Goal: Task Accomplishment & Management: Use online tool/utility

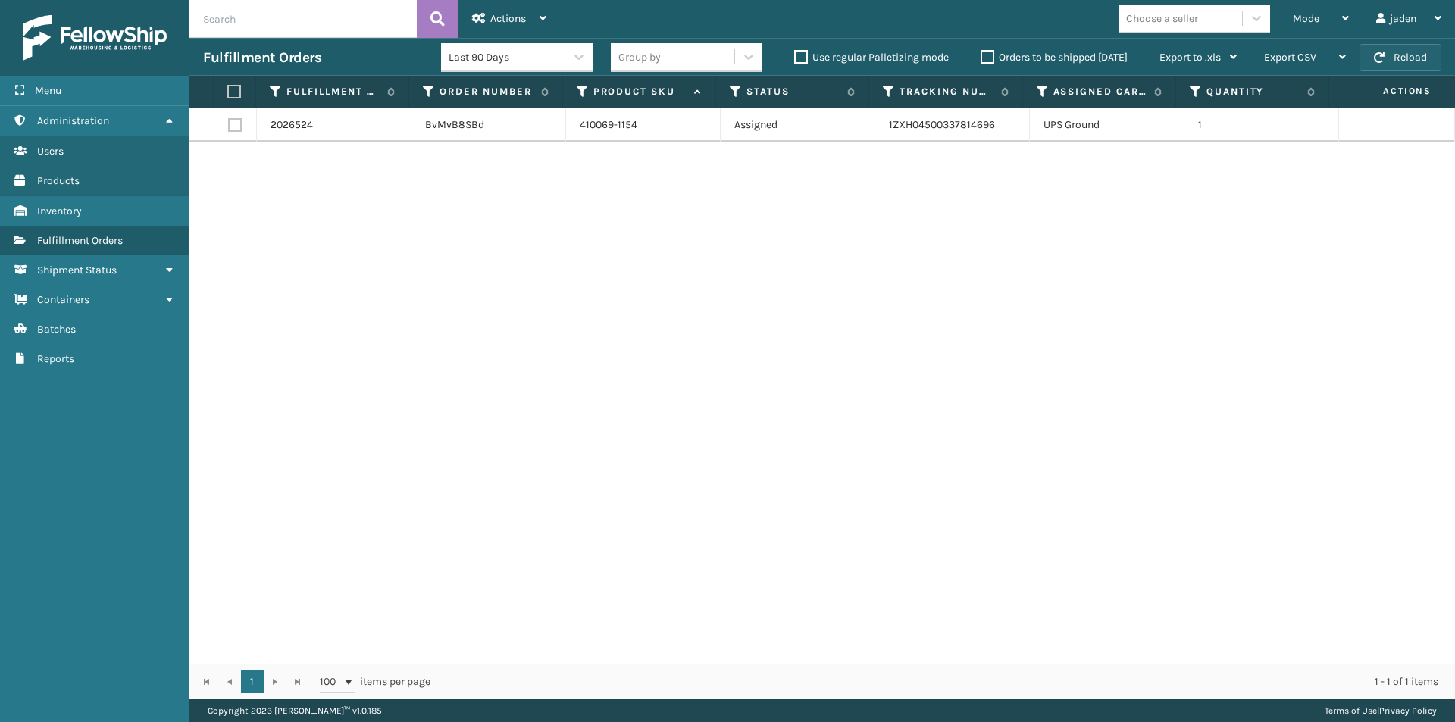
click at [1407, 55] on button "Reload" at bounding box center [1400, 57] width 82 height 27
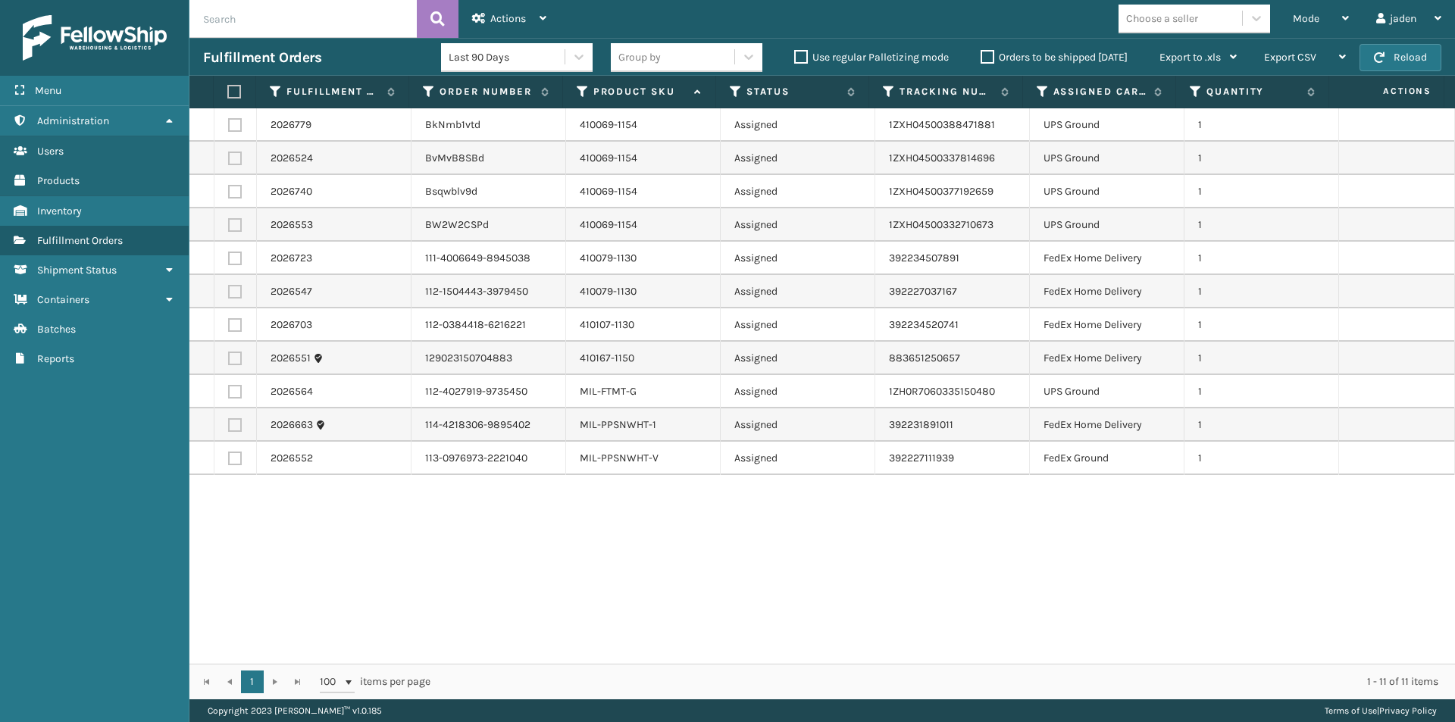
drag, startPoint x: 955, startPoint y: 604, endPoint x: 417, endPoint y: 541, distance: 542.4
click at [492, 638] on div "2026779 BkNmb1vtd 410069-1154 Assigned 1ZXH04500388471881 UPS Ground 1 2026524 …" at bounding box center [821, 385] width 1265 height 555
click at [233, 260] on label at bounding box center [235, 259] width 14 height 14
click at [229, 260] on input "checkbox" at bounding box center [228, 257] width 1 height 10
checkbox input "true"
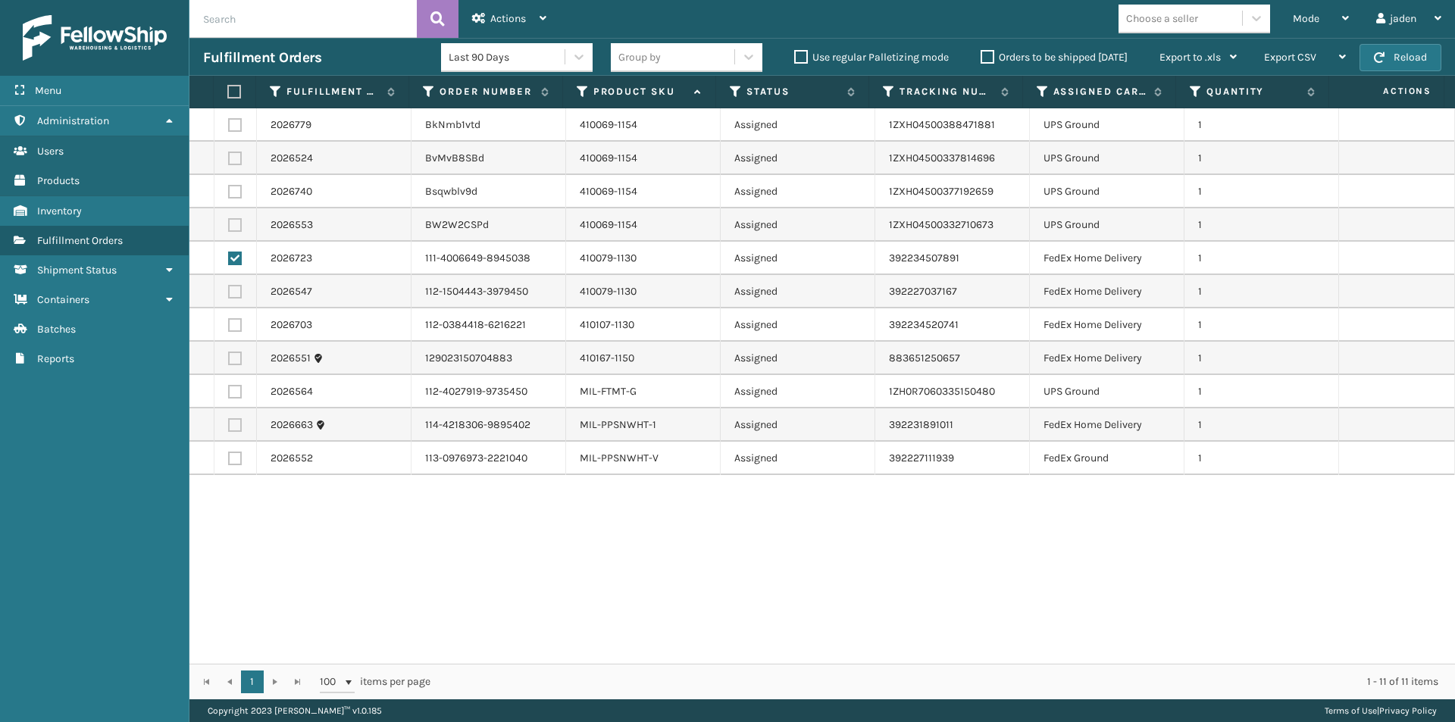
click at [235, 292] on label at bounding box center [235, 292] width 14 height 14
click at [229, 292] on input "checkbox" at bounding box center [228, 290] width 1 height 10
checkbox input "true"
click at [236, 361] on label at bounding box center [235, 359] width 14 height 14
click at [229, 361] on input "checkbox" at bounding box center [228, 357] width 1 height 10
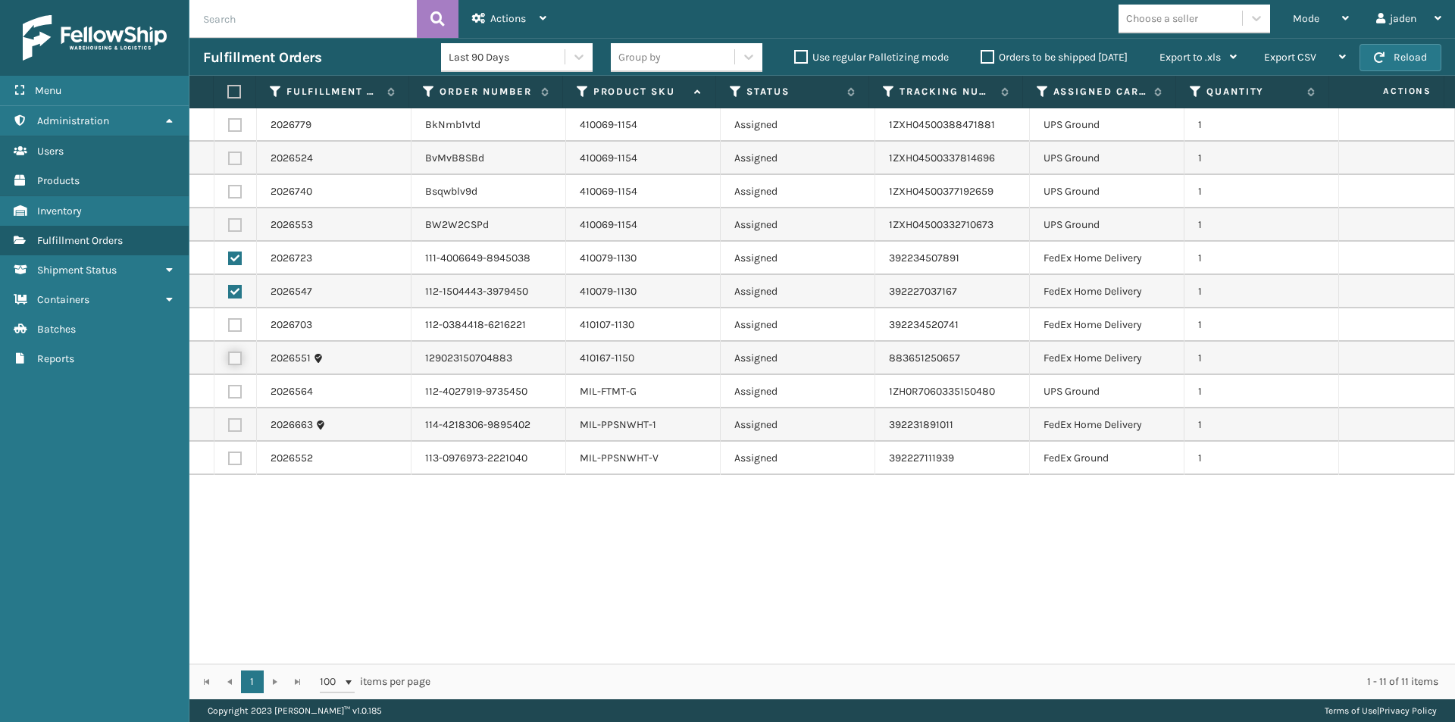
checkbox input "true"
click at [234, 322] on label at bounding box center [235, 325] width 14 height 14
click at [229, 322] on input "checkbox" at bounding box center [228, 323] width 1 height 10
checkbox input "true"
click at [234, 360] on label at bounding box center [235, 359] width 14 height 14
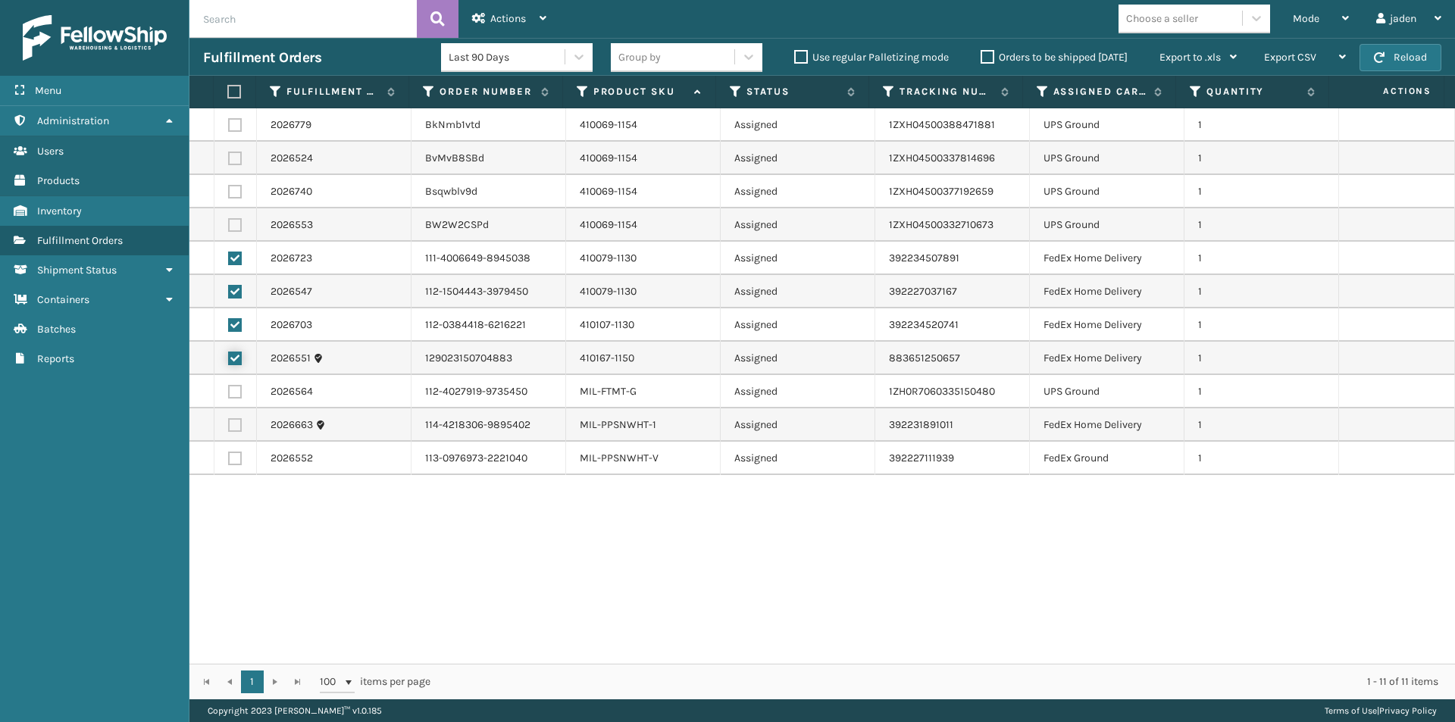
click at [229, 360] on input "checkbox" at bounding box center [228, 357] width 1 height 10
checkbox input "false"
click at [512, 5] on div "Actions" at bounding box center [509, 19] width 74 height 38
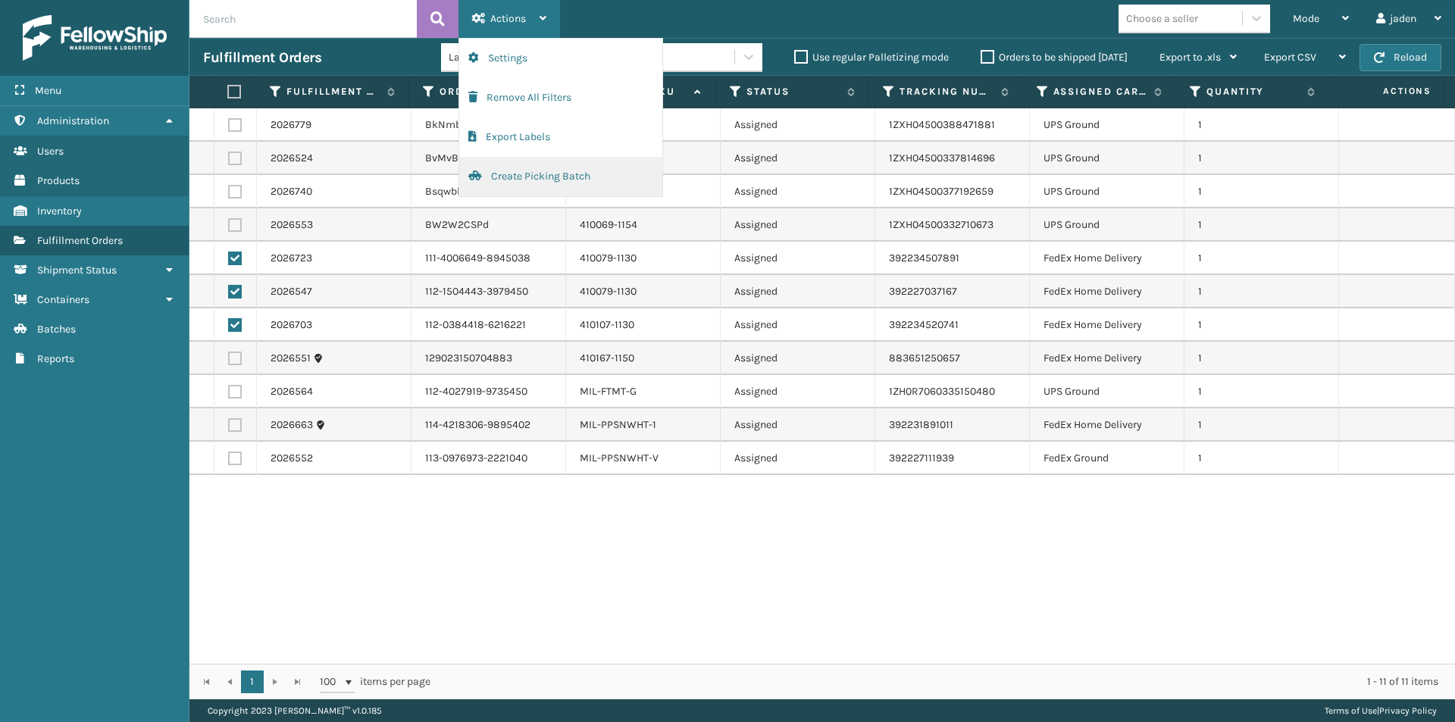
click at [537, 178] on button "Create Picking Batch" at bounding box center [560, 176] width 203 height 39
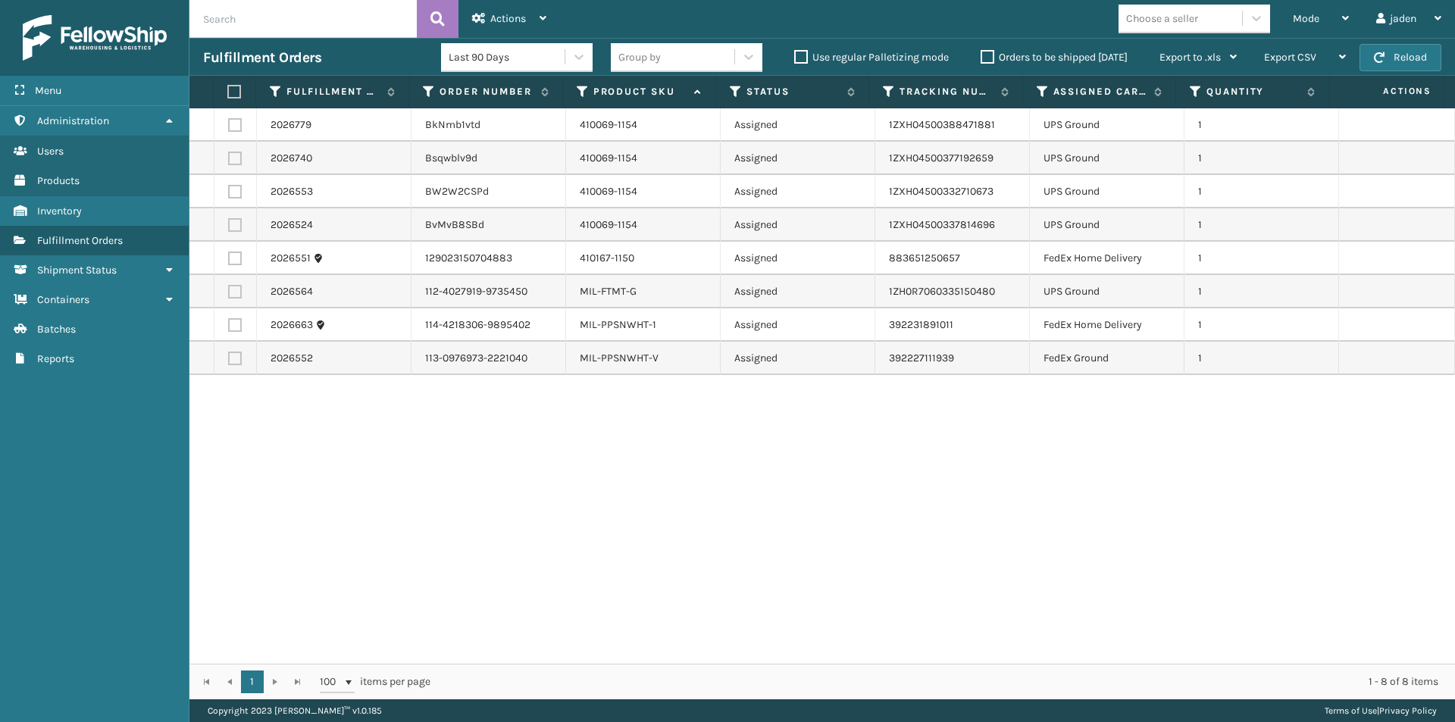
click at [235, 256] on label at bounding box center [235, 259] width 14 height 14
click at [229, 256] on input "checkbox" at bounding box center [228, 257] width 1 height 10
checkbox input "true"
click at [233, 330] on label at bounding box center [235, 325] width 14 height 14
click at [229, 328] on input "checkbox" at bounding box center [228, 323] width 1 height 10
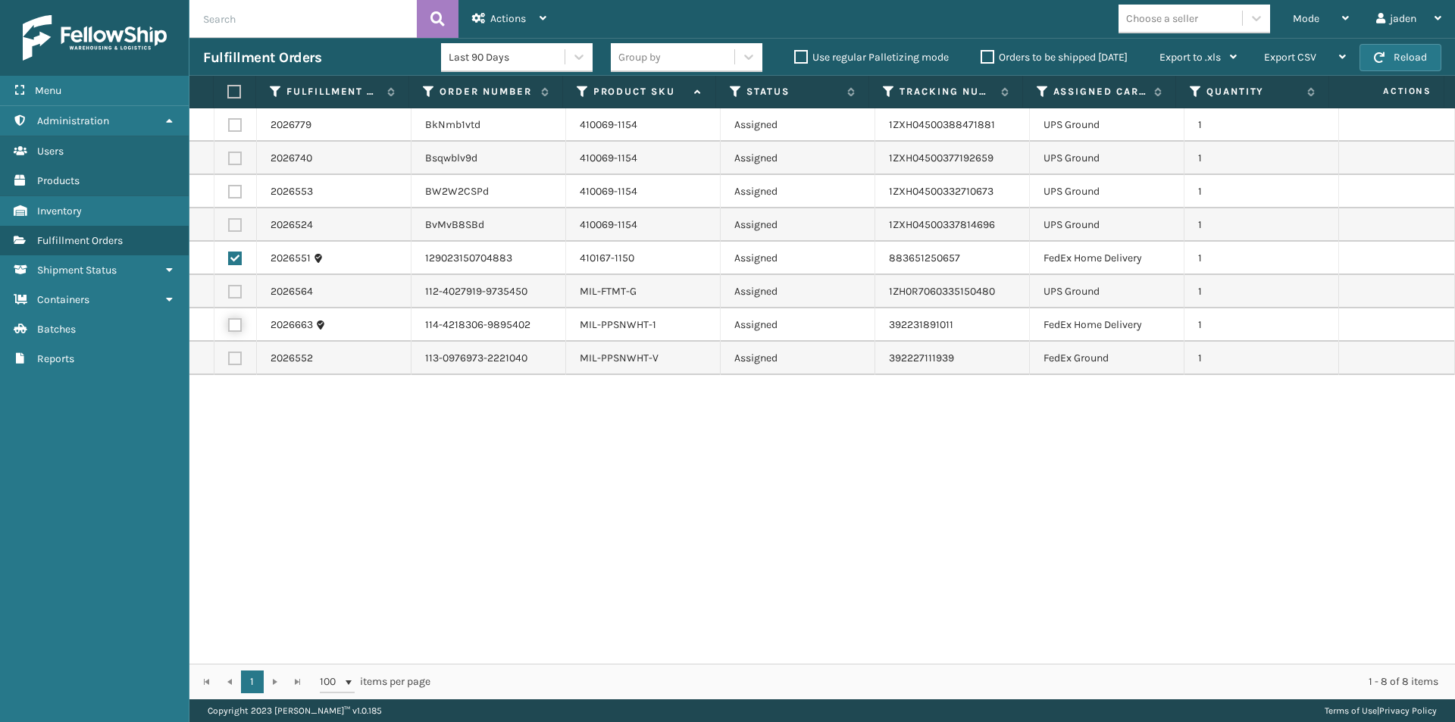
checkbox input "true"
click at [235, 356] on label at bounding box center [235, 359] width 14 height 14
click at [229, 356] on input "checkbox" at bounding box center [228, 357] width 1 height 10
checkbox input "true"
click at [499, 27] on div "Actions" at bounding box center [509, 19] width 74 height 38
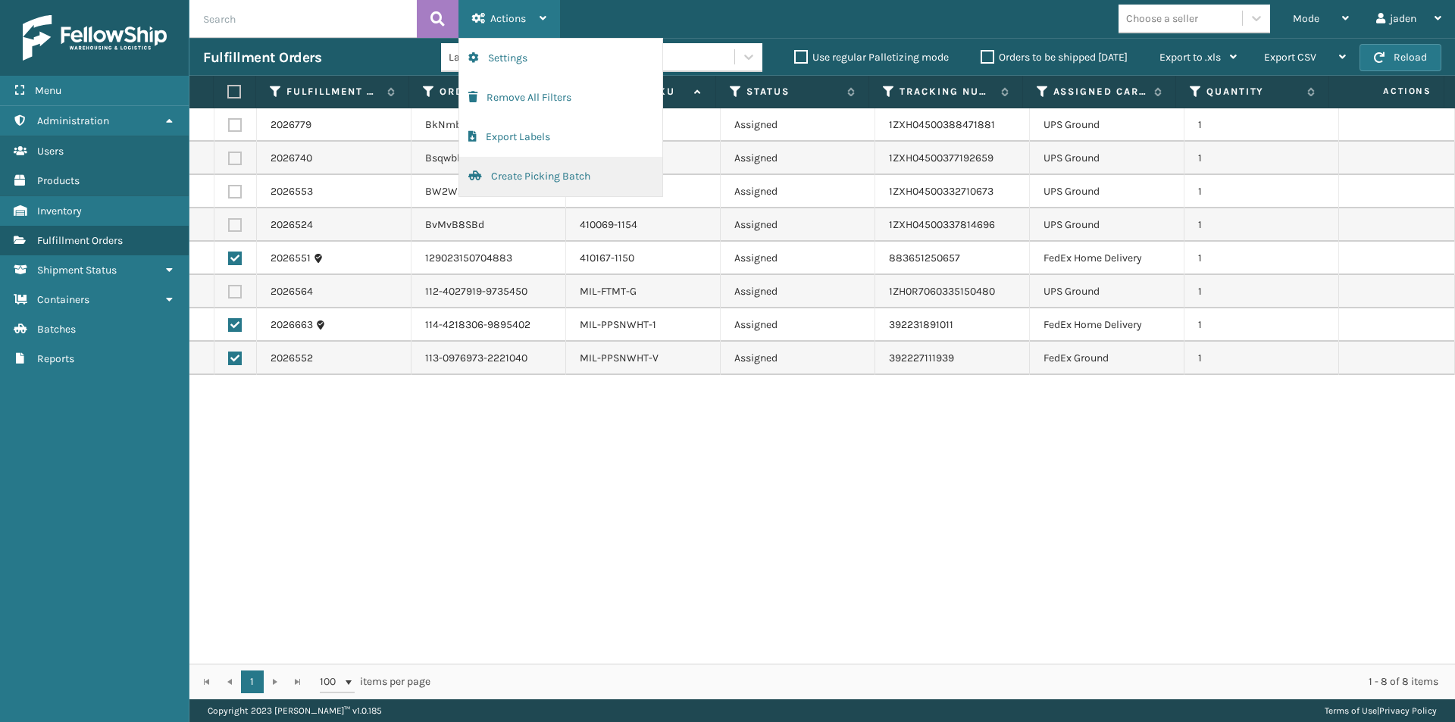
click at [513, 177] on button "Create Picking Batch" at bounding box center [560, 176] width 203 height 39
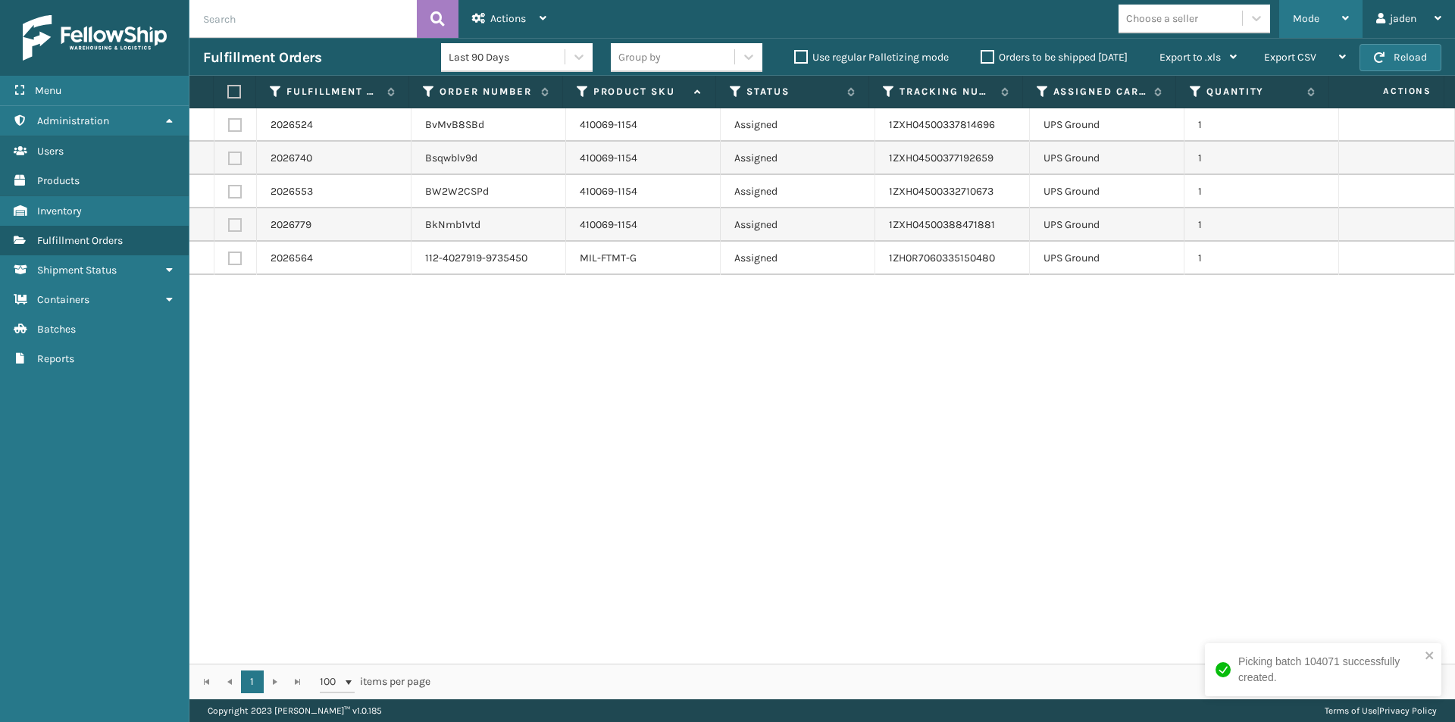
click at [1315, 20] on span "Mode" at bounding box center [1306, 18] width 27 height 13
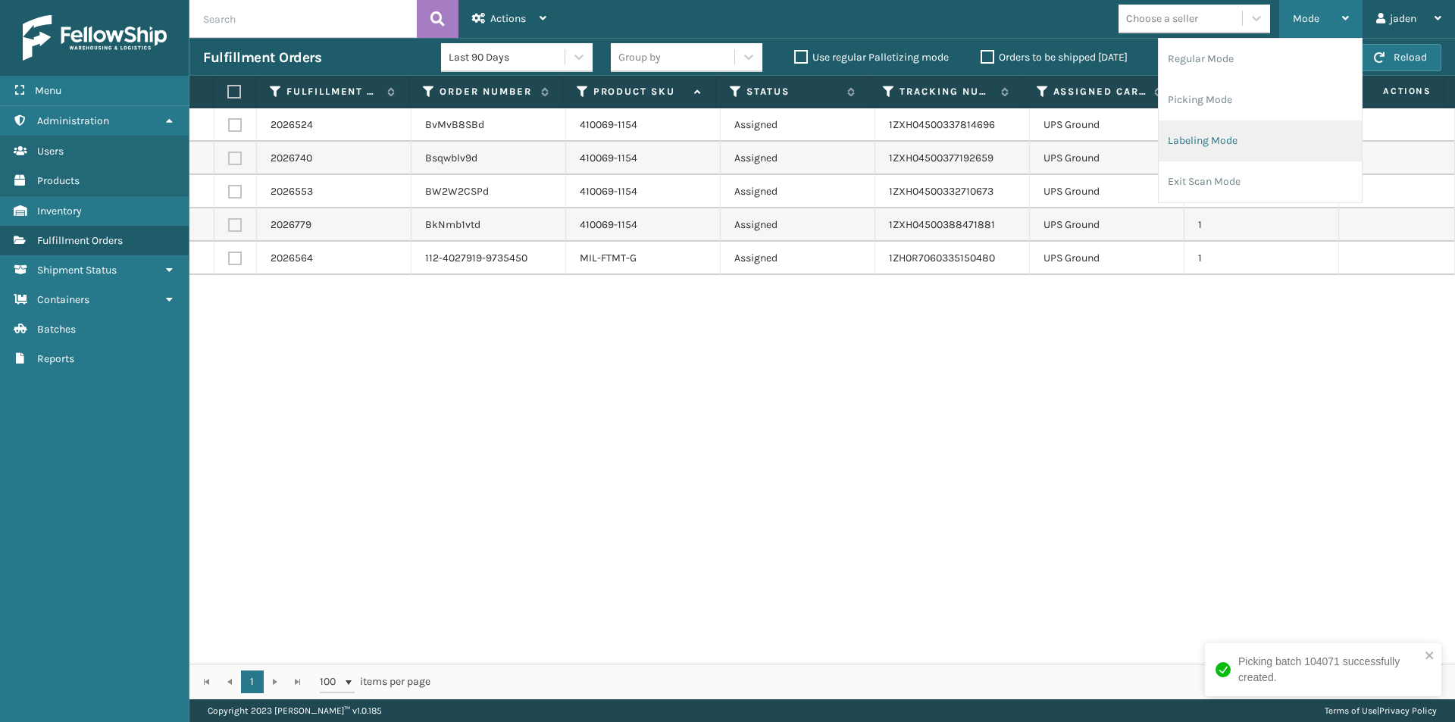
click at [1252, 133] on li "Labeling Mode" at bounding box center [1259, 140] width 203 height 41
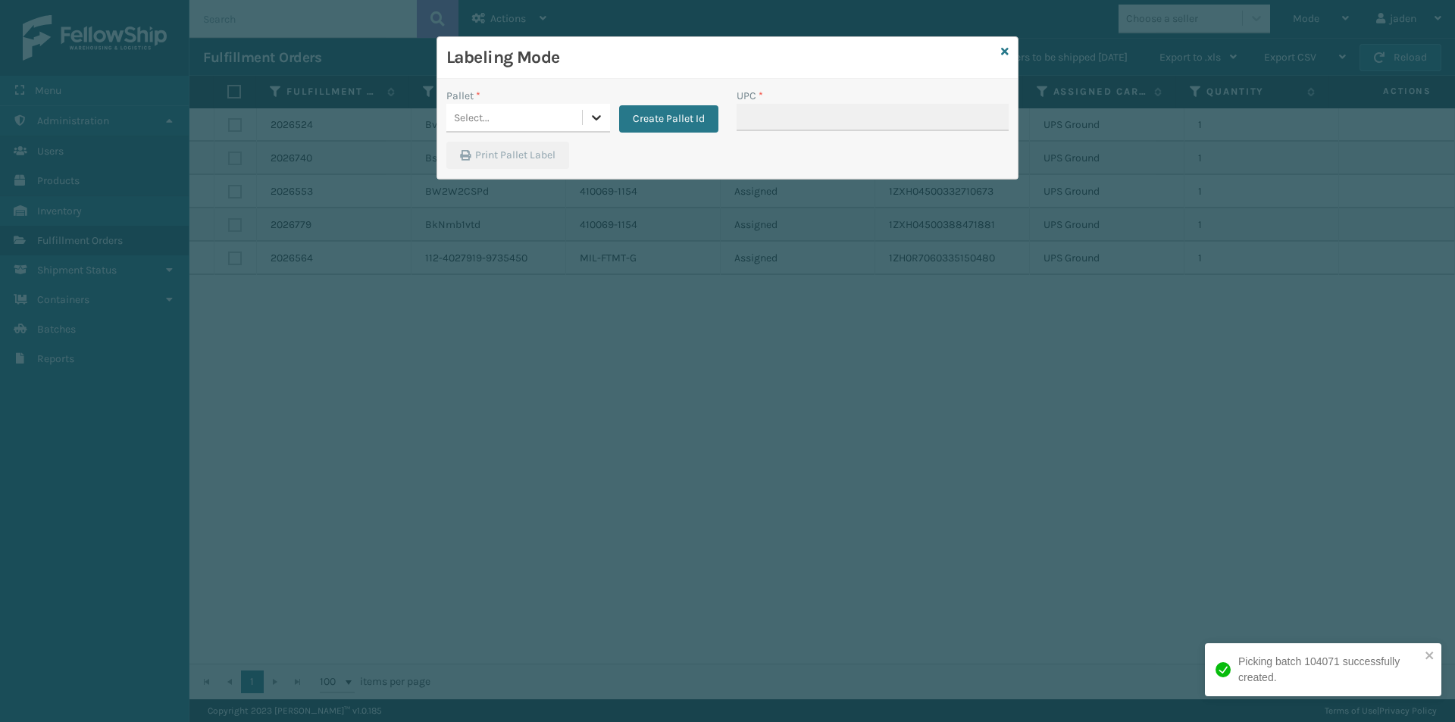
click at [592, 127] on div at bounding box center [596, 117] width 27 height 27
drag, startPoint x: 555, startPoint y: 138, endPoint x: 764, endPoint y: 120, distance: 209.9
click at [497, 149] on div "FDXG-8LXVPOB5TD" at bounding box center [528, 156] width 164 height 28
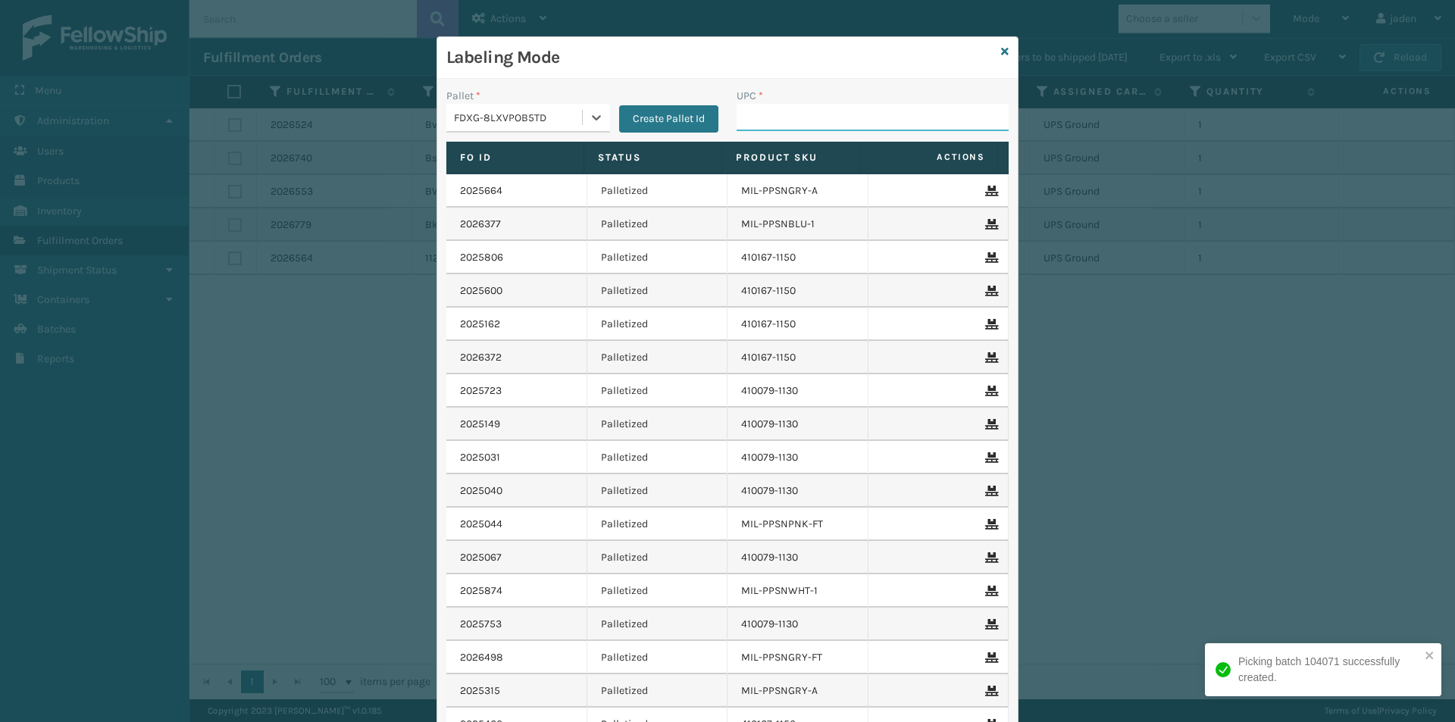
click at [776, 117] on input "UPC *" at bounding box center [872, 117] width 272 height 27
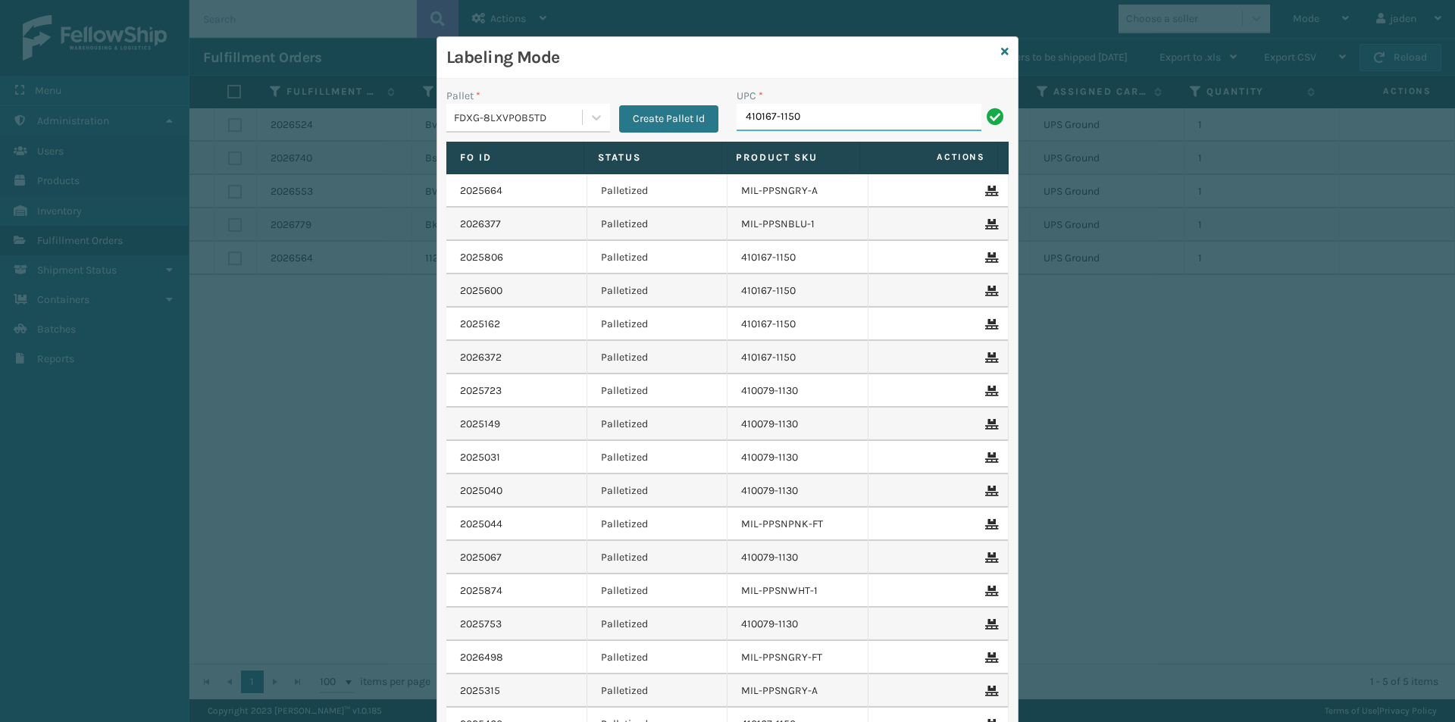
type input "410167-1150"
type input "8409851"
click at [1001, 48] on icon at bounding box center [1005, 51] width 8 height 11
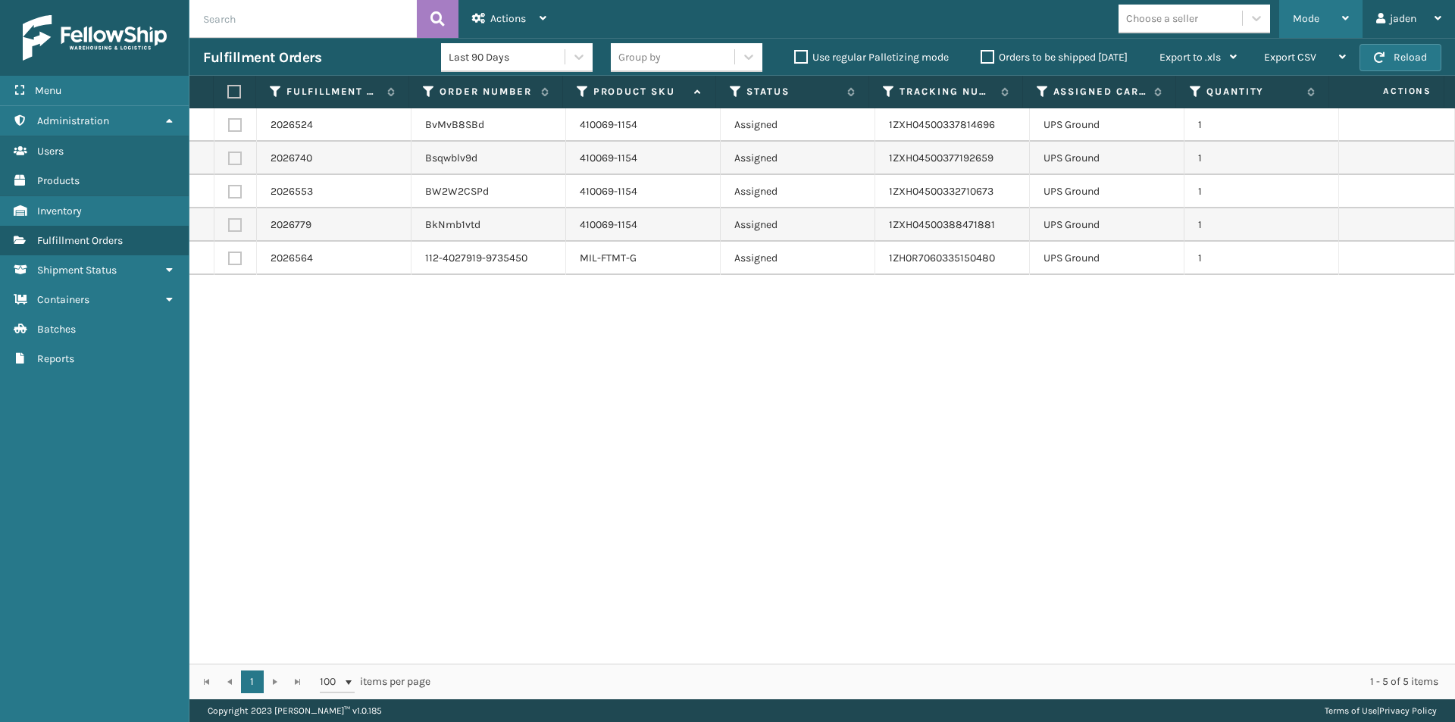
click at [1279, 15] on div "Mode Regular Mode Picking Mode Labeling Mode Exit Scan Mode" at bounding box center [1320, 19] width 83 height 38
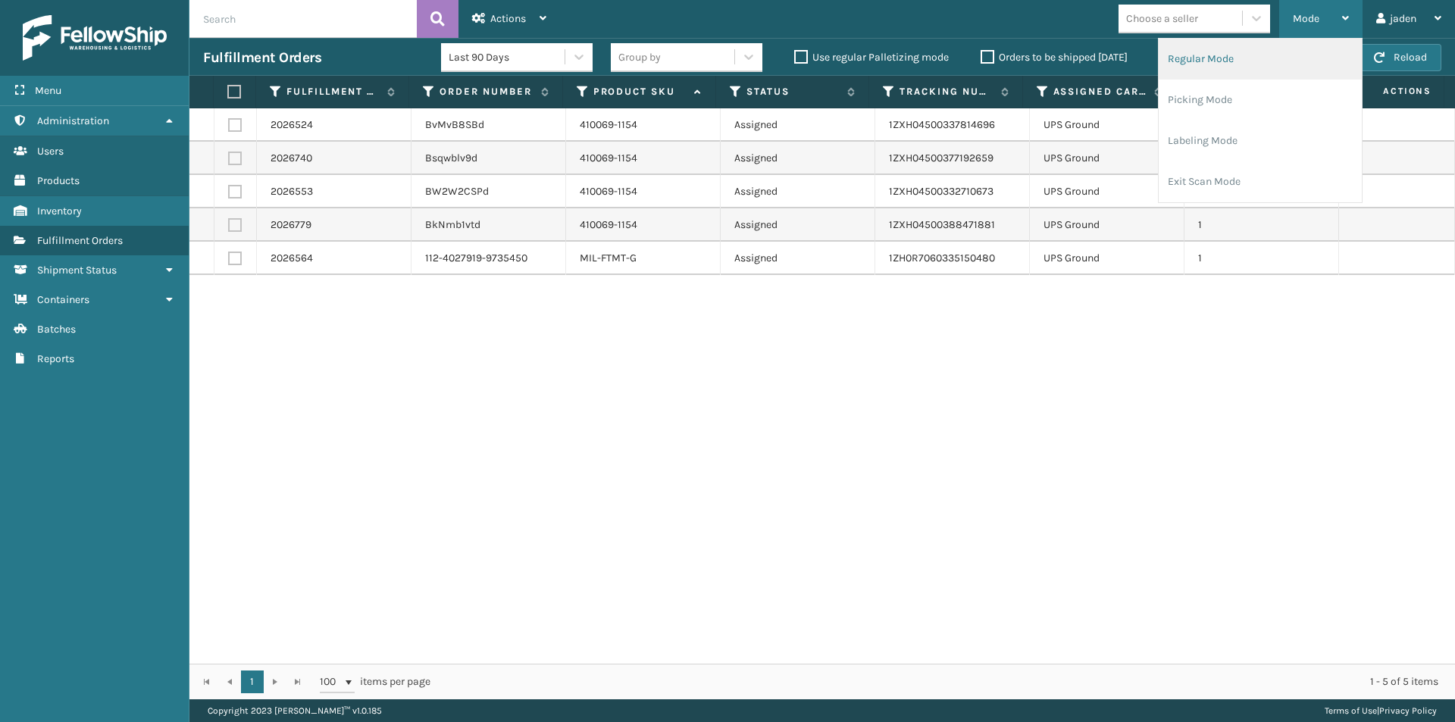
click at [1183, 68] on li "Regular Mode" at bounding box center [1259, 59] width 203 height 41
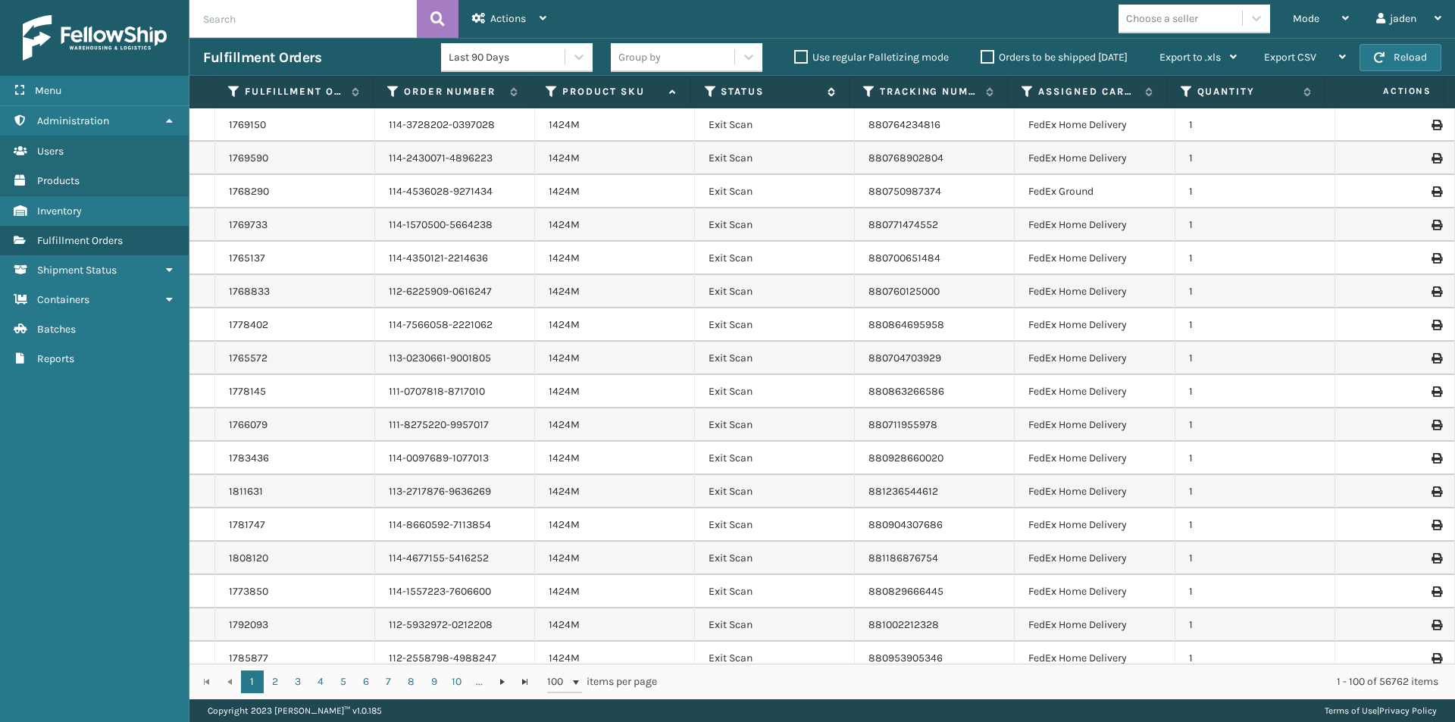
click at [708, 89] on icon at bounding box center [711, 92] width 12 height 14
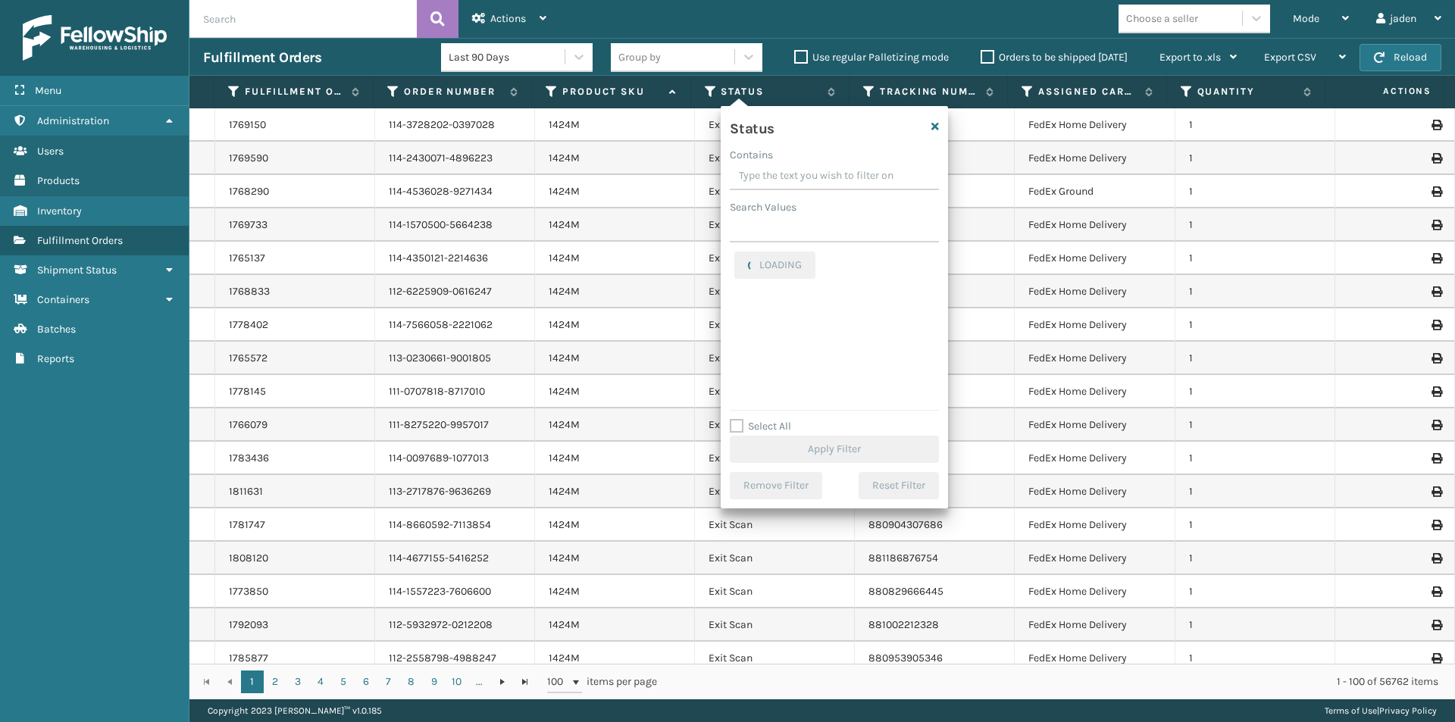
drag, startPoint x: 858, startPoint y: 176, endPoint x: 784, endPoint y: 170, distance: 74.4
click at [784, 170] on input "Contains" at bounding box center [834, 176] width 209 height 27
click at [746, 327] on label "Picking" at bounding box center [761, 330] width 54 height 13
click at [735, 327] on input "Picking" at bounding box center [734, 326] width 1 height 10
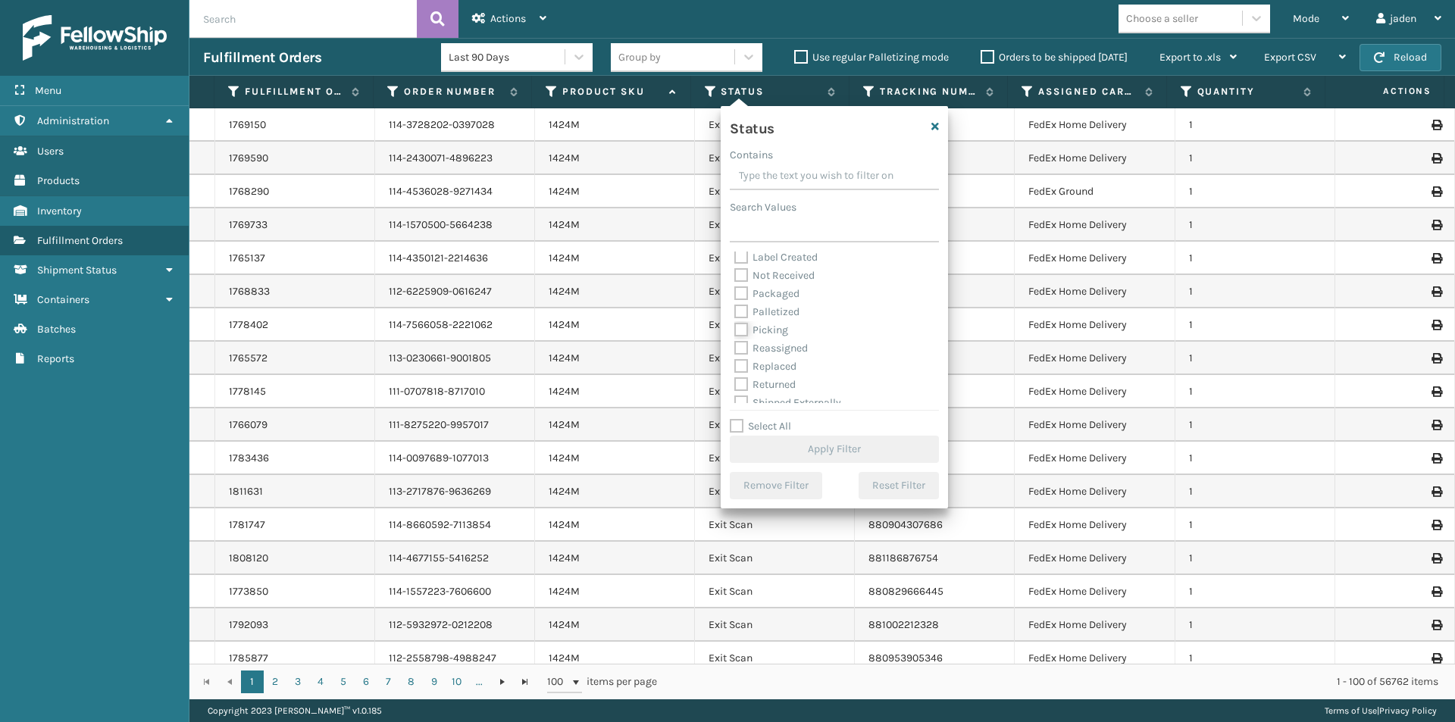
checkbox input "true"
click at [839, 446] on button "Apply Filter" at bounding box center [834, 449] width 209 height 27
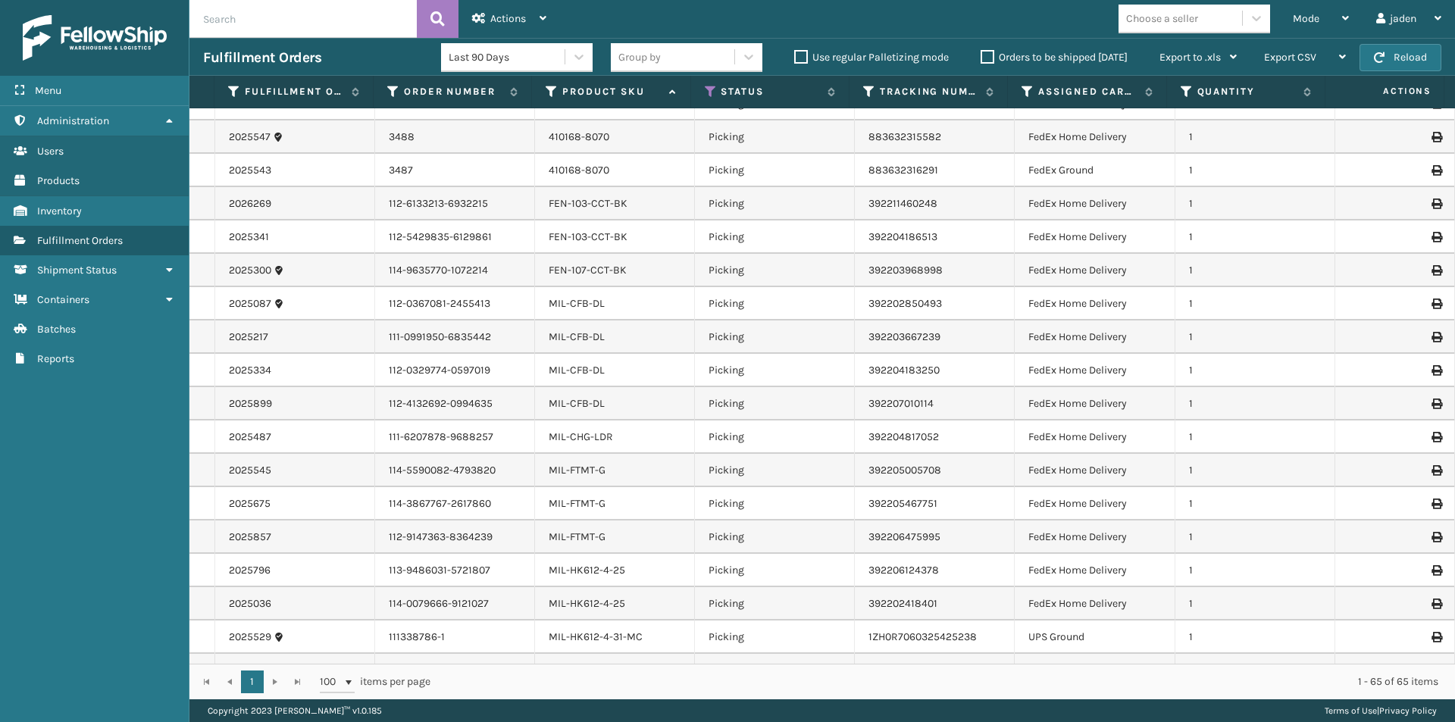
scroll to position [1612, 0]
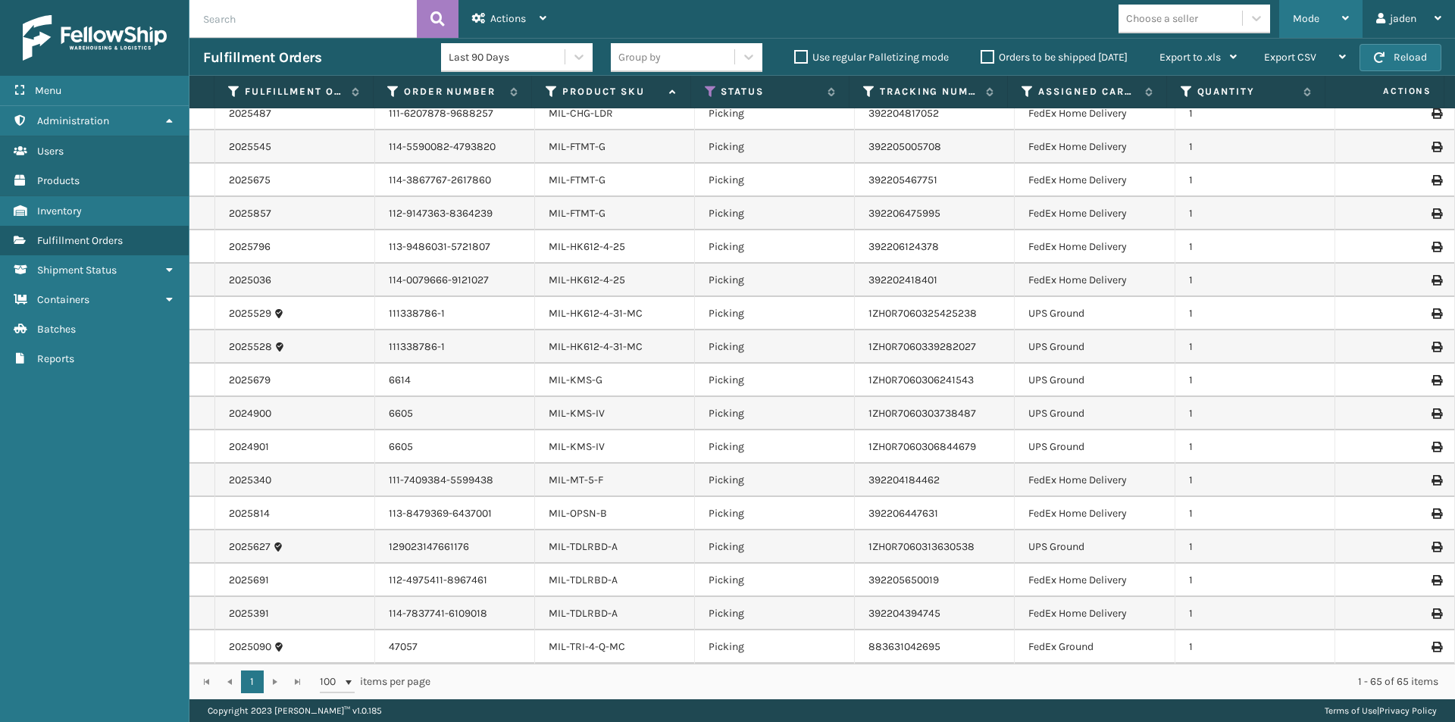
click at [1322, 33] on div "Mode" at bounding box center [1321, 19] width 56 height 38
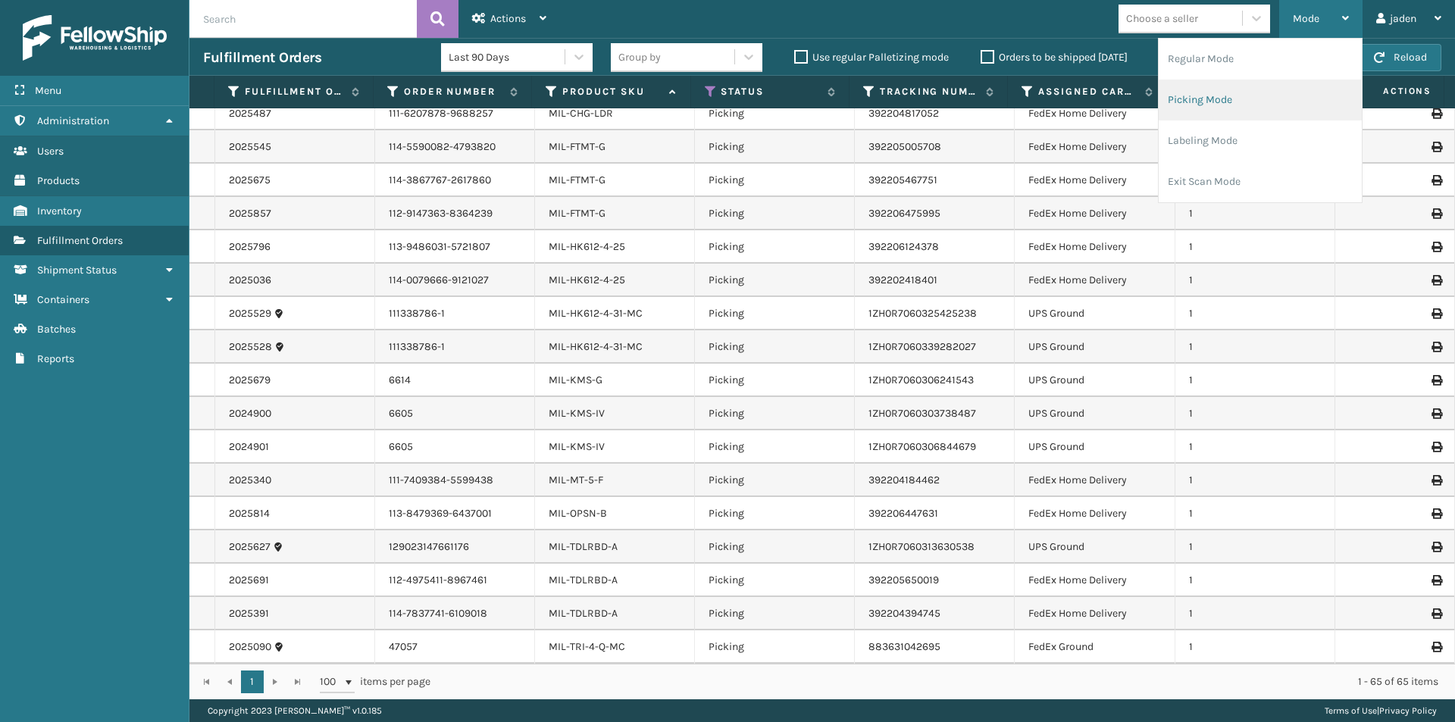
click at [1253, 98] on li "Picking Mode" at bounding box center [1259, 100] width 203 height 41
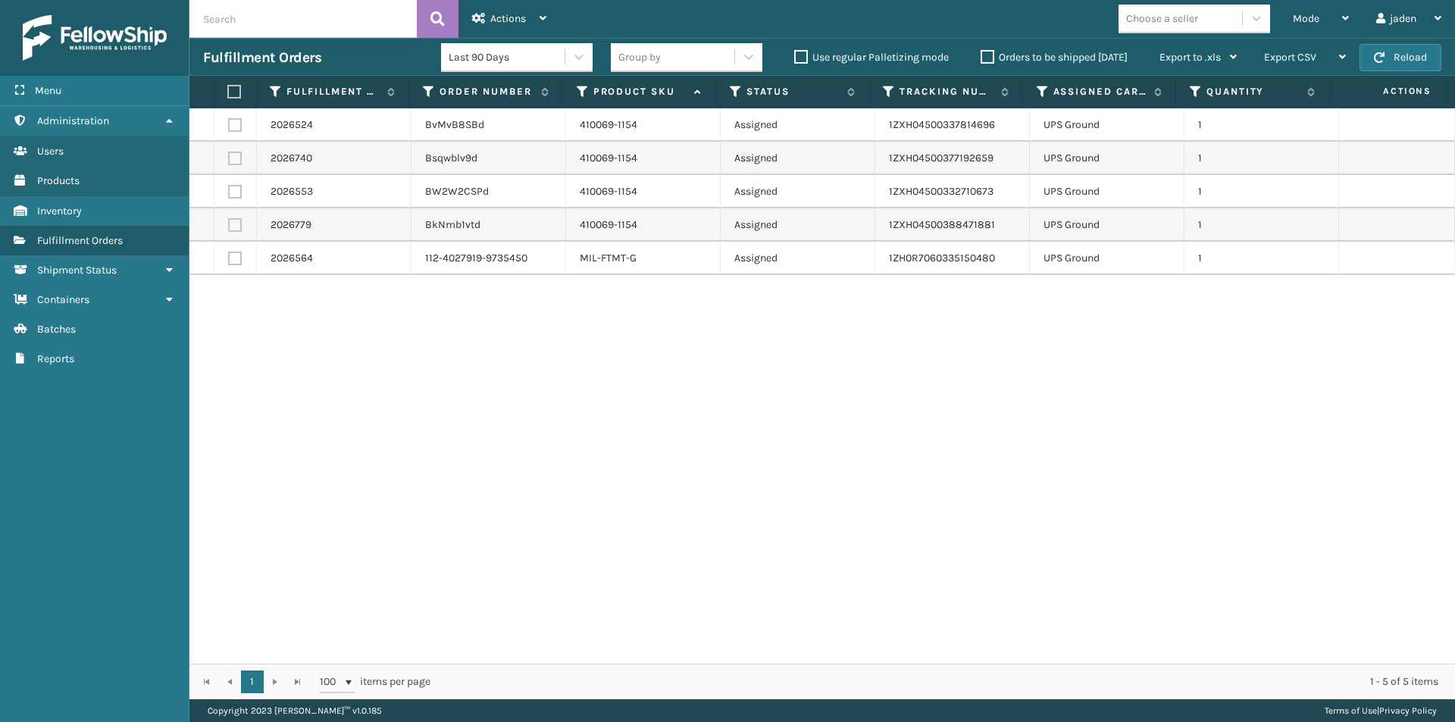
drag, startPoint x: 945, startPoint y: 623, endPoint x: 876, endPoint y: 602, distance: 72.1
drag, startPoint x: 876, startPoint y: 602, endPoint x: 1312, endPoint y: 16, distance: 730.4
click at [1312, 16] on span "Mode" at bounding box center [1306, 18] width 27 height 13
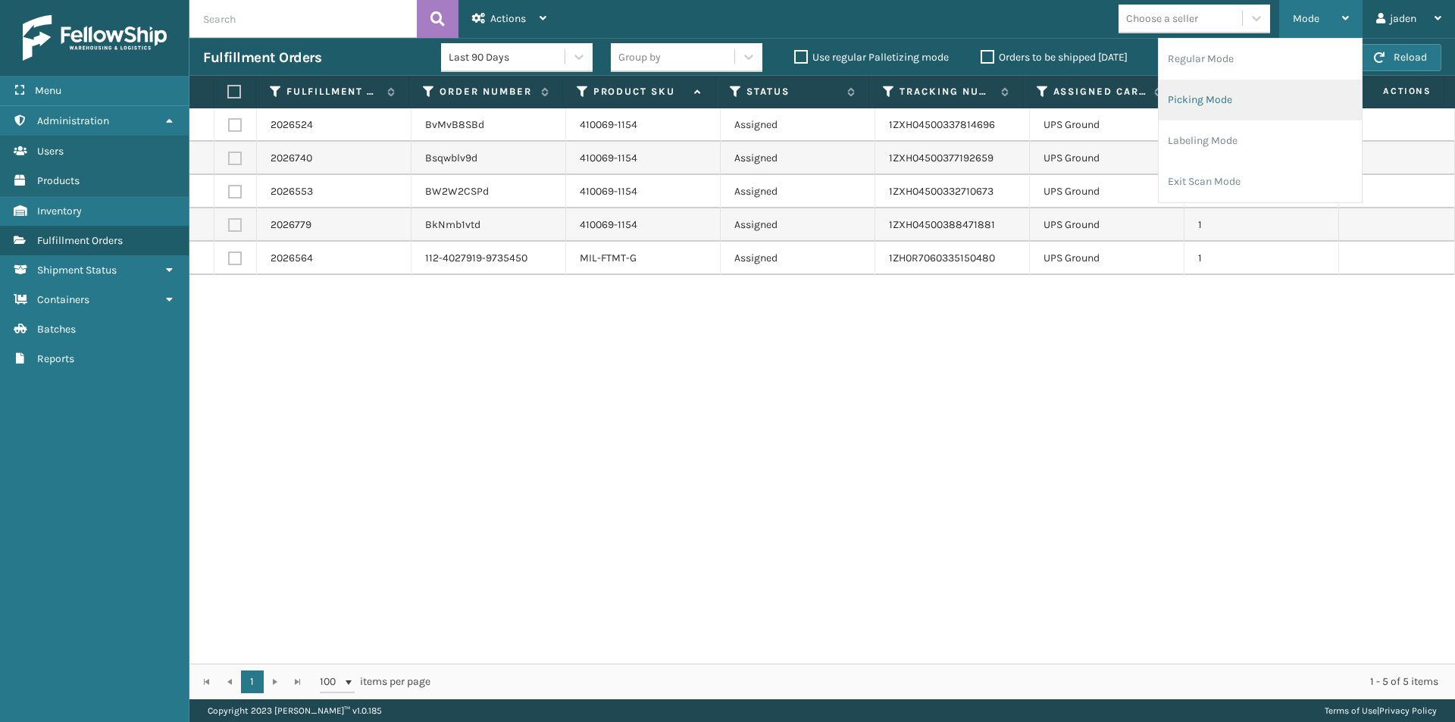
click at [1255, 96] on li "Picking Mode" at bounding box center [1259, 100] width 203 height 41
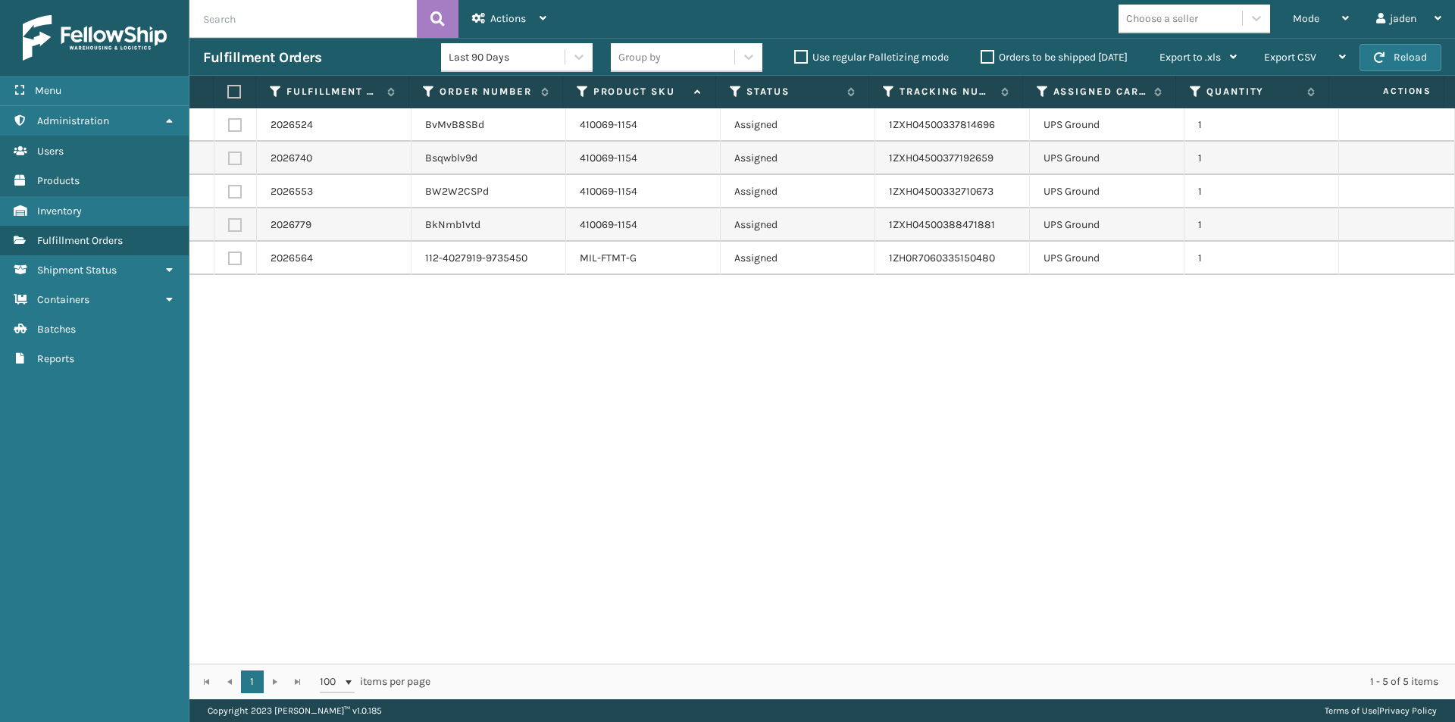
click at [1379, 71] on div "Fulfillment Orders Last 90 Days Group by Use regular Palletizing mode Orders to…" at bounding box center [821, 57] width 1265 height 38
click at [1405, 64] on button "Reload" at bounding box center [1400, 57] width 82 height 27
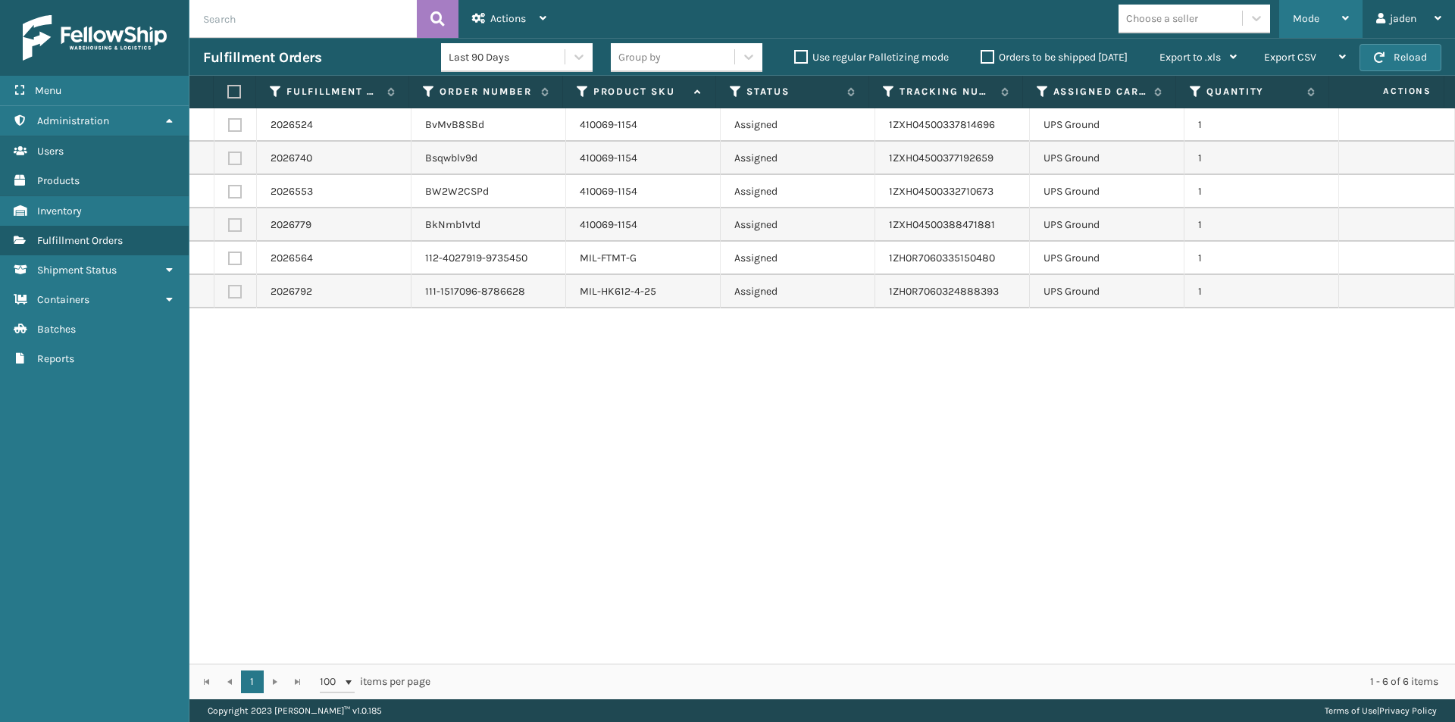
click at [1318, 20] on div "Mode" at bounding box center [1321, 19] width 56 height 38
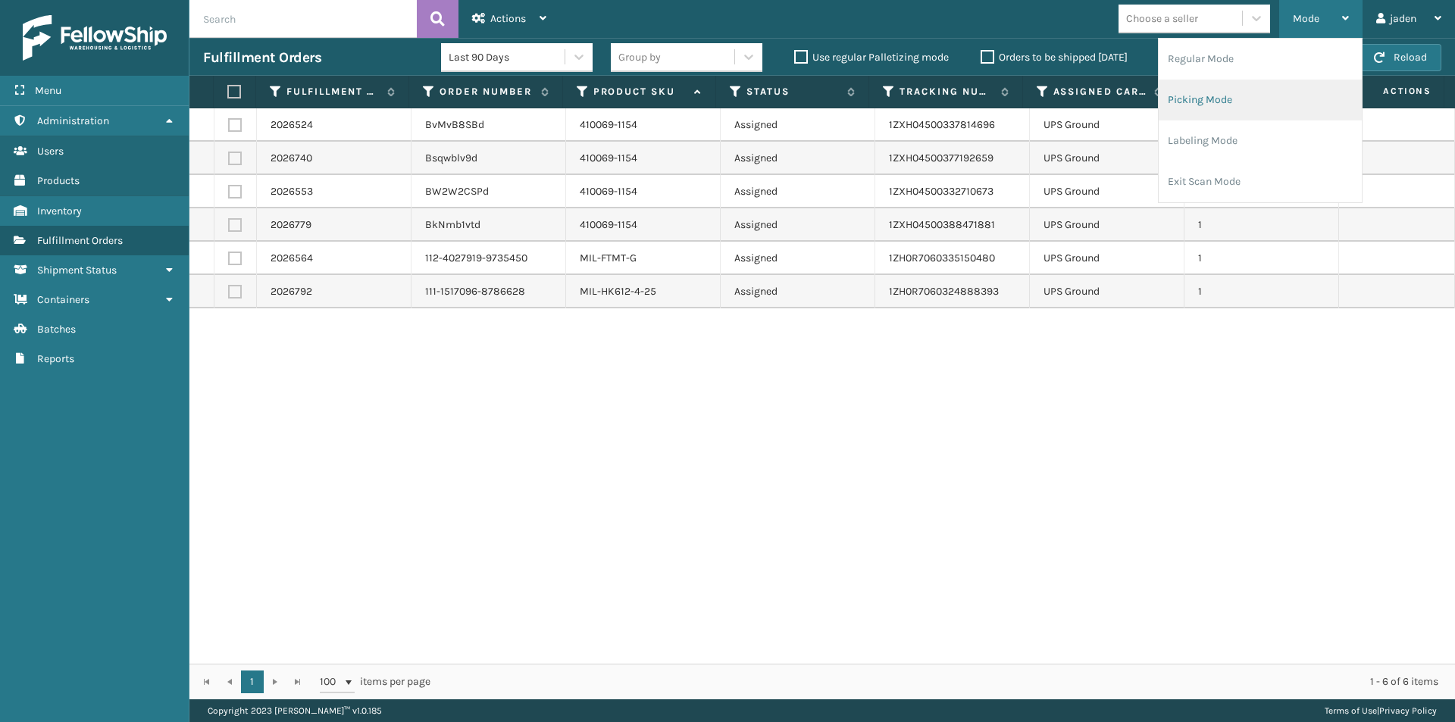
click at [1266, 98] on li "Picking Mode" at bounding box center [1259, 100] width 203 height 41
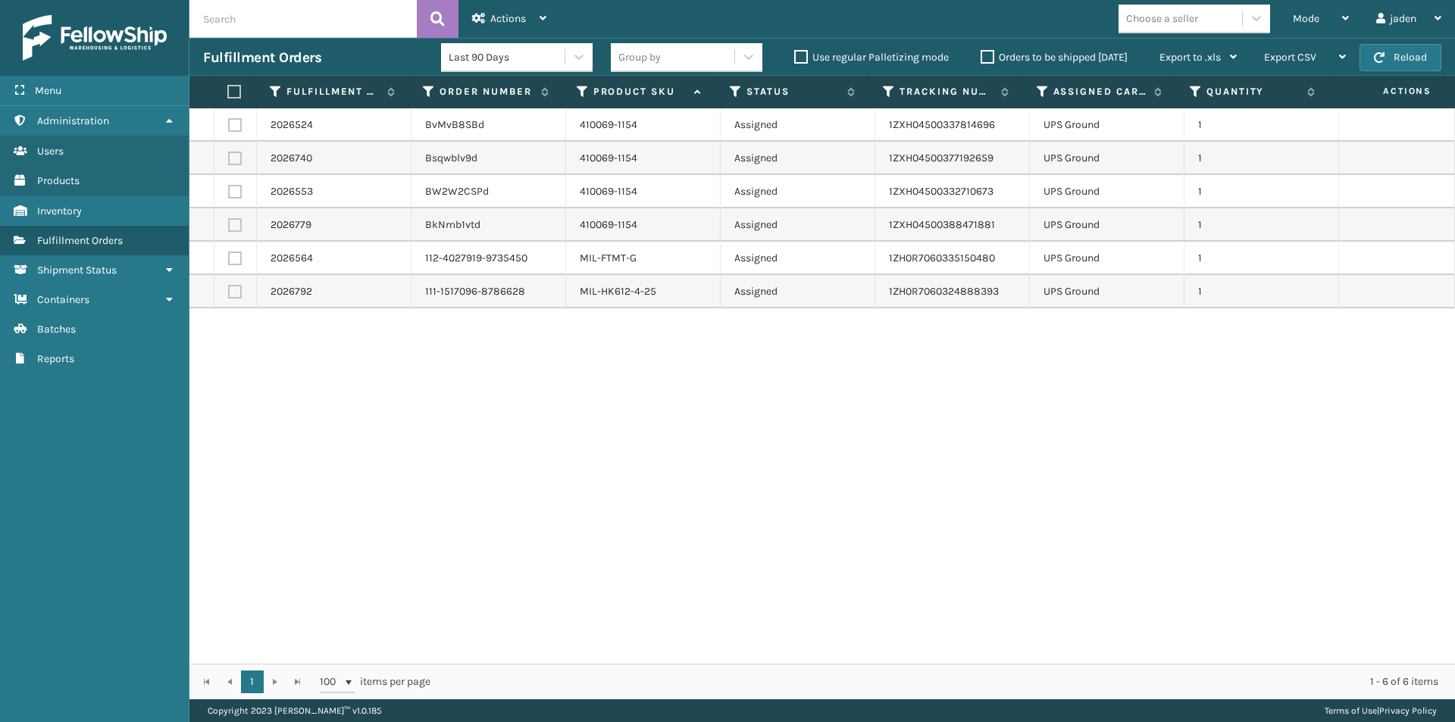
click at [227, 95] on th at bounding box center [235, 92] width 42 height 33
click at [234, 94] on label at bounding box center [232, 92] width 10 height 14
click at [228, 94] on input "checkbox" at bounding box center [227, 92] width 1 height 10
checkbox input "true"
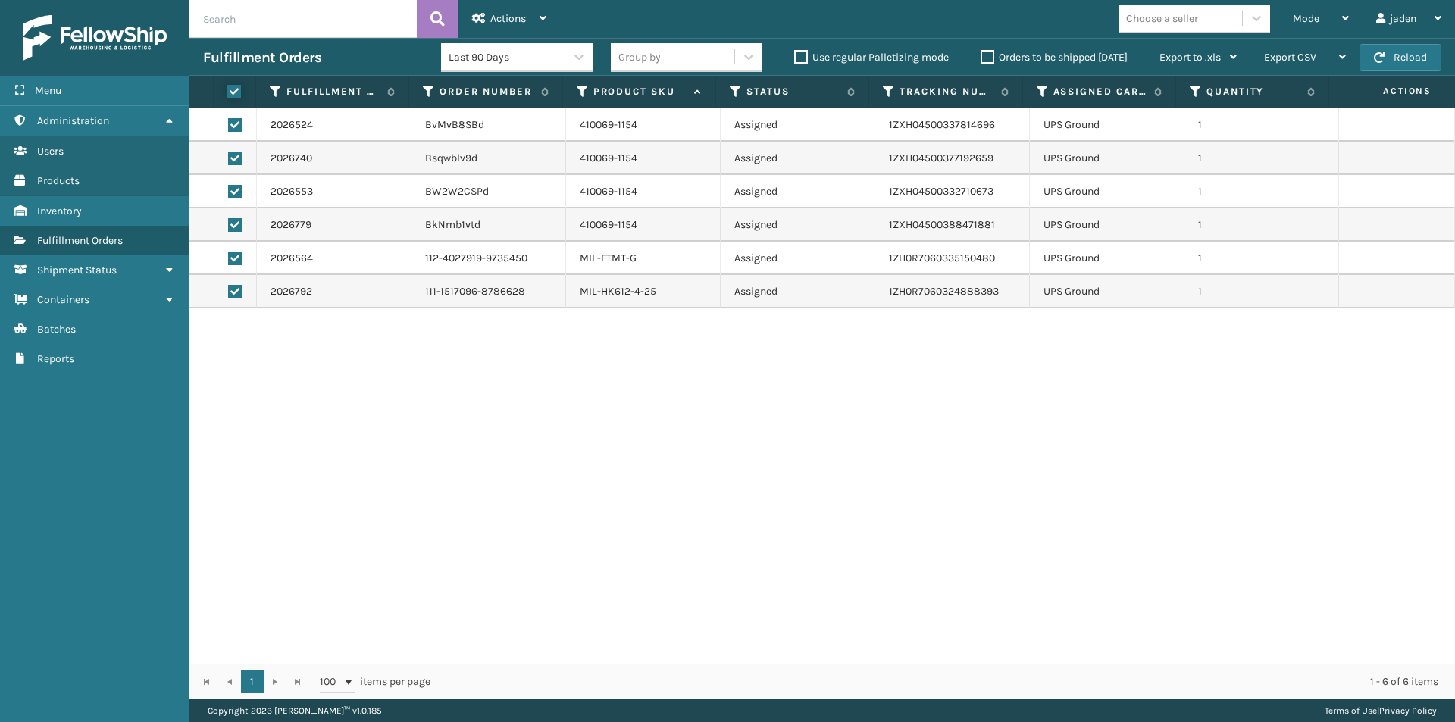
checkbox input "true"
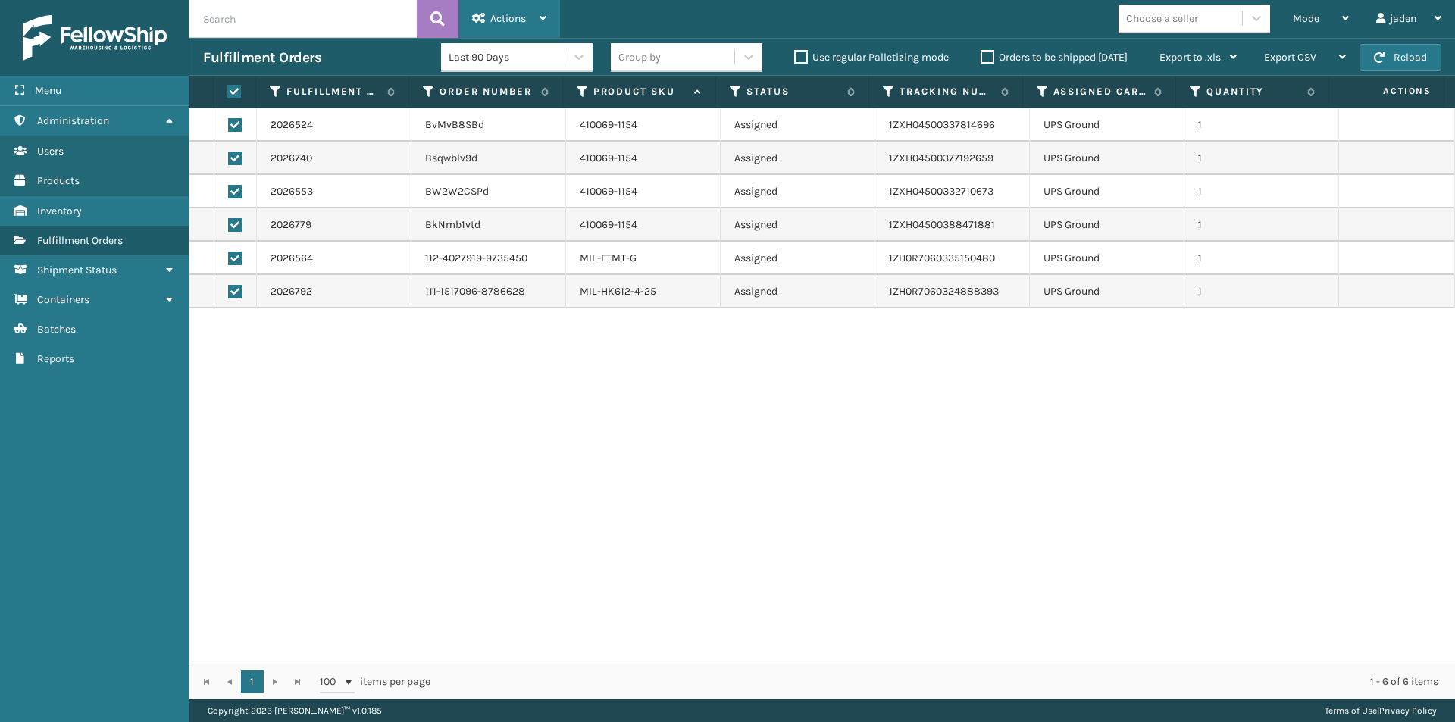
click at [514, 10] on div "Actions" at bounding box center [509, 19] width 74 height 38
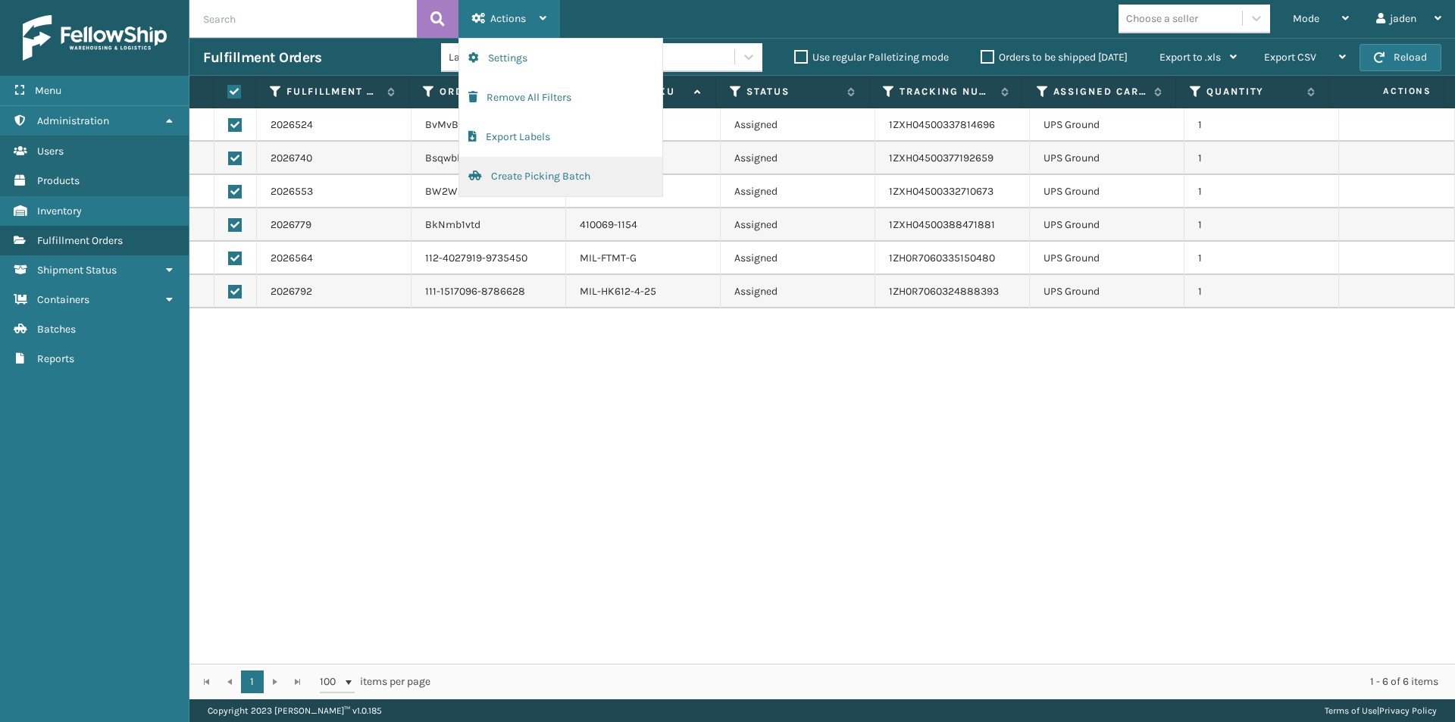
click at [492, 180] on button "Create Picking Batch" at bounding box center [560, 176] width 203 height 39
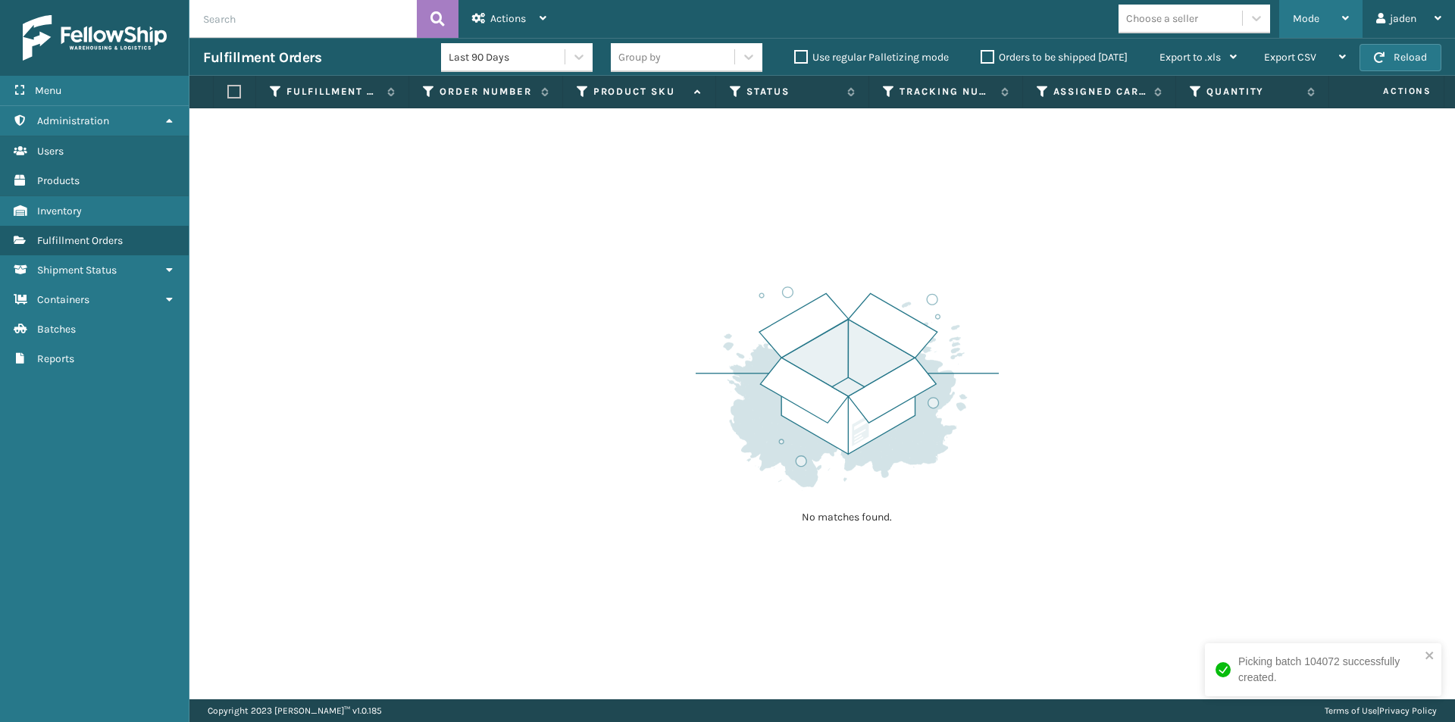
click at [1311, 25] on div "Mode" at bounding box center [1321, 19] width 56 height 38
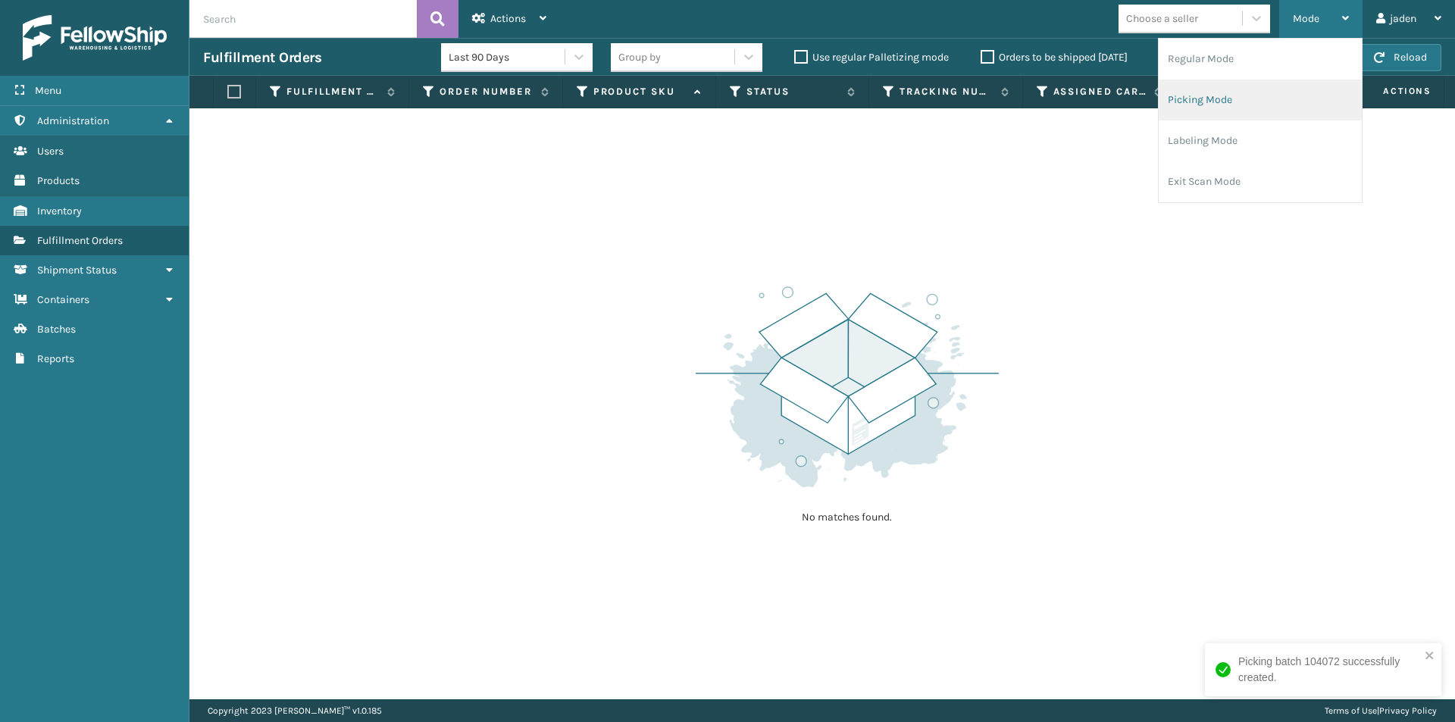
click at [1256, 84] on li "Picking Mode" at bounding box center [1259, 100] width 203 height 41
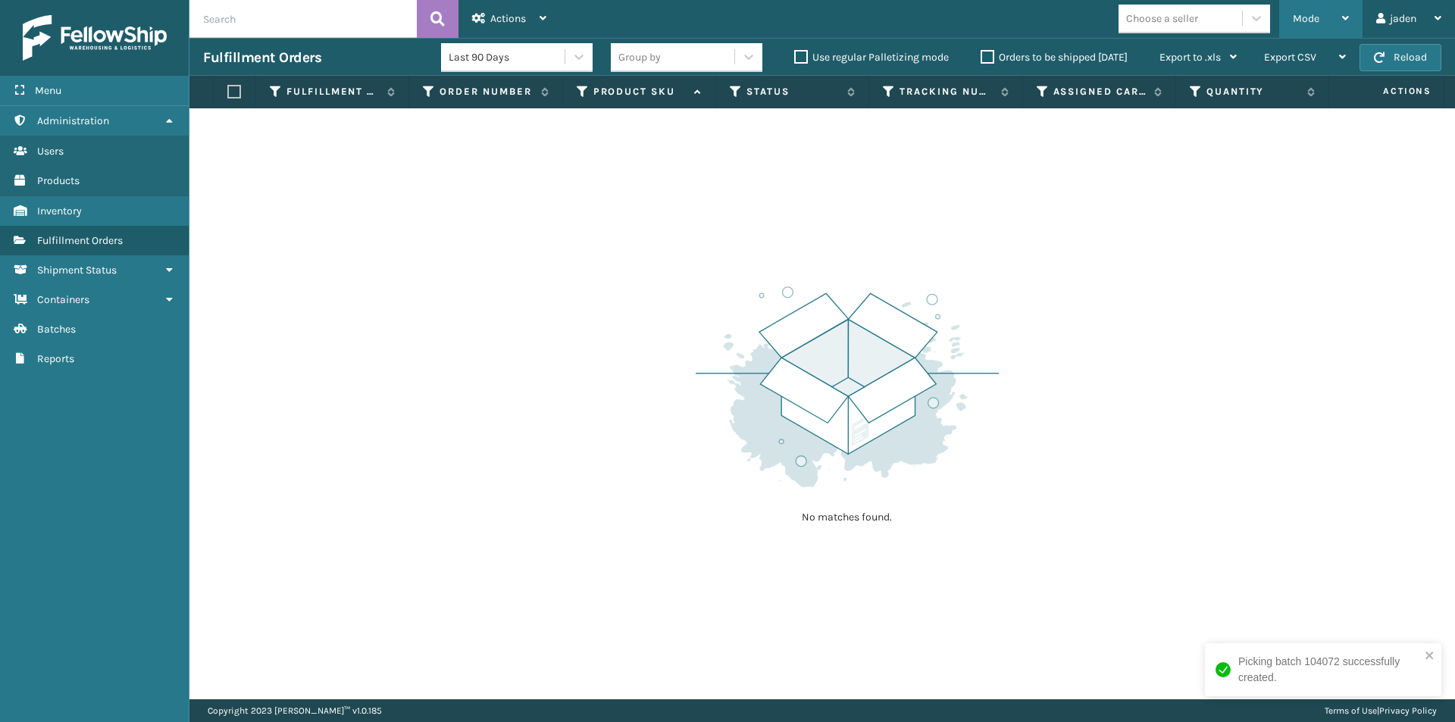
click at [1330, 19] on div "Mode" at bounding box center [1321, 19] width 56 height 38
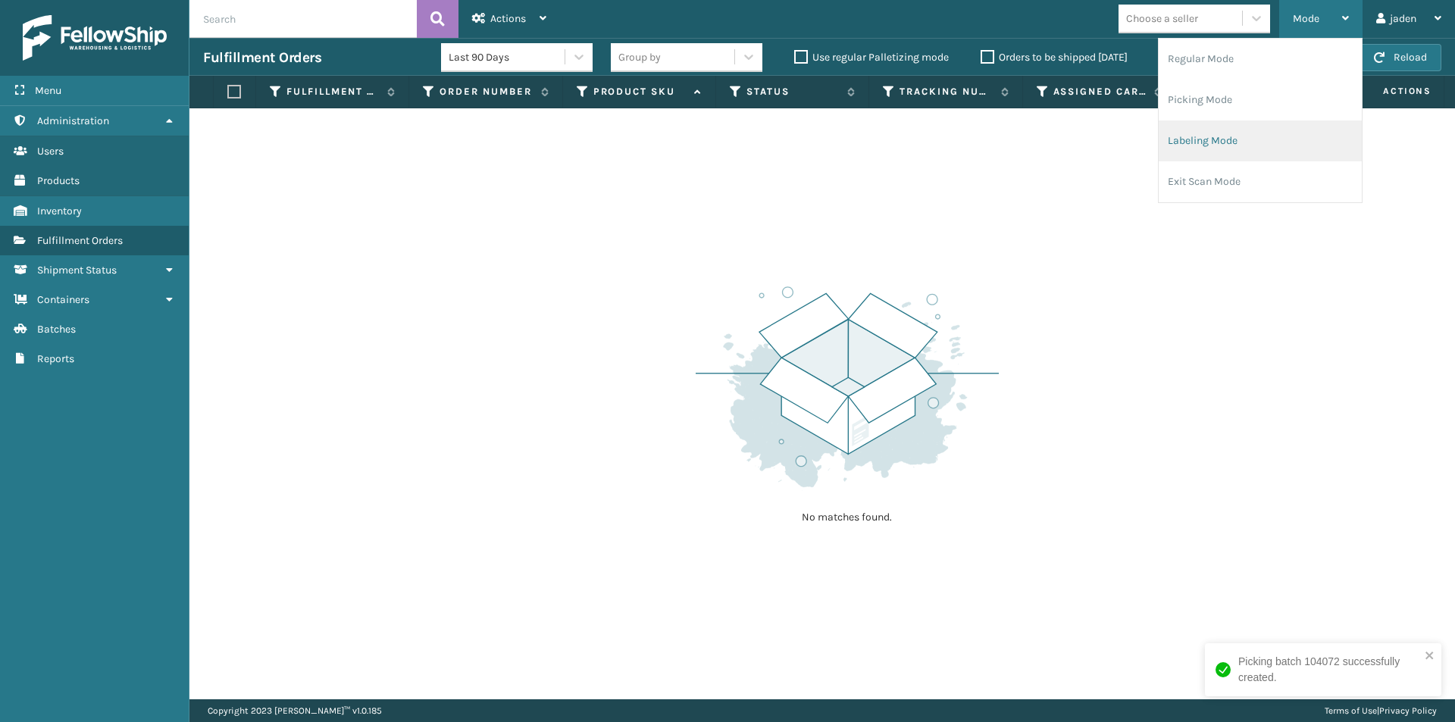
click at [1217, 133] on li "Labeling Mode" at bounding box center [1259, 140] width 203 height 41
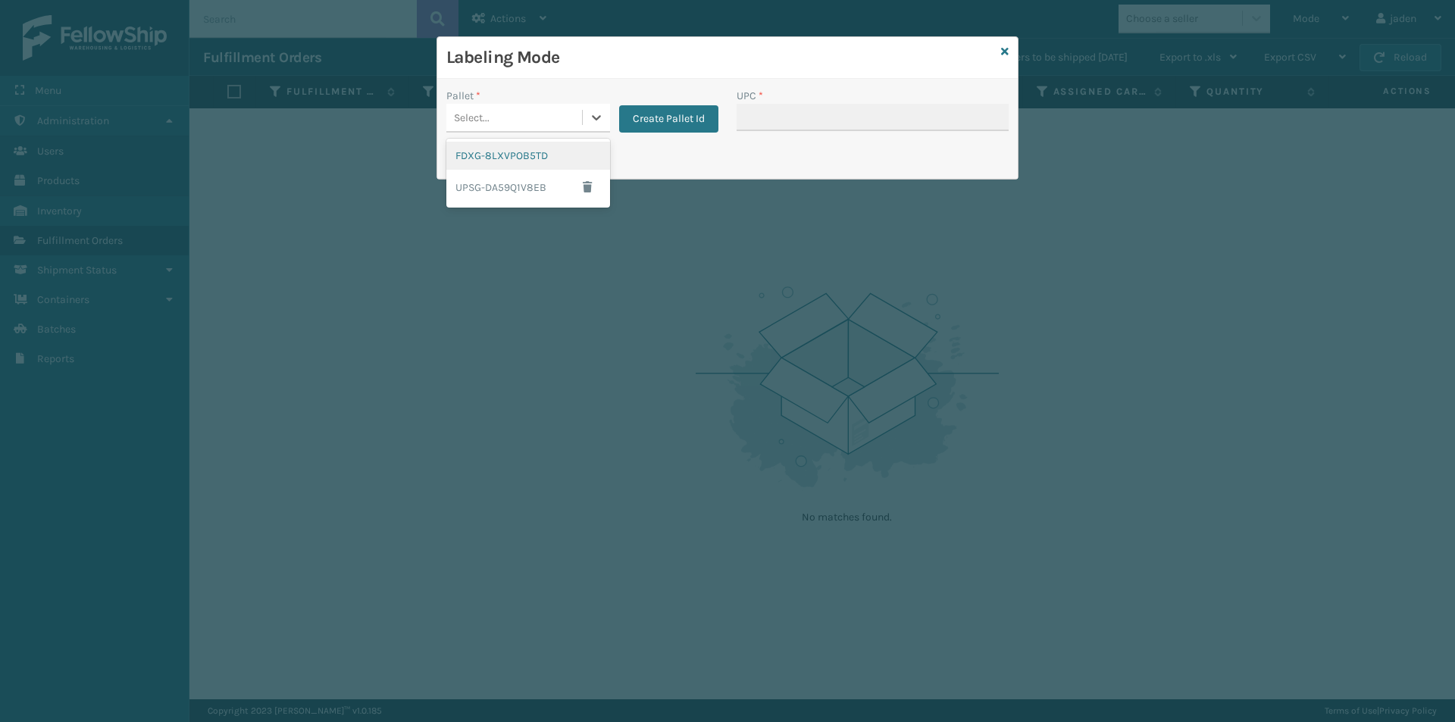
drag, startPoint x: 589, startPoint y: 124, endPoint x: 564, endPoint y: 136, distance: 27.1
click at [589, 124] on icon at bounding box center [596, 117] width 15 height 15
click at [501, 156] on div "FDXG-8LXVPOB5TD" at bounding box center [528, 156] width 164 height 28
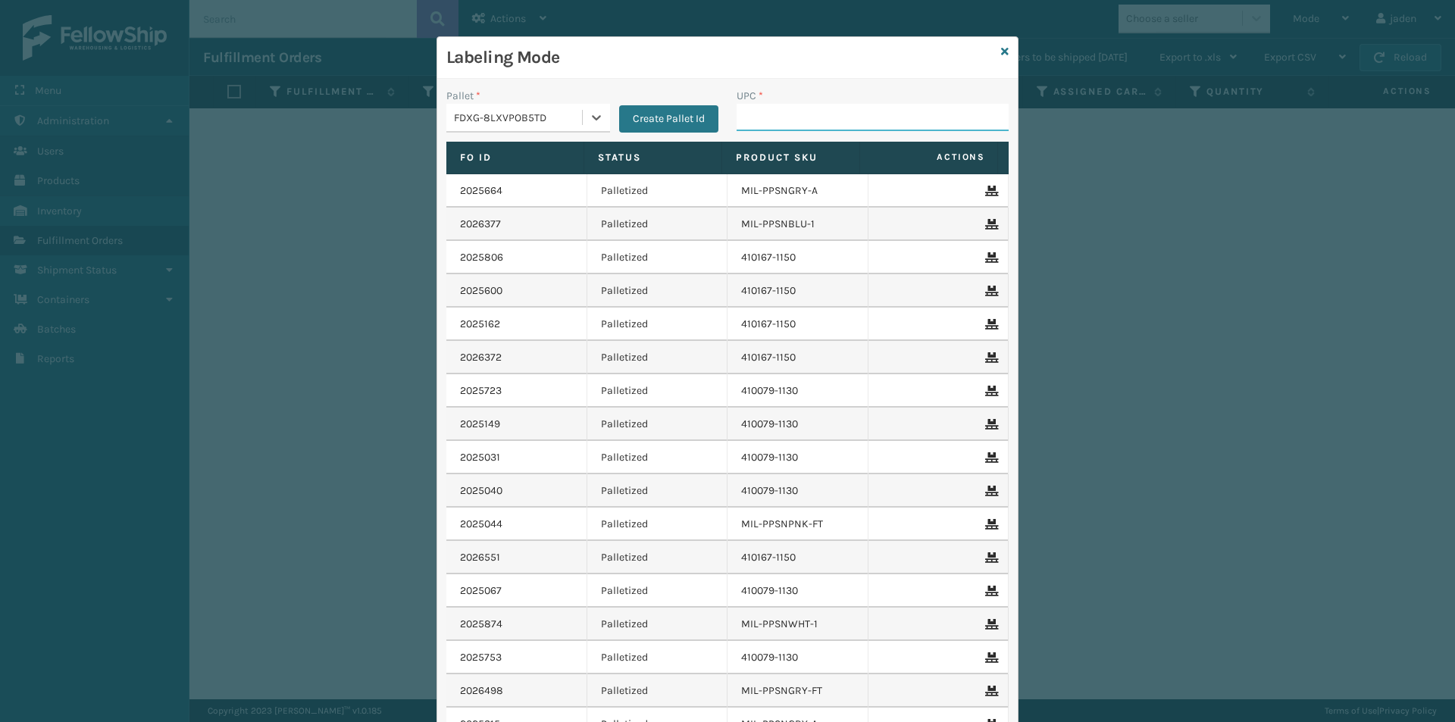
click at [758, 110] on input "UPC *" at bounding box center [872, 117] width 272 height 27
click at [827, 99] on div "UPC *" at bounding box center [872, 96] width 272 height 16
click at [819, 113] on input "UPC *" at bounding box center [872, 117] width 272 height 27
type input "080313028748"
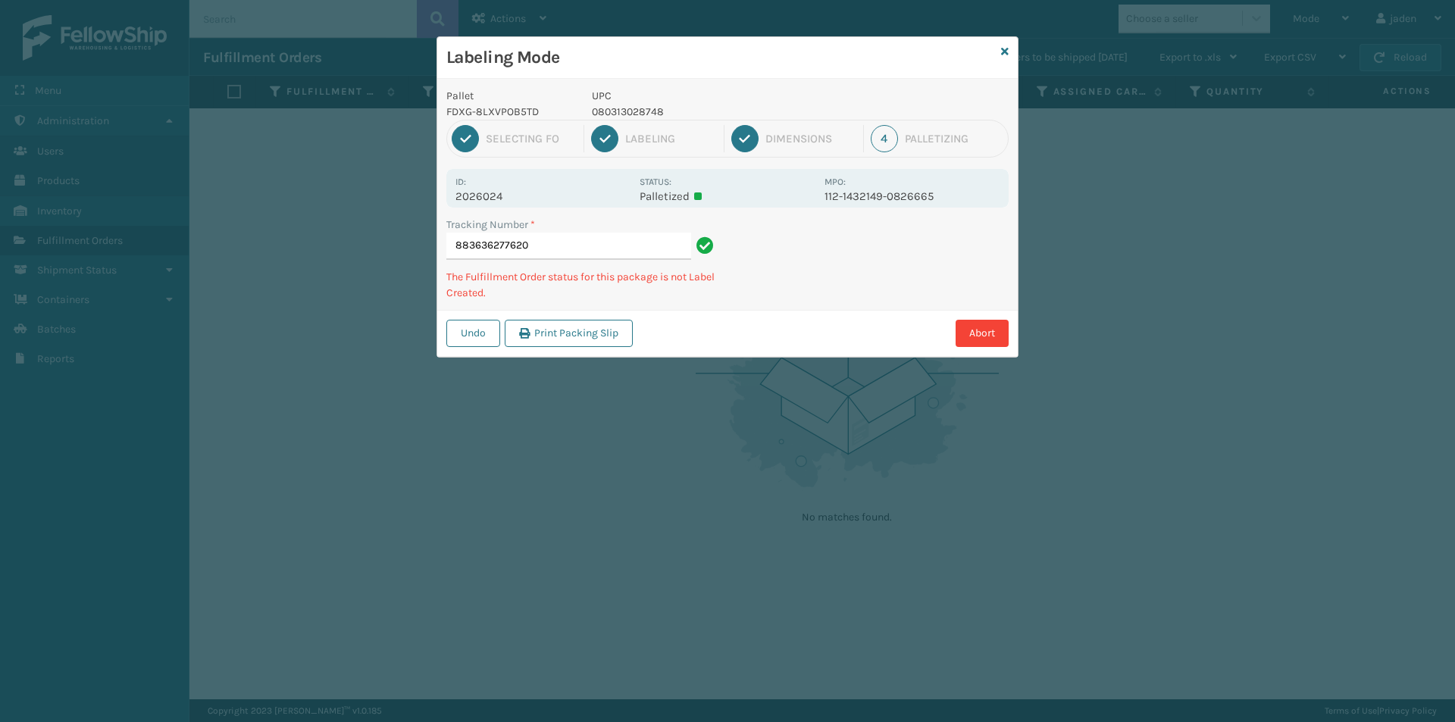
type input "8836362776204"
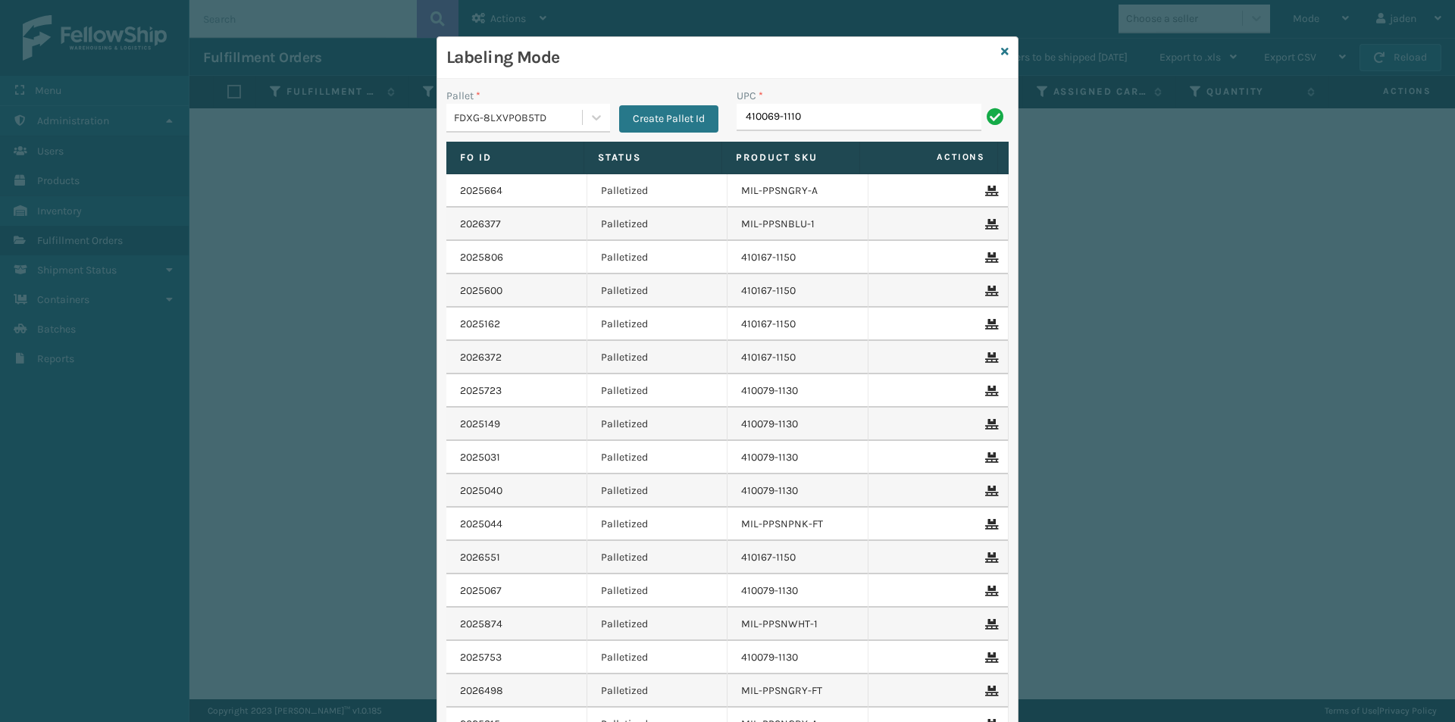
type input "410069-1110"
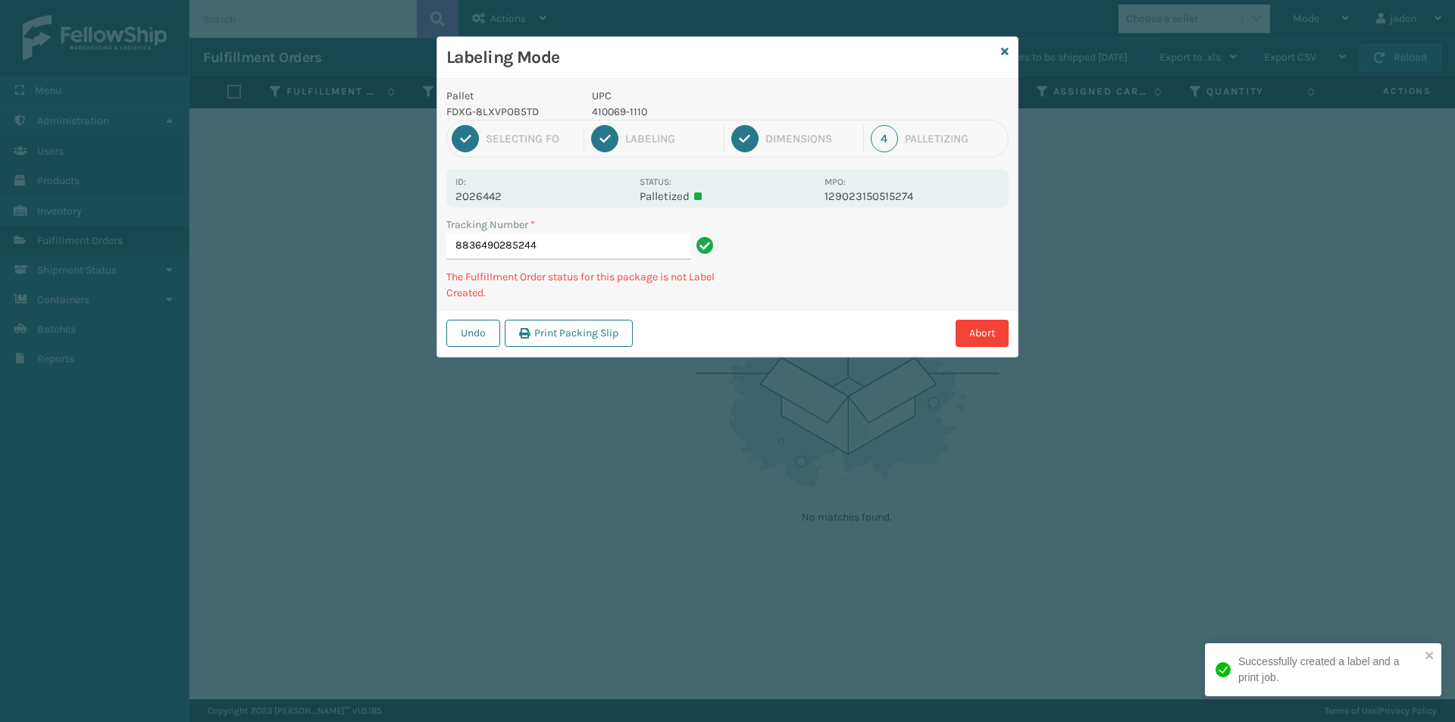
type input "88364902852441"
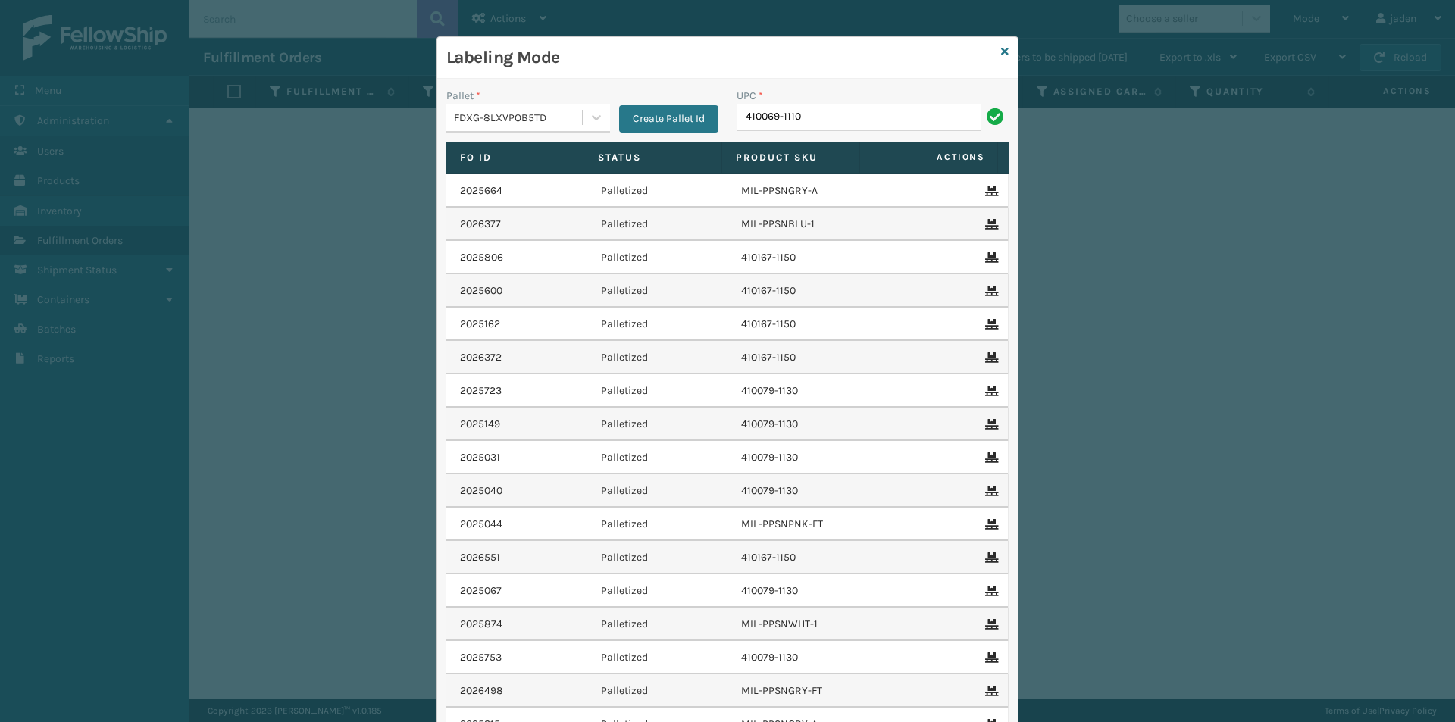
type input "410069-1110"
type input "410069-1170"
type input "410079-1150"
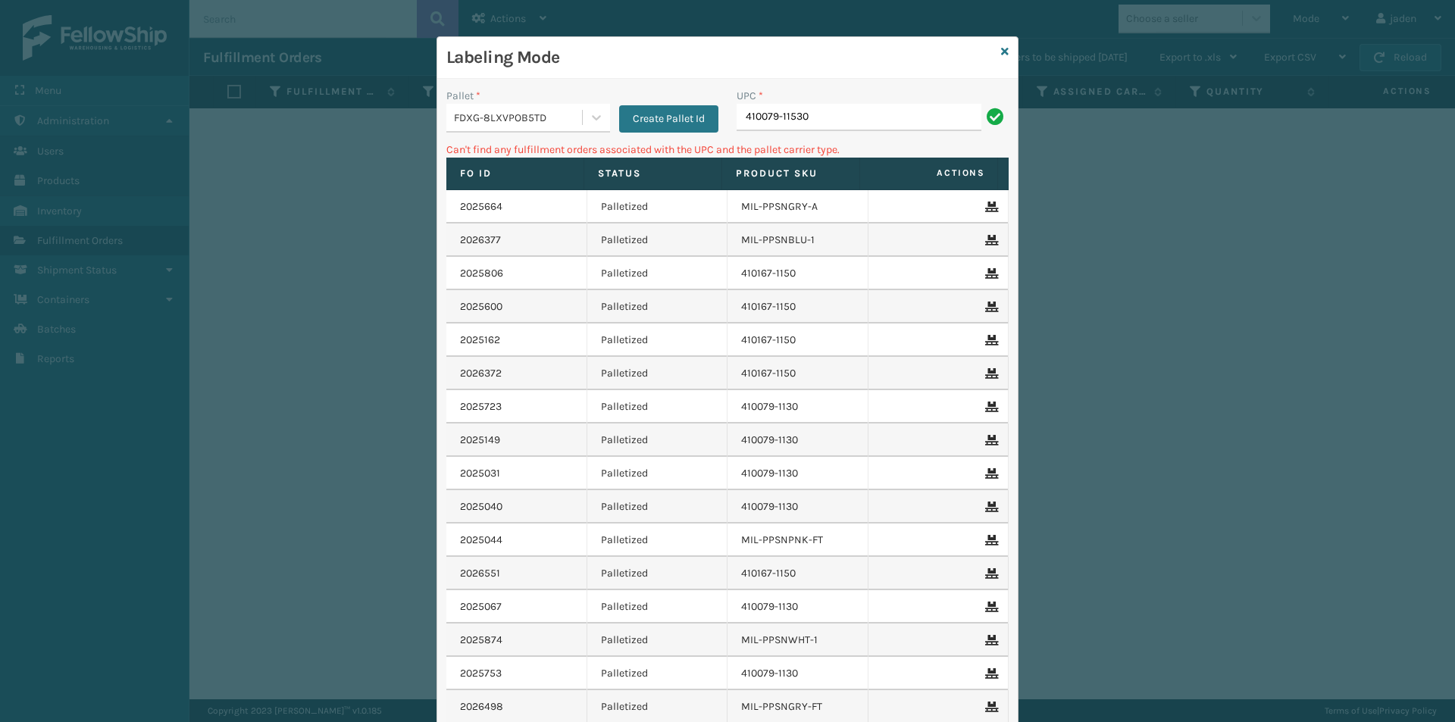
type input "410079-11530"
type input "410079-1130"
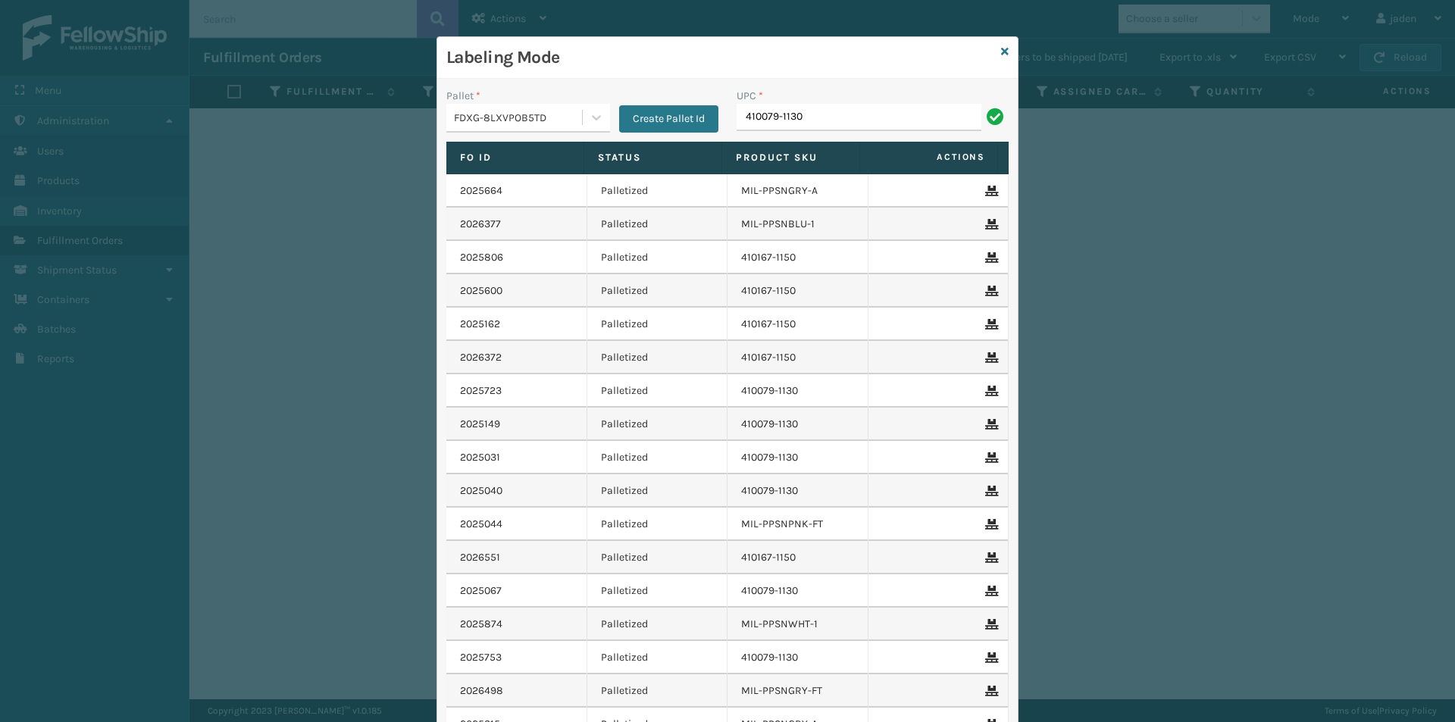
type input "410079-1130"
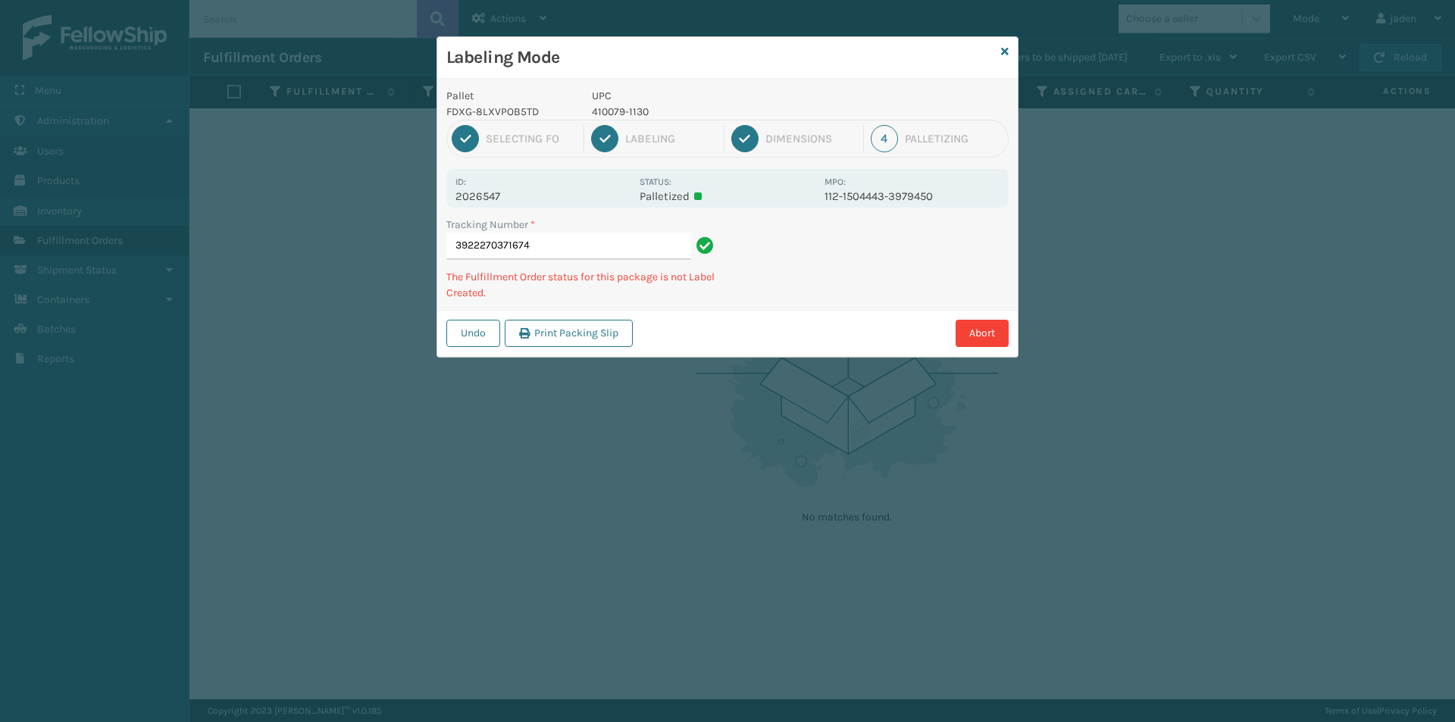
type input "39222703716744"
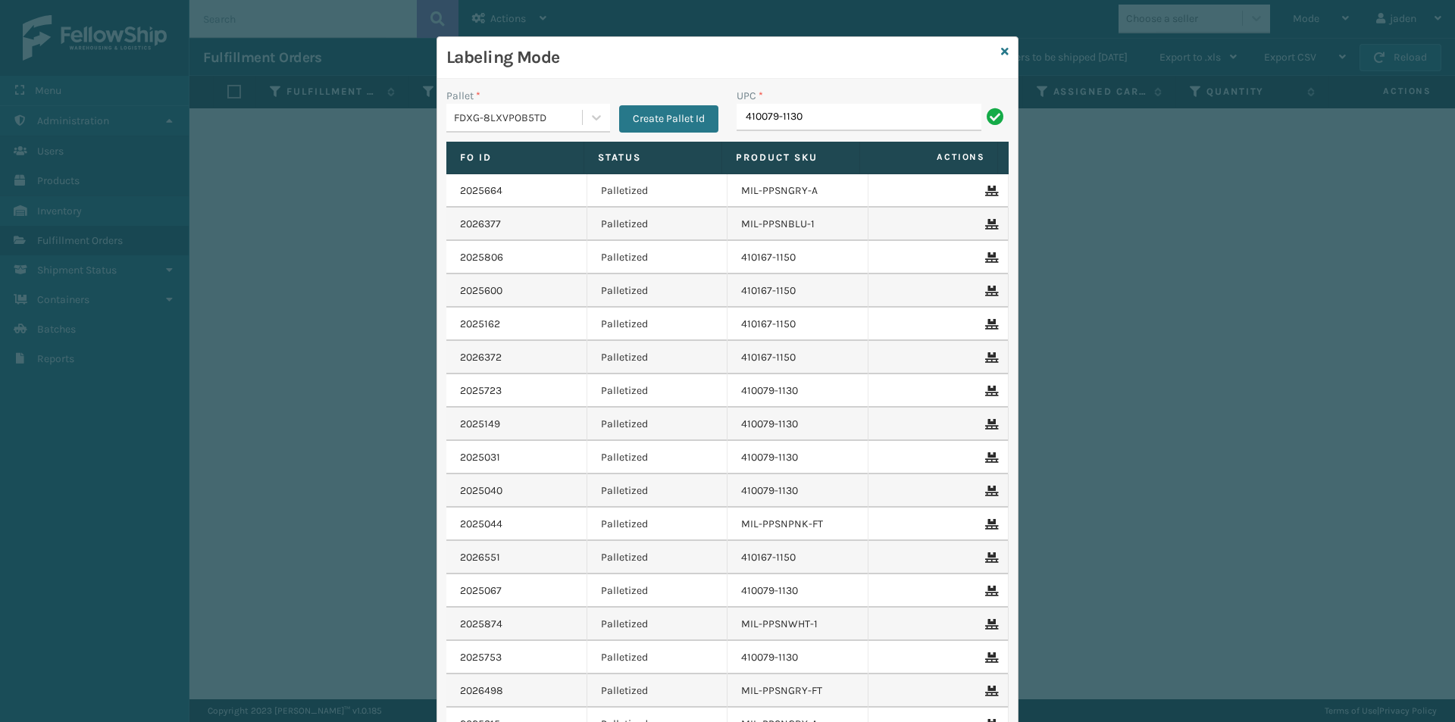
type input "410079-1130"
type input "410079-113"
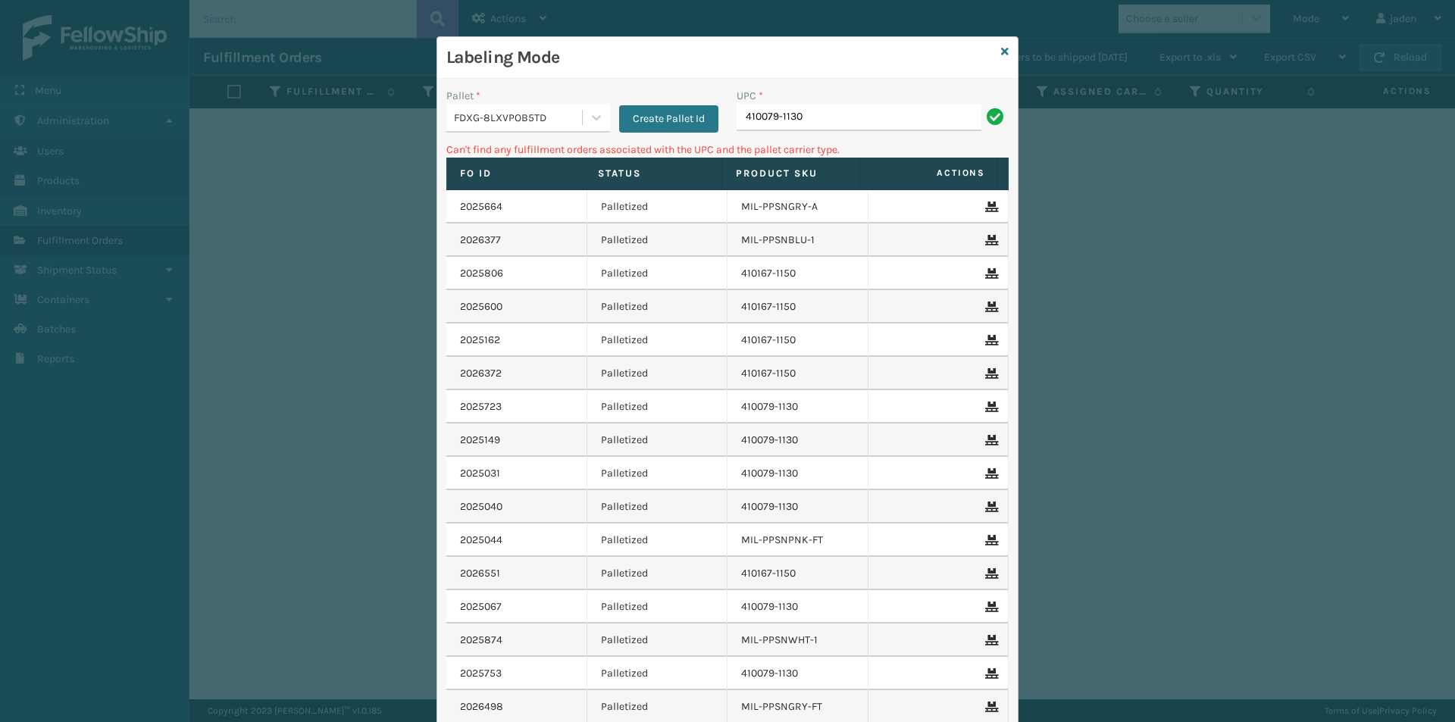
type input "410079-1130"
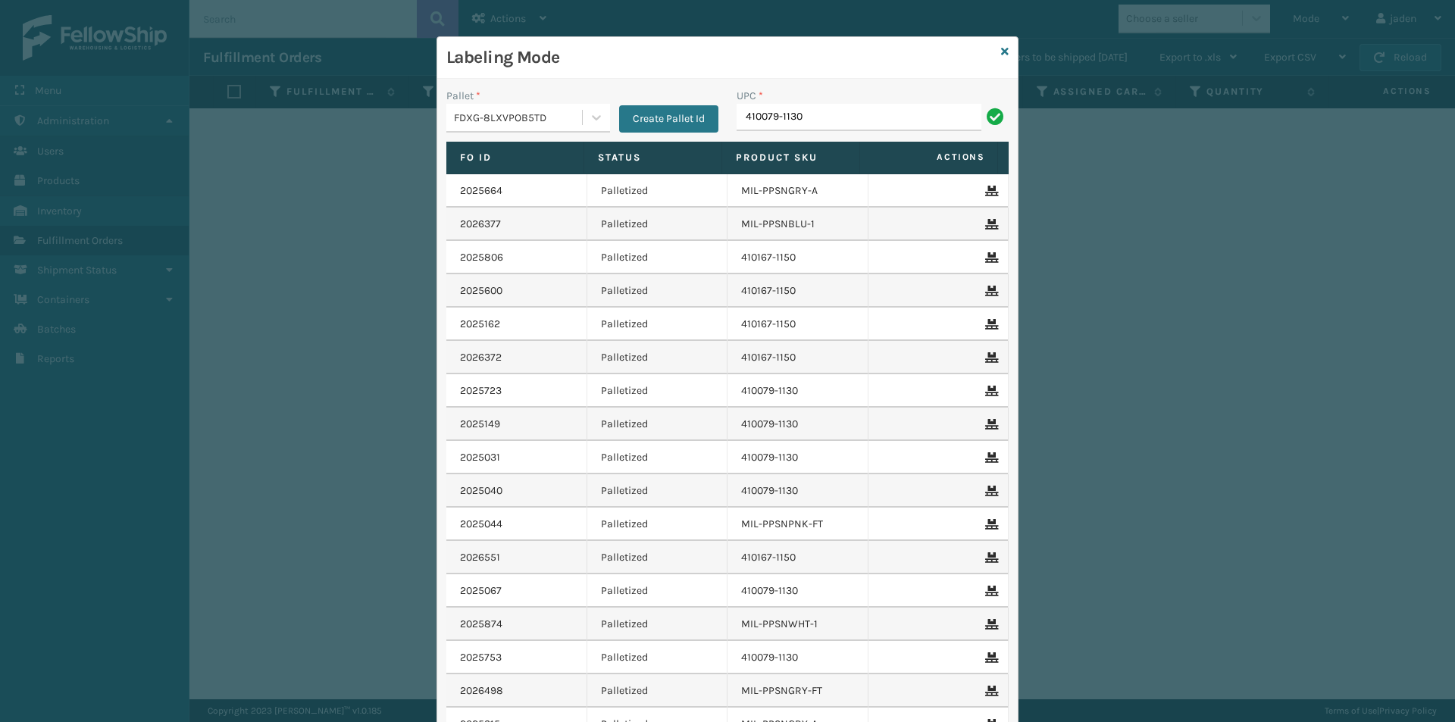
type input "410079-1130"
type input "410106-1120"
type input "410106-1130"
type input "410107-1110"
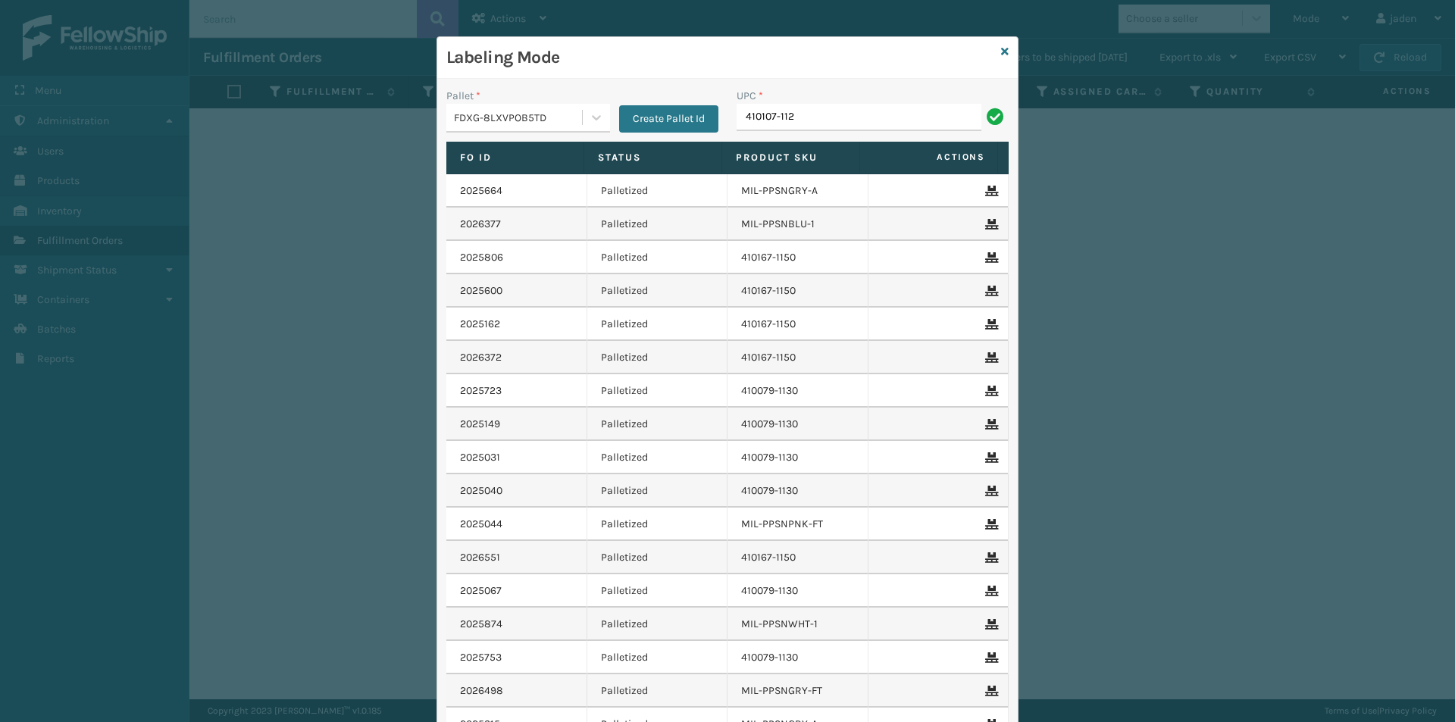
type input "410107-112"
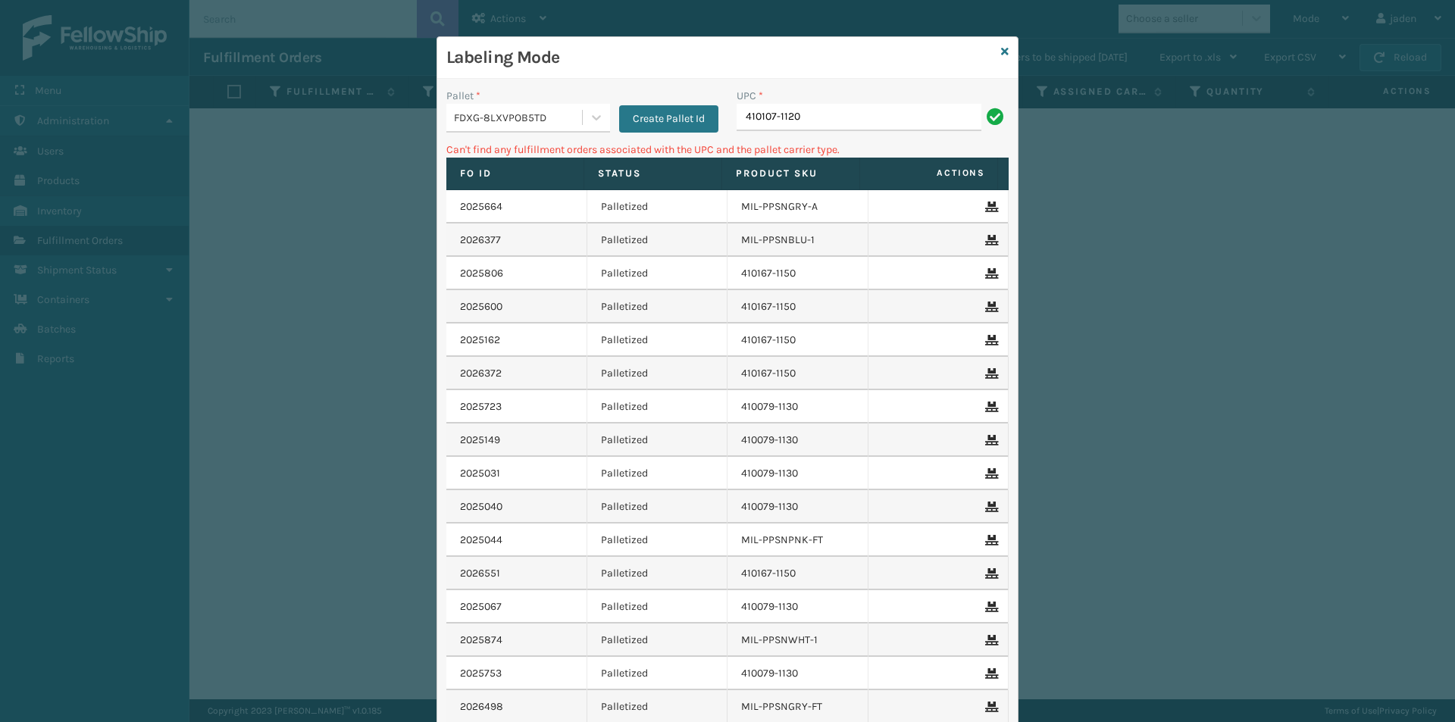
type input "410107-1120"
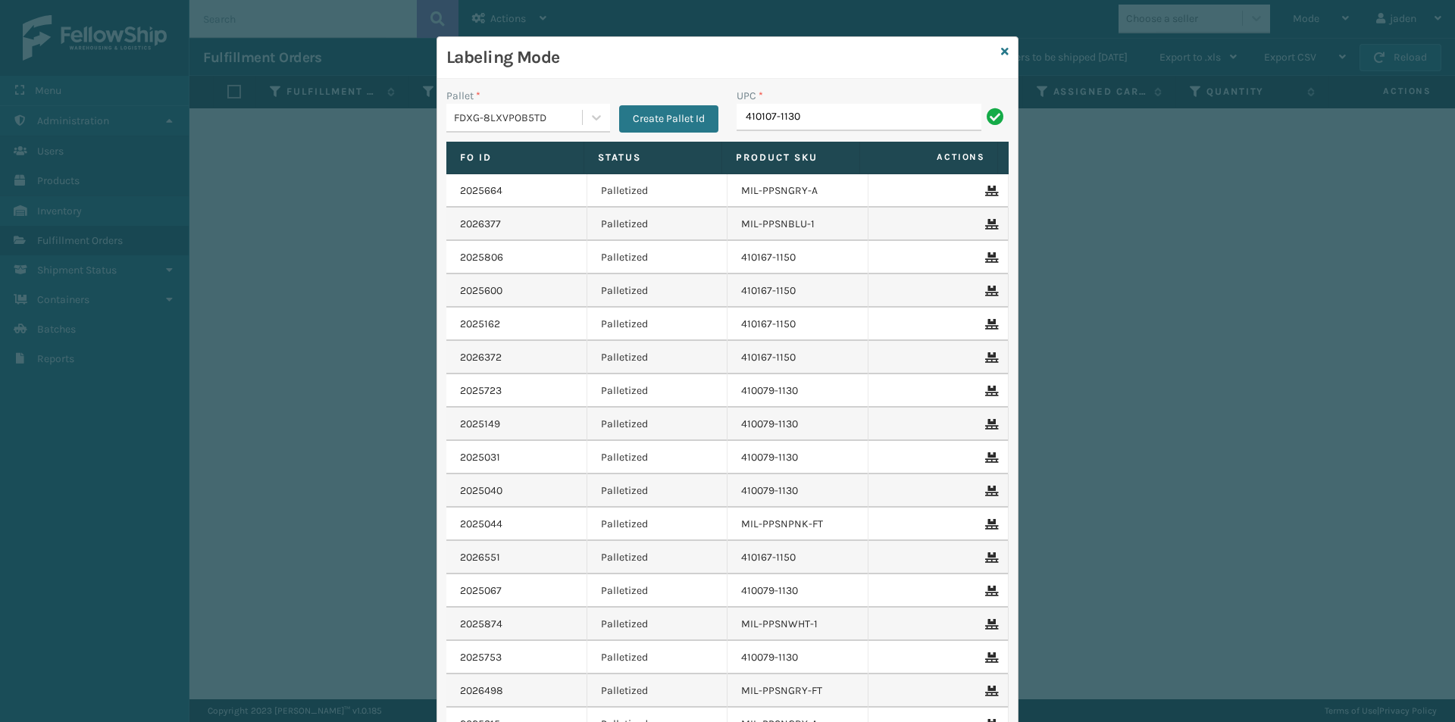
type input "410107-1130"
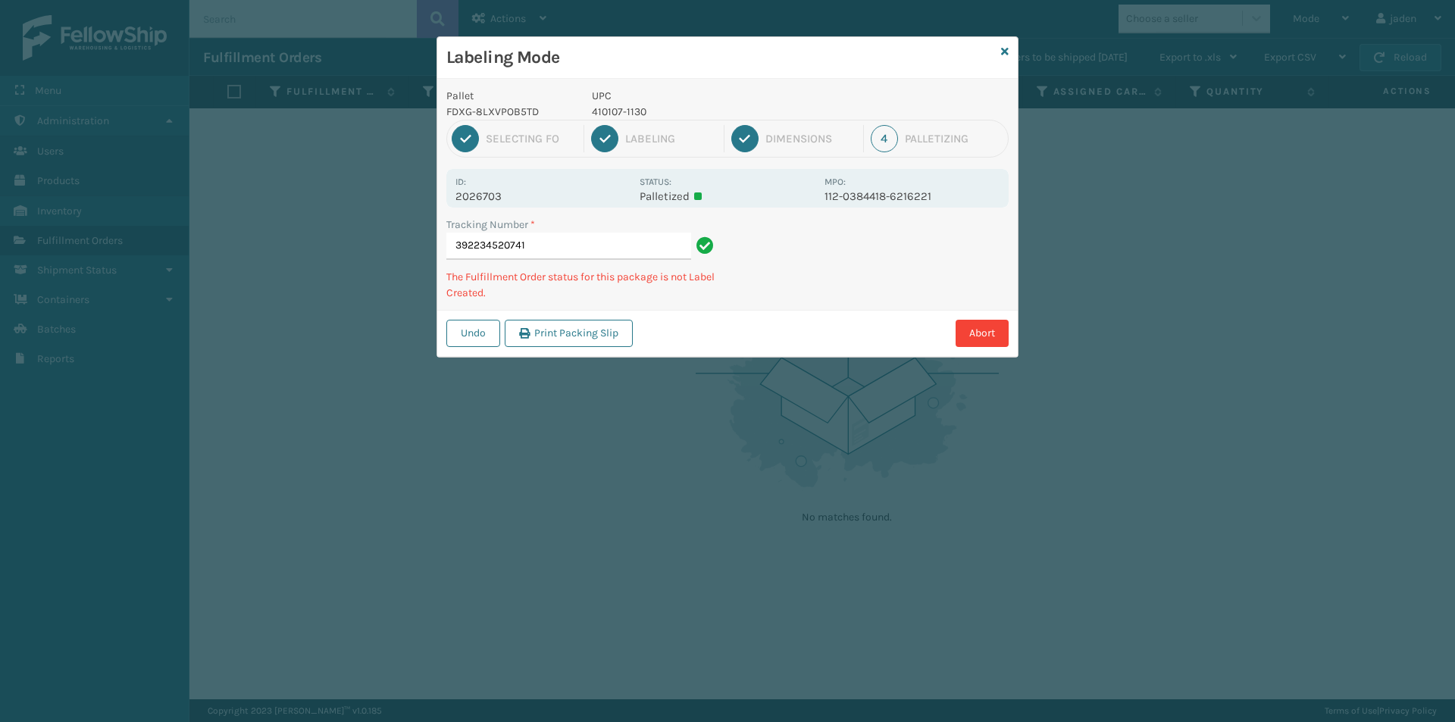
type input "3922345207414"
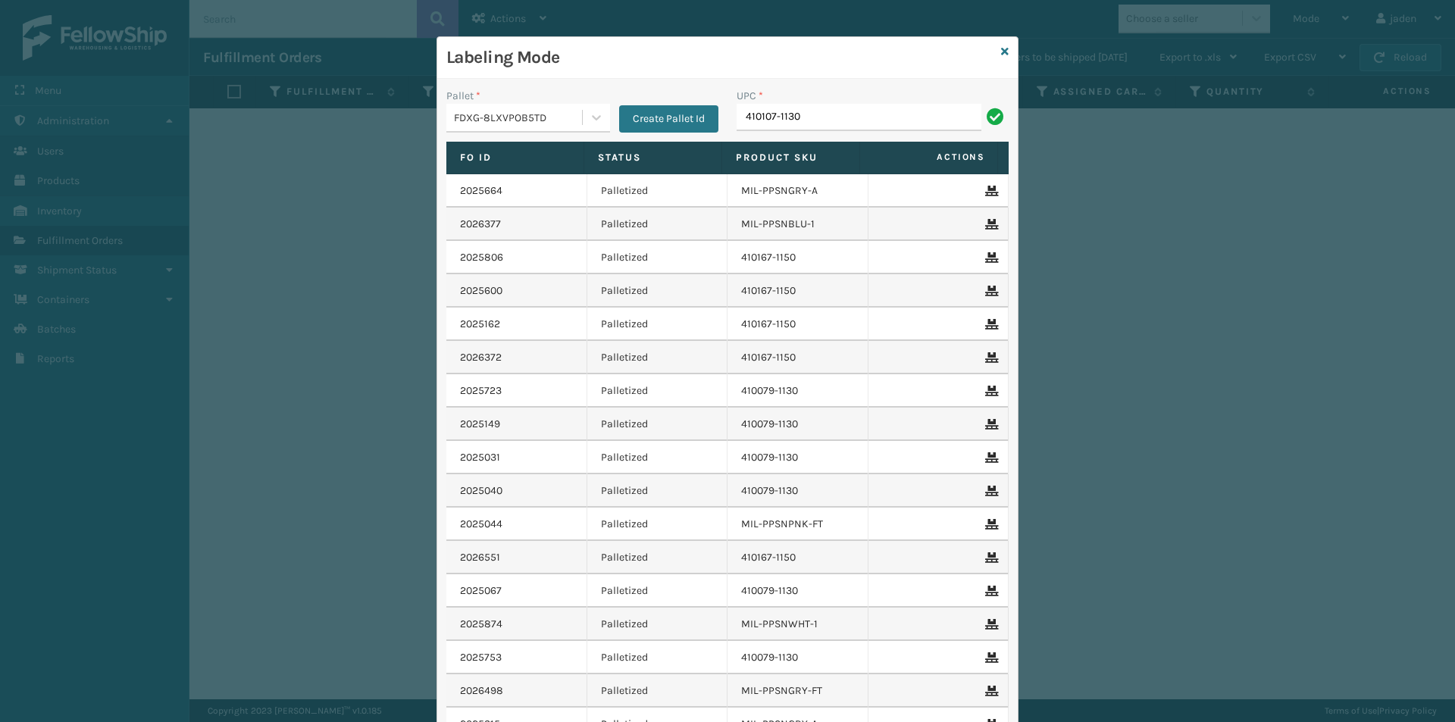
type input "410107-1130"
type input "410167-1160"
type input "410168-8070"
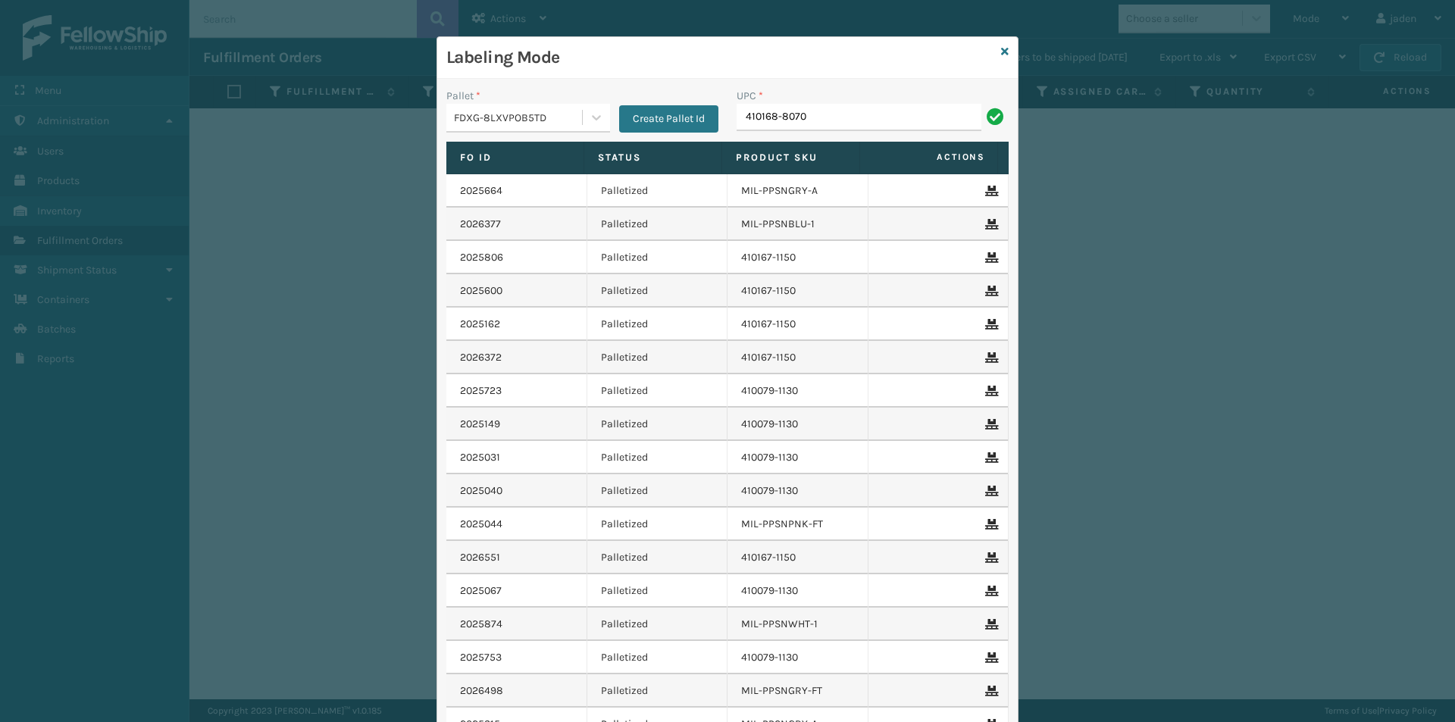
type input "410168-8070"
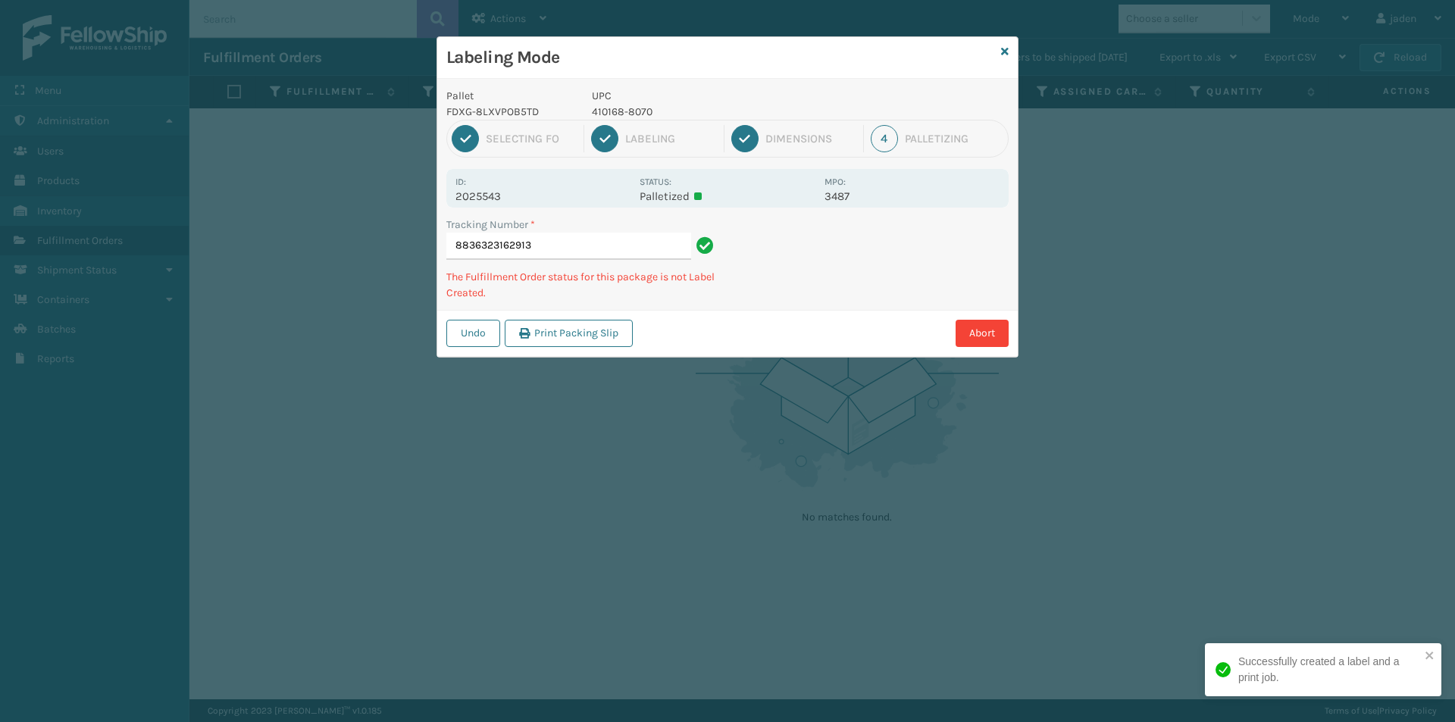
type input "8836323162913"
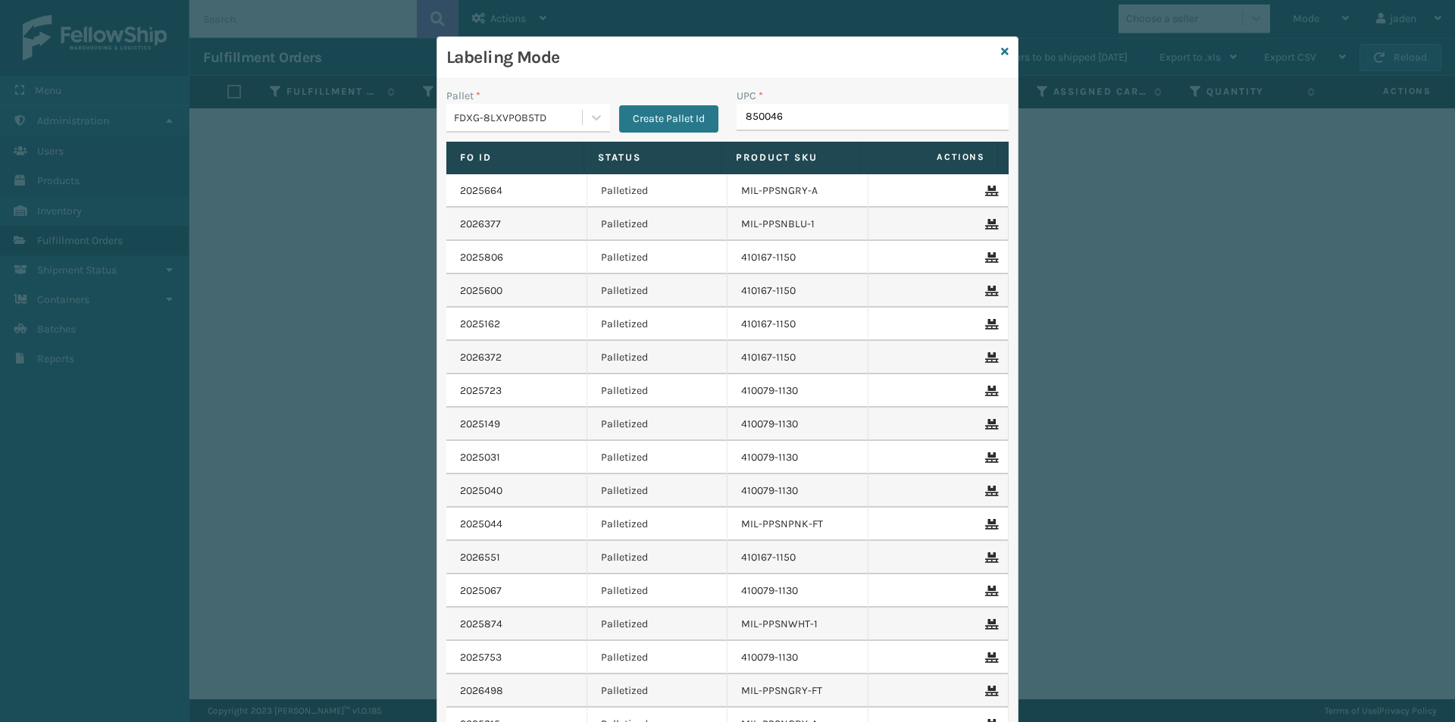
type input "8500460"
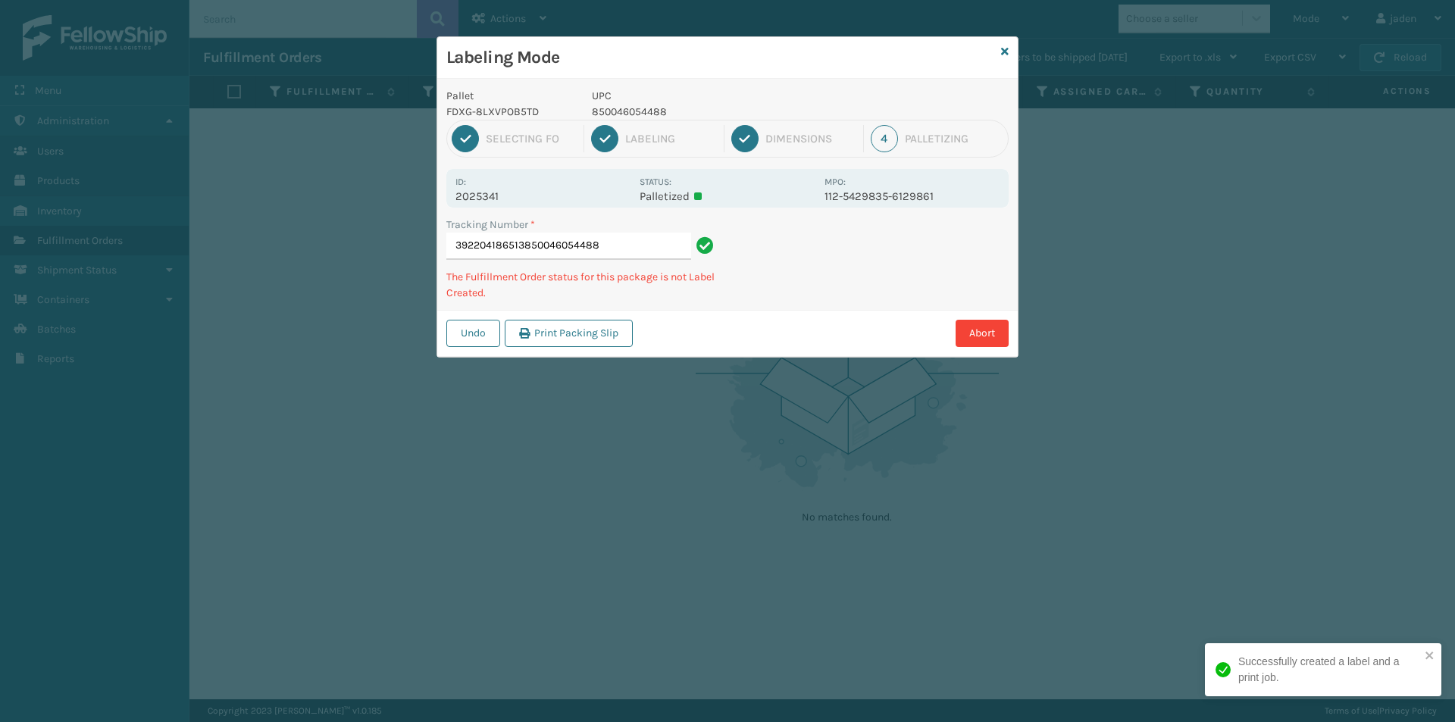
type input "392204186513850046054488"
type input "392211460248850046054525"
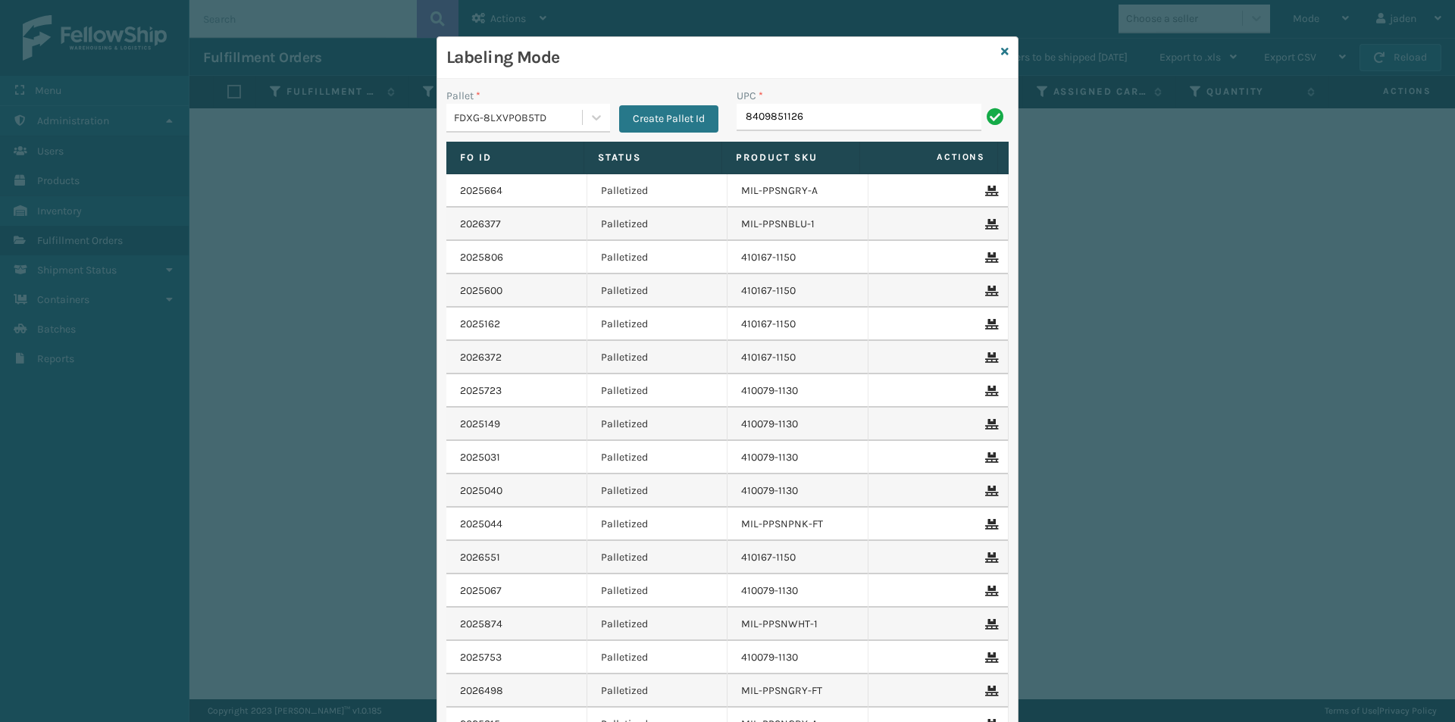
type input "84098511262"
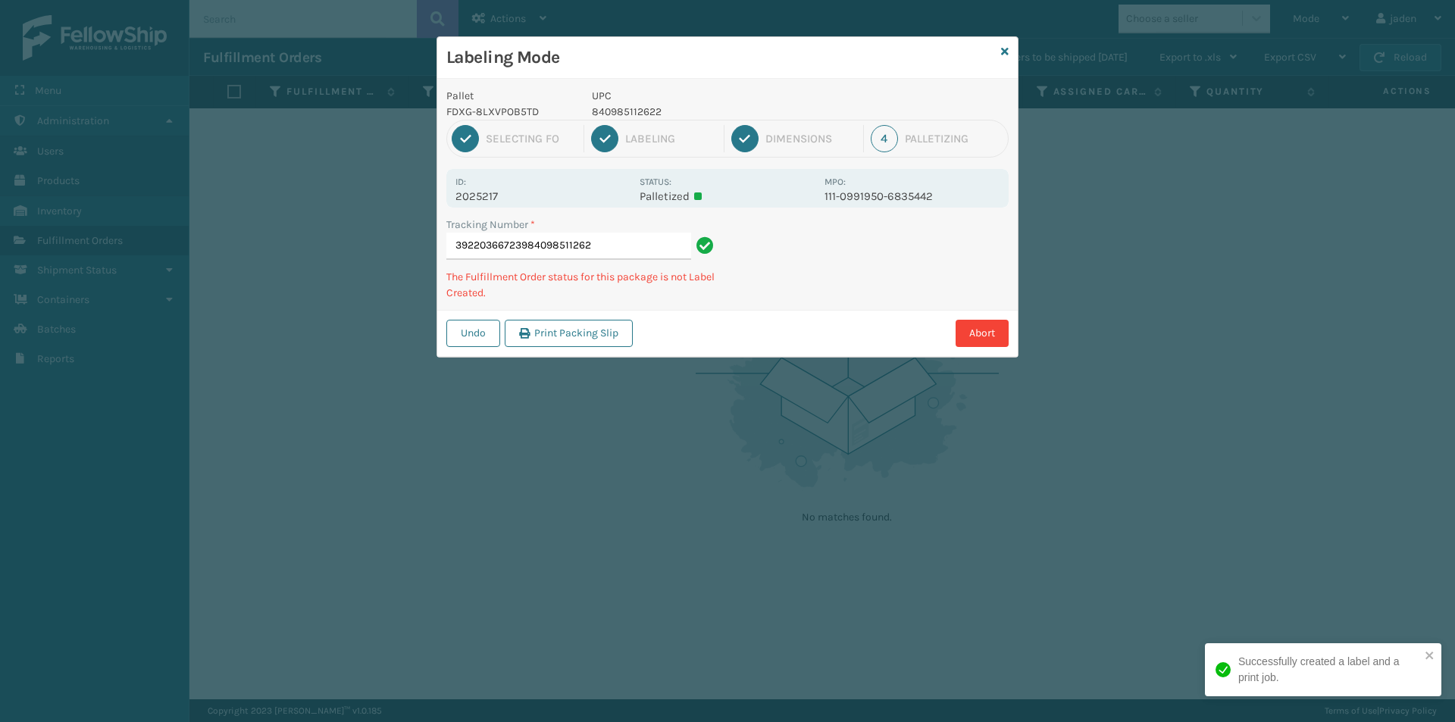
type input "392203667239840985112622"
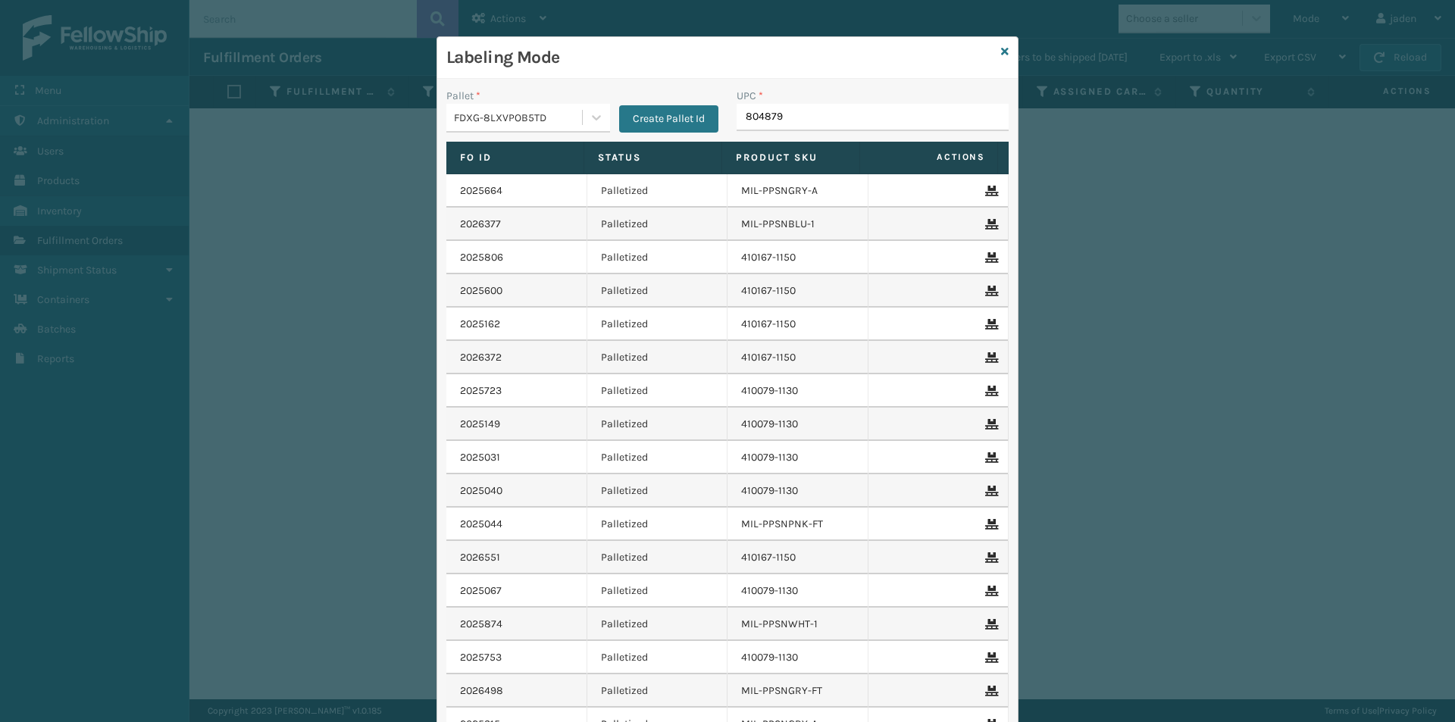
type input "8048794"
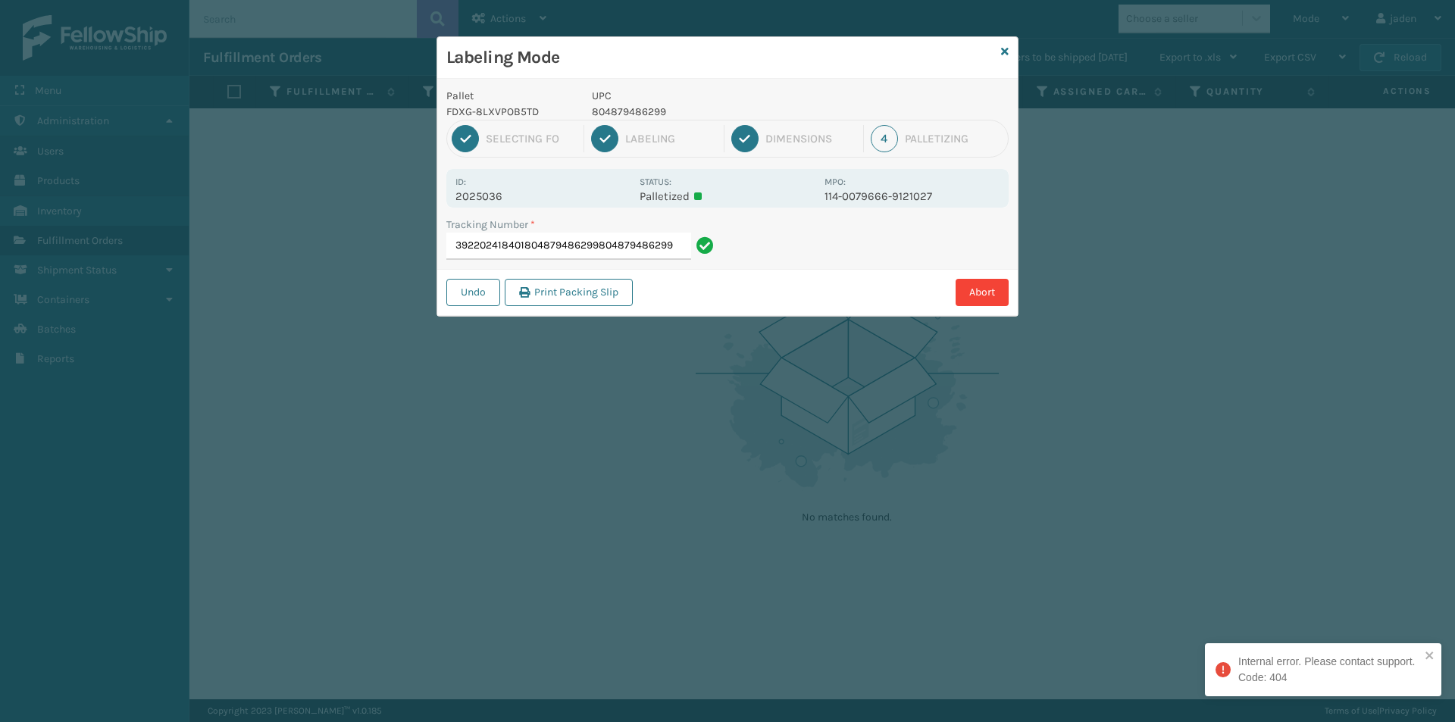
type input "392202418401804879486299804879486299"
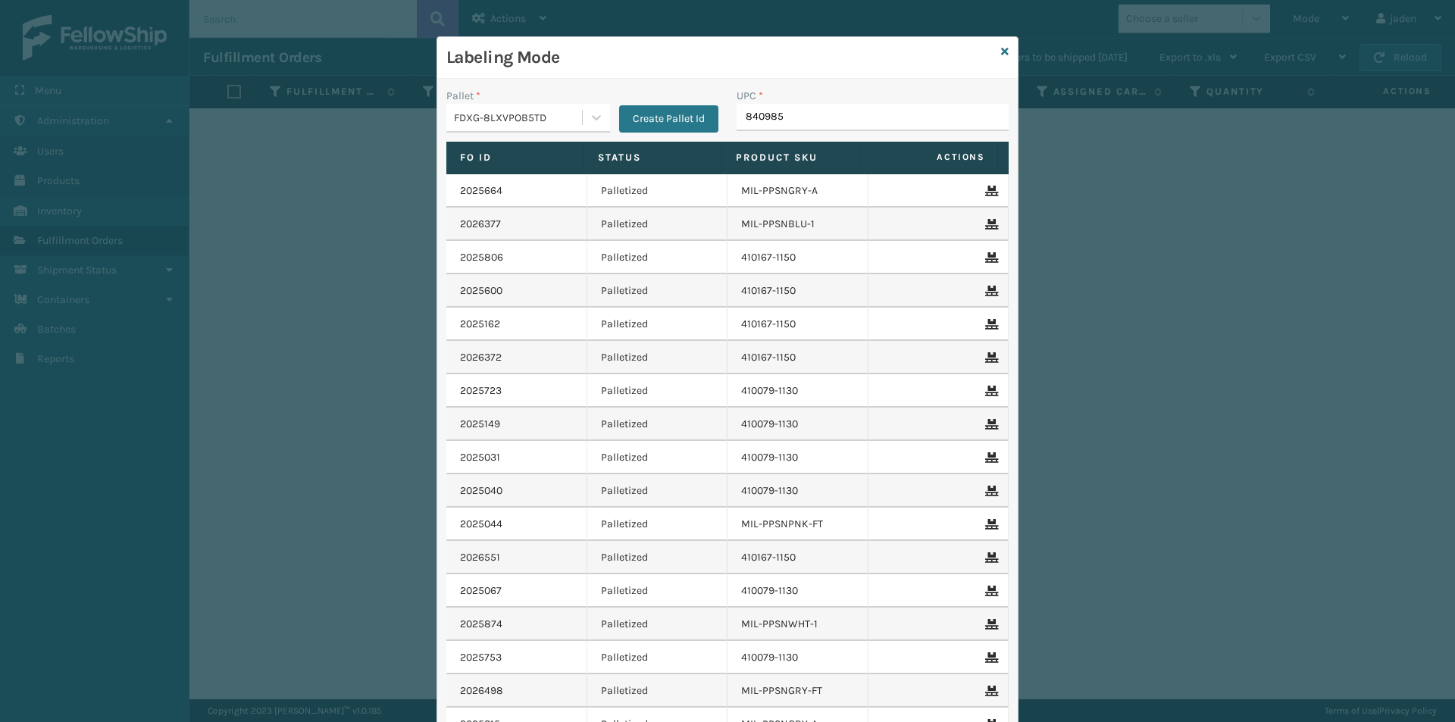
type input "8409851"
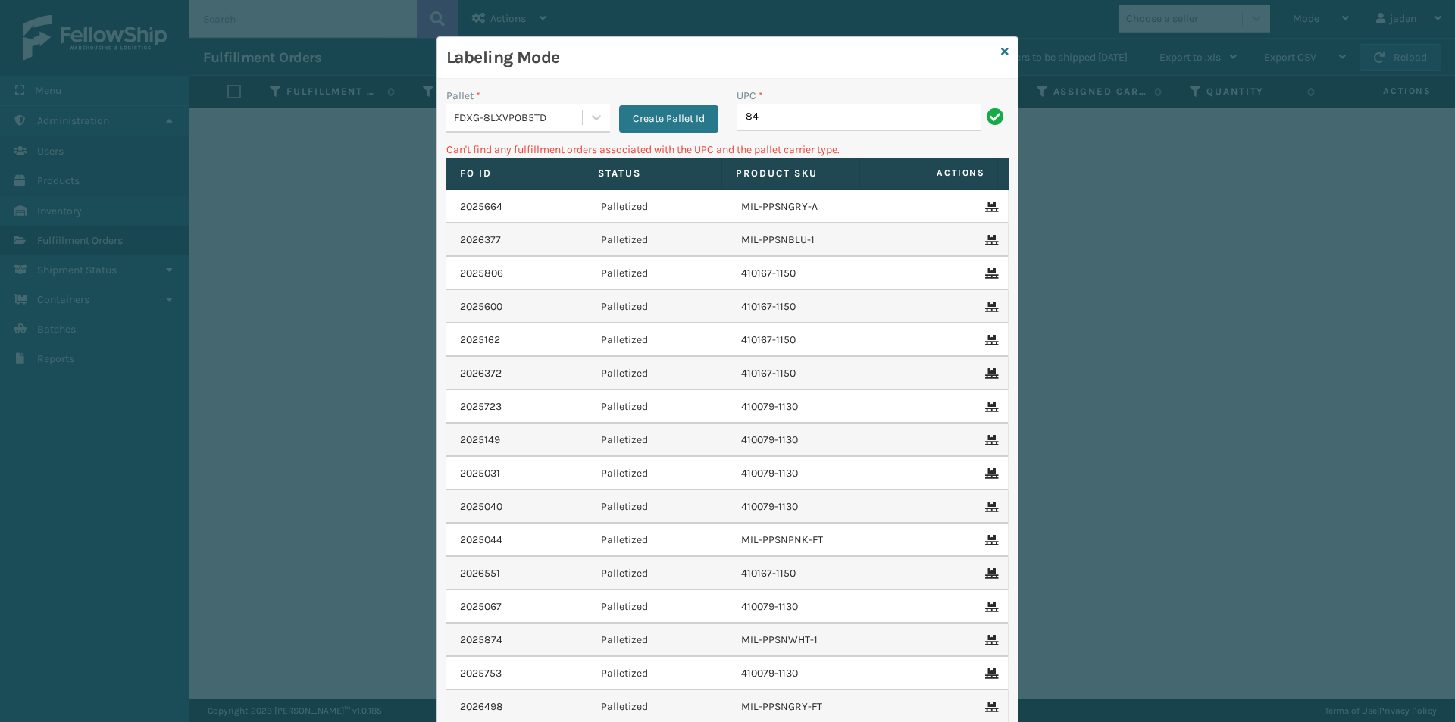
type input "8"
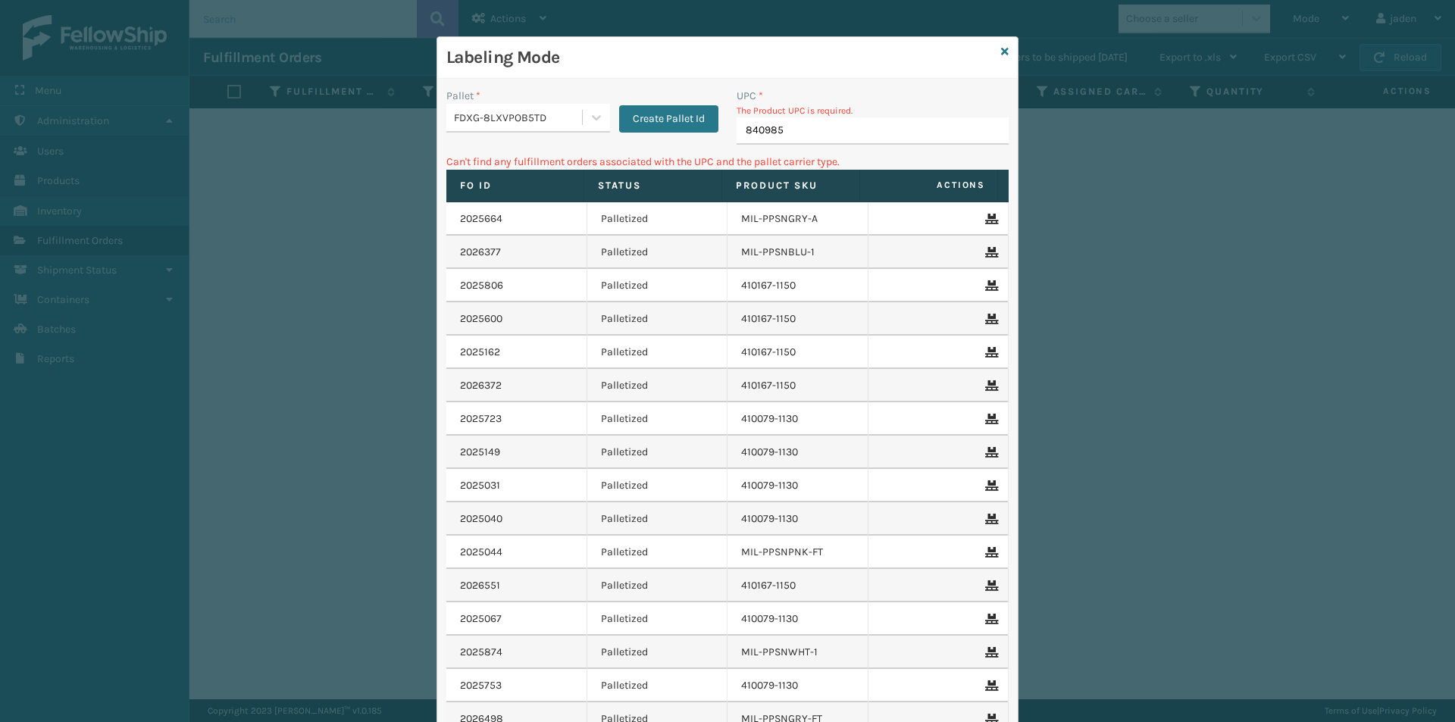
type input "8409851"
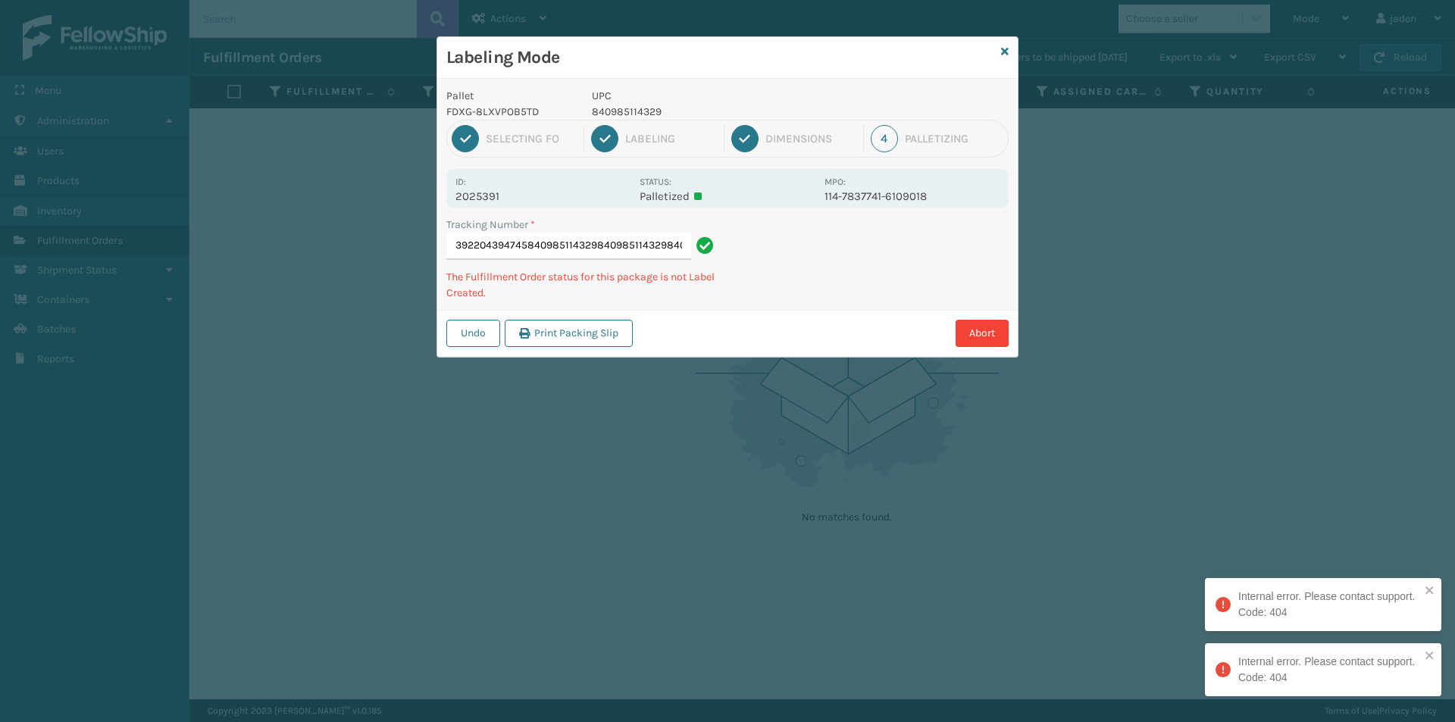
type input "392204394745840985114329840985114329840985114329"
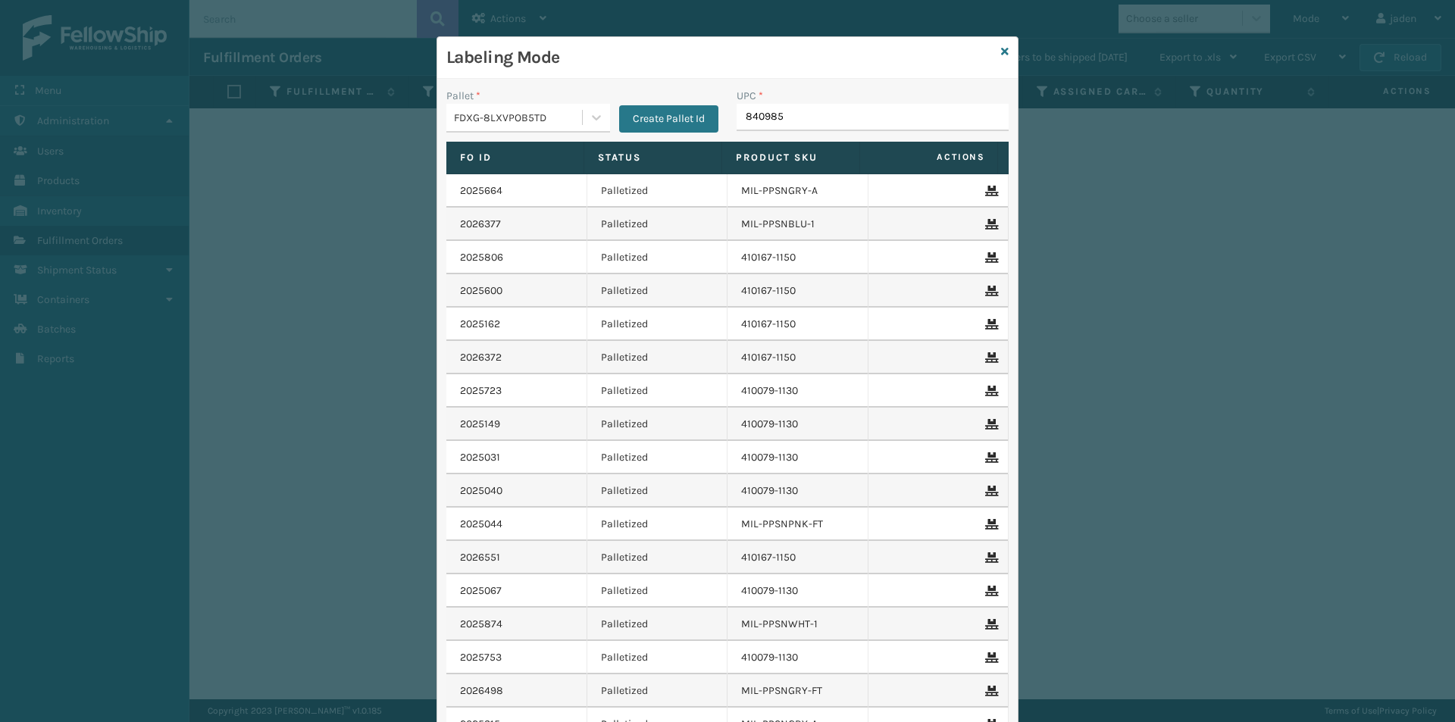
type input "8409851"
click at [810, 111] on input "UPC *" at bounding box center [872, 117] width 272 height 27
click at [583, 110] on div at bounding box center [596, 117] width 27 height 27
click at [482, 173] on div "UPSG-DA59Q1V8EB" at bounding box center [528, 187] width 164 height 35
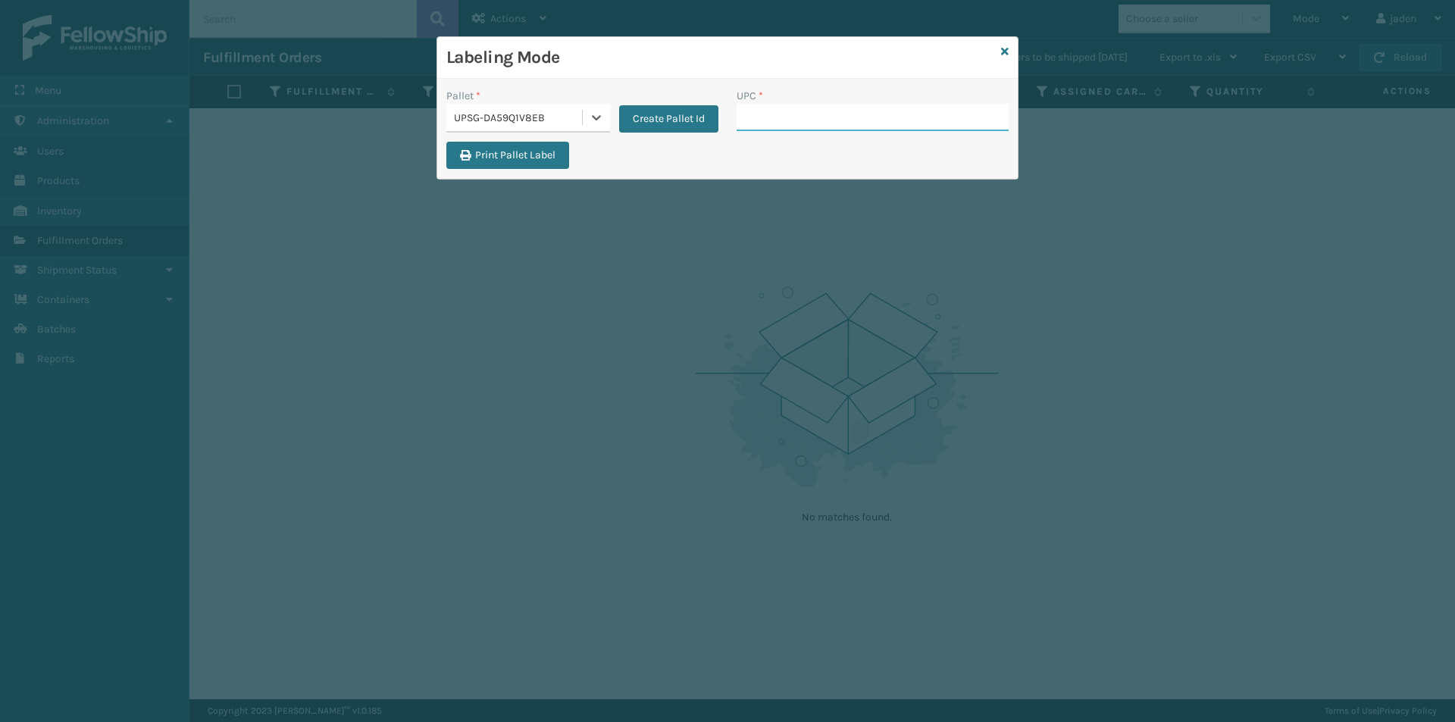
click at [805, 104] on input "UPC *" at bounding box center [872, 117] width 272 height 27
type input "410069-1110"
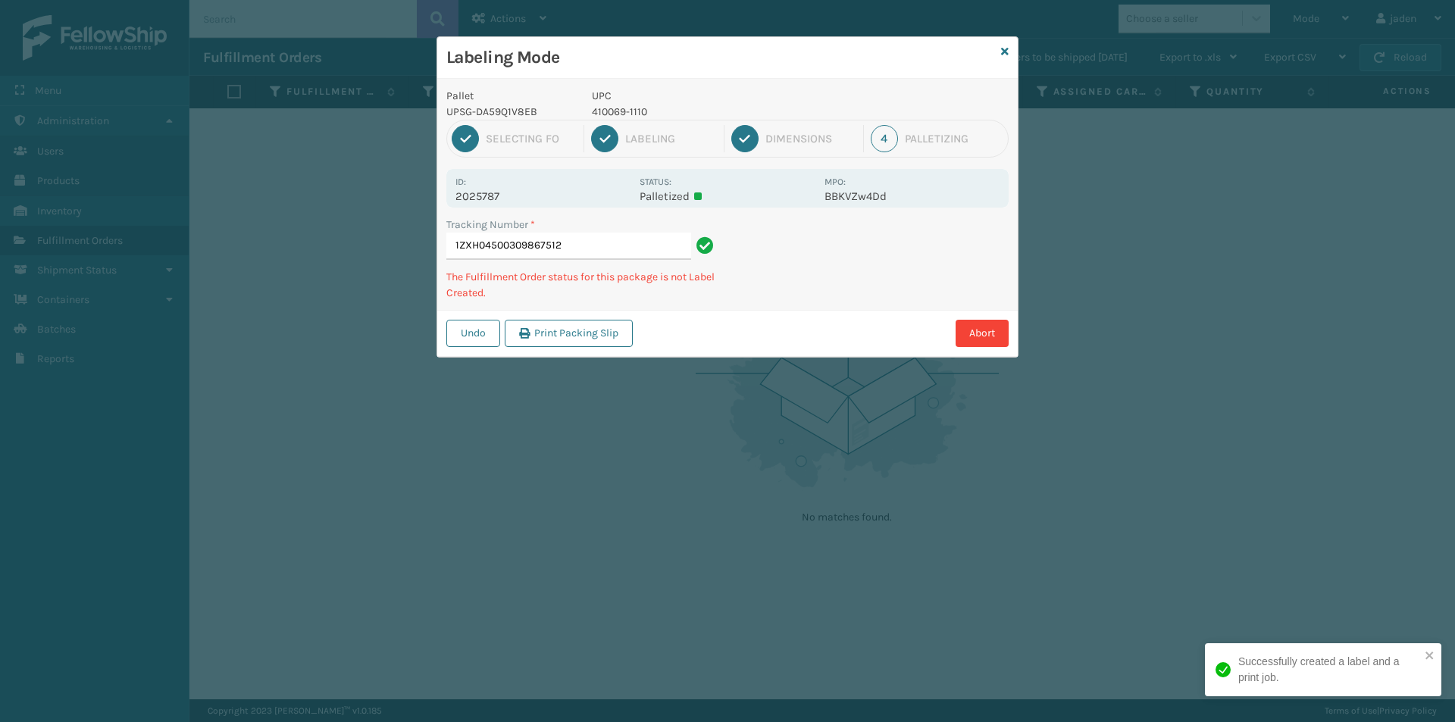
type input "1ZXH045003098675124"
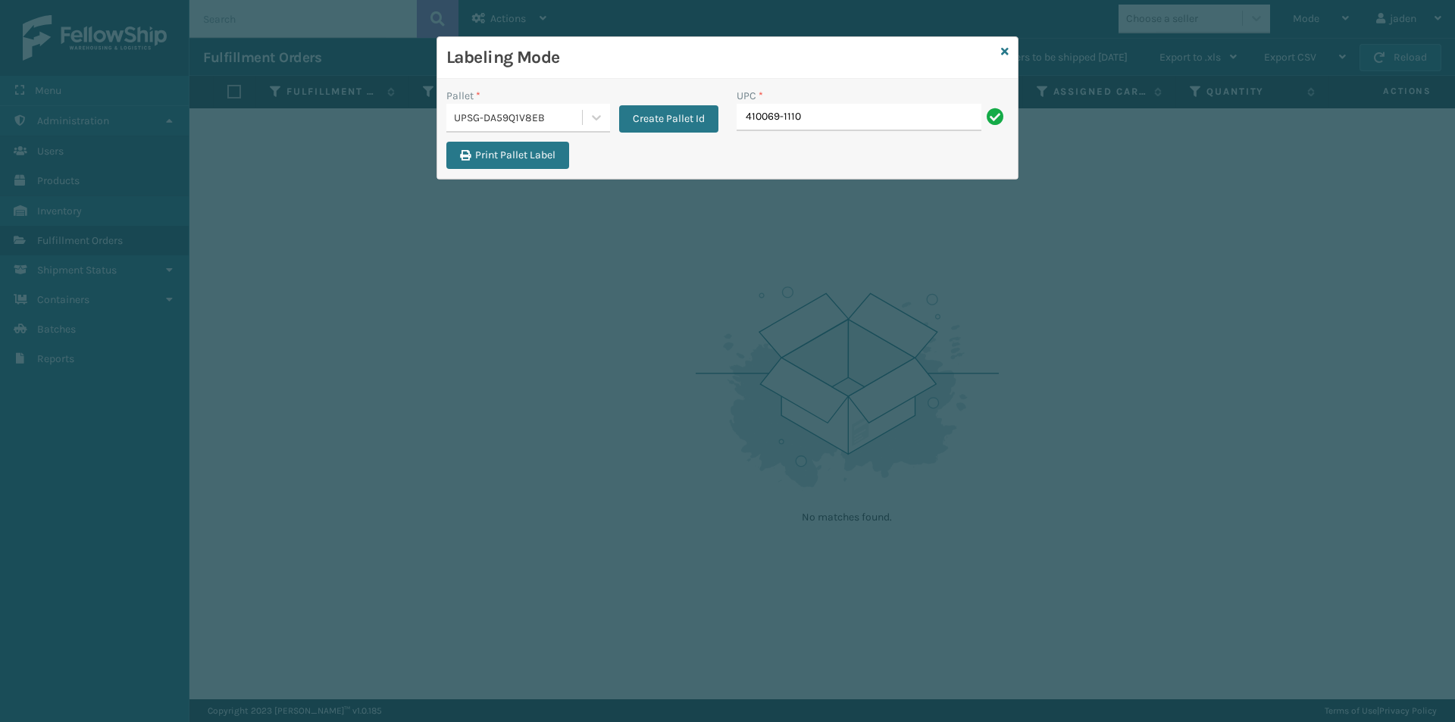
type input "410069-1110"
type input "410069-1154"
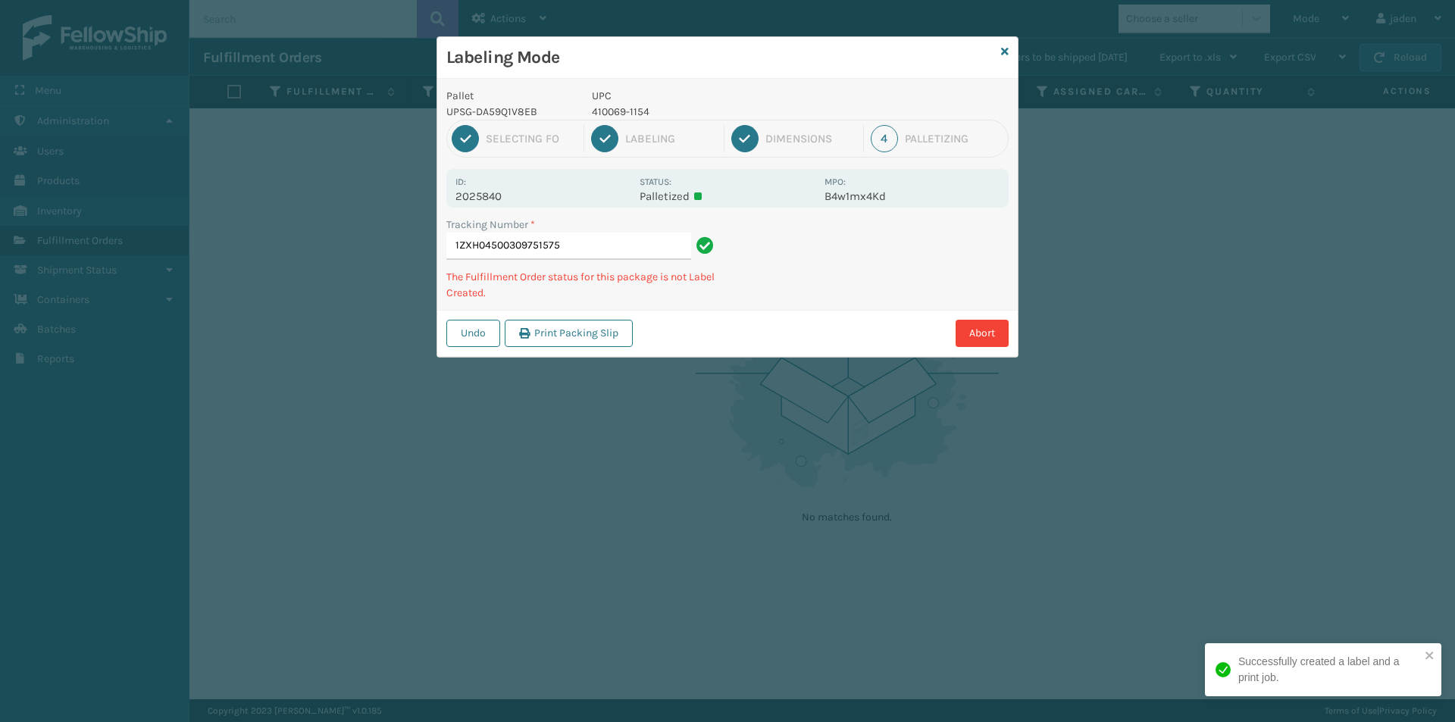
click at [621, 106] on p "410069-1154" at bounding box center [704, 112] width 224 height 16
copy p "410069-1154"
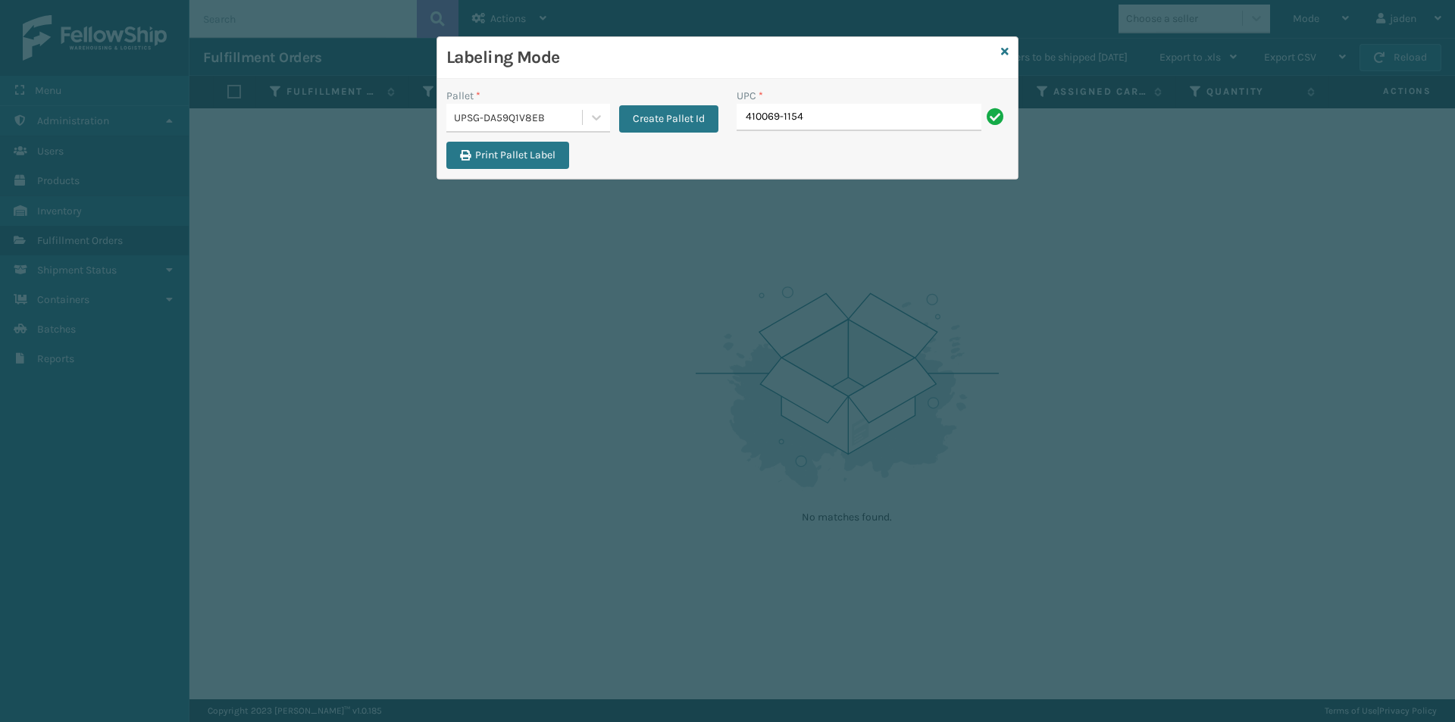
type input "410069-1154"
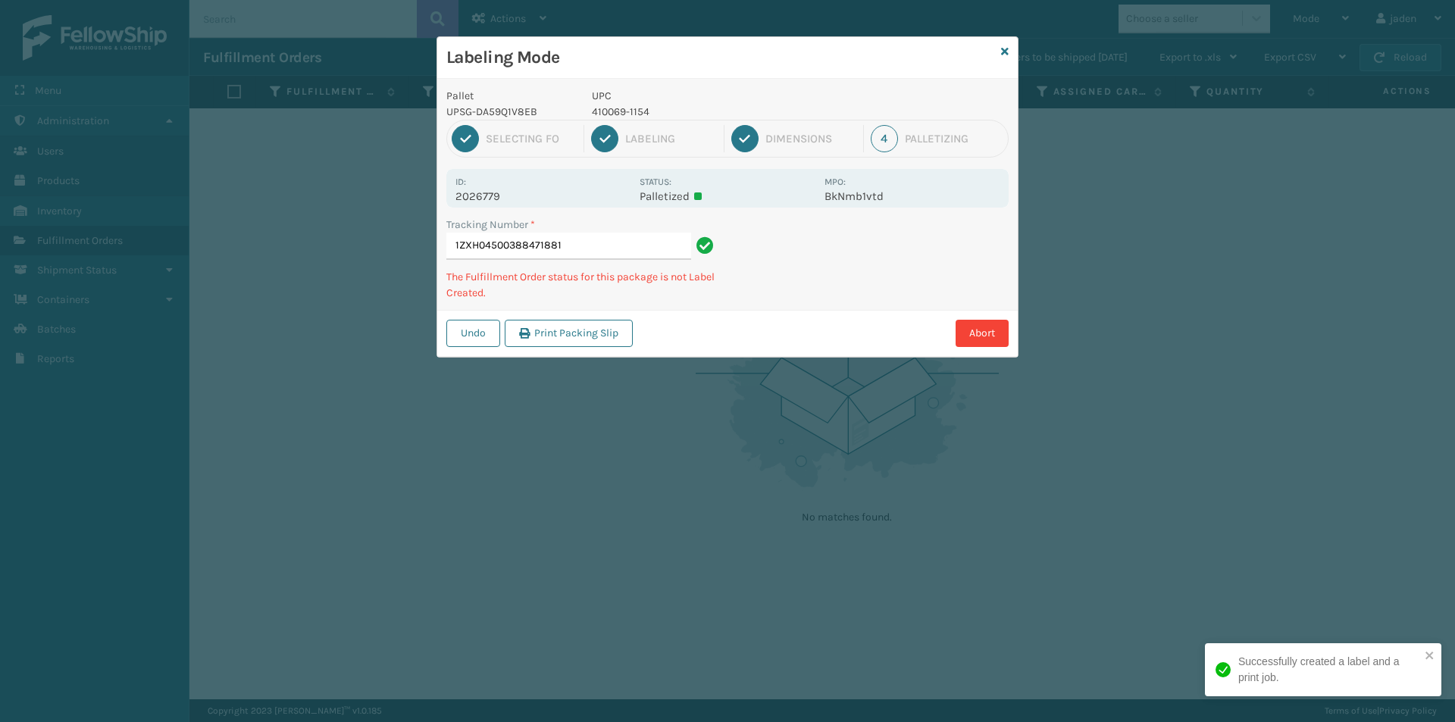
drag, startPoint x: 822, startPoint y: 87, endPoint x: 855, endPoint y: 70, distance: 37.6
click at [628, 100] on div "UPC 410069-1154" at bounding box center [704, 104] width 242 height 32
drag, startPoint x: 855, startPoint y: 70, endPoint x: 829, endPoint y: 60, distance: 28.3
drag, startPoint x: 829, startPoint y: 60, endPoint x: 802, endPoint y: 89, distance: 40.2
click at [693, 55] on h3 "Labeling Mode" at bounding box center [720, 57] width 549 height 23
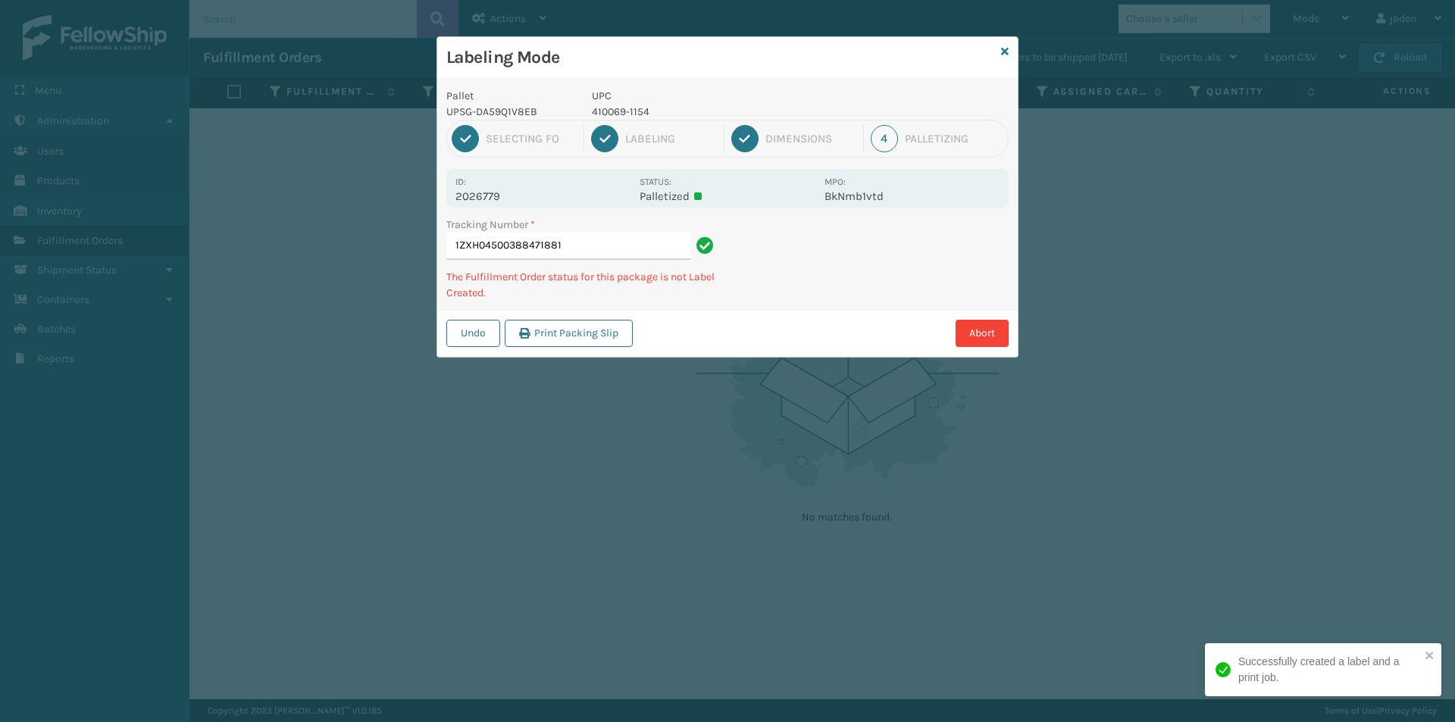
drag, startPoint x: 830, startPoint y: 108, endPoint x: 743, endPoint y: 90, distance: 88.1
click at [671, 85] on div "Pallet UPSG-DA59Q1V8EB UPC 410069-1154 1 Selecting FO 2 Labeling 3 Dimensions 4…" at bounding box center [727, 218] width 580 height 278
drag, startPoint x: 853, startPoint y: 89, endPoint x: 799, endPoint y: 87, distance: 53.8
click at [643, 73] on div "Labeling Mode" at bounding box center [727, 58] width 580 height 42
drag, startPoint x: 803, startPoint y: 89, endPoint x: 645, endPoint y: 71, distance: 159.3
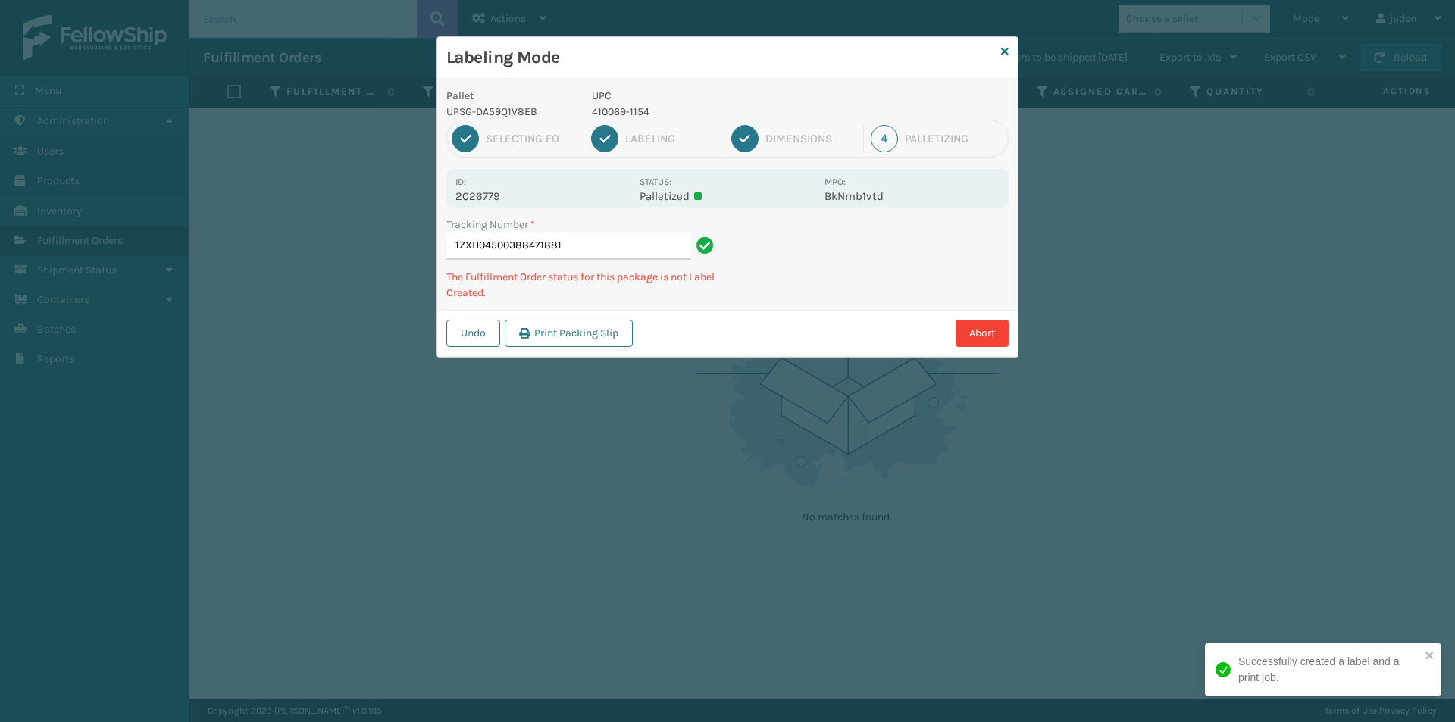
click at [645, 71] on div "Labeling Mode" at bounding box center [727, 58] width 580 height 42
drag, startPoint x: 843, startPoint y: 94, endPoint x: 706, endPoint y: 83, distance: 137.6
click at [696, 81] on div "Pallet UPSG-DA59Q1V8EB UPC 410069-1154 1 Selecting FO 2 Labeling 3 Dimensions 4…" at bounding box center [727, 218] width 580 height 278
drag, startPoint x: 836, startPoint y: 96, endPoint x: 745, endPoint y: 90, distance: 91.1
click at [741, 85] on div "Pallet UPSG-DA59Q1V8EB UPC 410069-1154 1 Selecting FO 2 Labeling 3 Dimensions 4…" at bounding box center [727, 218] width 580 height 278
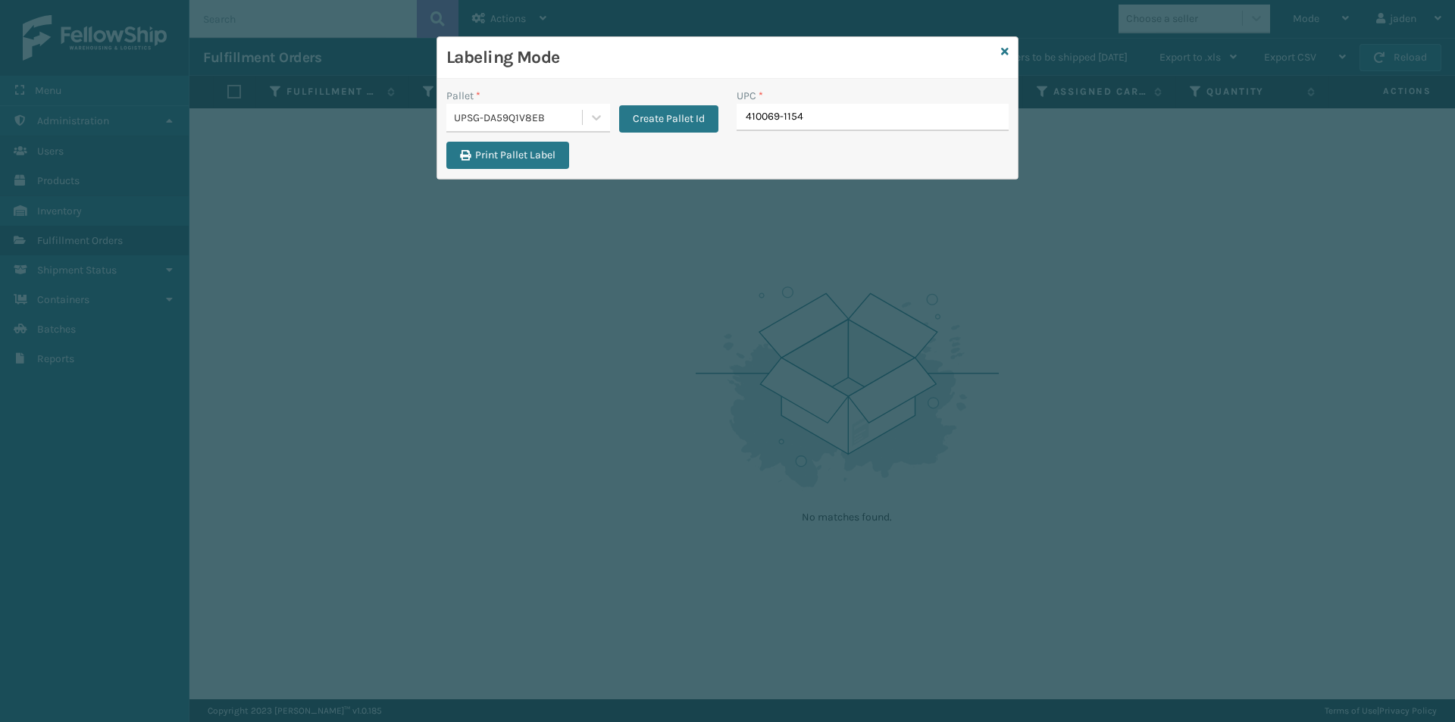
type input "410069-1154"
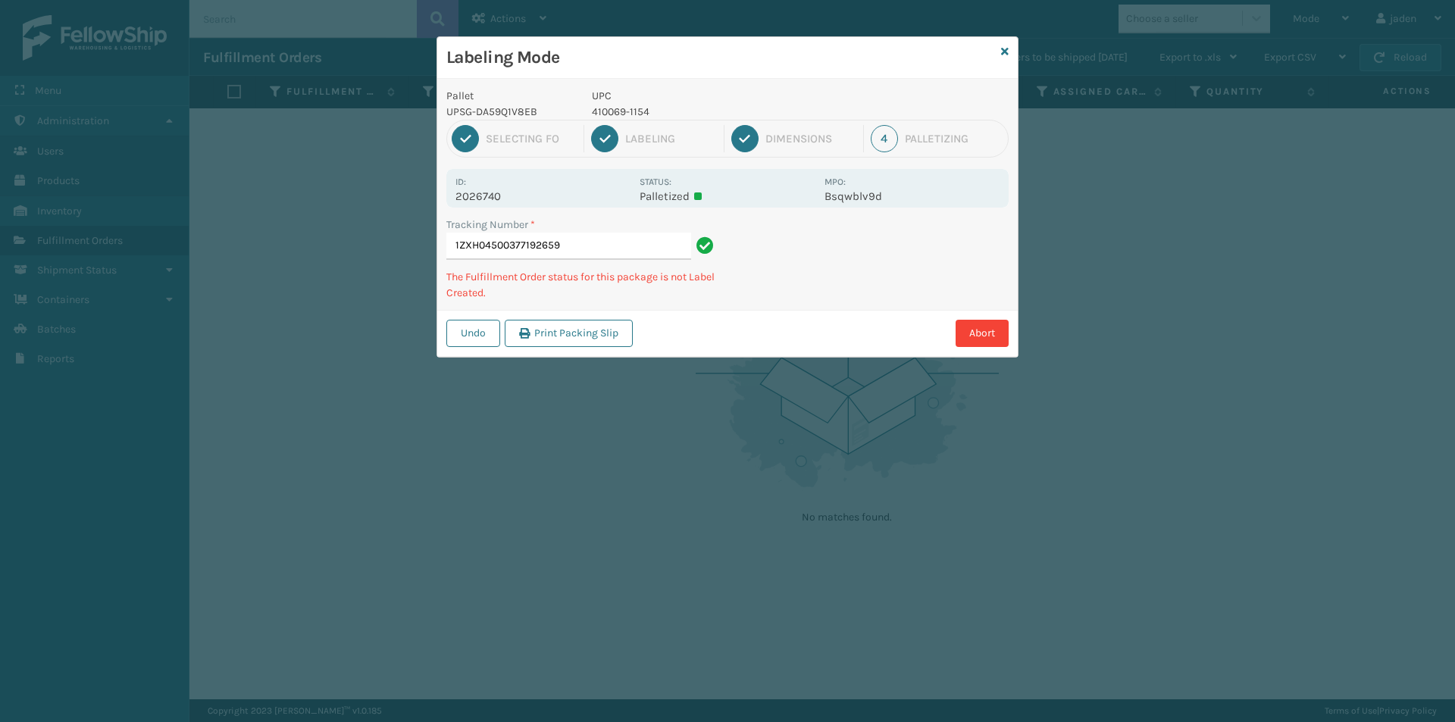
drag, startPoint x: 901, startPoint y: 264, endPoint x: 818, endPoint y: 320, distance: 100.9
drag, startPoint x: 818, startPoint y: 320, endPoint x: 902, endPoint y: 283, distance: 92.2
click at [865, 301] on div "Pallet UPSG-DA59Q1V8EB UPC 410069-1154 1 Selecting FO 2 Labeling 3 Dimensions 4…" at bounding box center [727, 218] width 580 height 278
drag, startPoint x: 894, startPoint y: 283, endPoint x: 937, endPoint y: 265, distance: 46.6
click at [858, 296] on div "Pallet UPSG-DA59Q1V8EB UPC 410069-1154 1 Selecting FO 2 Labeling 3 Dimensions 4…" at bounding box center [727, 218] width 580 height 278
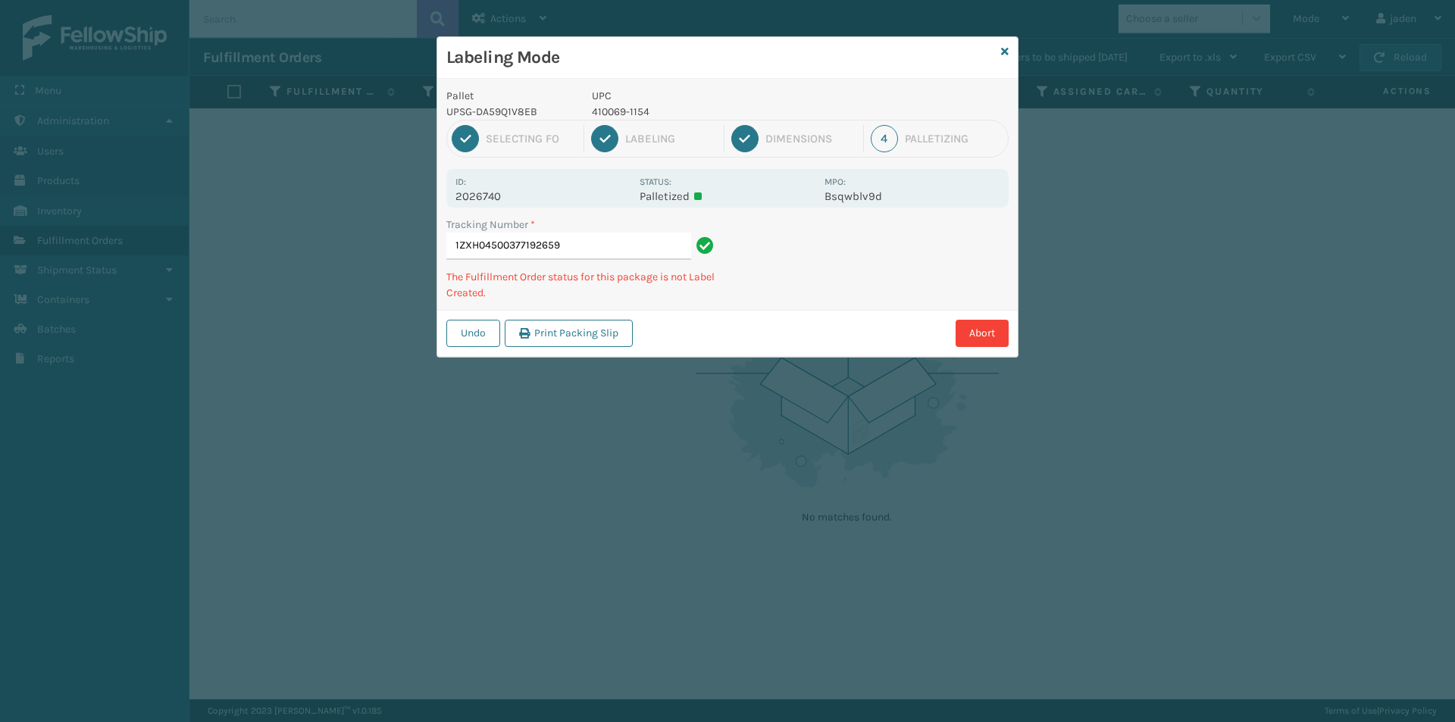
drag, startPoint x: 937, startPoint y: 265, endPoint x: 796, endPoint y: 325, distance: 153.1
drag, startPoint x: 796, startPoint y: 325, endPoint x: 906, endPoint y: 291, distance: 115.0
click at [861, 308] on div "Pallet UPSG-DA59Q1V8EB UPC 410069-1154 1 Selecting FO 2 Labeling 3 Dimensions 4…" at bounding box center [727, 218] width 580 height 278
drag, startPoint x: 922, startPoint y: 280, endPoint x: 955, endPoint y: 266, distance: 36.3
click at [838, 333] on div "Abort" at bounding box center [822, 333] width 371 height 27
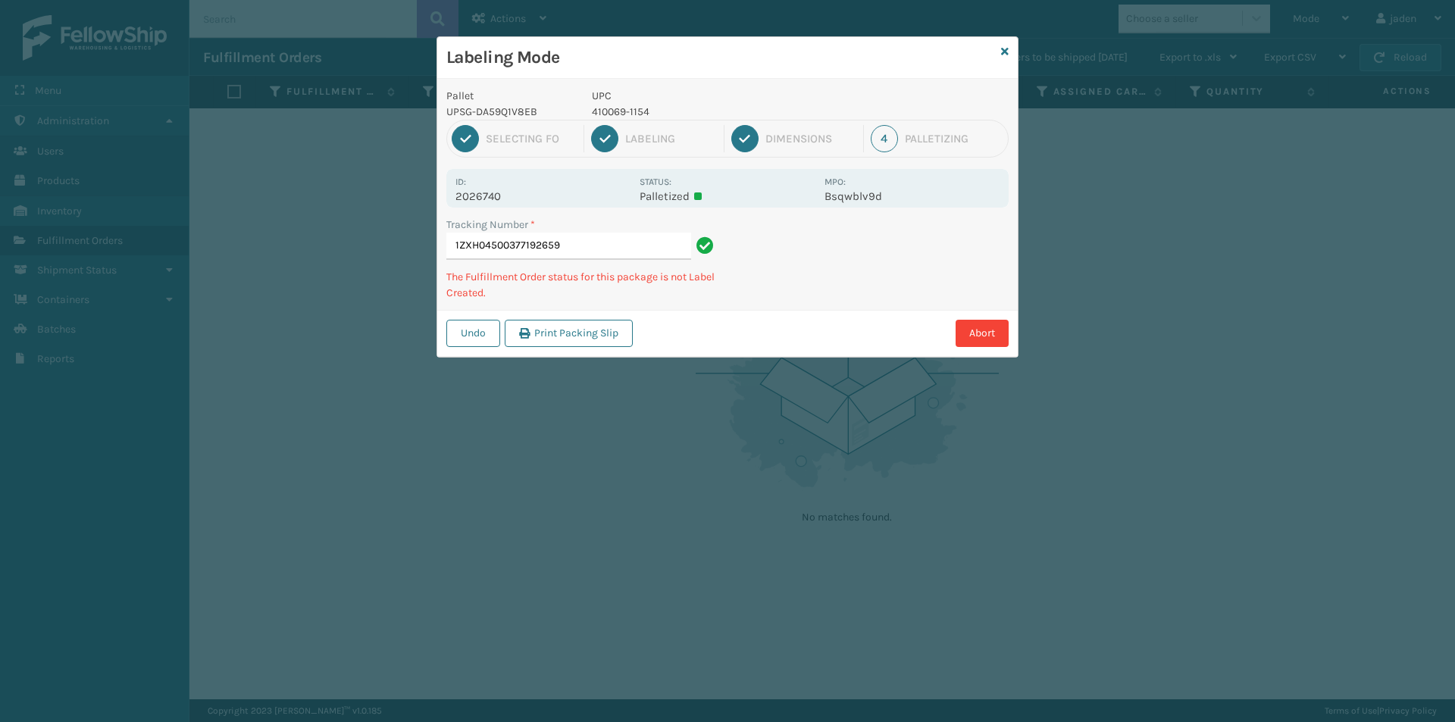
drag, startPoint x: 955, startPoint y: 266, endPoint x: 939, endPoint y: 270, distance: 17.3
drag, startPoint x: 939, startPoint y: 270, endPoint x: 857, endPoint y: 211, distance: 100.9
click at [808, 309] on div "Pallet UPSG-DA59Q1V8EB UPC 410069-1154 1 Selecting FO 2 Labeling 3 Dimensions 4…" at bounding box center [727, 218] width 580 height 278
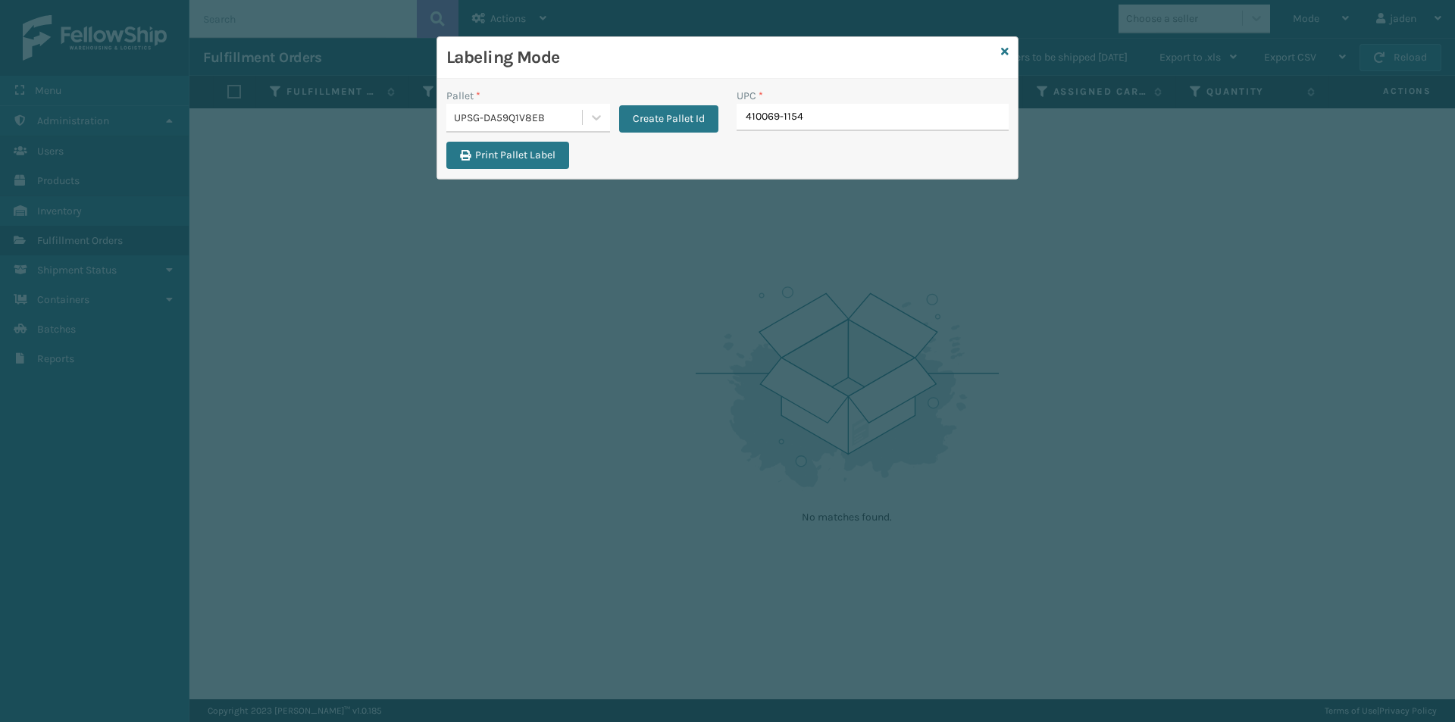
type input "410069-1154"
drag, startPoint x: 793, startPoint y: 98, endPoint x: 767, endPoint y: 109, distance: 28.6
paste input "410069-1154"
type input "410069-1154"
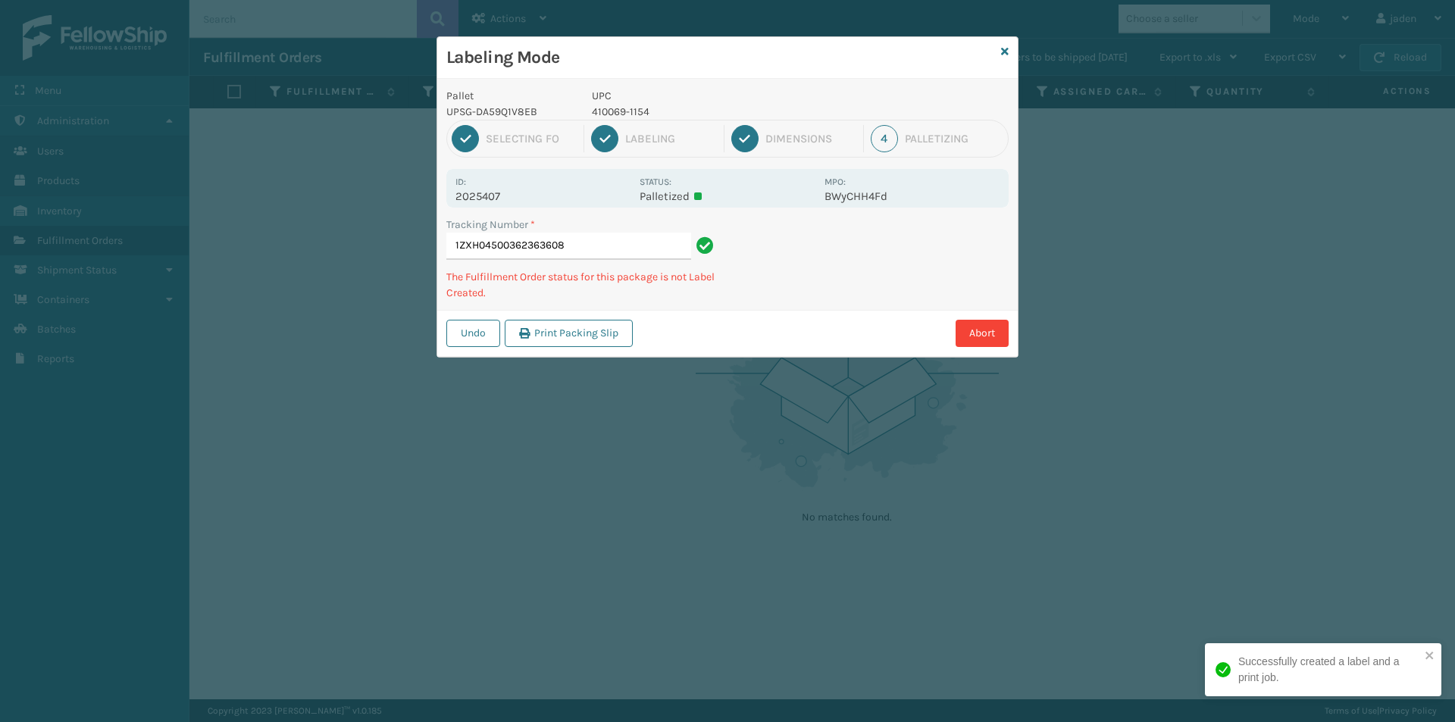
drag, startPoint x: 900, startPoint y: 260, endPoint x: 781, endPoint y: 286, distance: 121.9
click at [781, 286] on div "Tracking Number * 1ZXH04500362363608 The Fulfillment Order status for this pack…" at bounding box center [727, 263] width 580 height 93
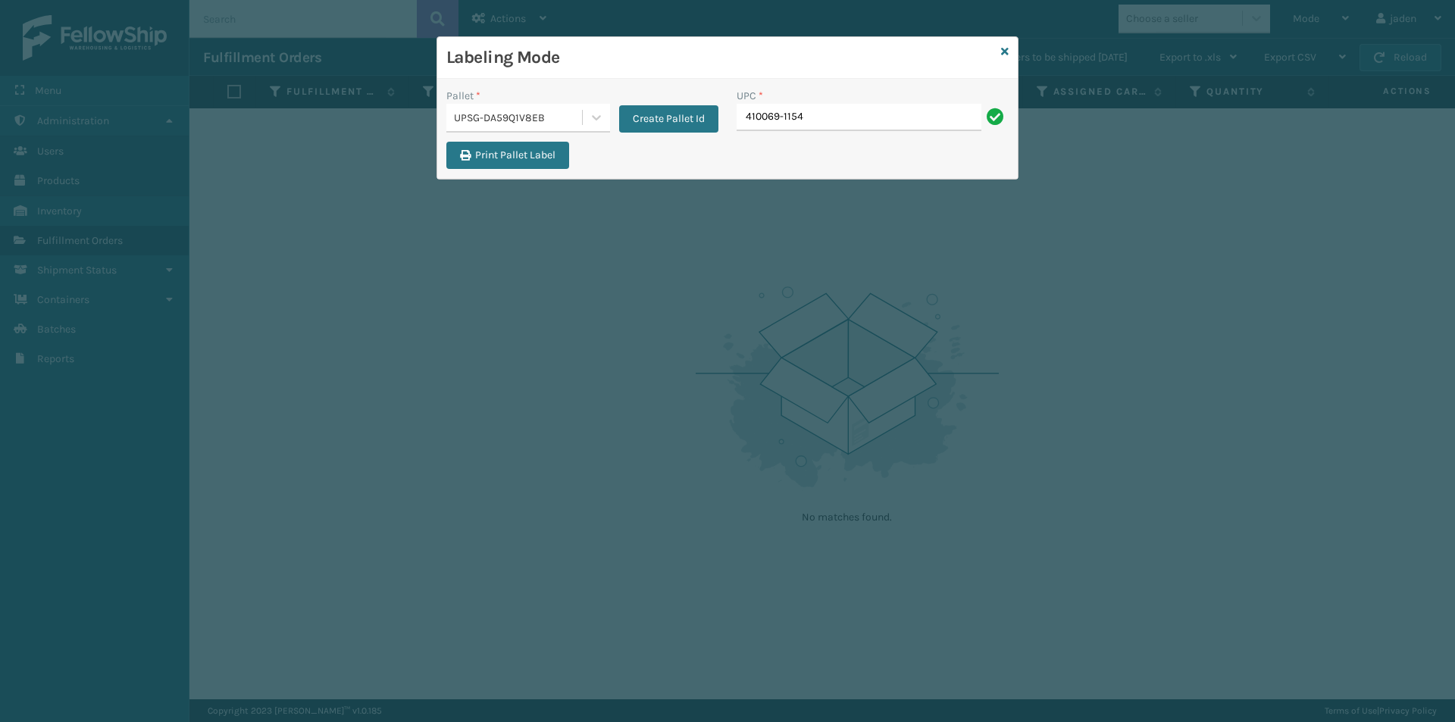
type input "410069-1154"
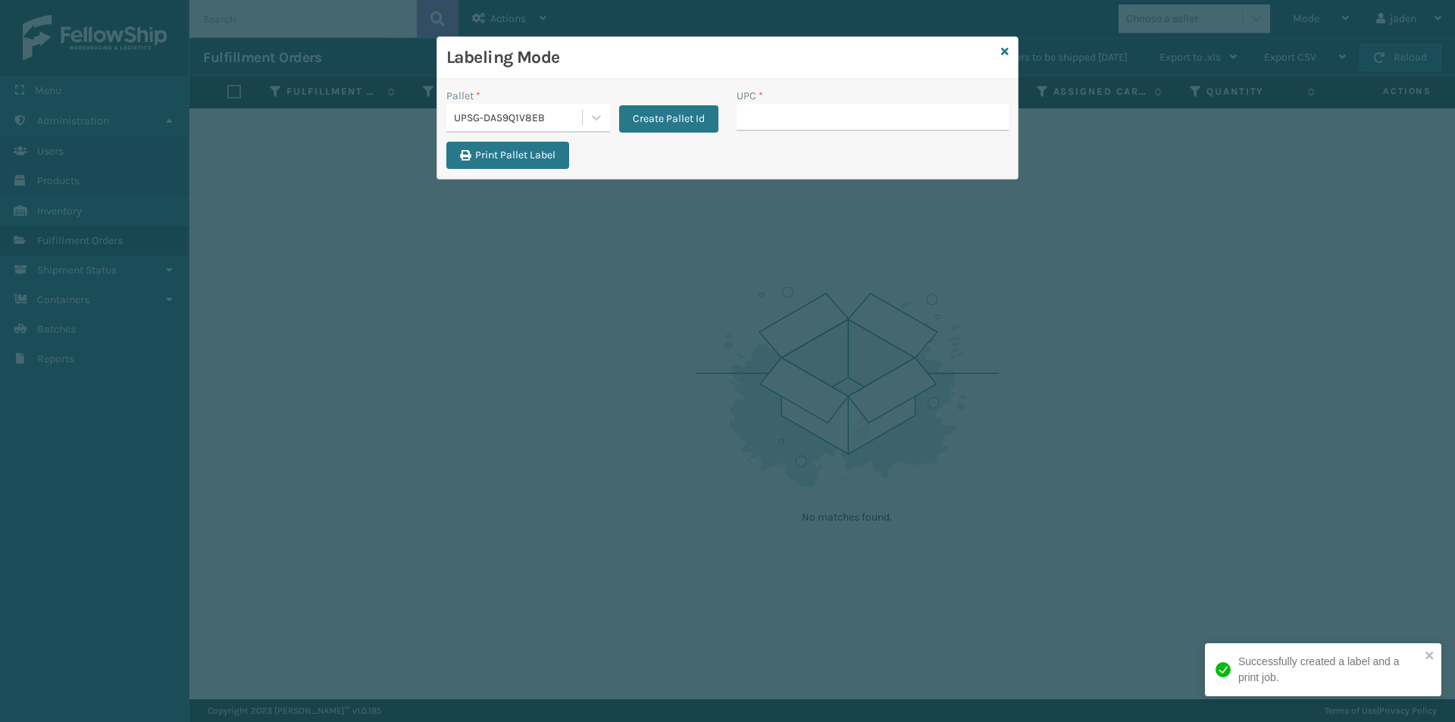
type input "410069-1154"
drag, startPoint x: 800, startPoint y: 117, endPoint x: 787, endPoint y: 118, distance: 13.0
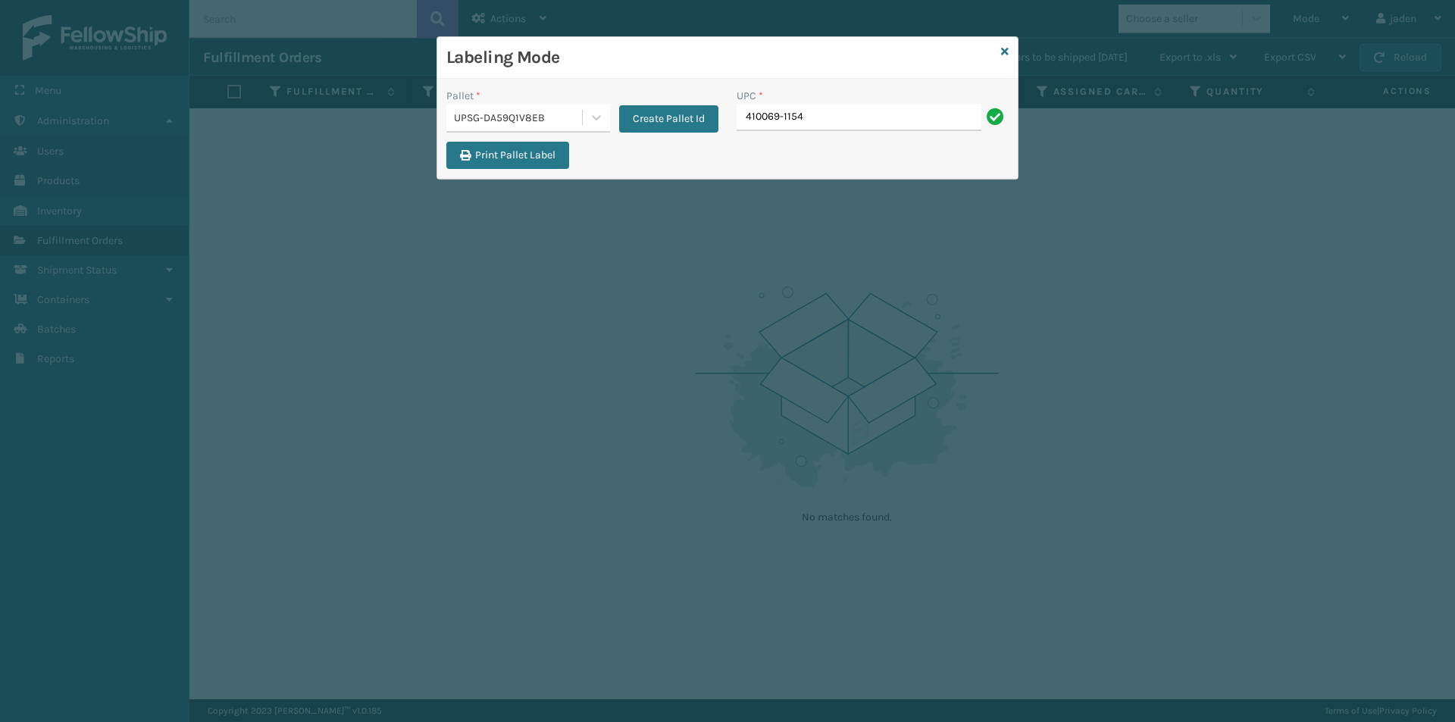
type input "410069-1154"
type input "410069-1154."
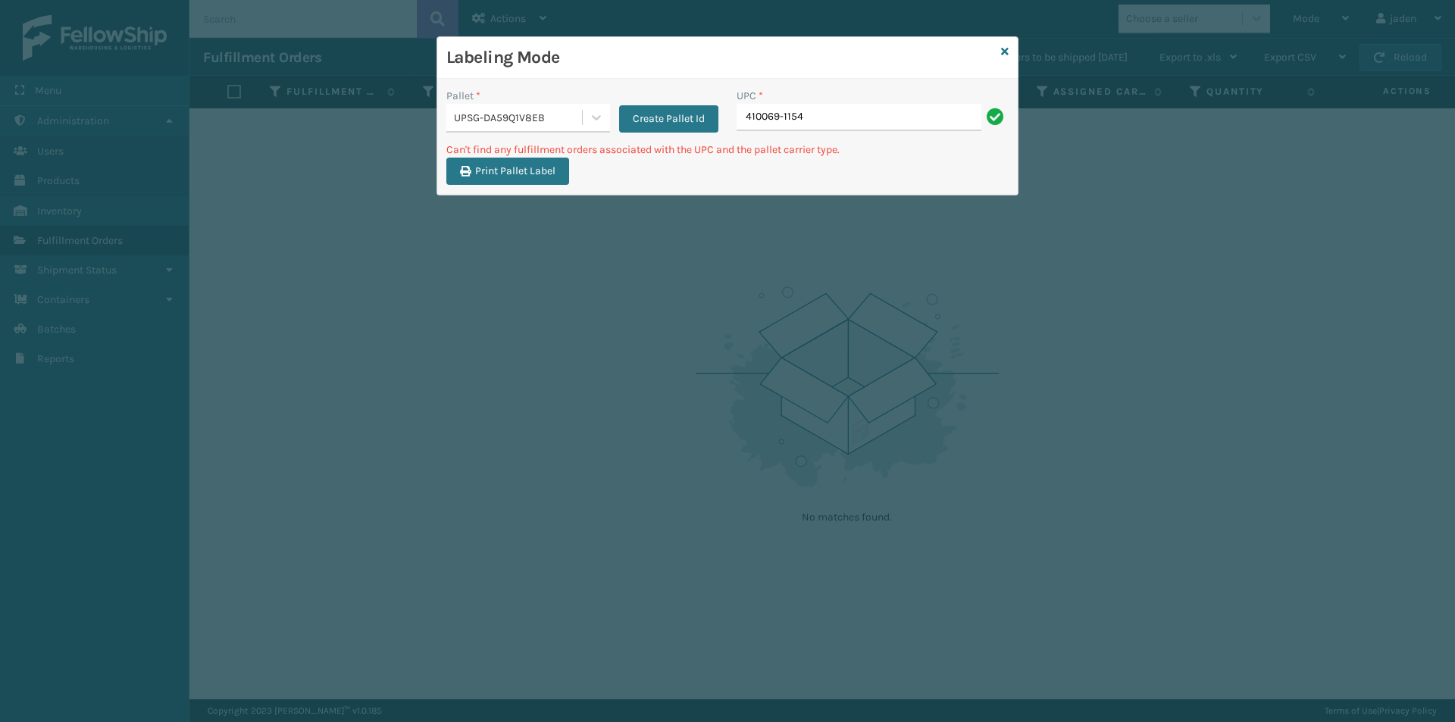
type input "410069-1154"
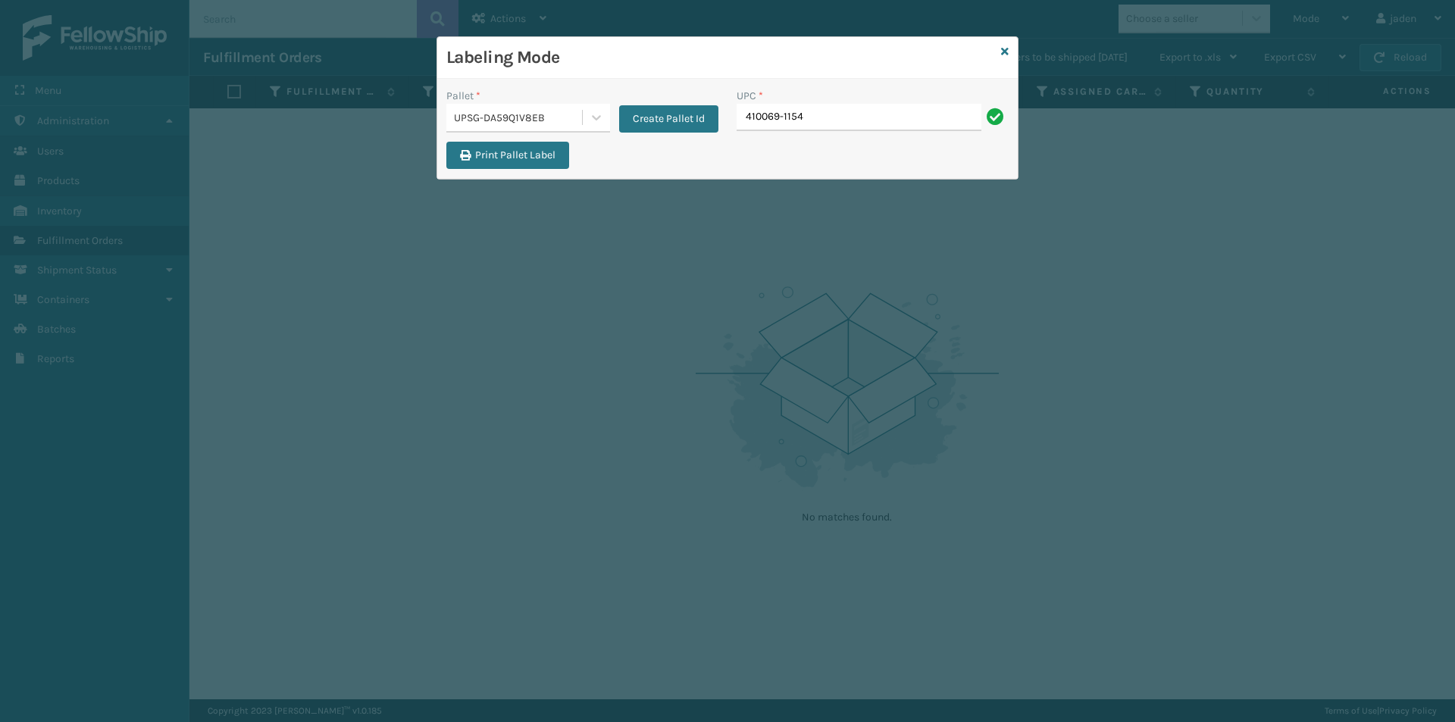
type input "410069-1154"
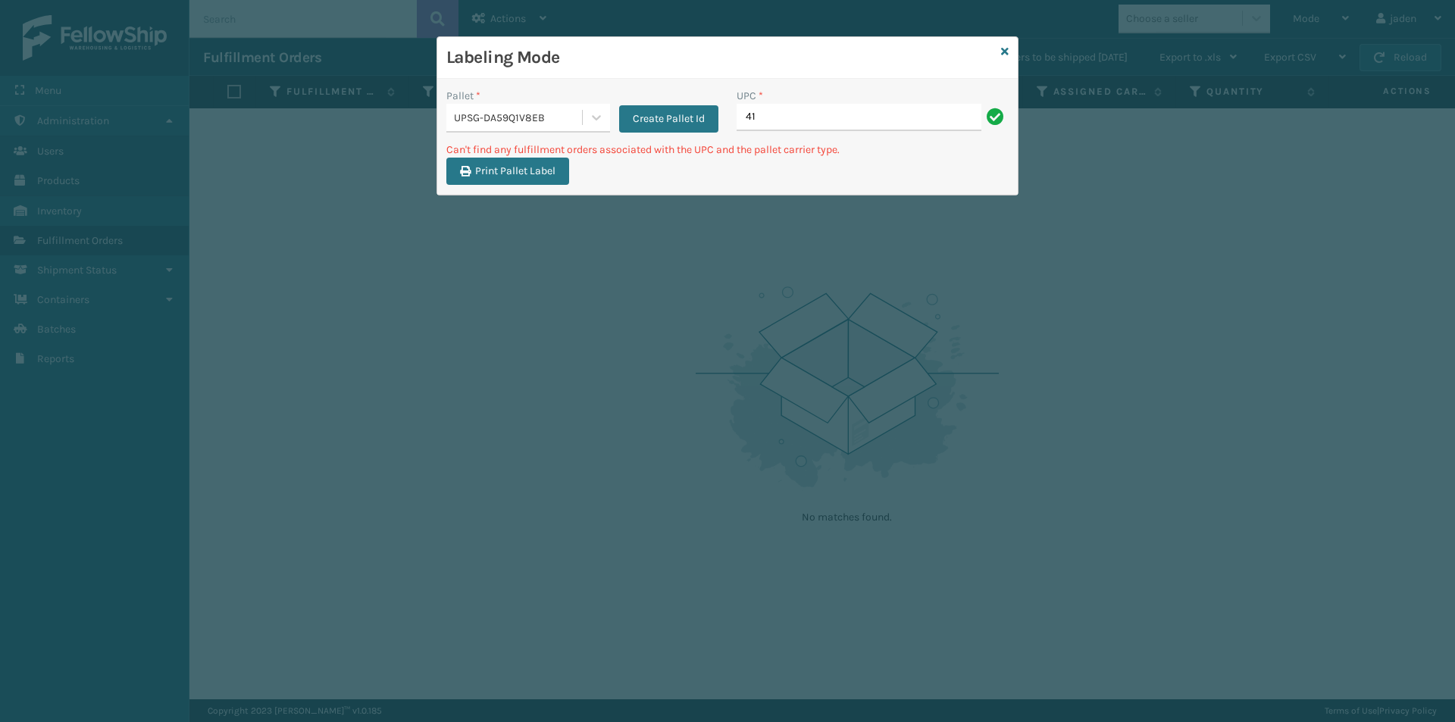
type input "4"
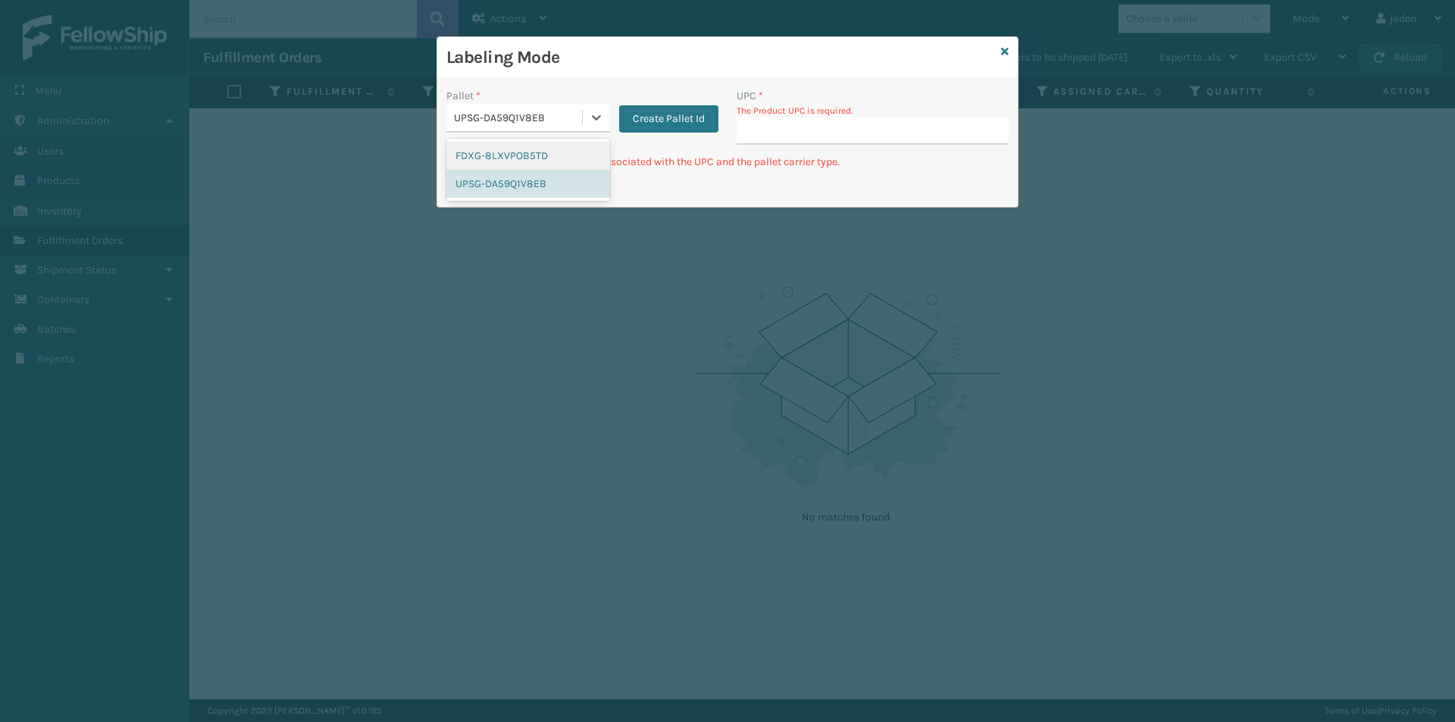
click at [581, 121] on div "UPSG-DA59Q1V8EB" at bounding box center [519, 118] width 130 height 16
click at [640, 117] on button "Create Pallet Id" at bounding box center [668, 118] width 99 height 27
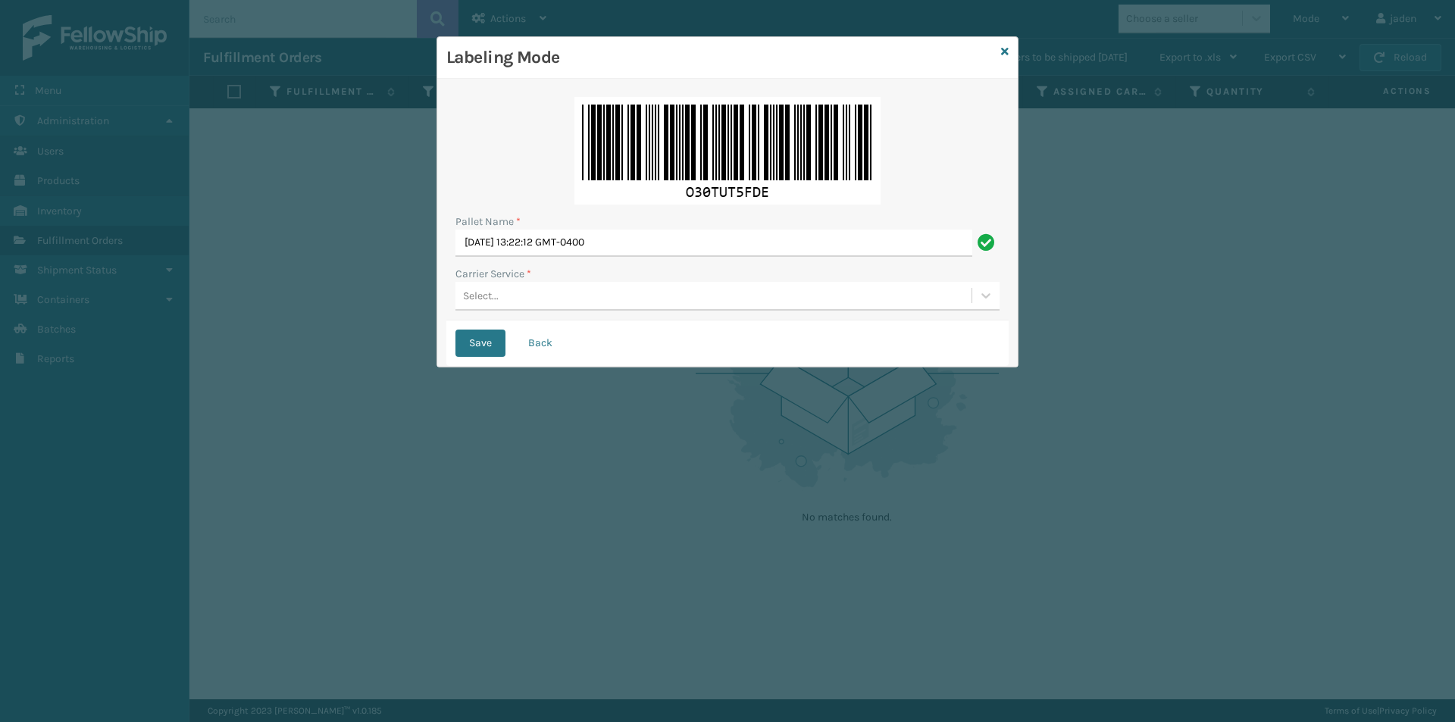
click at [596, 292] on div "Select..." at bounding box center [713, 295] width 516 height 25
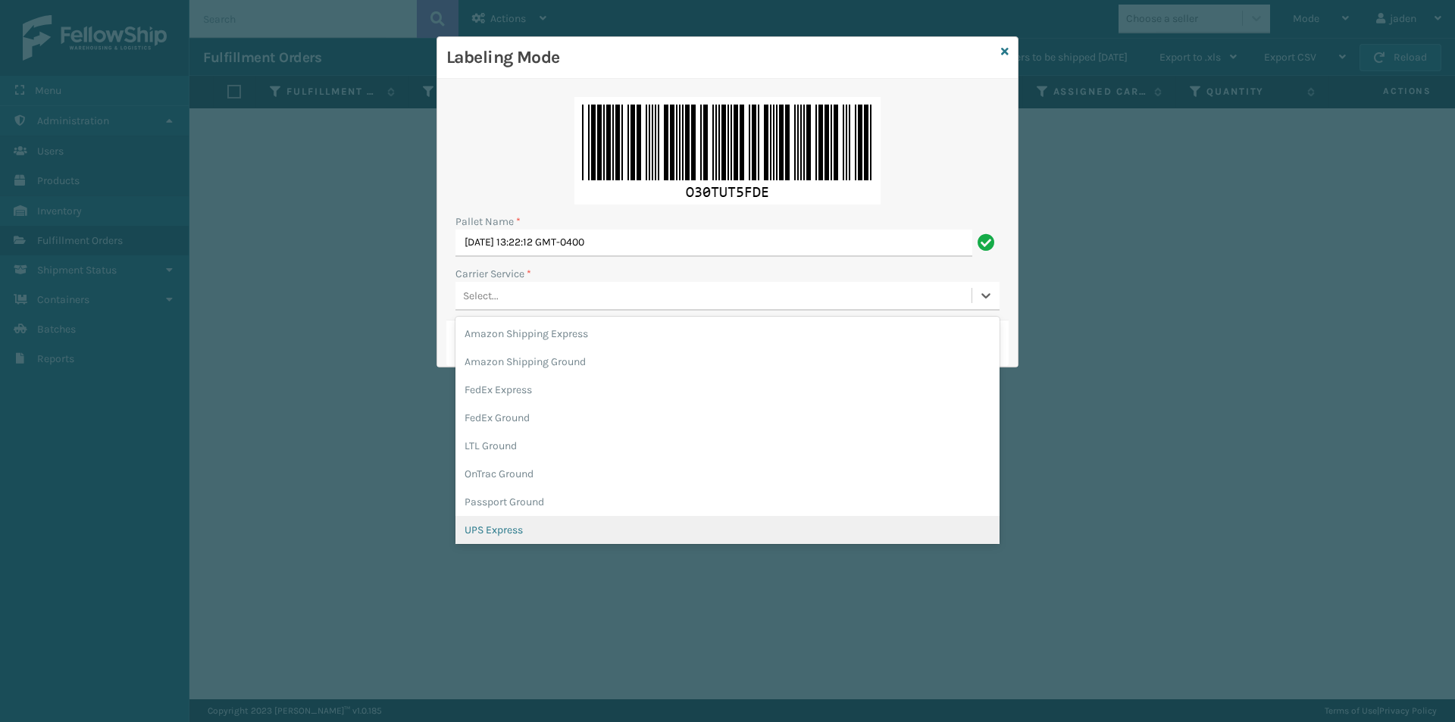
click at [485, 525] on div "UPS Express" at bounding box center [727, 530] width 544 height 28
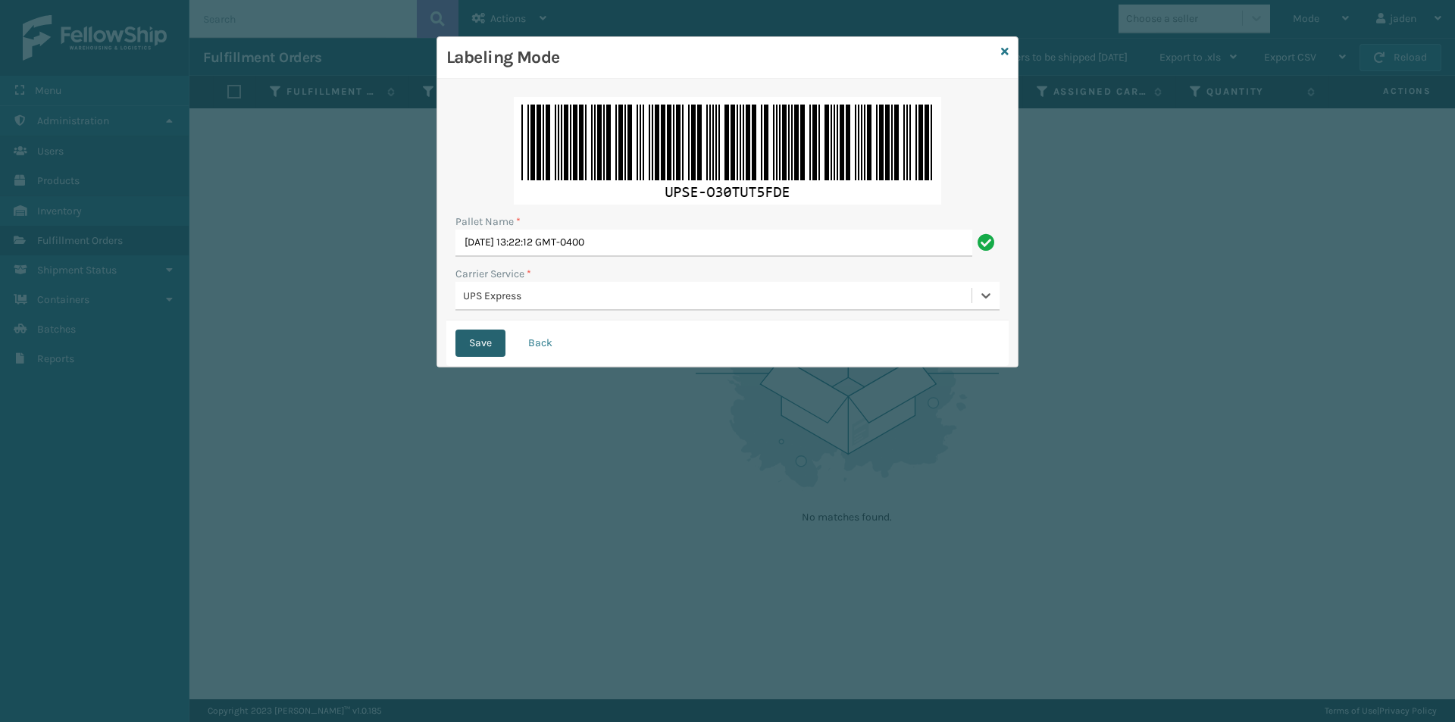
click at [497, 343] on button "Save" at bounding box center [480, 343] width 50 height 27
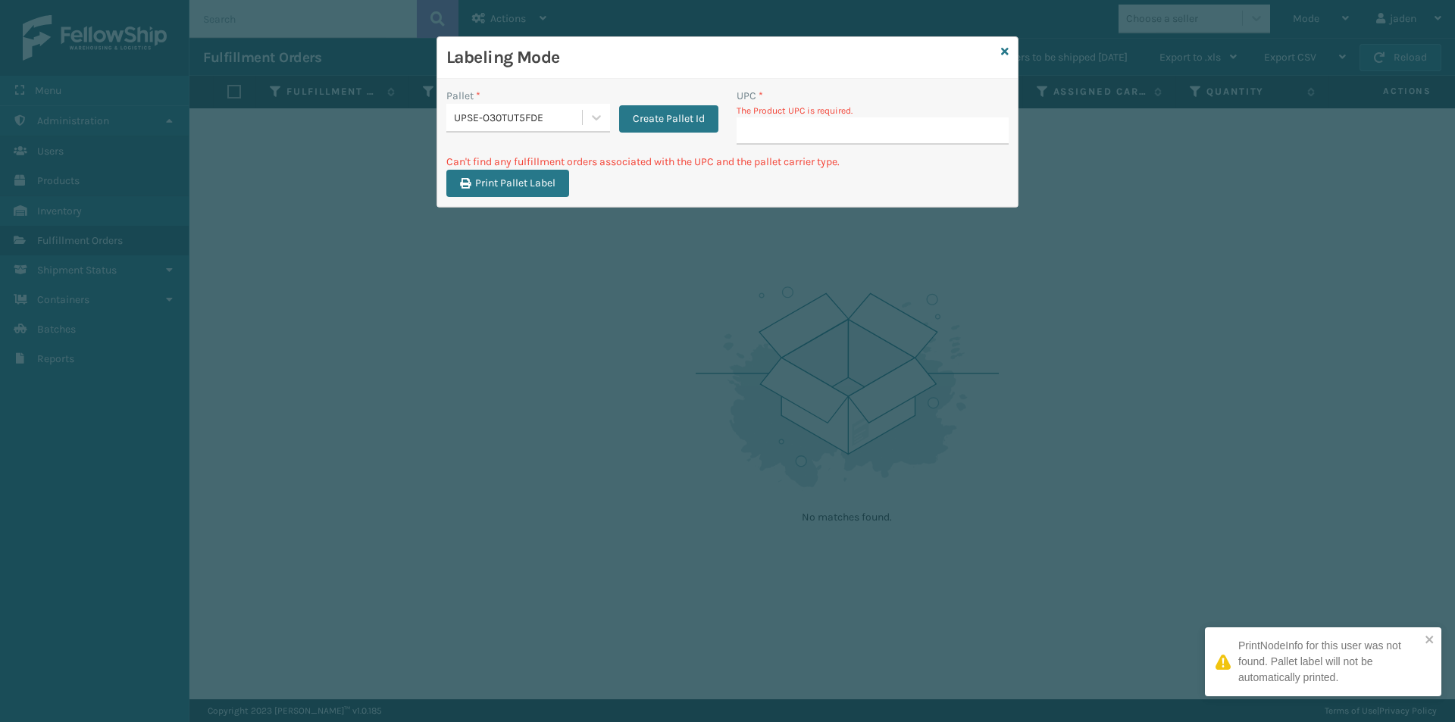
type input "410069-1154"
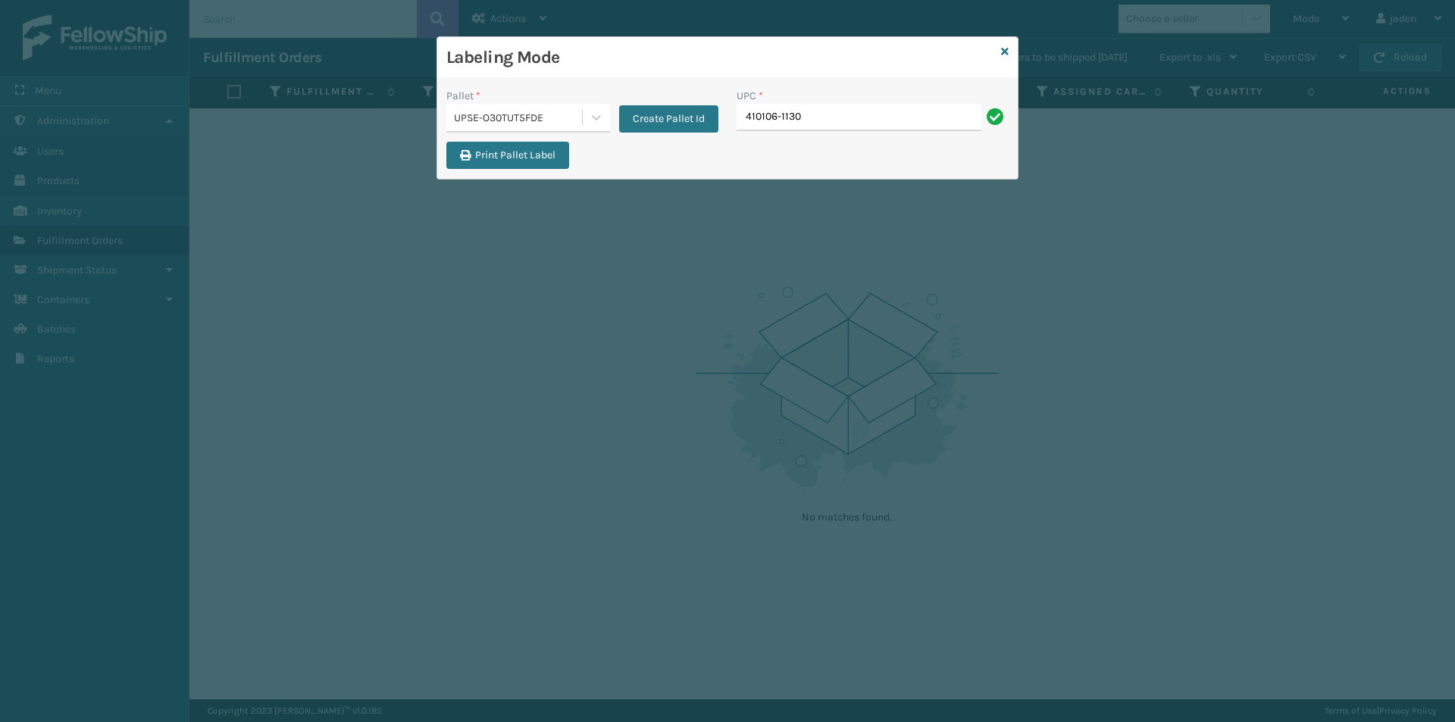
type input "410106-1130"
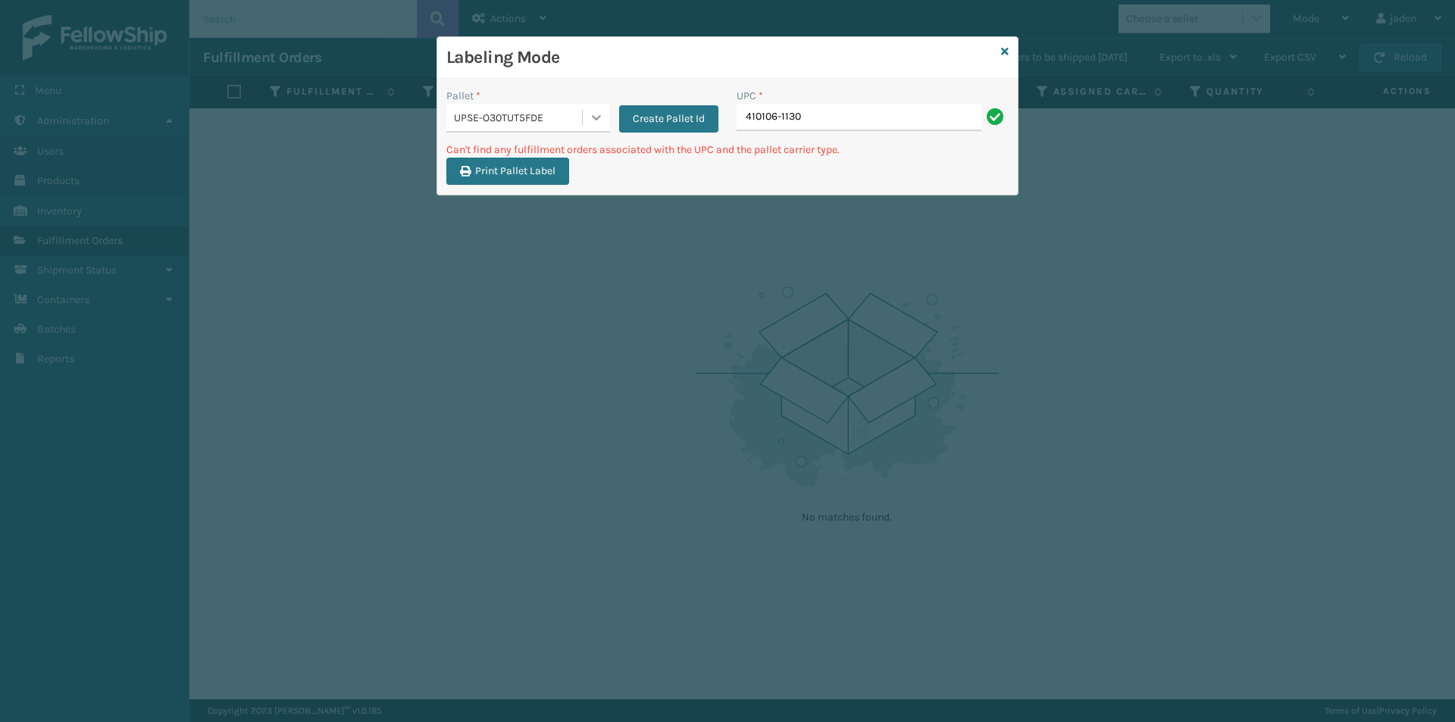
click at [592, 117] on icon at bounding box center [596, 117] width 9 height 5
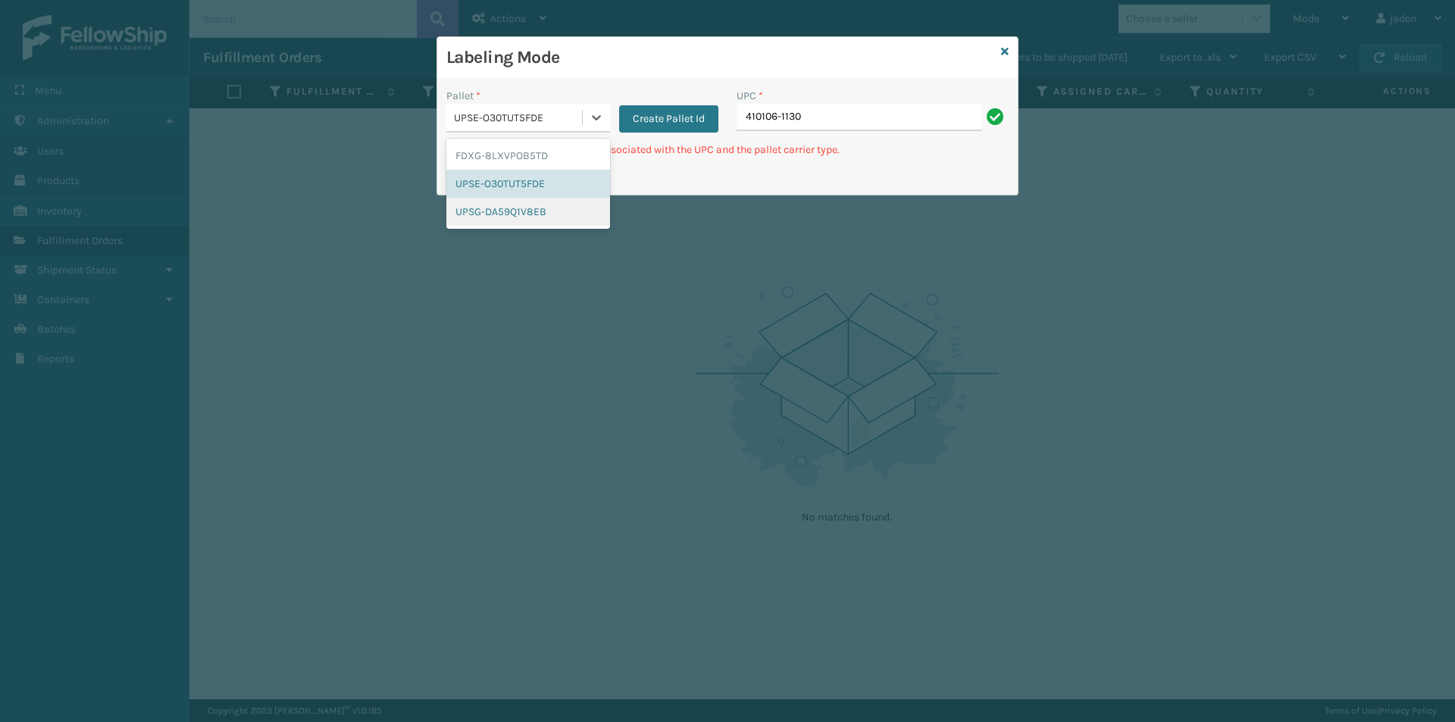
click at [540, 204] on div "UPSG-DA59Q1V8EB" at bounding box center [528, 212] width 164 height 28
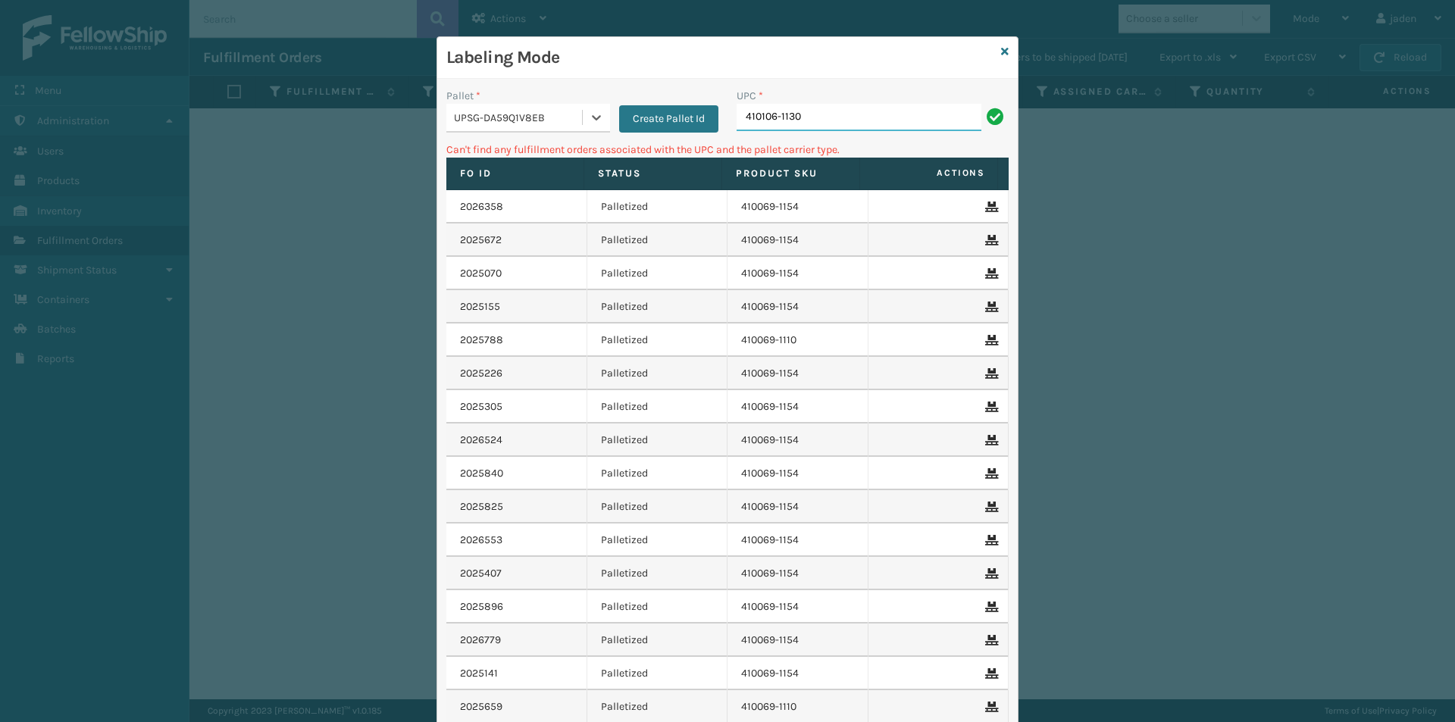
click at [868, 124] on input "410106-1130" at bounding box center [858, 117] width 245 height 27
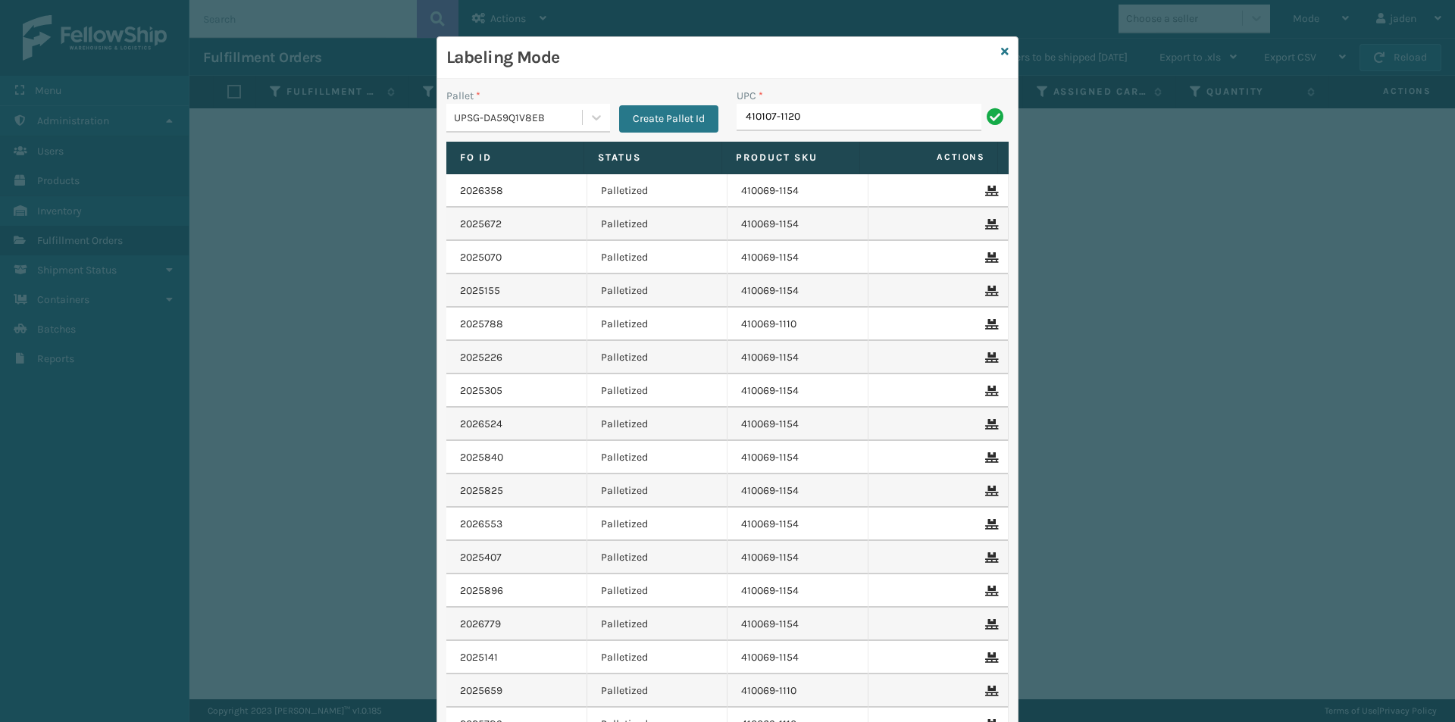
type input "410107-1120"
type input "8409851"
type input "840985124"
type input "84098511"
click at [1001, 49] on icon at bounding box center [1005, 51] width 8 height 11
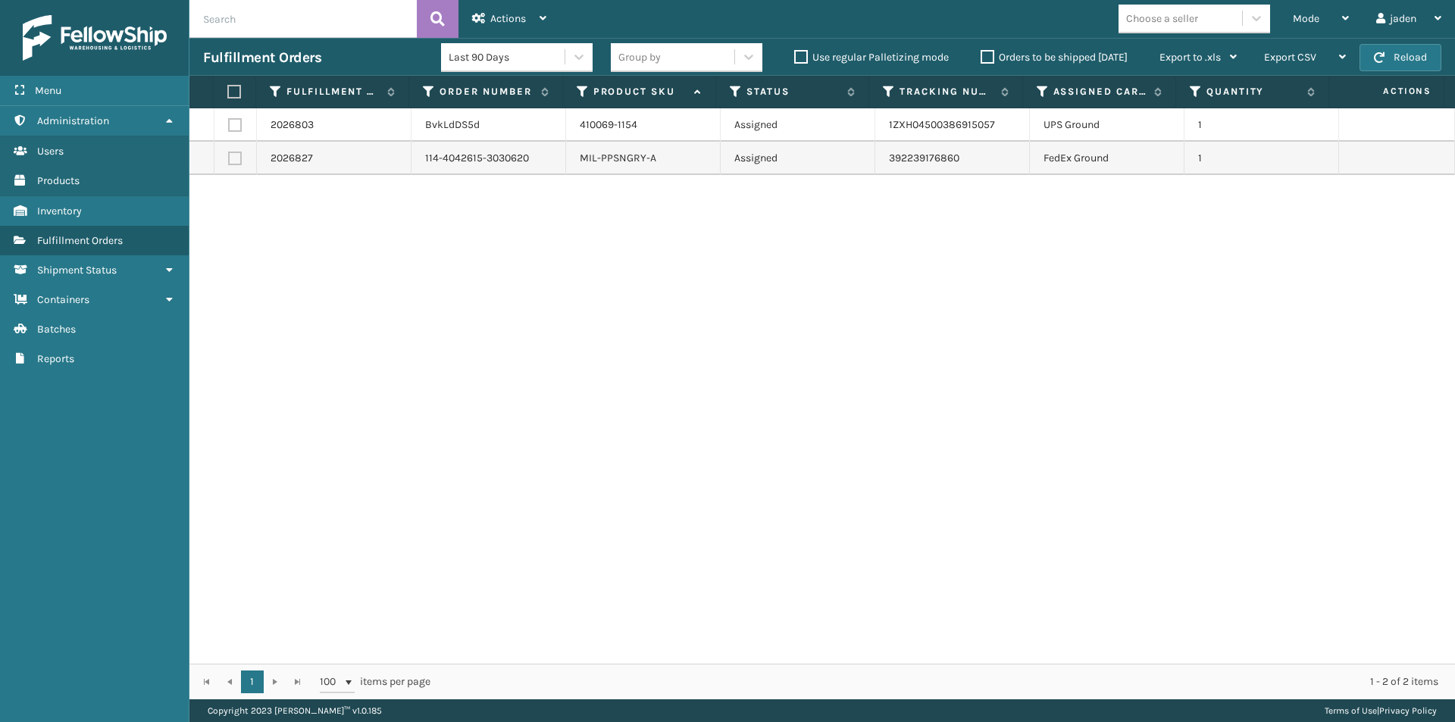
drag, startPoint x: 1068, startPoint y: 292, endPoint x: 1051, endPoint y: 291, distance: 16.7
drag, startPoint x: 1051, startPoint y: 291, endPoint x: 426, endPoint y: 398, distance: 634.1
click at [426, 398] on div "2026803 BvkLdDS5d 410069-1154 Assigned 1ZXH04500386915057 UPS Ground 1 2026827 …" at bounding box center [821, 385] width 1265 height 555
click at [236, 119] on label at bounding box center [235, 125] width 14 height 14
click at [229, 119] on input "checkbox" at bounding box center [228, 123] width 1 height 10
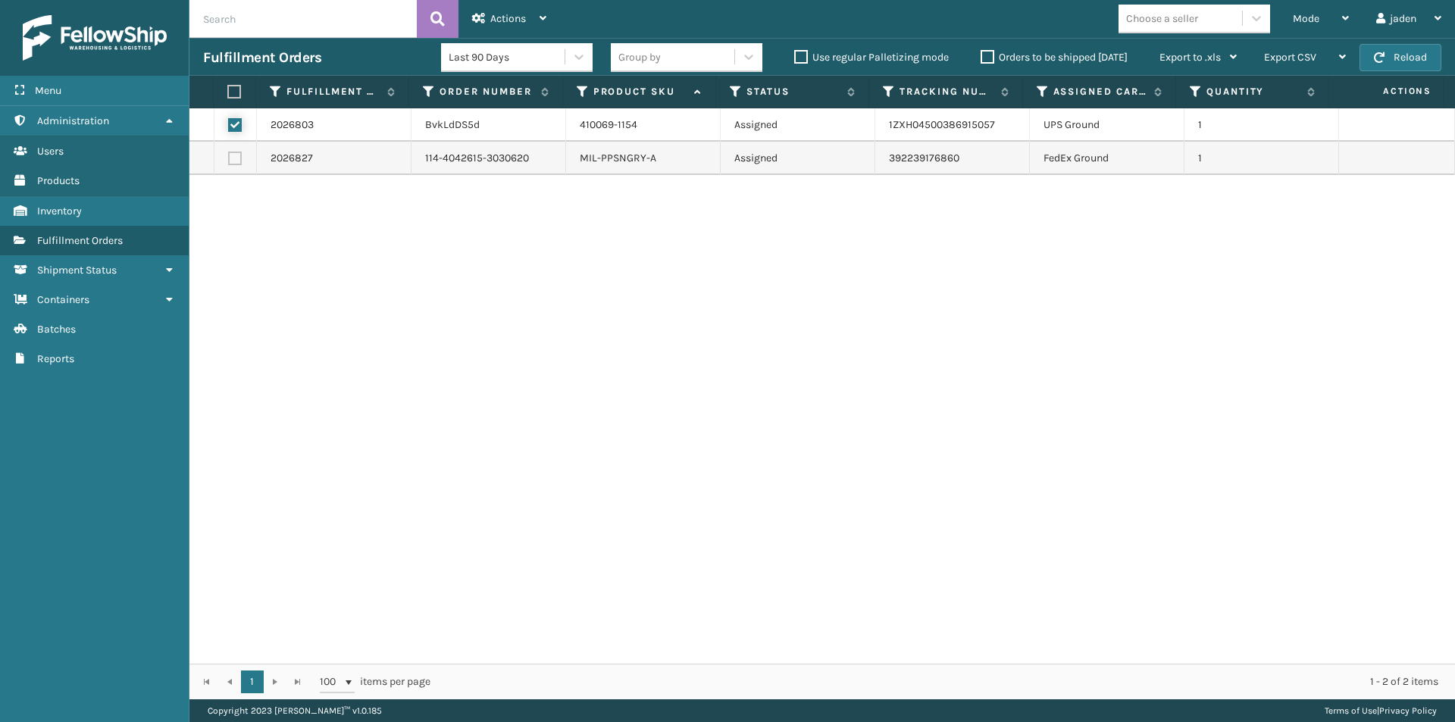
checkbox input "true"
click at [496, 34] on div "Actions" at bounding box center [509, 19] width 74 height 38
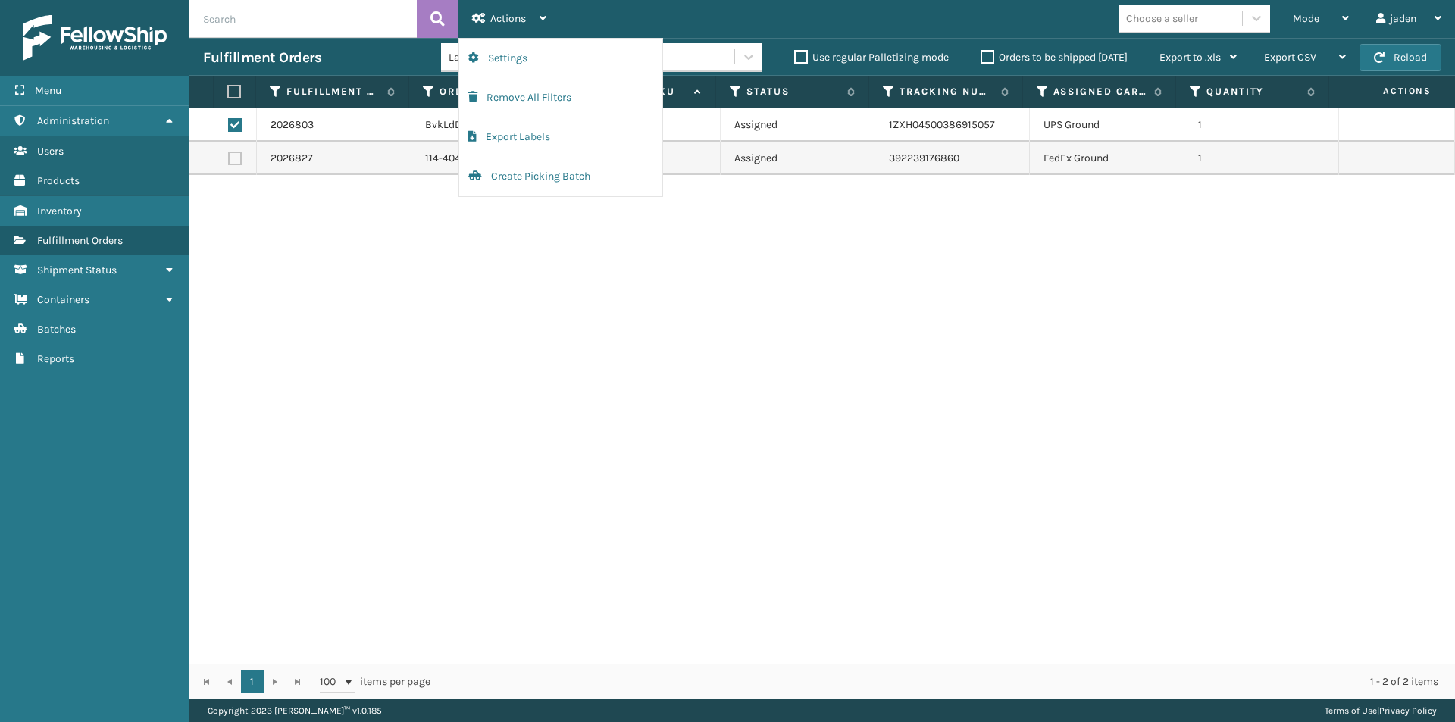
click at [237, 92] on label at bounding box center [232, 92] width 10 height 14
click at [228, 92] on input "checkbox" at bounding box center [227, 92] width 1 height 10
checkbox input "true"
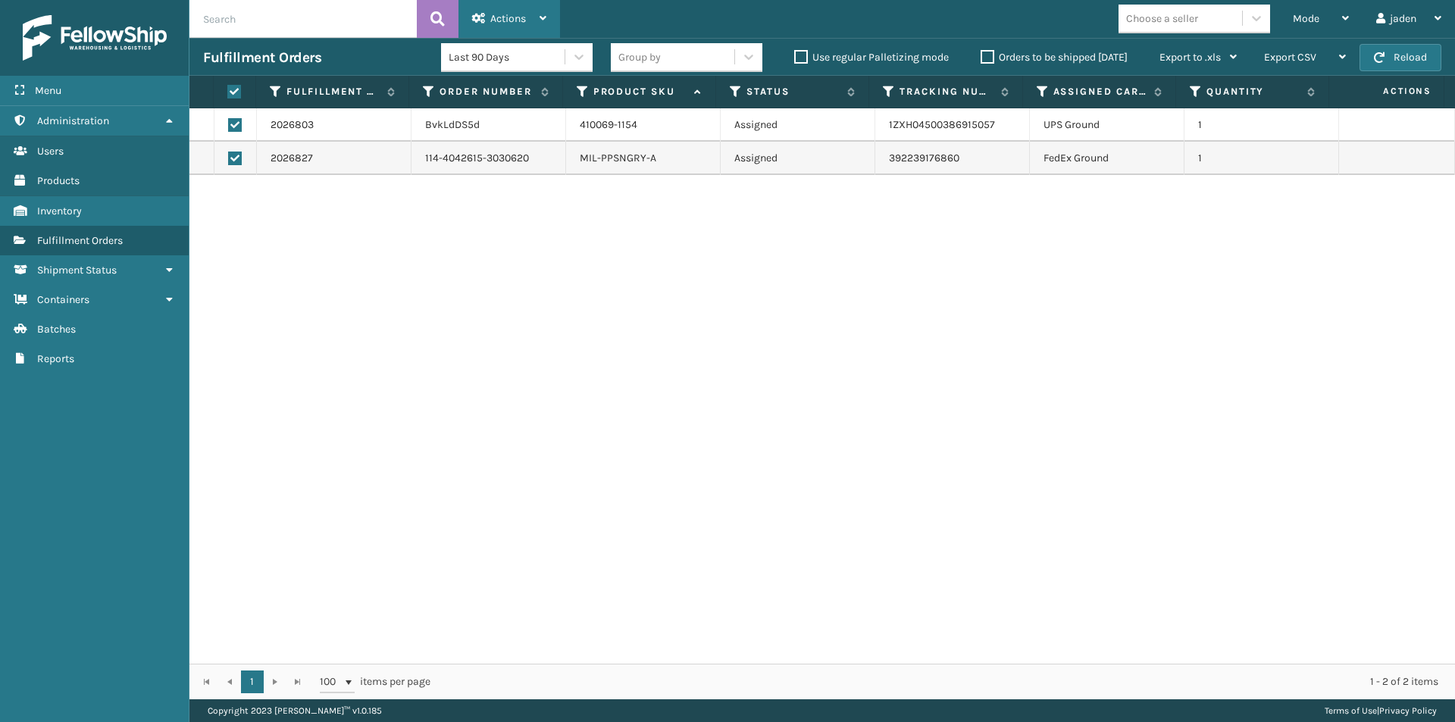
click at [514, 17] on span "Actions" at bounding box center [508, 18] width 36 height 13
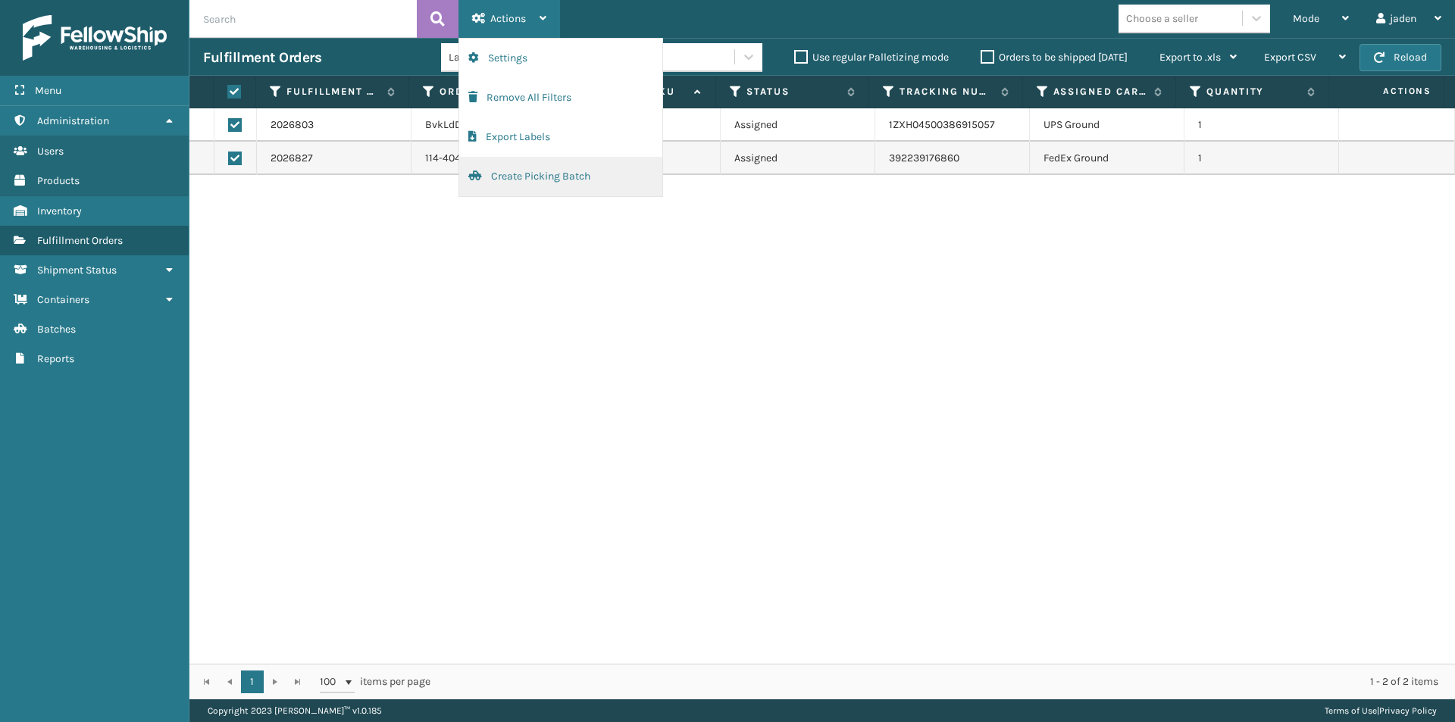
click at [472, 186] on button "Create Picking Batch" at bounding box center [560, 176] width 203 height 39
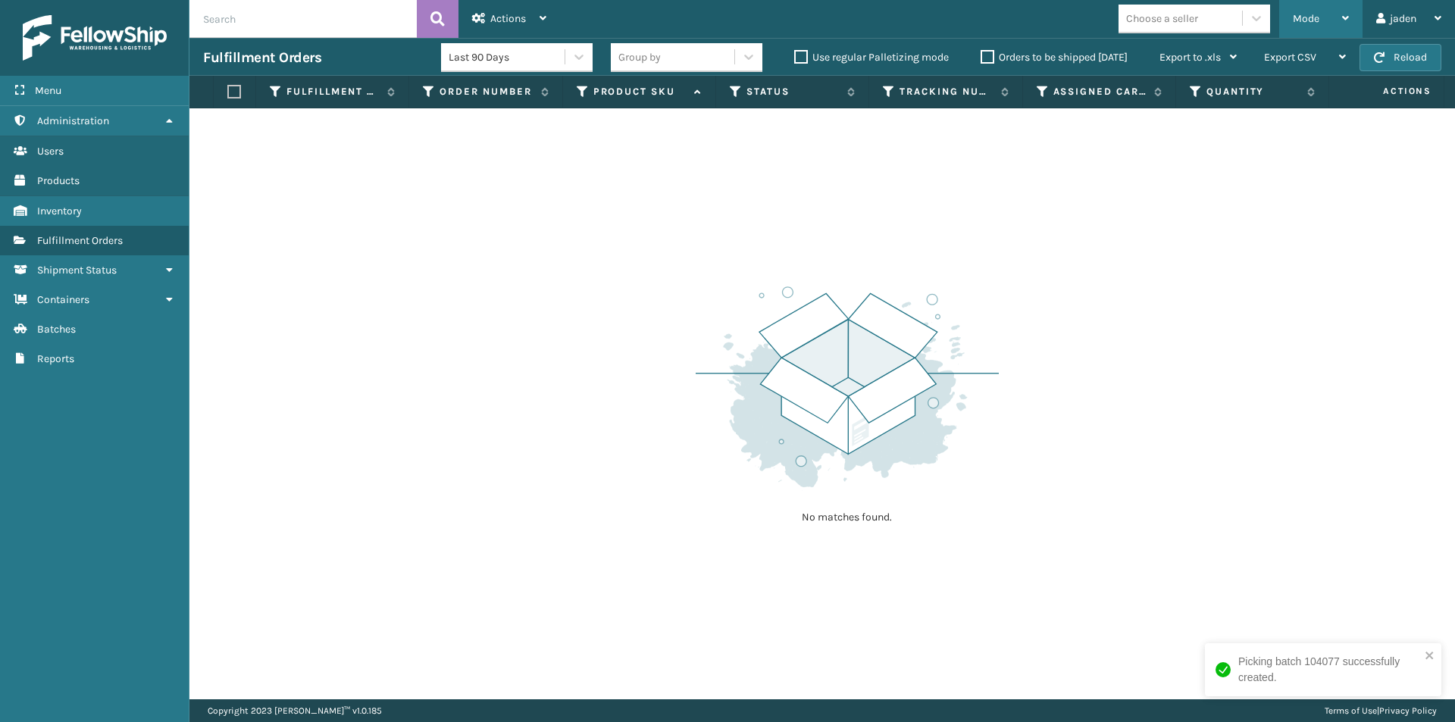
click at [1293, 17] on span "Mode" at bounding box center [1306, 18] width 27 height 13
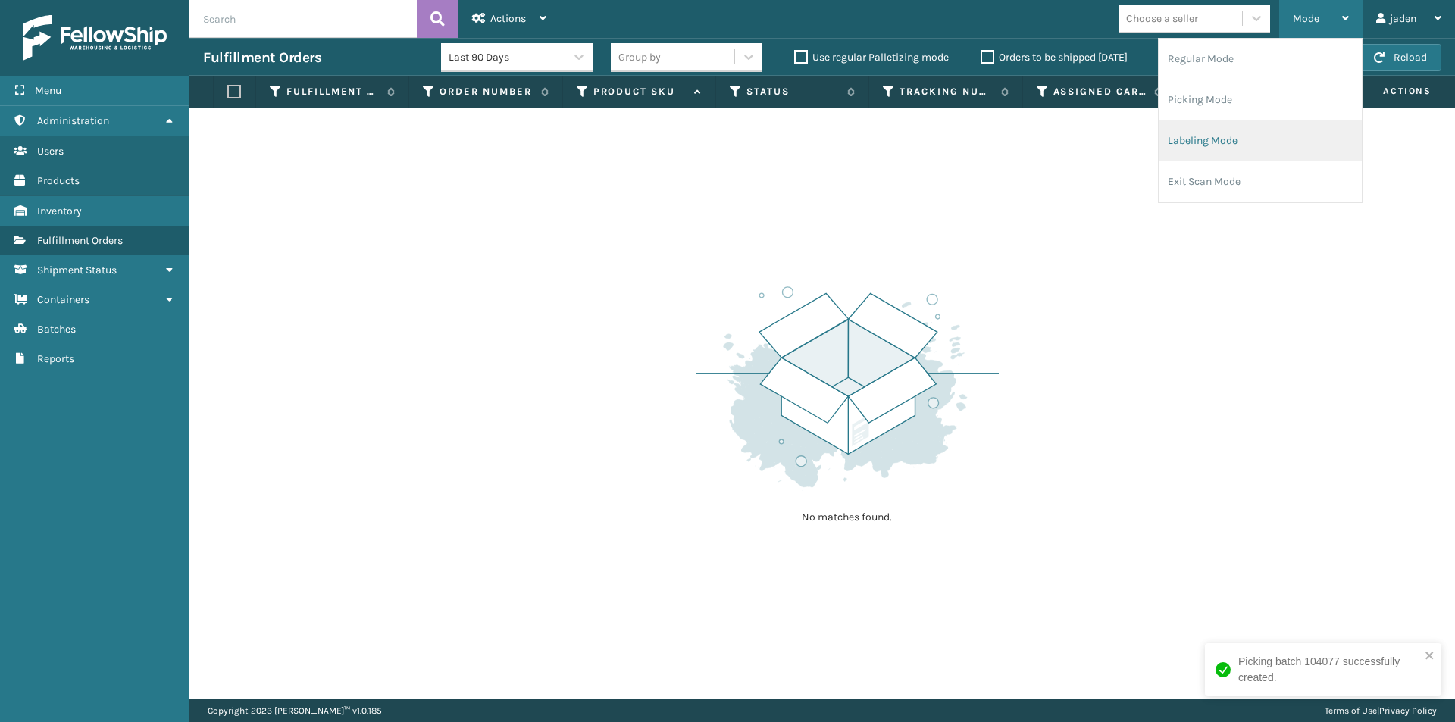
click at [1237, 140] on li "Labeling Mode" at bounding box center [1259, 140] width 203 height 41
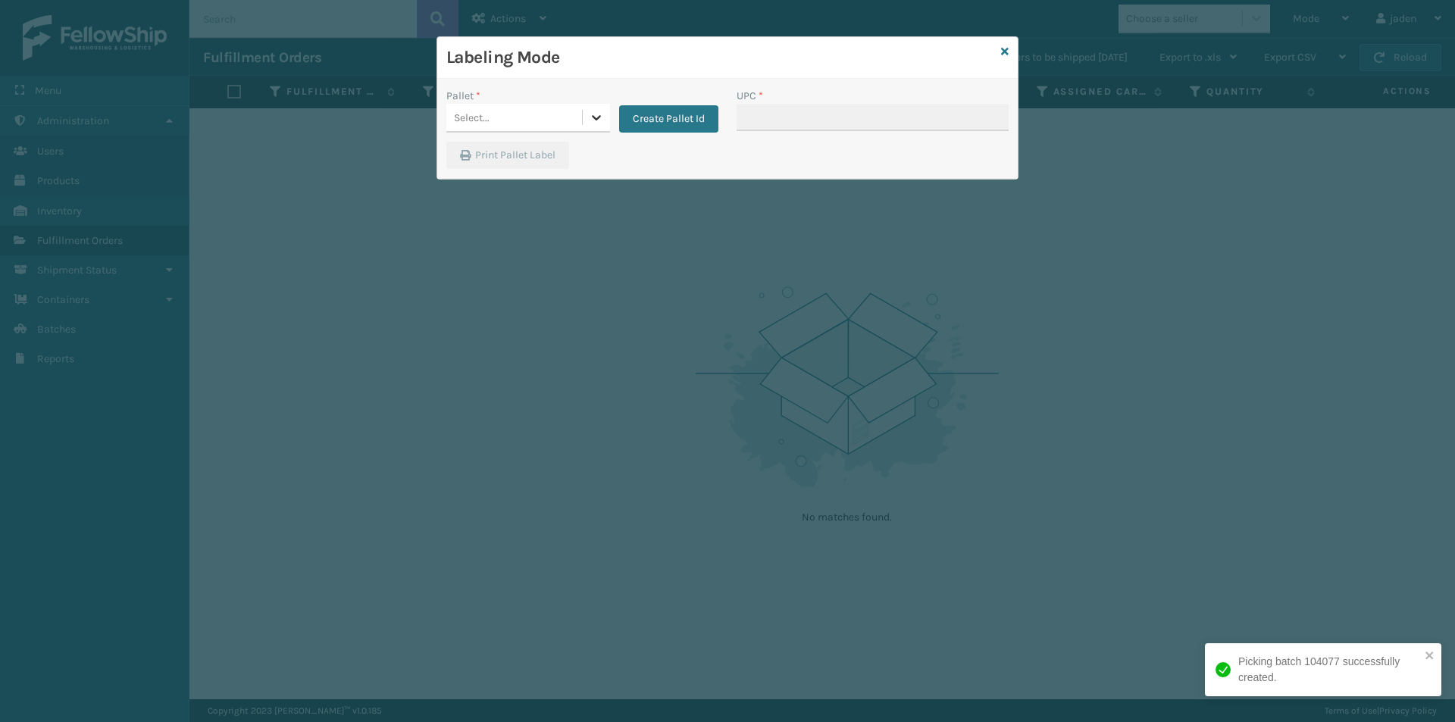
click at [587, 113] on div at bounding box center [596, 117] width 27 height 27
click at [458, 223] on div "UPSG-DA59Q1V8EB" at bounding box center [528, 212] width 164 height 28
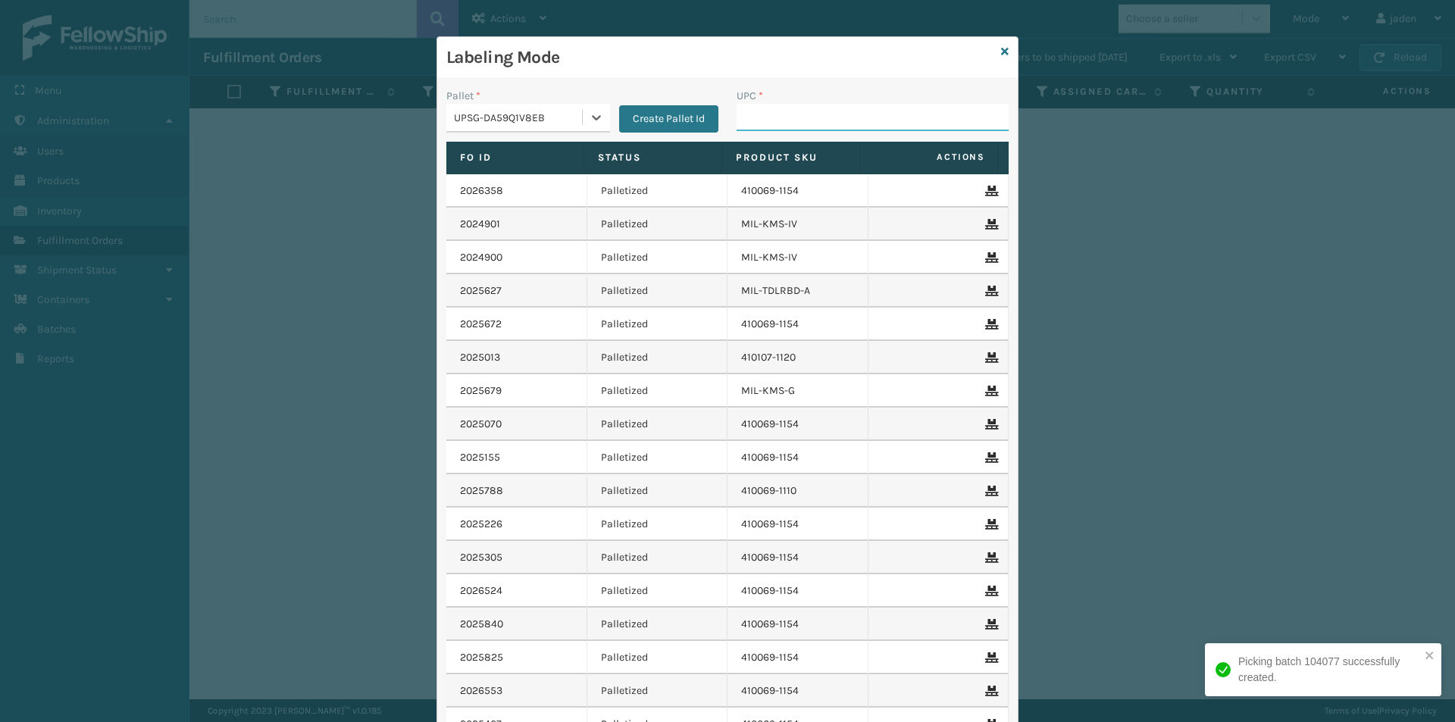
click at [780, 109] on input "UPC *" at bounding box center [872, 117] width 272 height 27
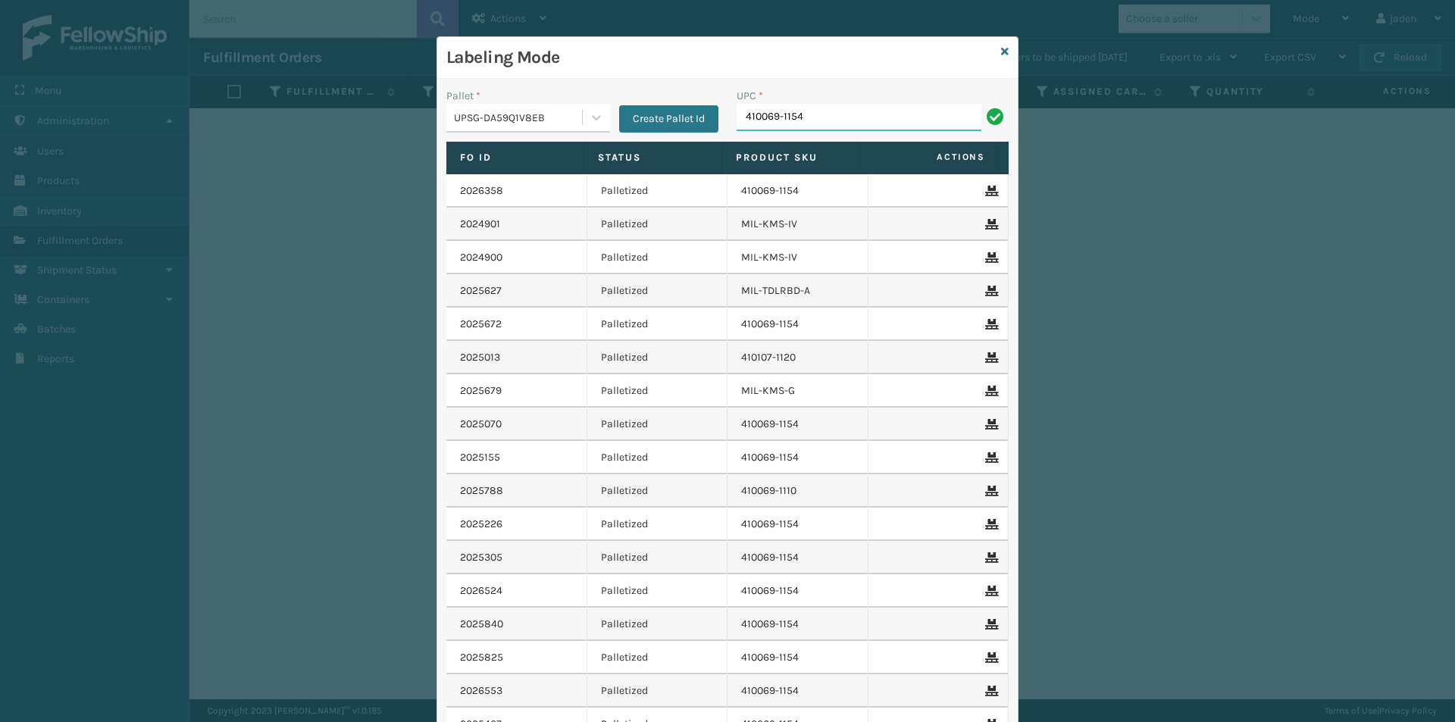
type input "410069-1154"
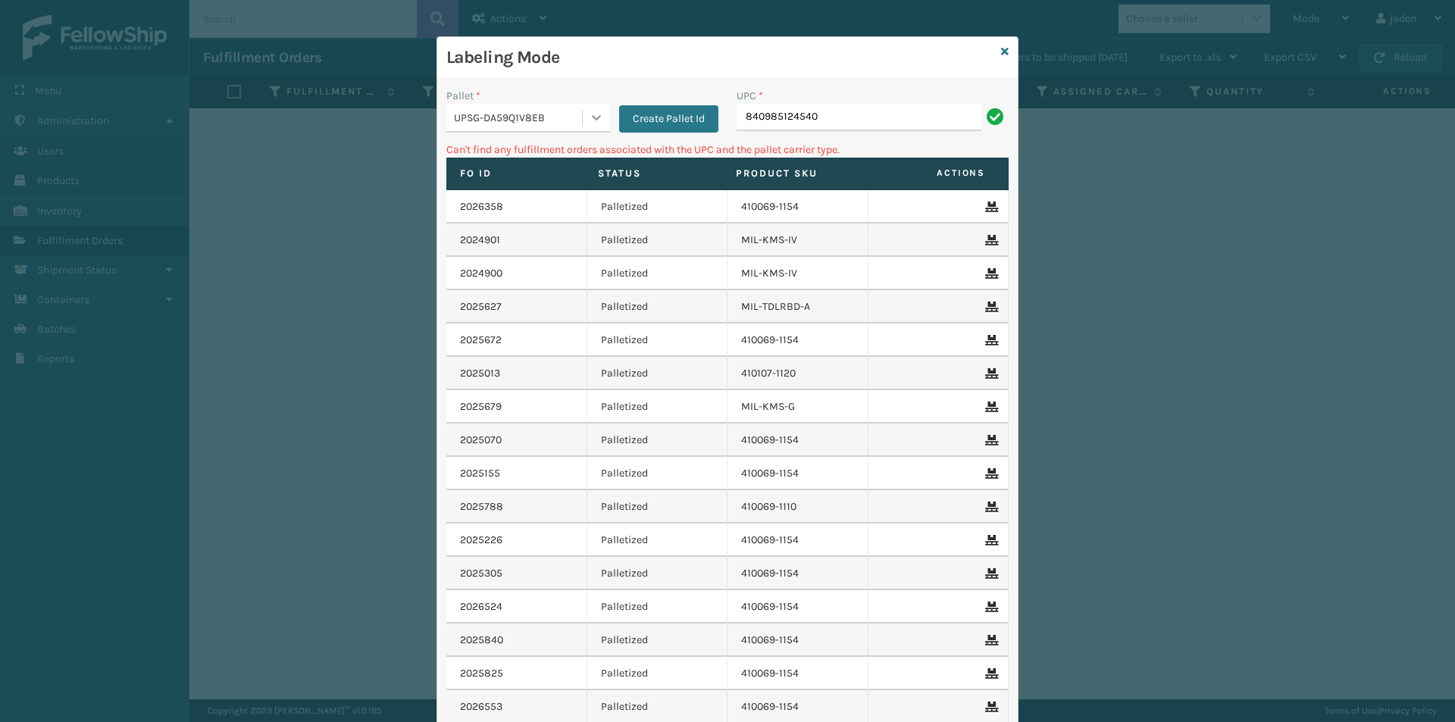
drag, startPoint x: 600, startPoint y: 119, endPoint x: 593, endPoint y: 124, distance: 8.2
click at [597, 120] on div at bounding box center [596, 117] width 27 height 27
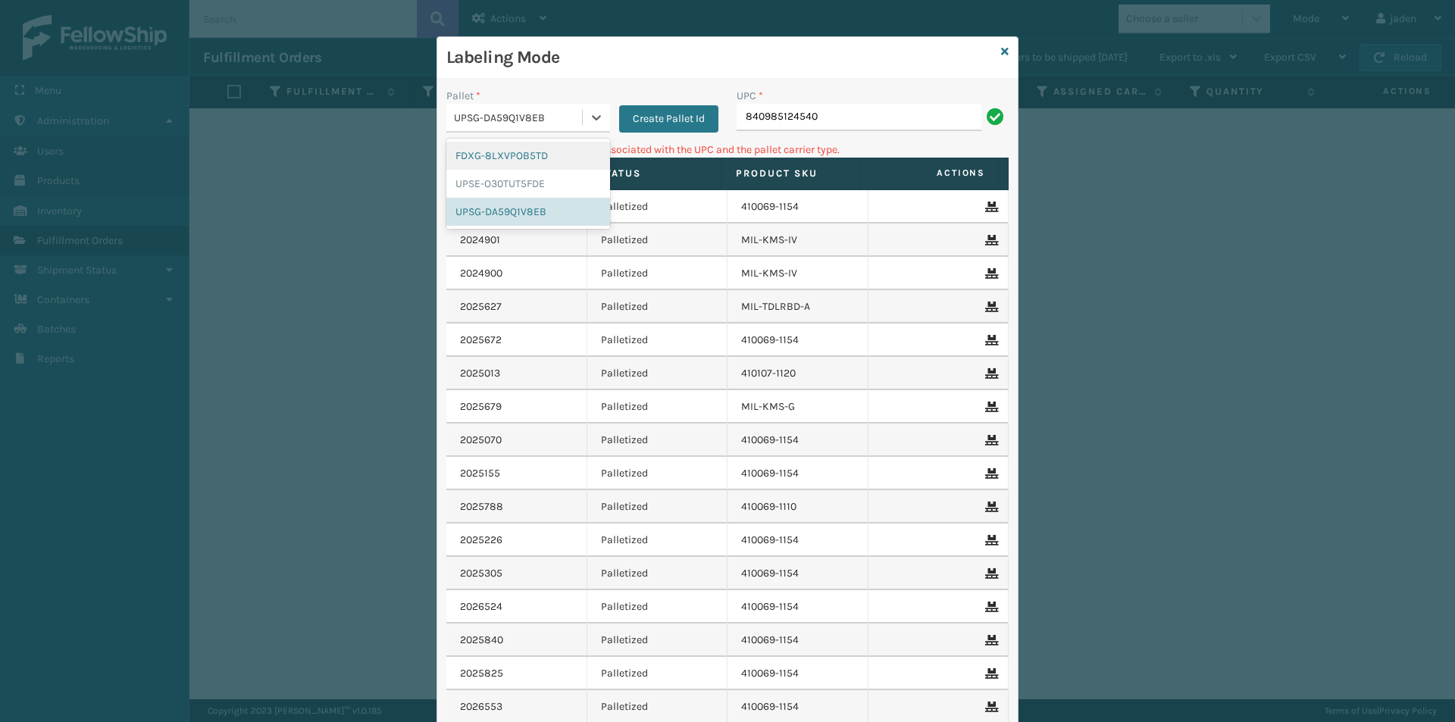
click at [556, 154] on div "FDXG-8LXVPOB5TD" at bounding box center [528, 156] width 164 height 28
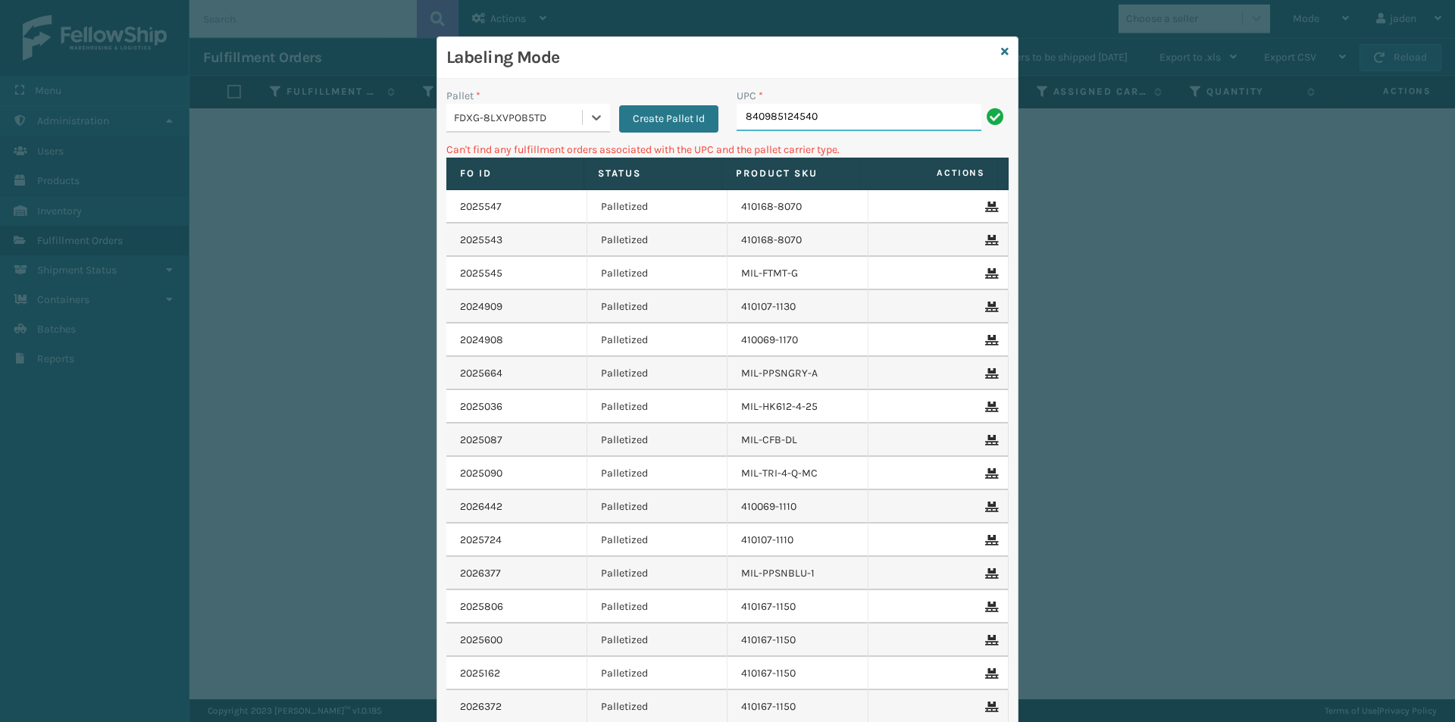
click at [860, 114] on input "840985124540" at bounding box center [858, 117] width 245 height 27
click at [589, 118] on icon at bounding box center [596, 117] width 15 height 15
click at [486, 183] on div "UPSE-O30TUT5FDE" at bounding box center [528, 184] width 164 height 28
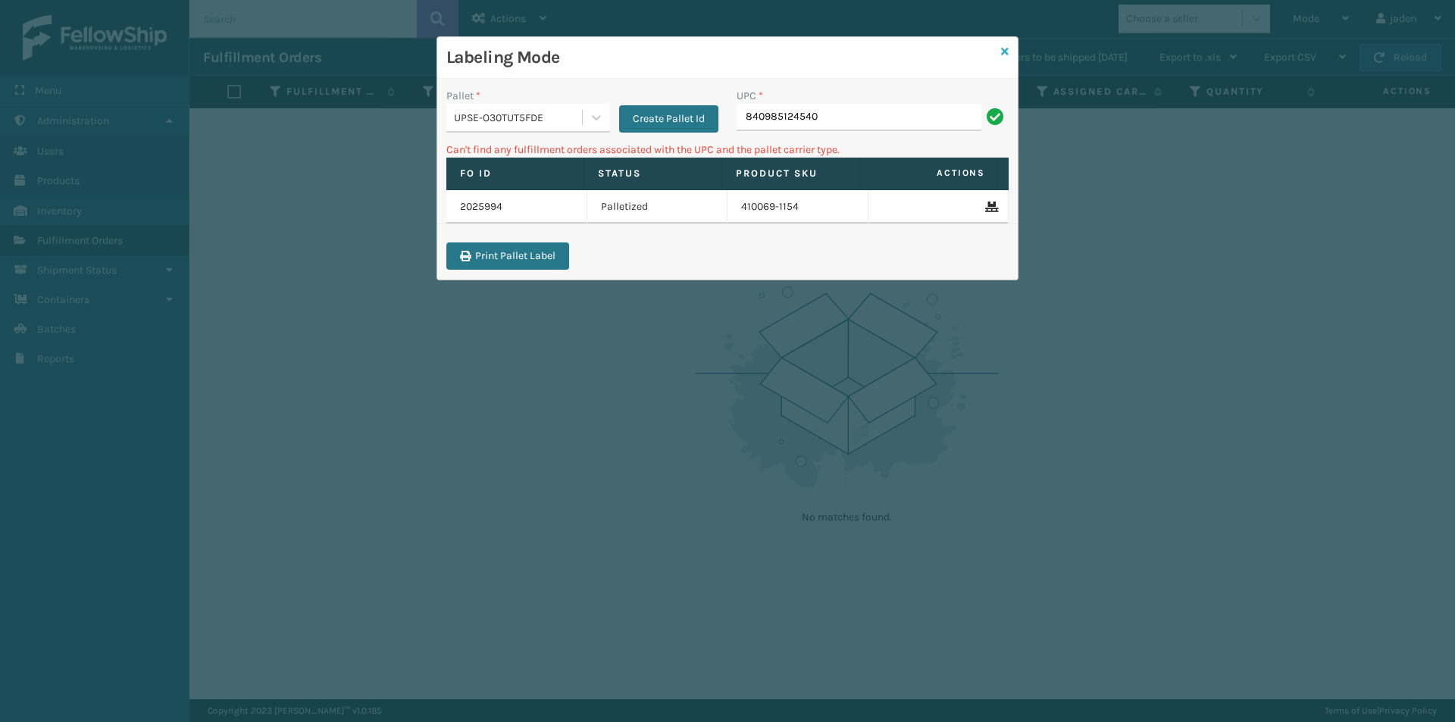
click at [1004, 53] on icon at bounding box center [1005, 51] width 8 height 11
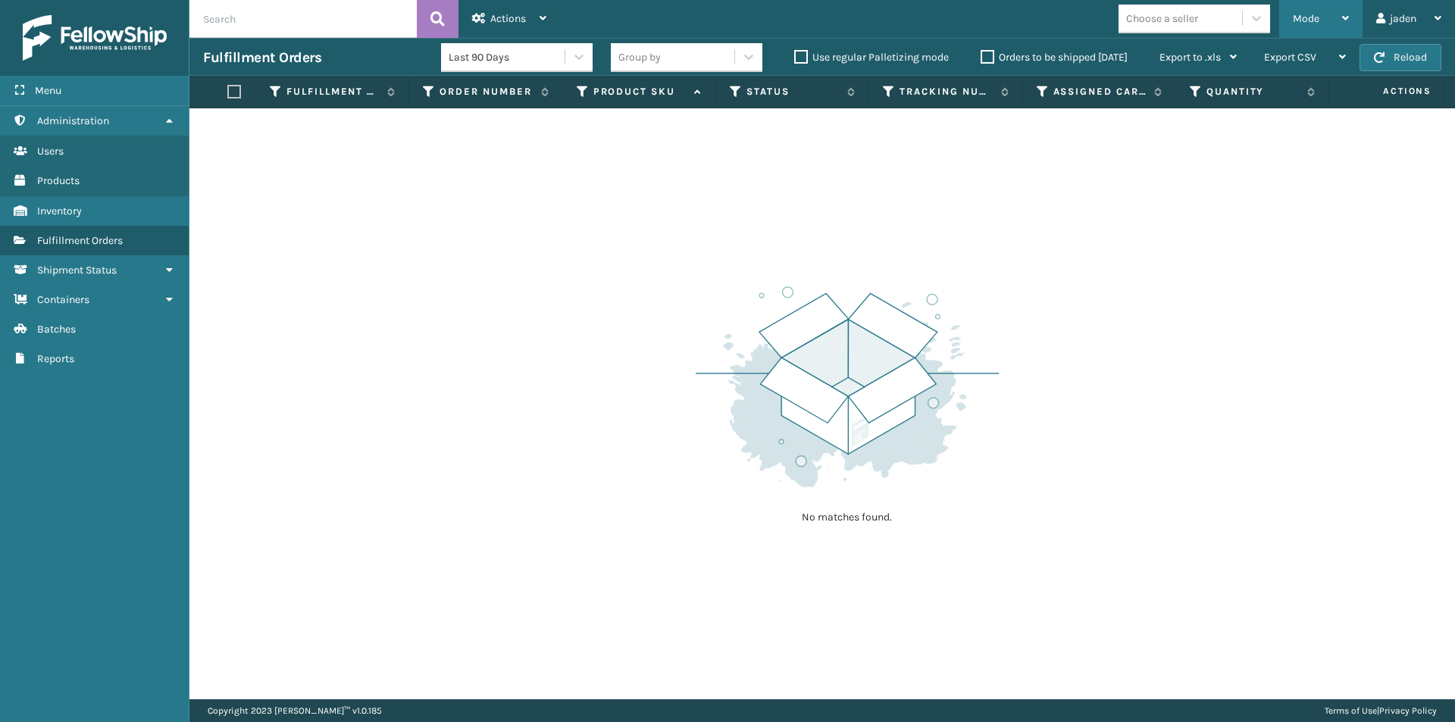
click at [1314, 11] on div "Mode" at bounding box center [1321, 19] width 56 height 38
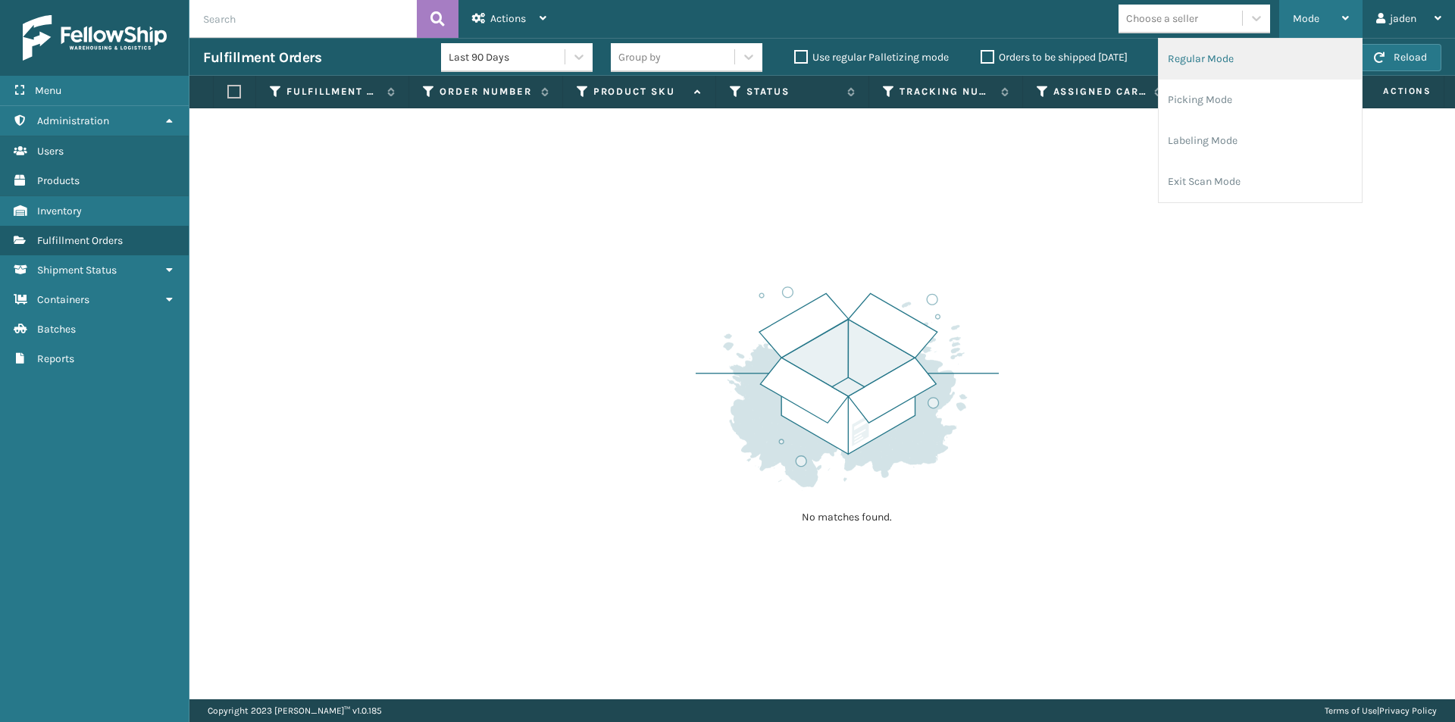
click at [1218, 71] on li "Regular Mode" at bounding box center [1259, 59] width 203 height 41
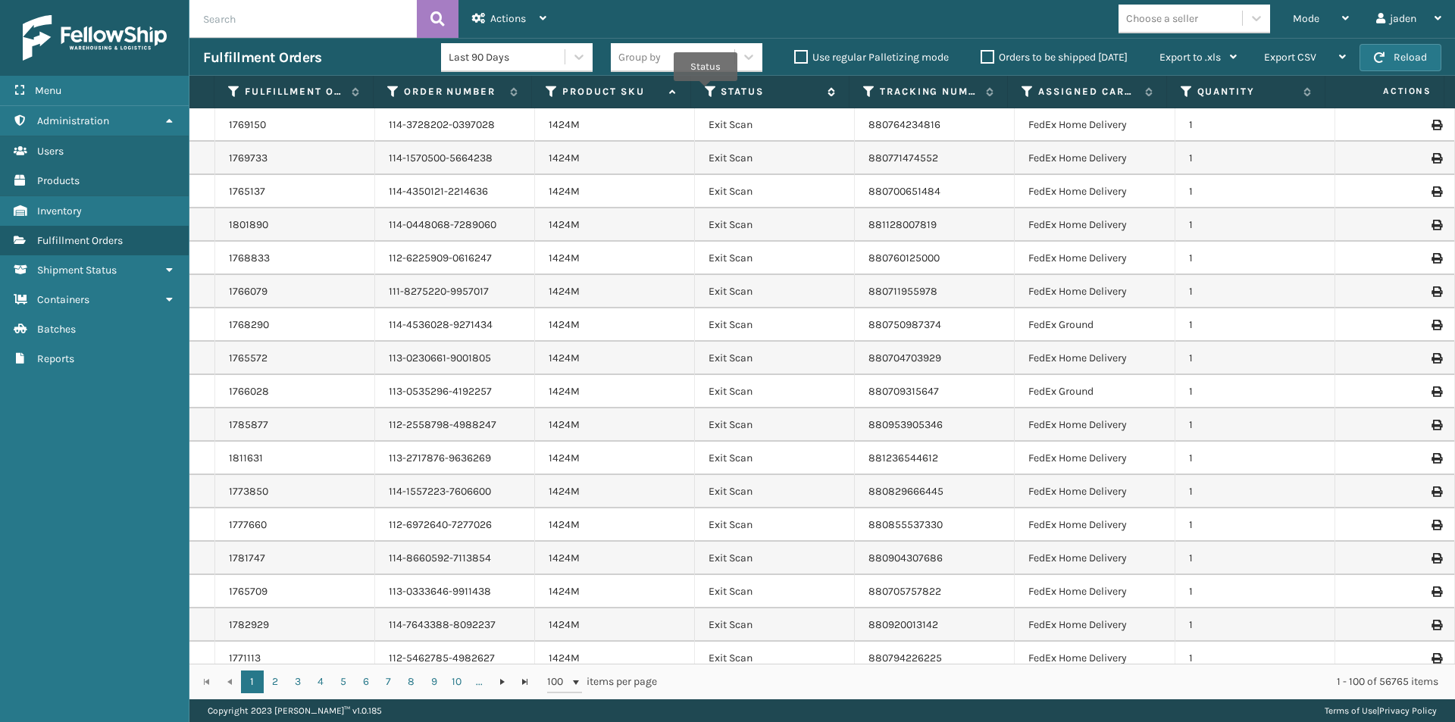
click at [705, 92] on icon at bounding box center [711, 92] width 12 height 14
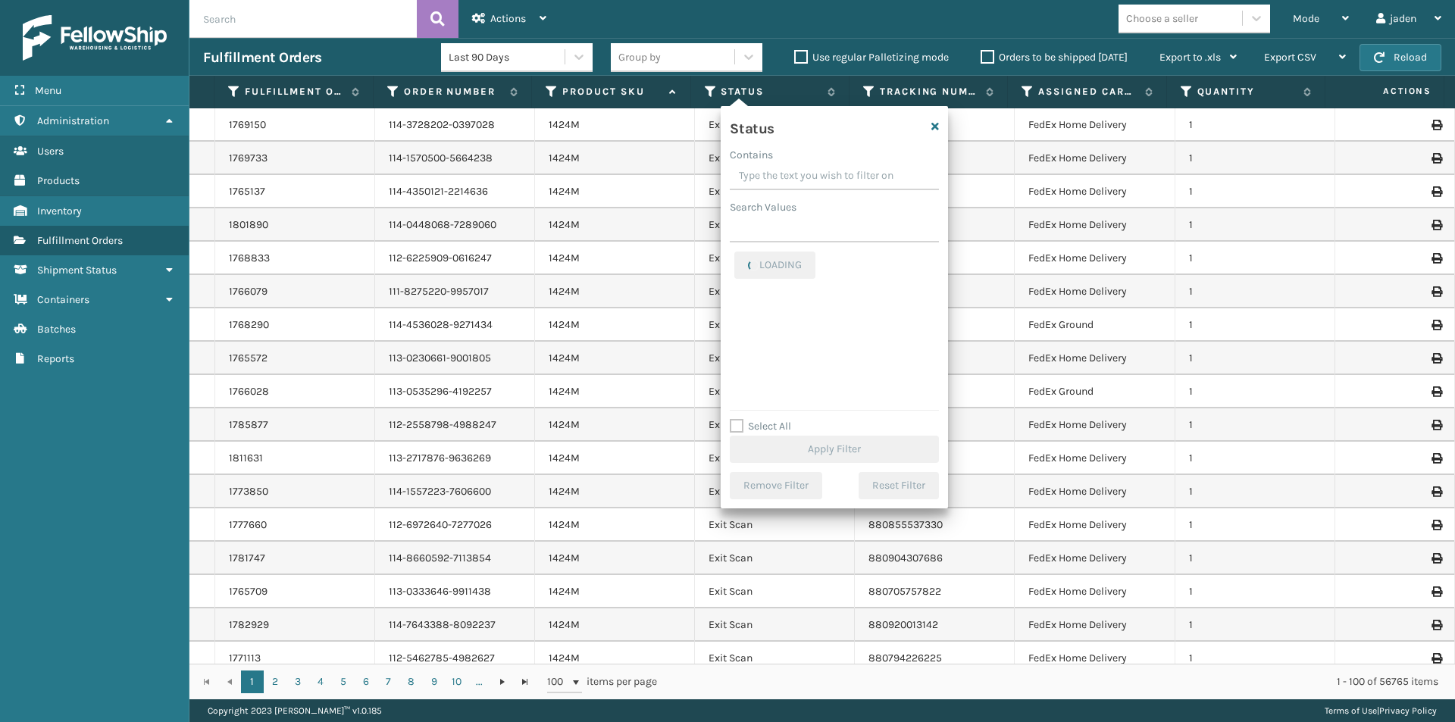
drag, startPoint x: 846, startPoint y: 167, endPoint x: 793, endPoint y: 169, distance: 53.1
click at [793, 169] on input "Contains" at bounding box center [834, 176] width 209 height 27
click at [745, 327] on label "Picking" at bounding box center [761, 330] width 54 height 13
click at [735, 327] on input "Picking" at bounding box center [734, 326] width 1 height 10
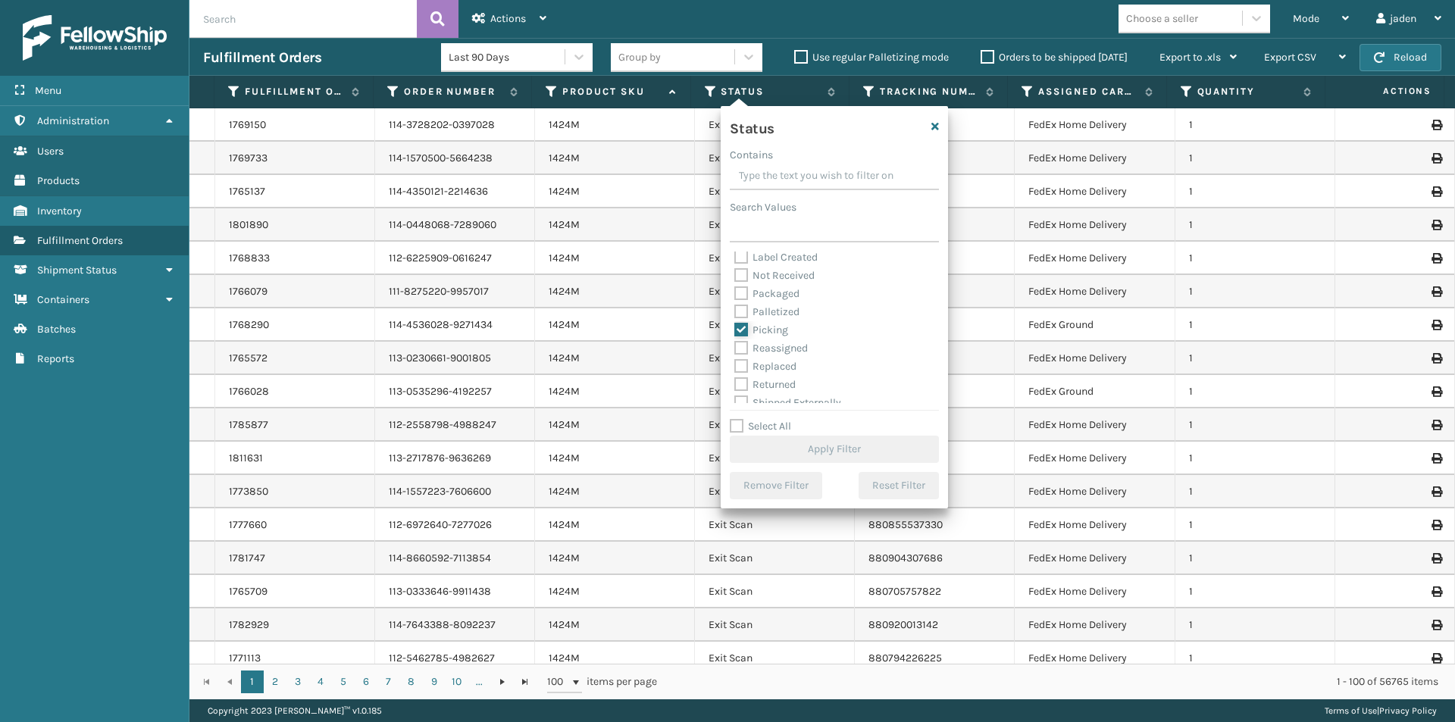
checkbox input "true"
click at [805, 439] on button "Apply Filter" at bounding box center [834, 449] width 209 height 27
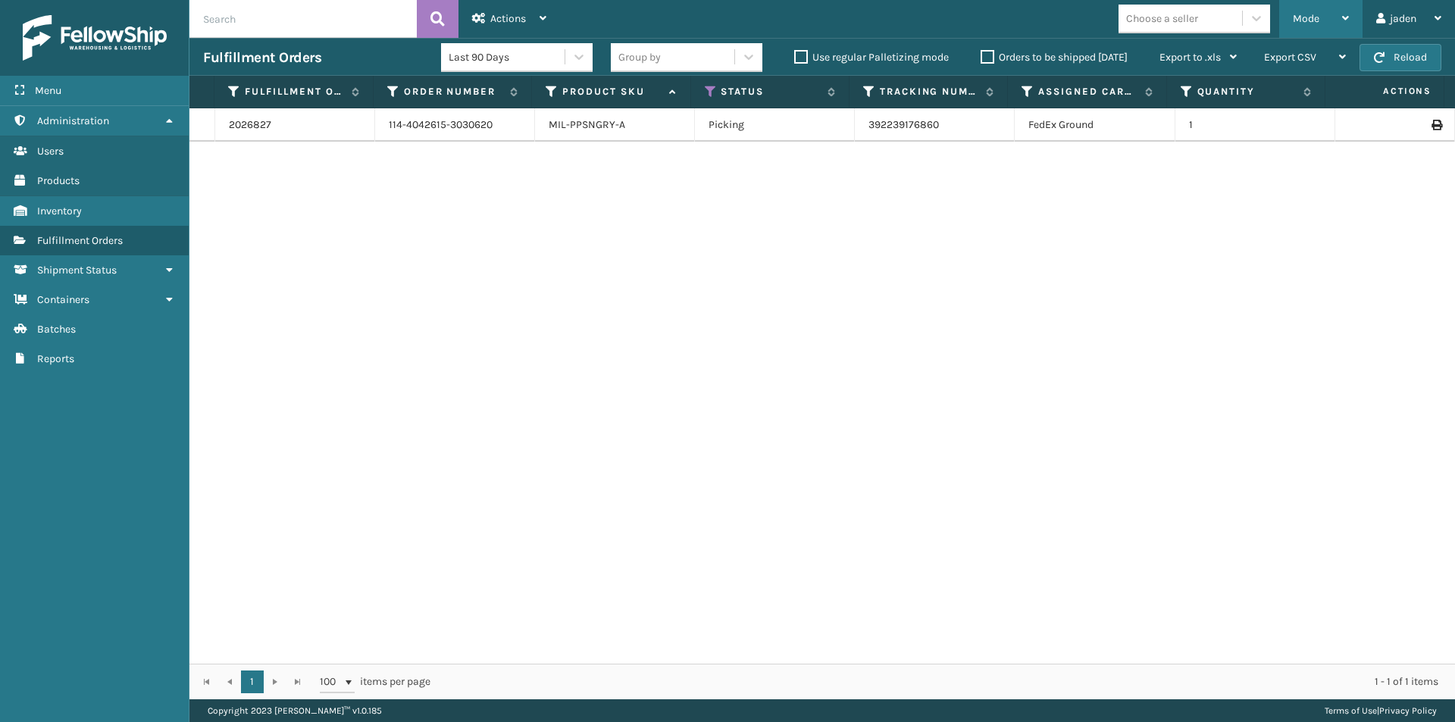
click at [1310, 8] on div "Mode" at bounding box center [1321, 19] width 56 height 38
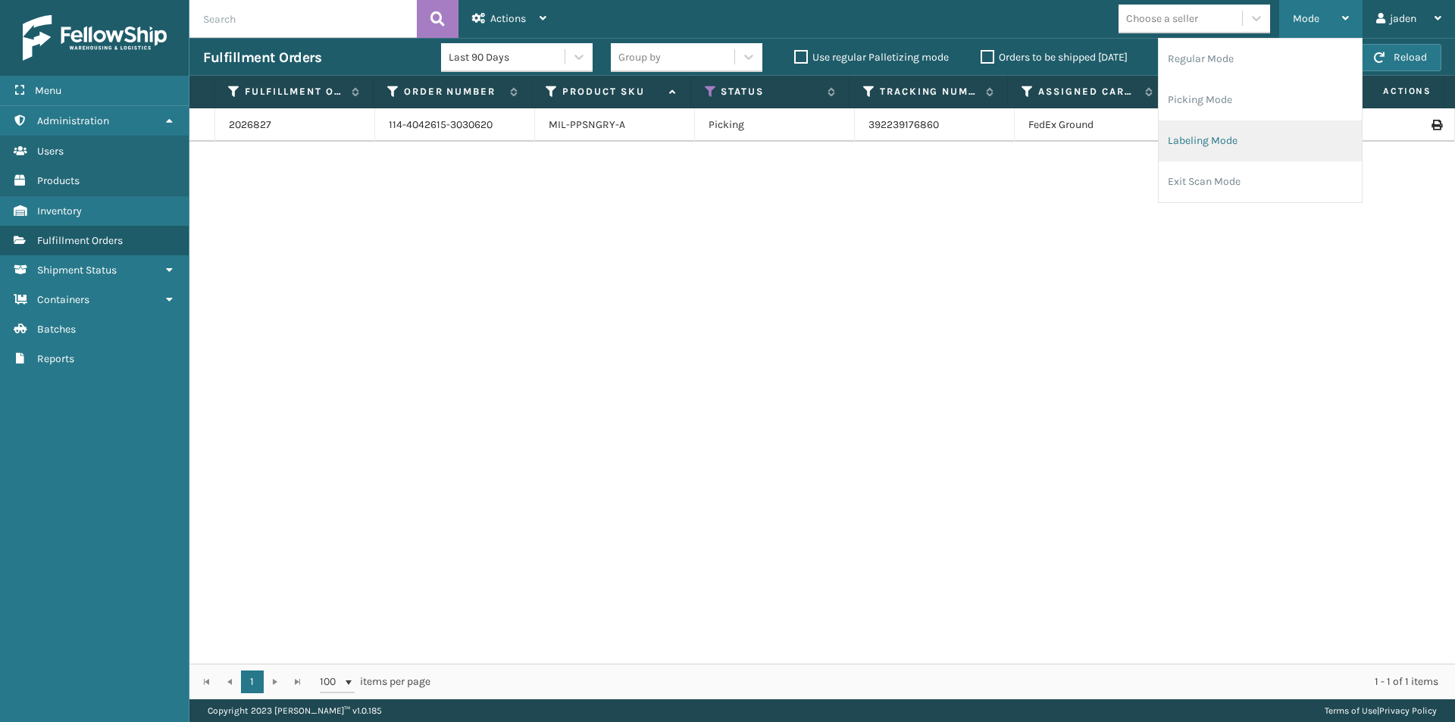
click at [1268, 136] on li "Labeling Mode" at bounding box center [1259, 140] width 203 height 41
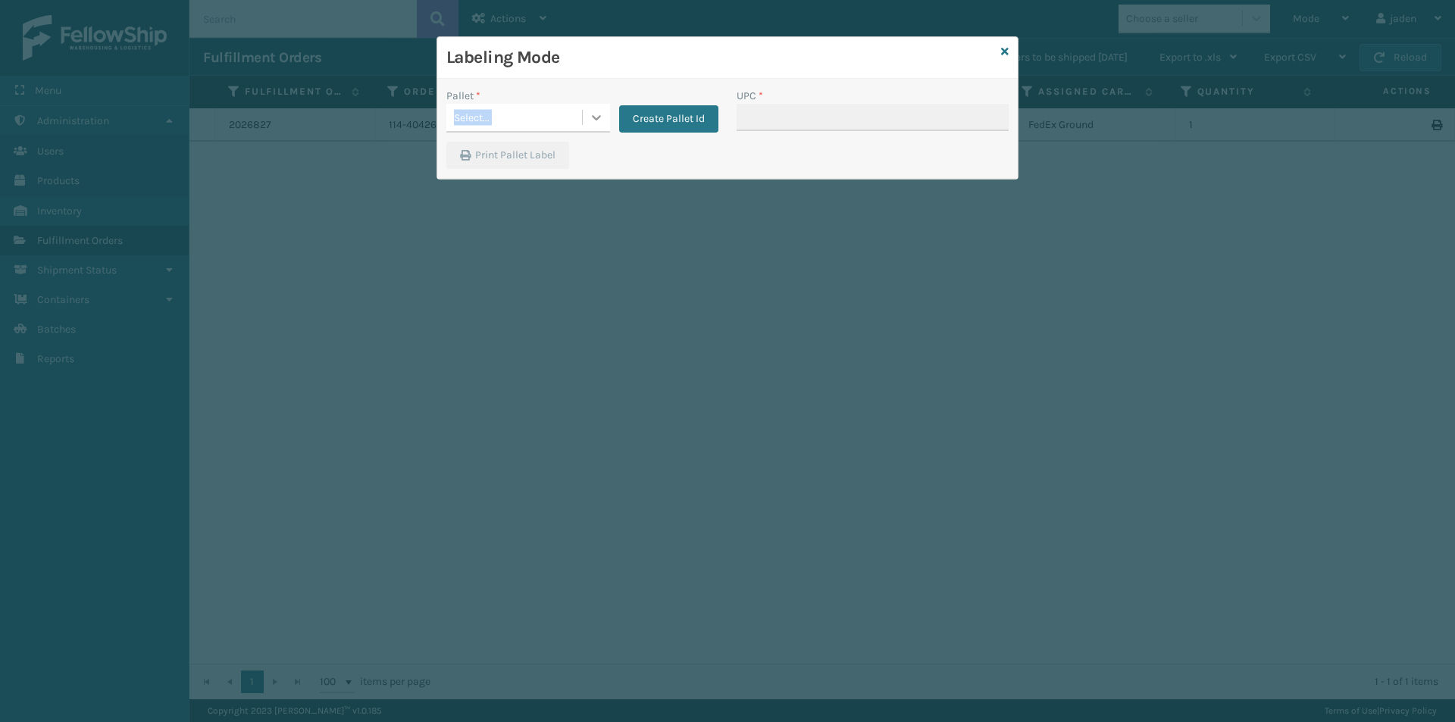
drag, startPoint x: 585, startPoint y: 104, endPoint x: 589, endPoint y: 115, distance: 12.0
click at [587, 110] on div "Pallet * Select..." at bounding box center [528, 110] width 164 height 45
click at [605, 125] on div at bounding box center [596, 117] width 27 height 27
click at [549, 142] on div "FDXG-8LXVPOB5TD" at bounding box center [528, 156] width 164 height 28
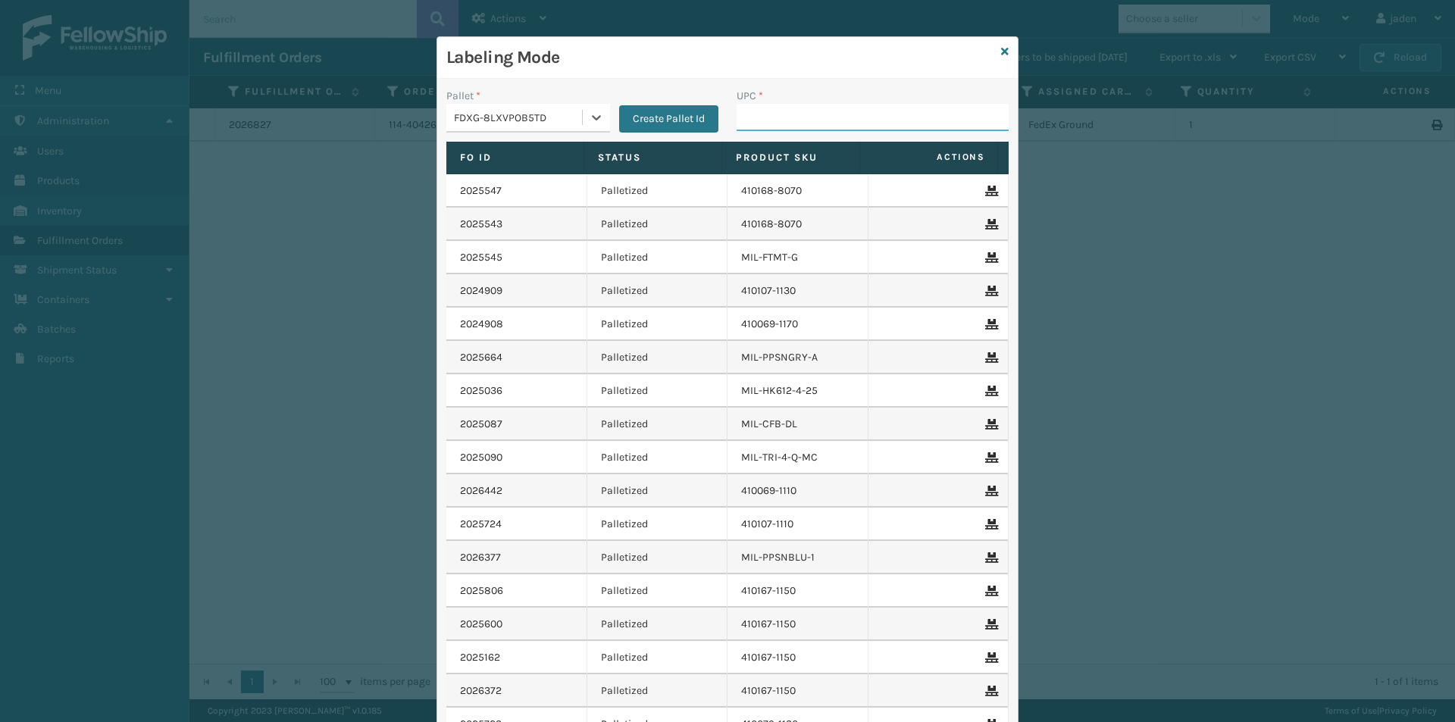
click at [772, 112] on input "UPC *" at bounding box center [872, 117] width 272 height 27
click at [1001, 55] on icon at bounding box center [1005, 51] width 8 height 11
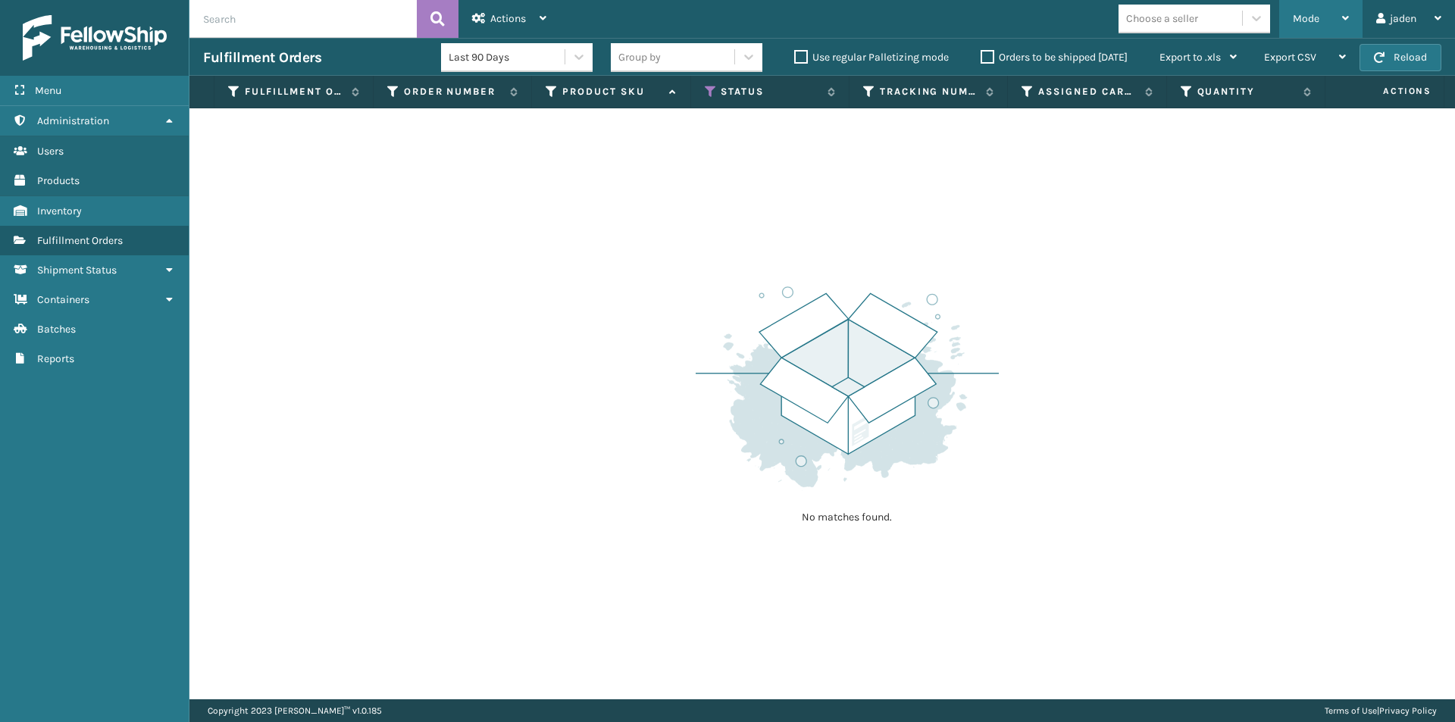
click at [1316, 12] on span "Mode" at bounding box center [1306, 18] width 27 height 13
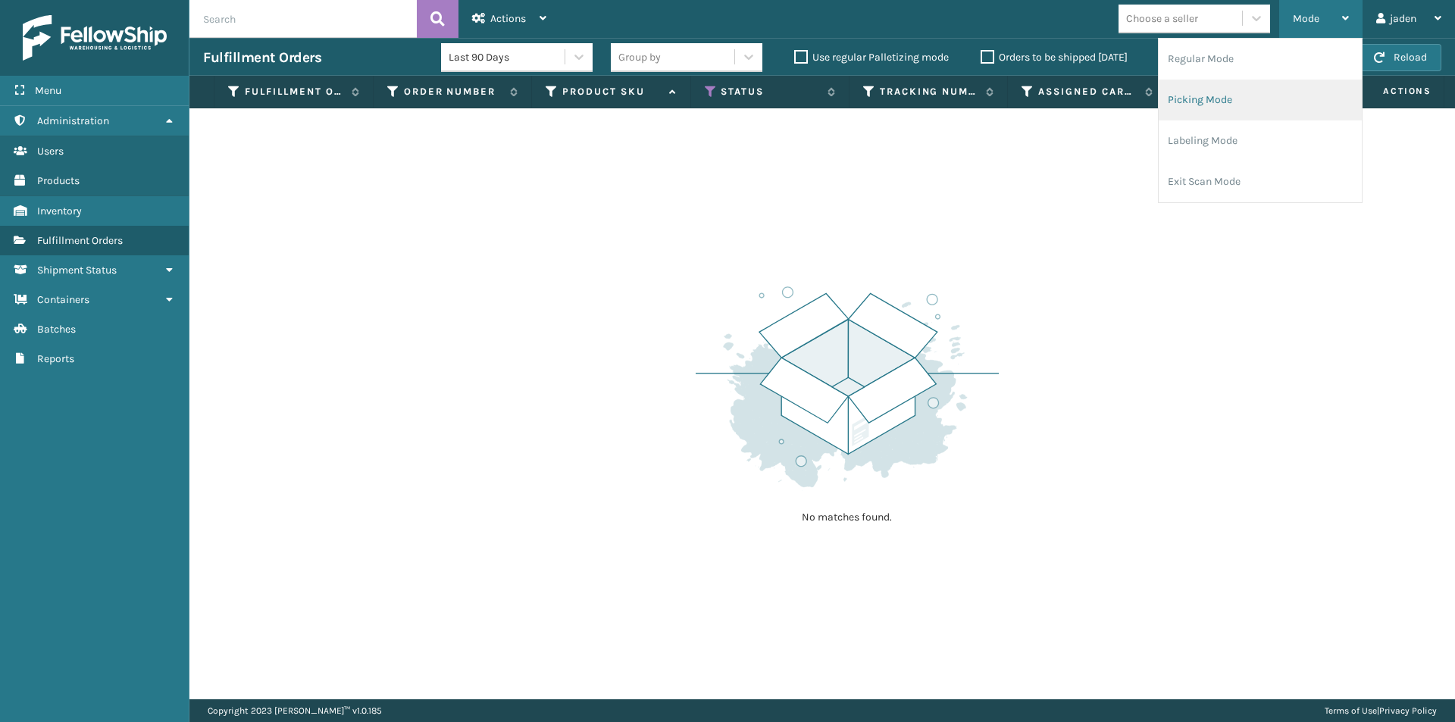
click at [1202, 104] on li "Picking Mode" at bounding box center [1259, 100] width 203 height 41
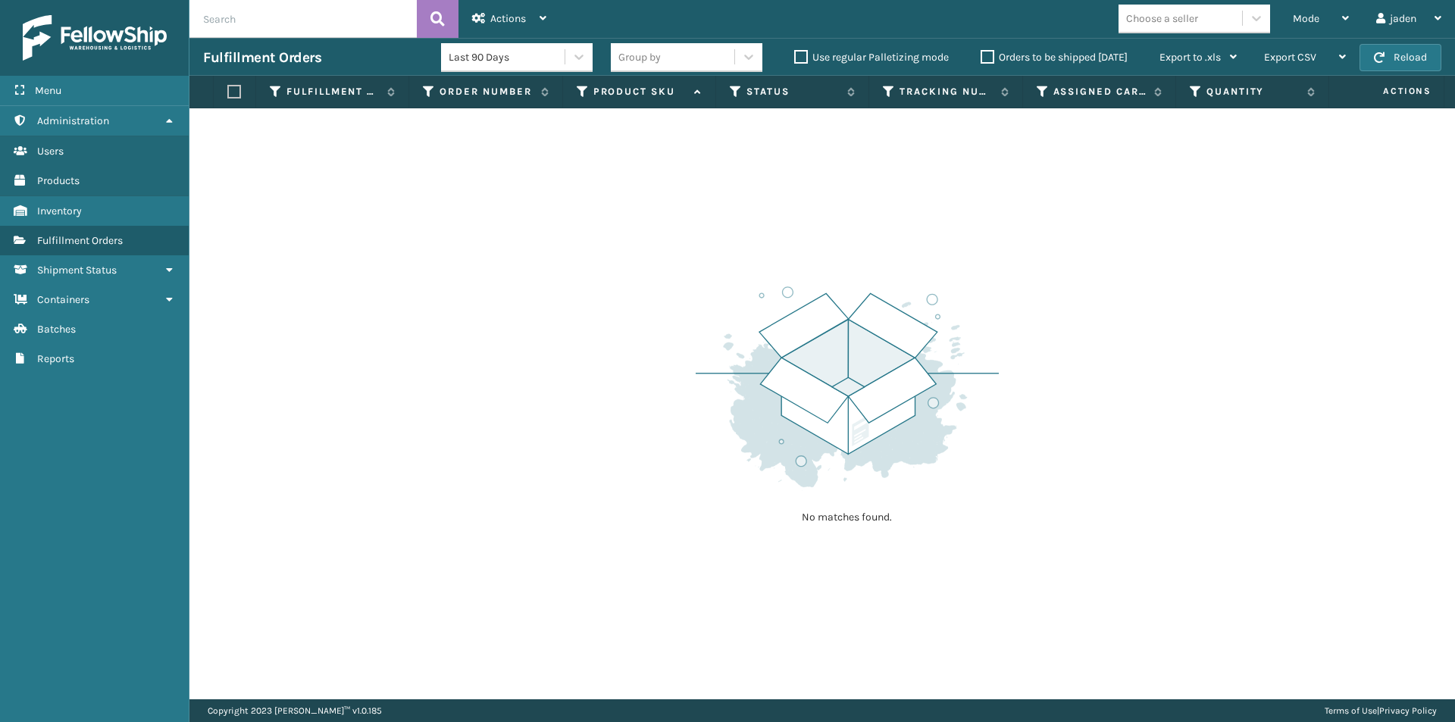
drag, startPoint x: 1142, startPoint y: 245, endPoint x: 545, endPoint y: 177, distance: 600.9
drag, startPoint x: 545, startPoint y: 177, endPoint x: 1106, endPoint y: 80, distance: 569.6
click at [613, 173] on div "No matches found." at bounding box center [821, 403] width 1265 height 591
click at [1375, 64] on button "Reload" at bounding box center [1400, 57] width 82 height 27
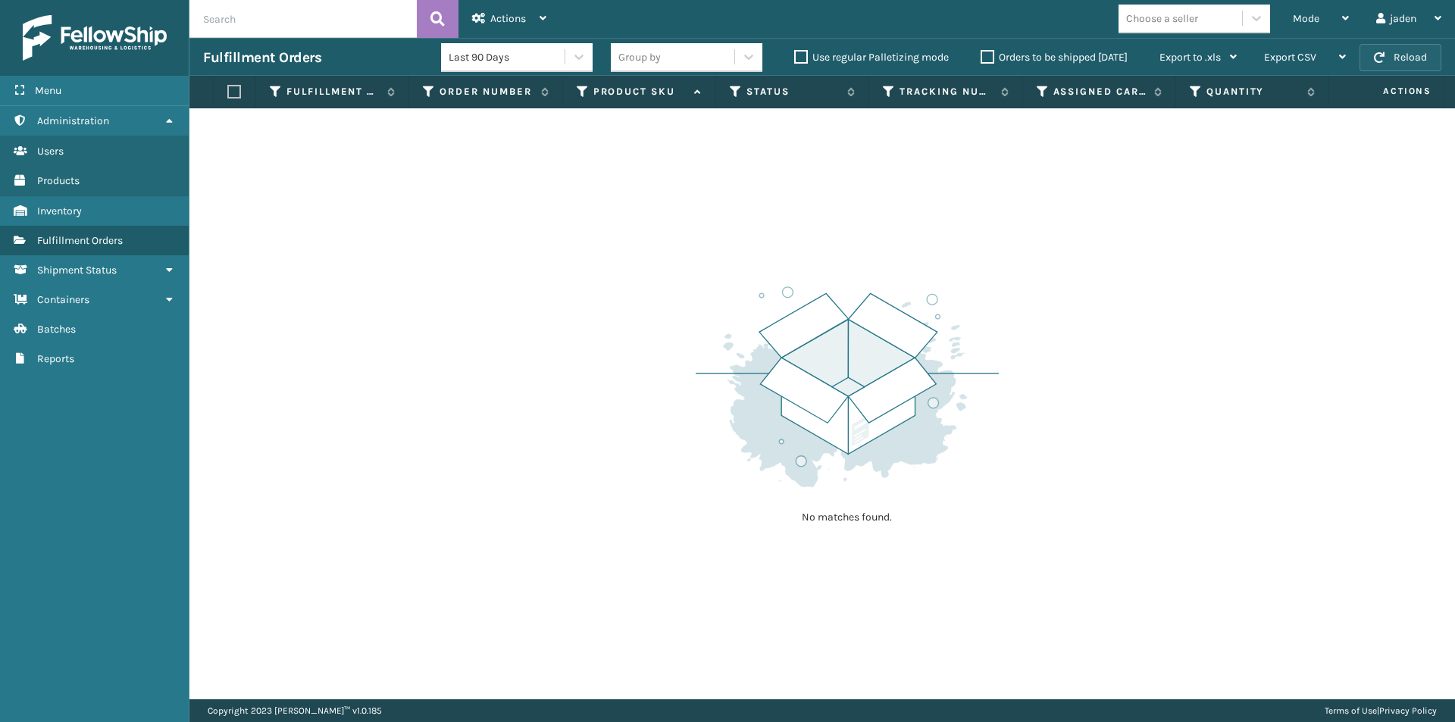
click at [1375, 64] on button "Reload" at bounding box center [1400, 57] width 82 height 27
click at [1318, 17] on div "Mode" at bounding box center [1321, 19] width 56 height 38
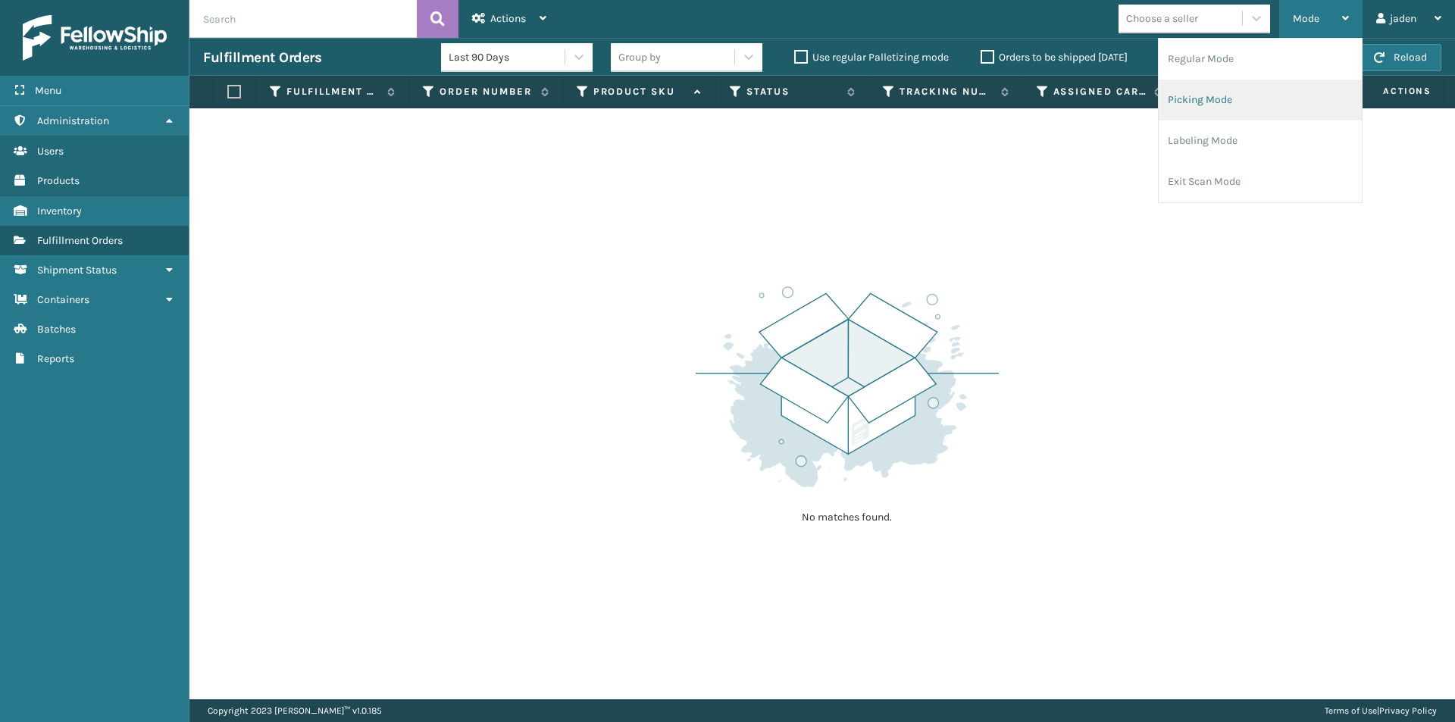
click at [1264, 106] on li "Picking Mode" at bounding box center [1259, 100] width 203 height 41
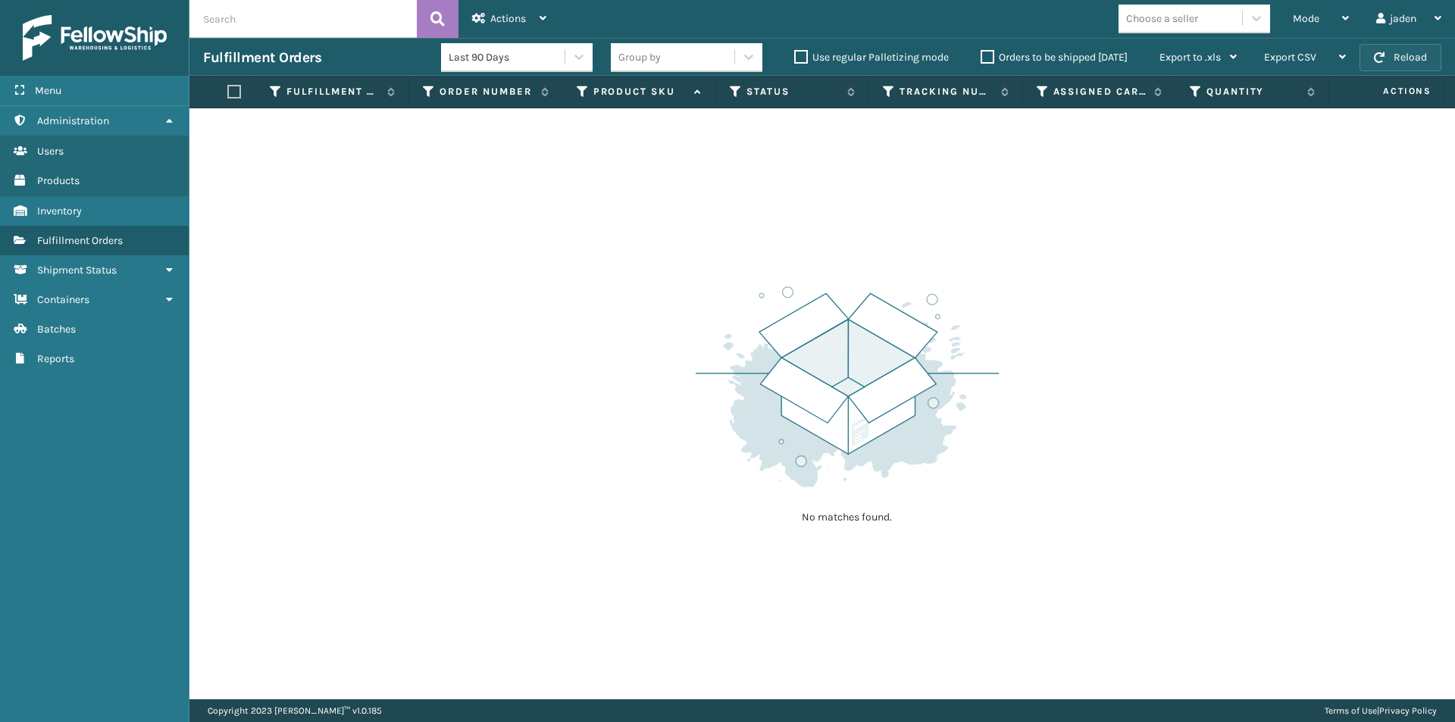
click at [1384, 50] on button "Reload" at bounding box center [1400, 57] width 82 height 27
click at [1325, 27] on div "Mode" at bounding box center [1321, 19] width 56 height 38
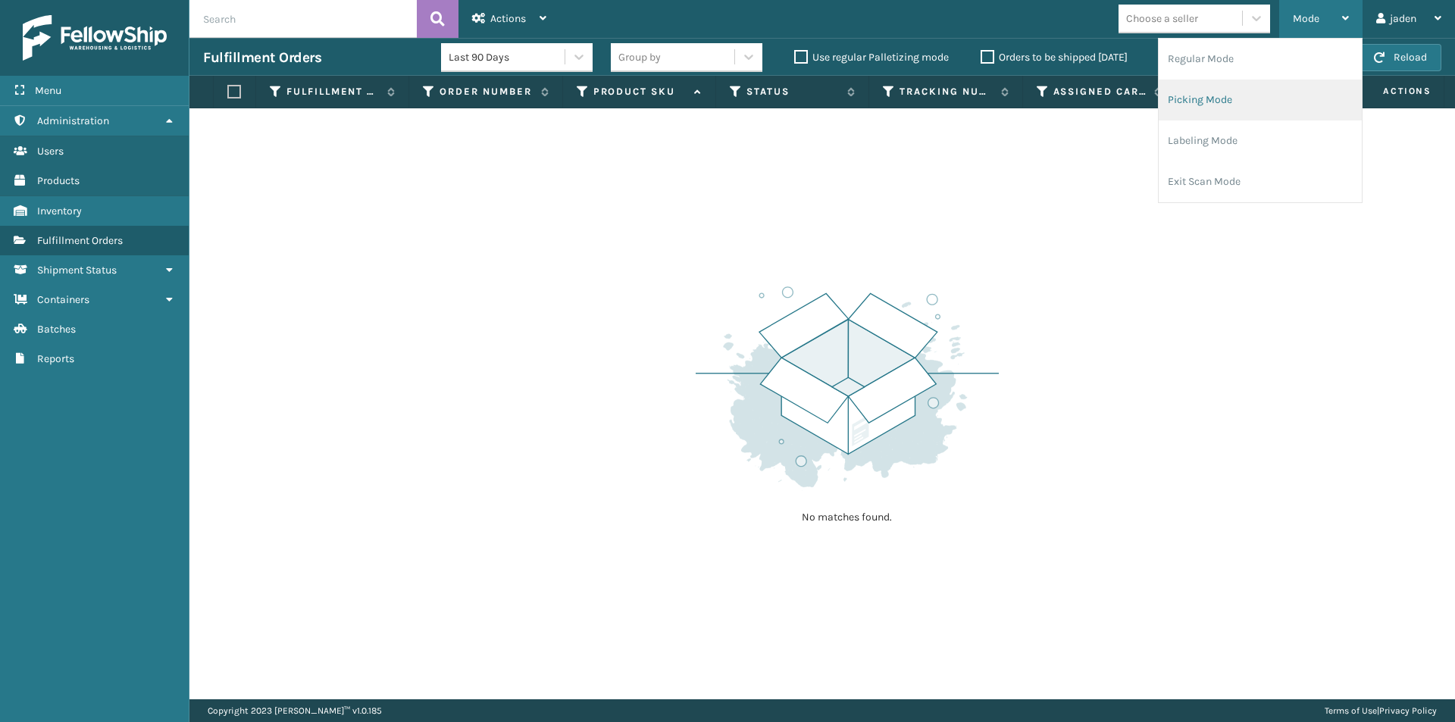
click at [1234, 92] on li "Picking Mode" at bounding box center [1259, 100] width 203 height 41
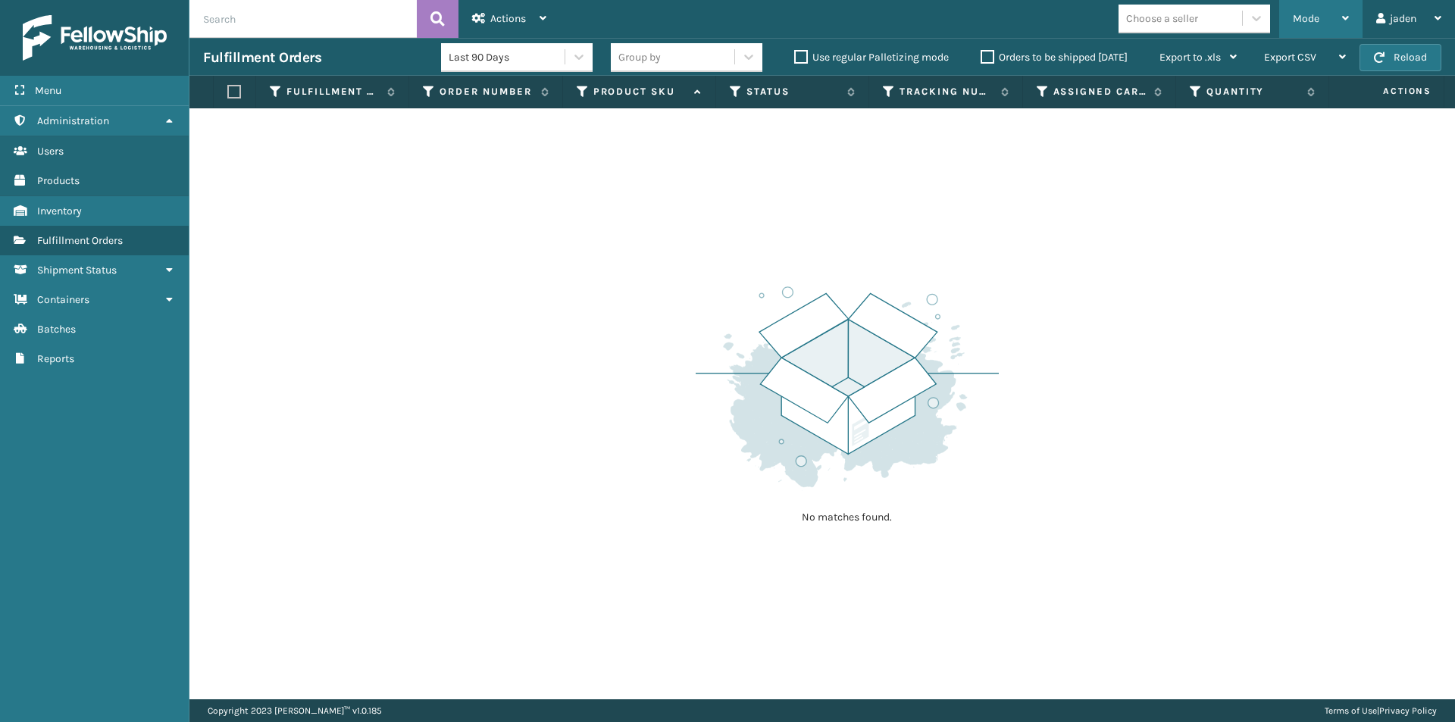
click at [1316, 4] on div "Mode" at bounding box center [1321, 19] width 56 height 38
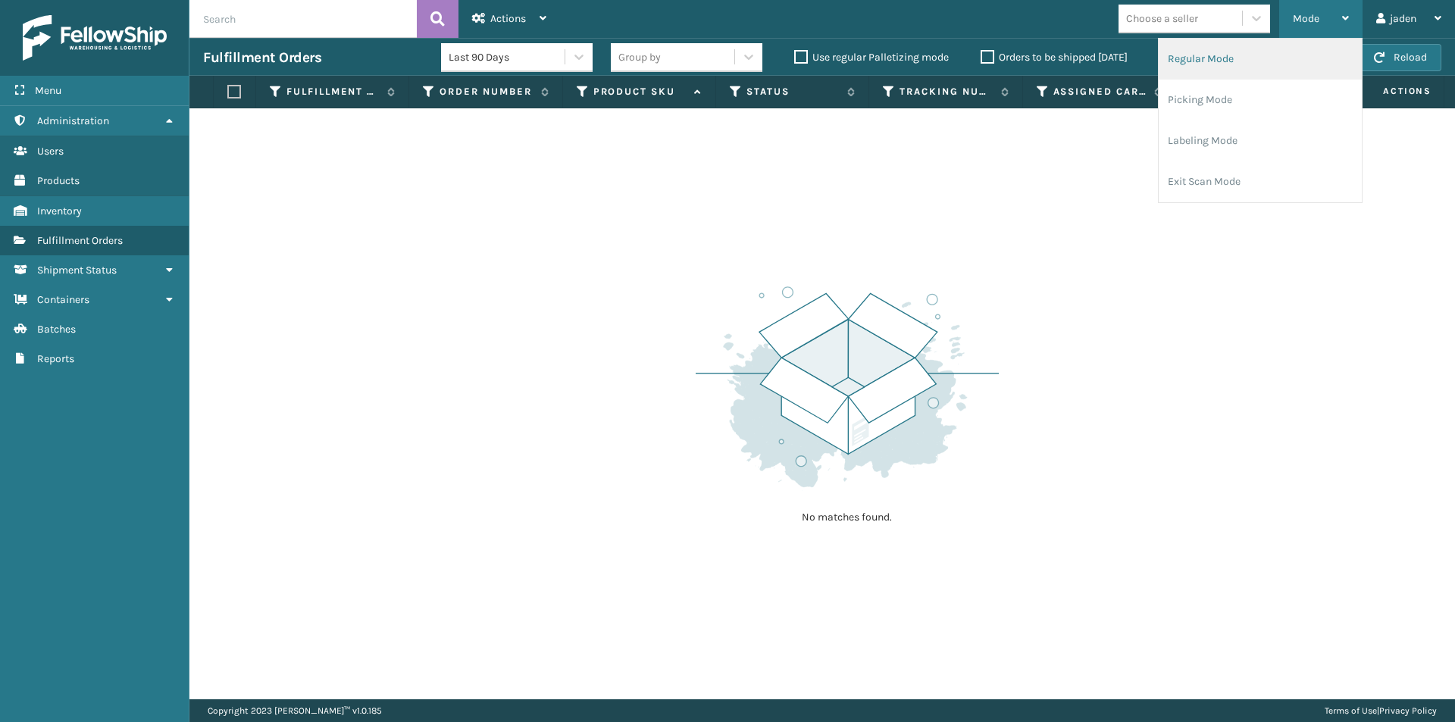
click at [1186, 69] on li "Regular Mode" at bounding box center [1259, 59] width 203 height 41
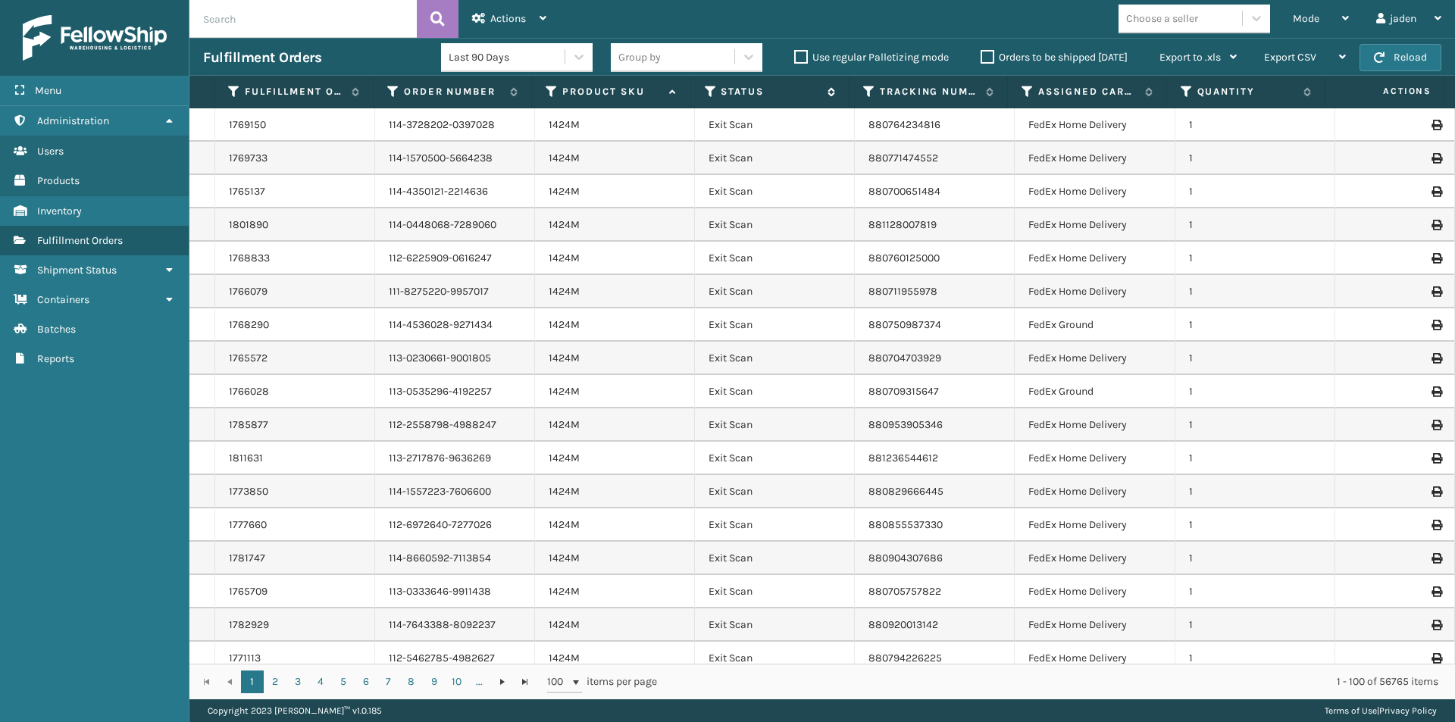
click at [710, 93] on icon at bounding box center [711, 92] width 12 height 14
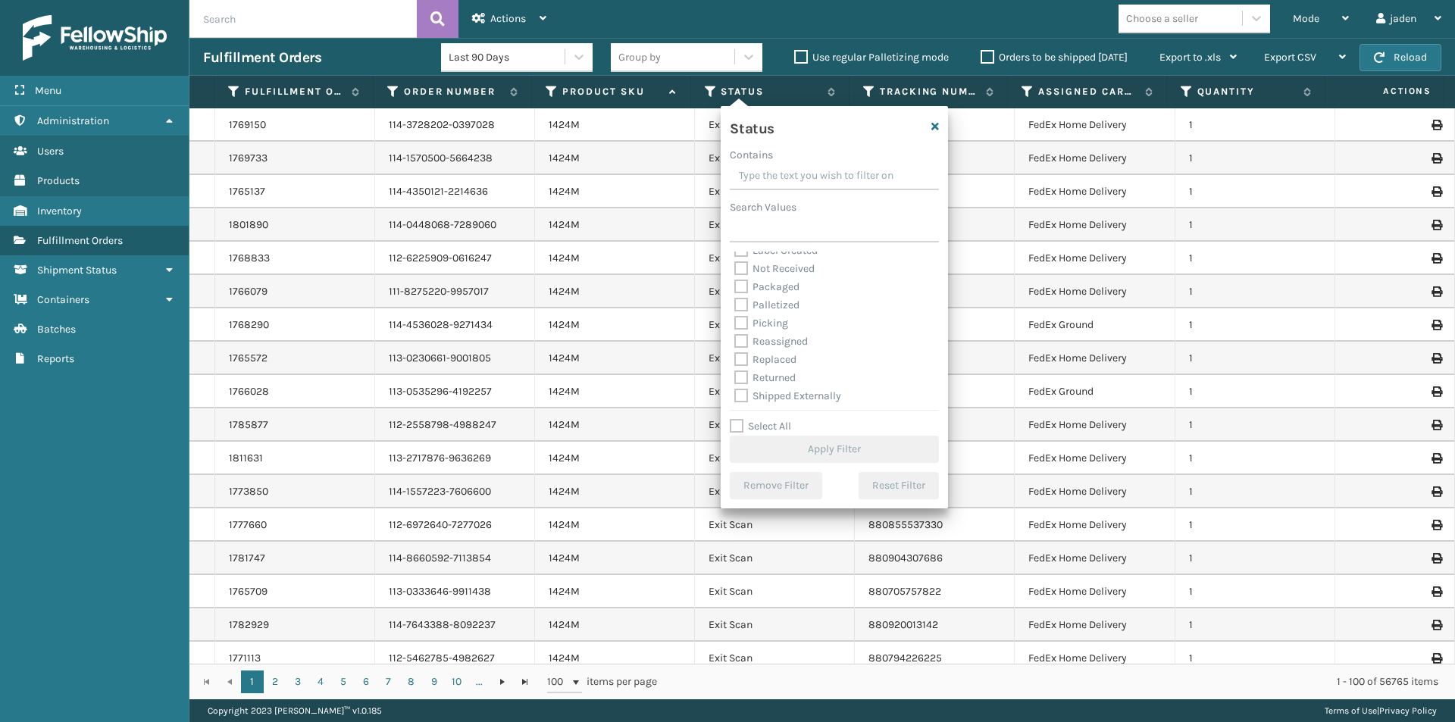
scroll to position [85, 0]
click at [746, 327] on div "Picking" at bounding box center [834, 321] width 200 height 18
click at [741, 323] on label "Picking" at bounding box center [761, 320] width 54 height 13
click at [735, 322] on input "Picking" at bounding box center [734, 317] width 1 height 10
checkbox input "true"
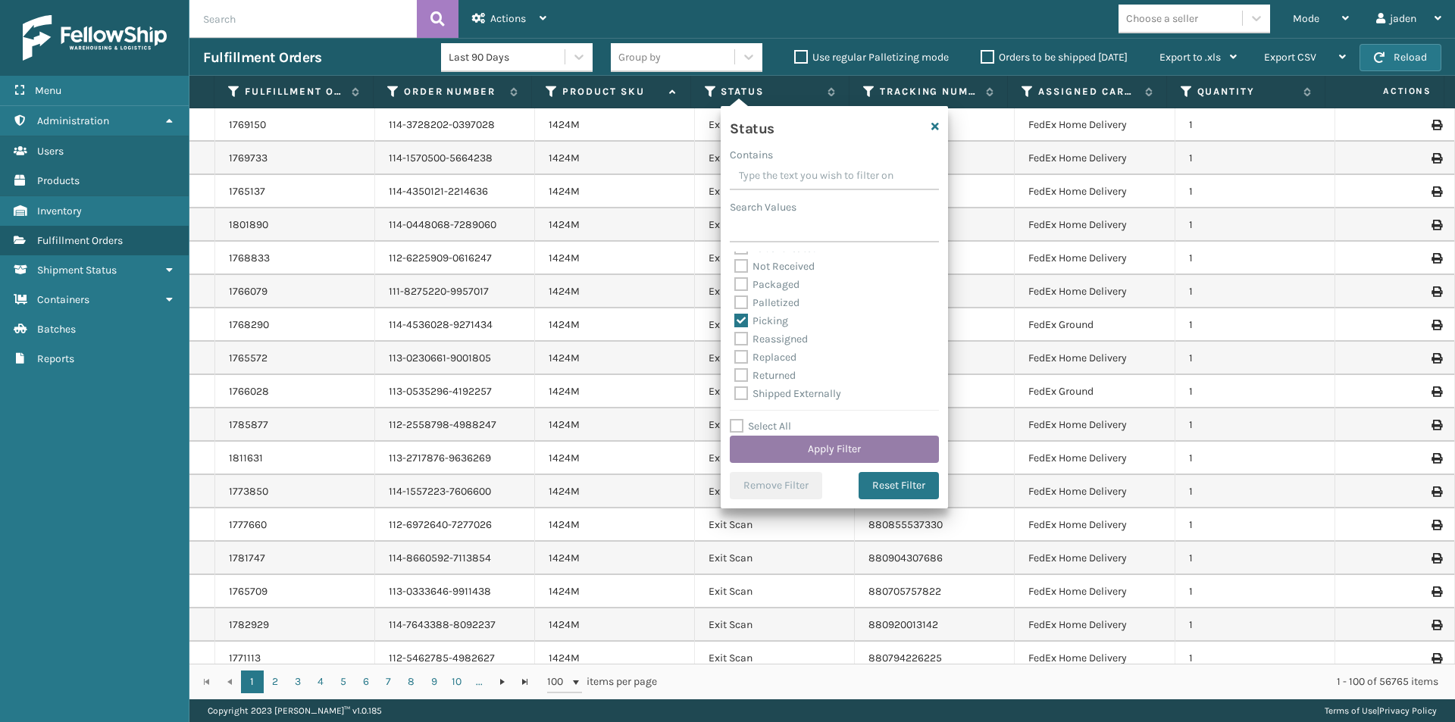
click at [794, 442] on button "Apply Filter" at bounding box center [834, 449] width 209 height 27
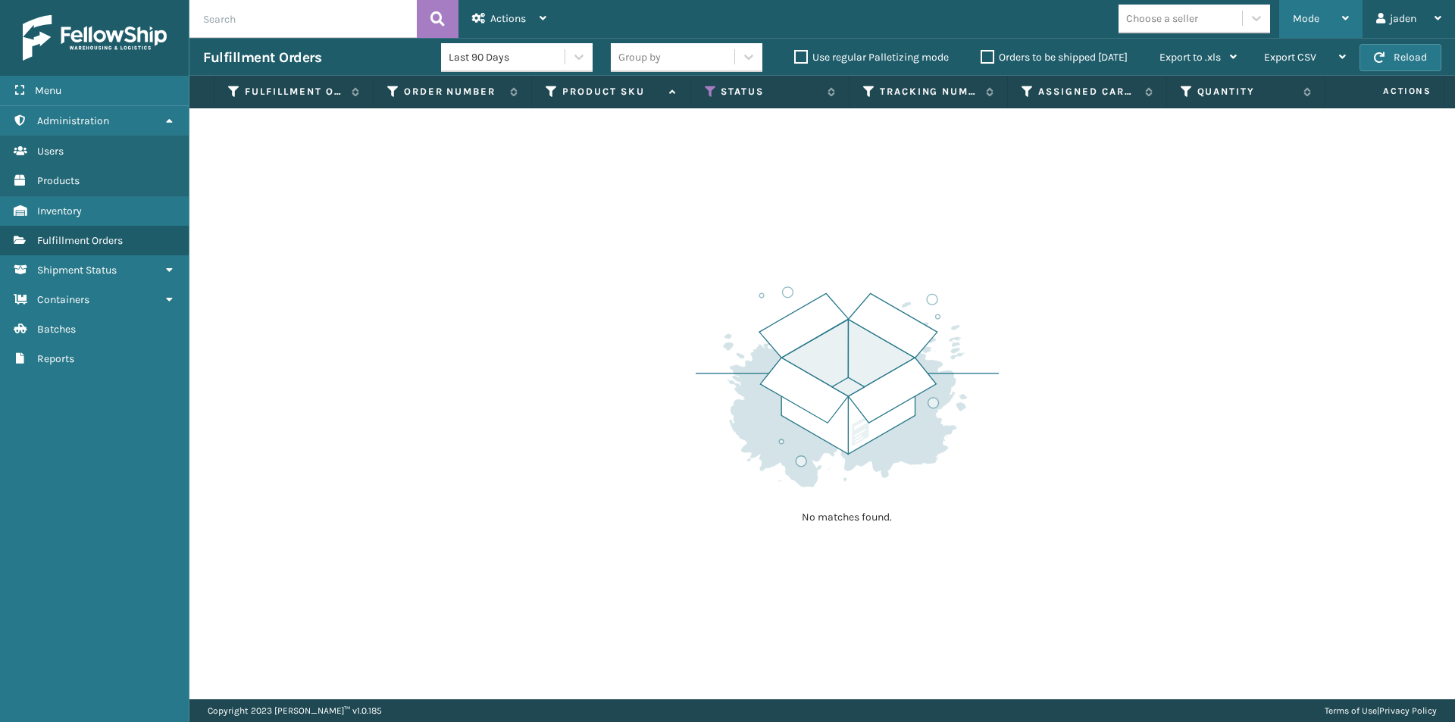
click at [1308, 12] on span "Mode" at bounding box center [1306, 18] width 27 height 13
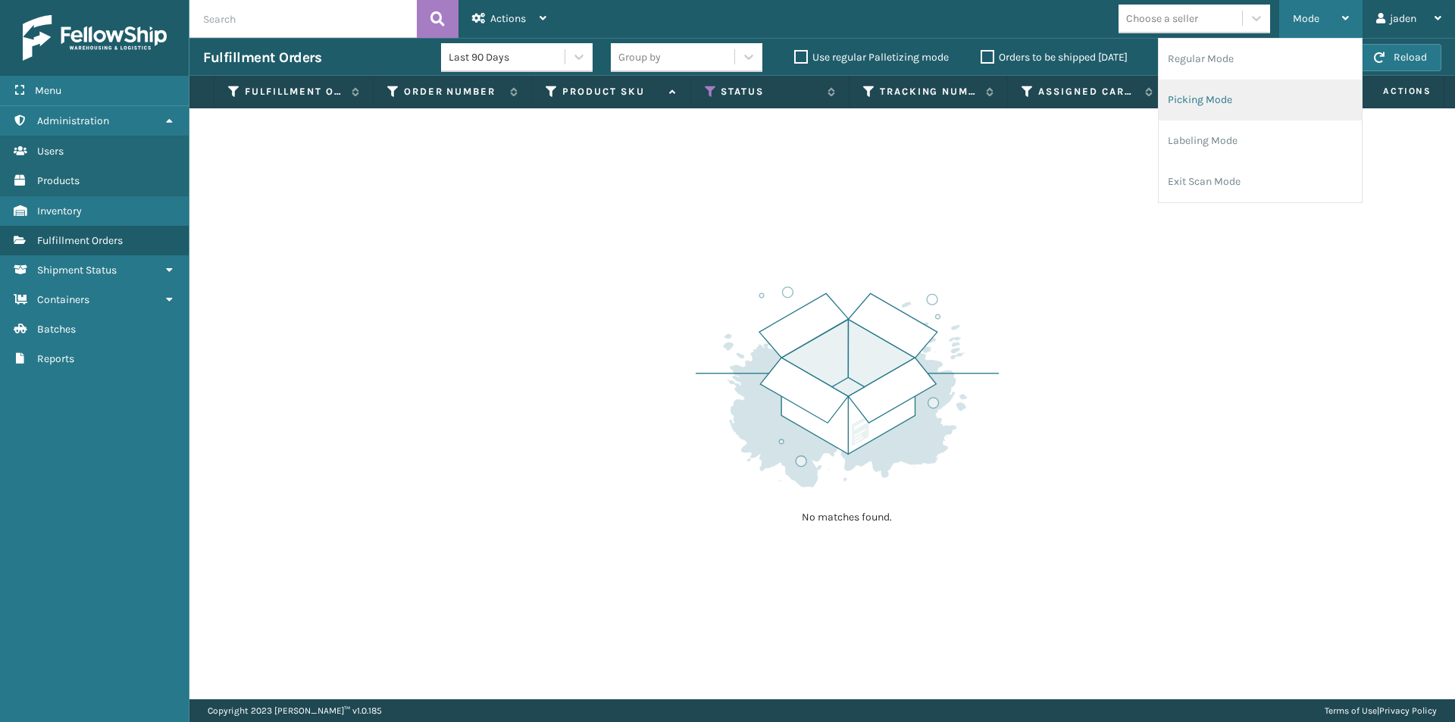
click at [1252, 95] on li "Picking Mode" at bounding box center [1259, 100] width 203 height 41
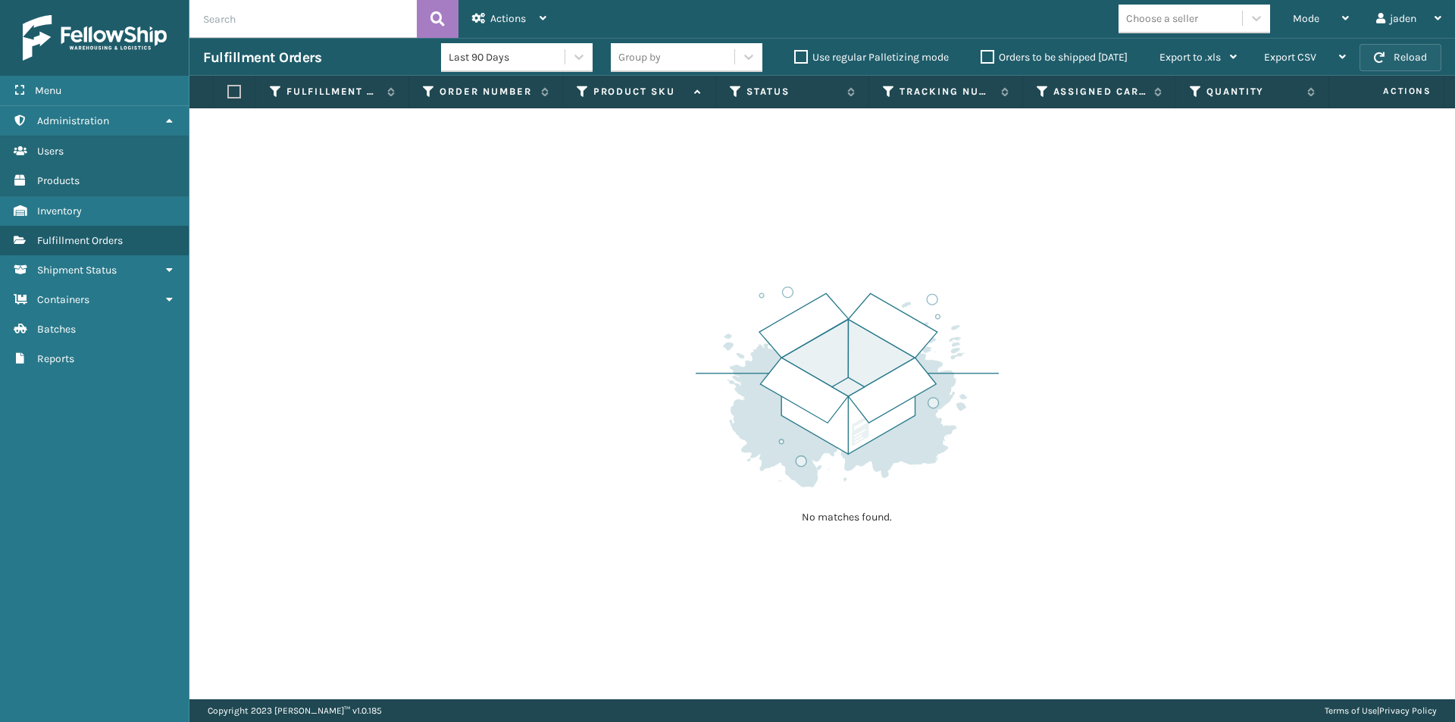
click at [1396, 44] on button "Reload" at bounding box center [1400, 57] width 82 height 27
drag, startPoint x: 1396, startPoint y: 44, endPoint x: 1397, endPoint y: 52, distance: 7.7
click at [1397, 52] on button "Reload" at bounding box center [1400, 57] width 82 height 27
click at [1385, 46] on button "Reload" at bounding box center [1400, 57] width 82 height 27
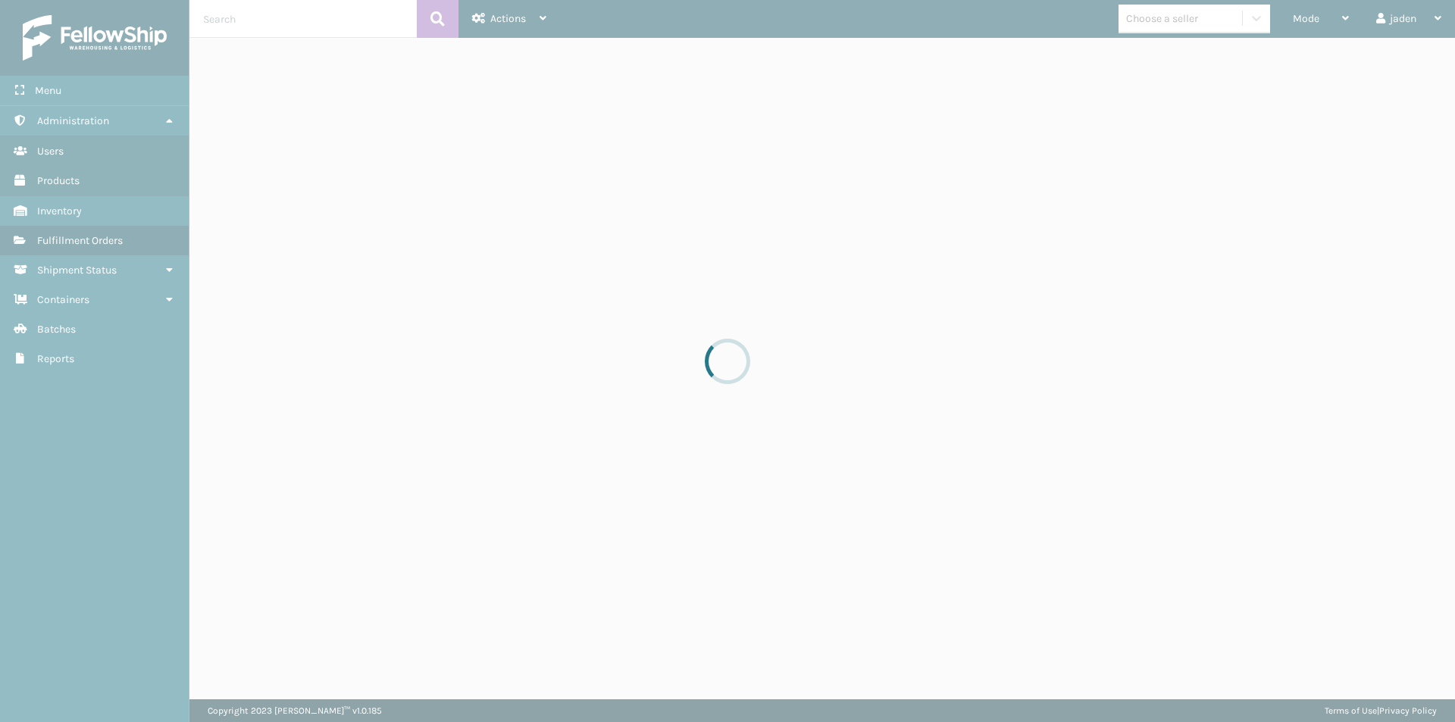
click at [1390, 80] on div at bounding box center [727, 361] width 1455 height 722
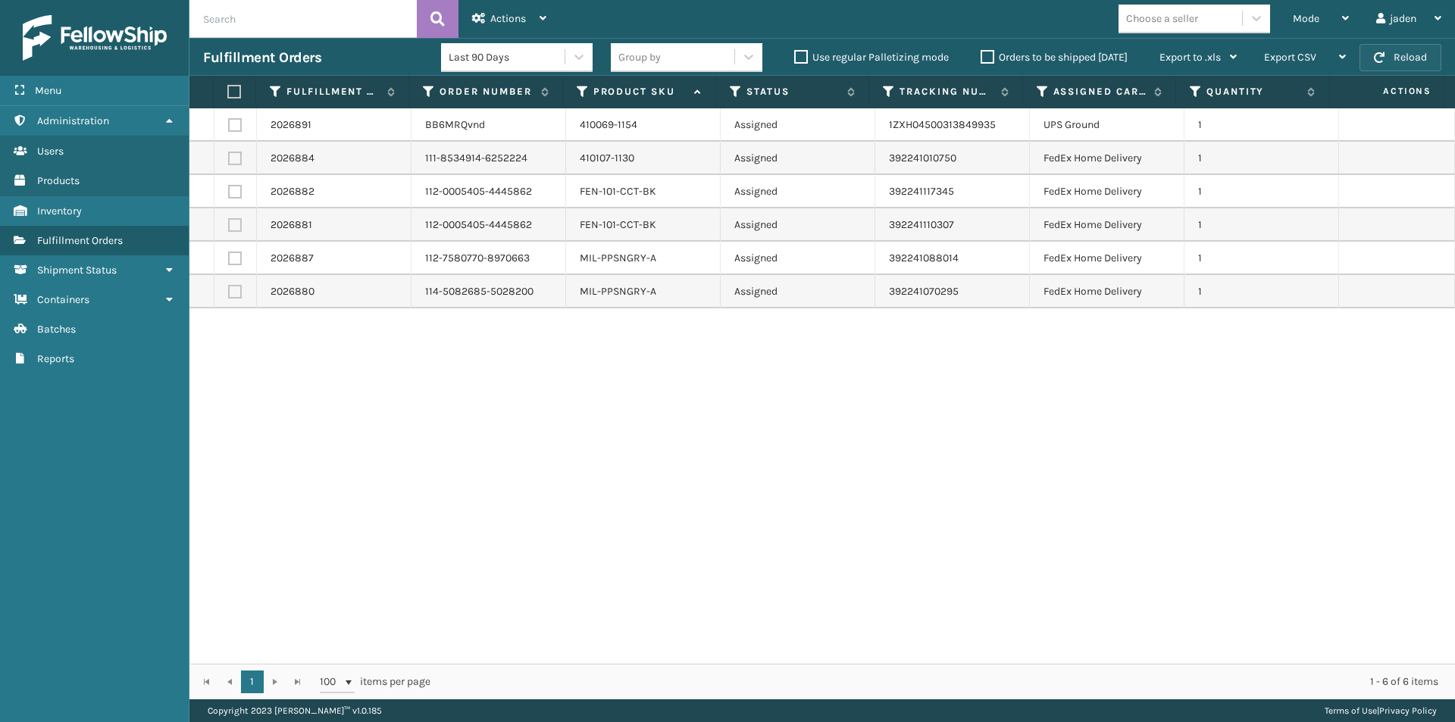
click at [1422, 48] on button "Reload" at bounding box center [1400, 57] width 82 height 27
click at [235, 123] on label at bounding box center [235, 125] width 14 height 14
click at [229, 123] on input "checkbox" at bounding box center [228, 123] width 1 height 10
click at [235, 123] on label at bounding box center [235, 125] width 14 height 14
click at [229, 123] on input "checkbox" at bounding box center [228, 123] width 1 height 10
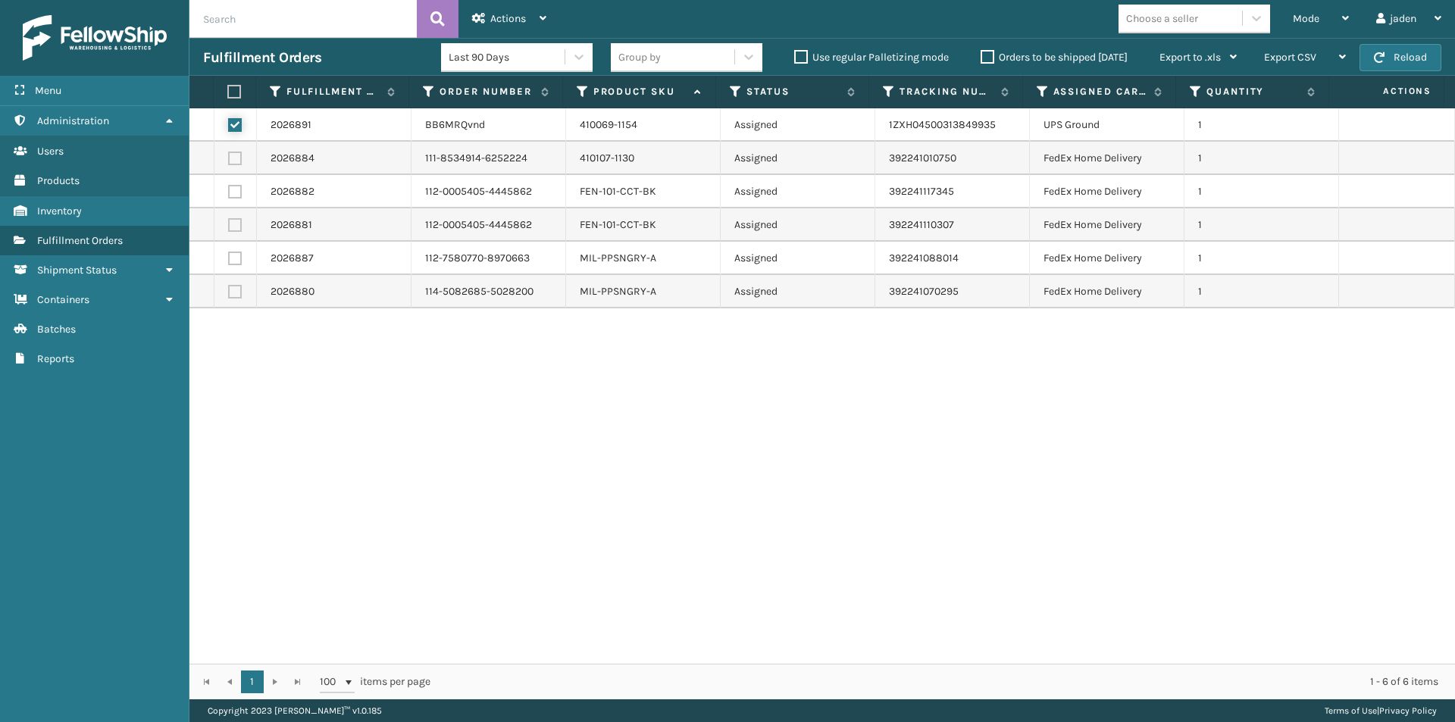
checkbox input "false"
click at [230, 91] on label at bounding box center [232, 92] width 10 height 14
click at [228, 91] on input "checkbox" at bounding box center [227, 92] width 1 height 10
checkbox input "true"
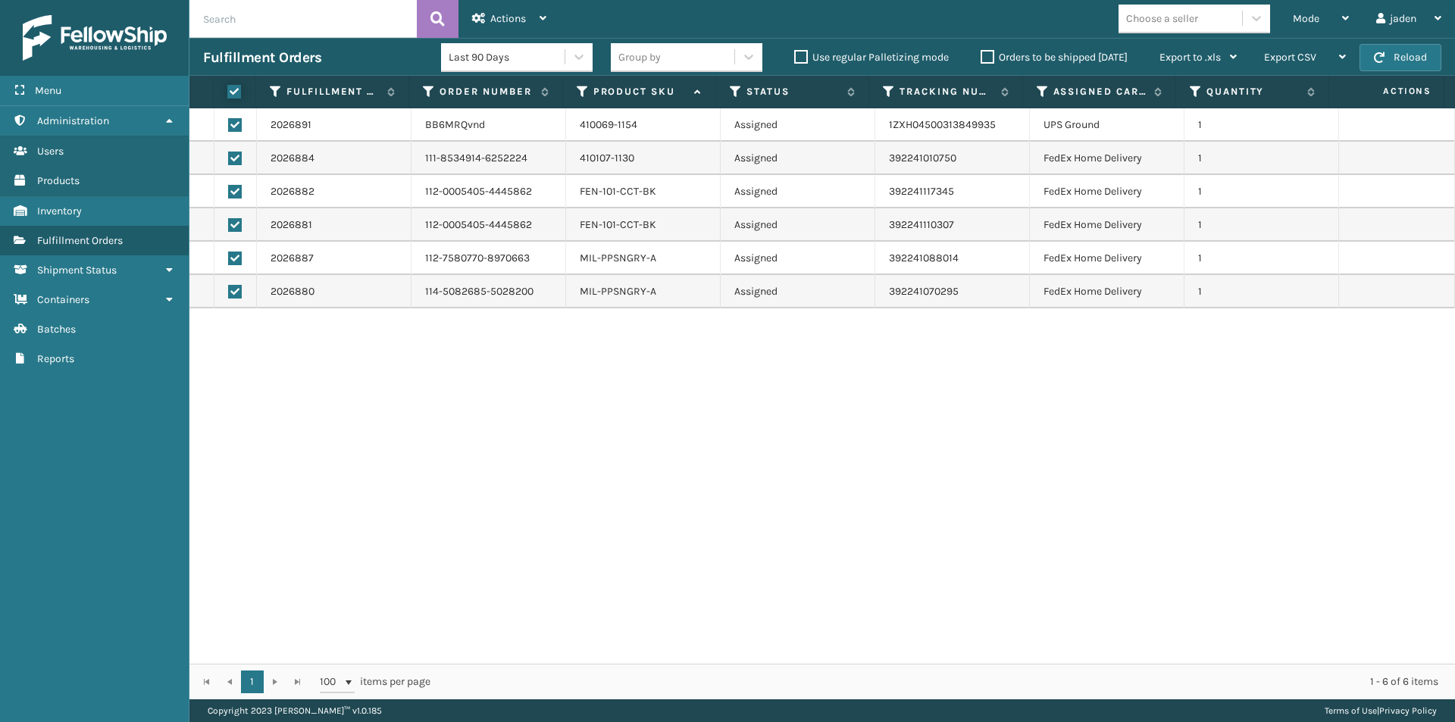
checkbox input "true"
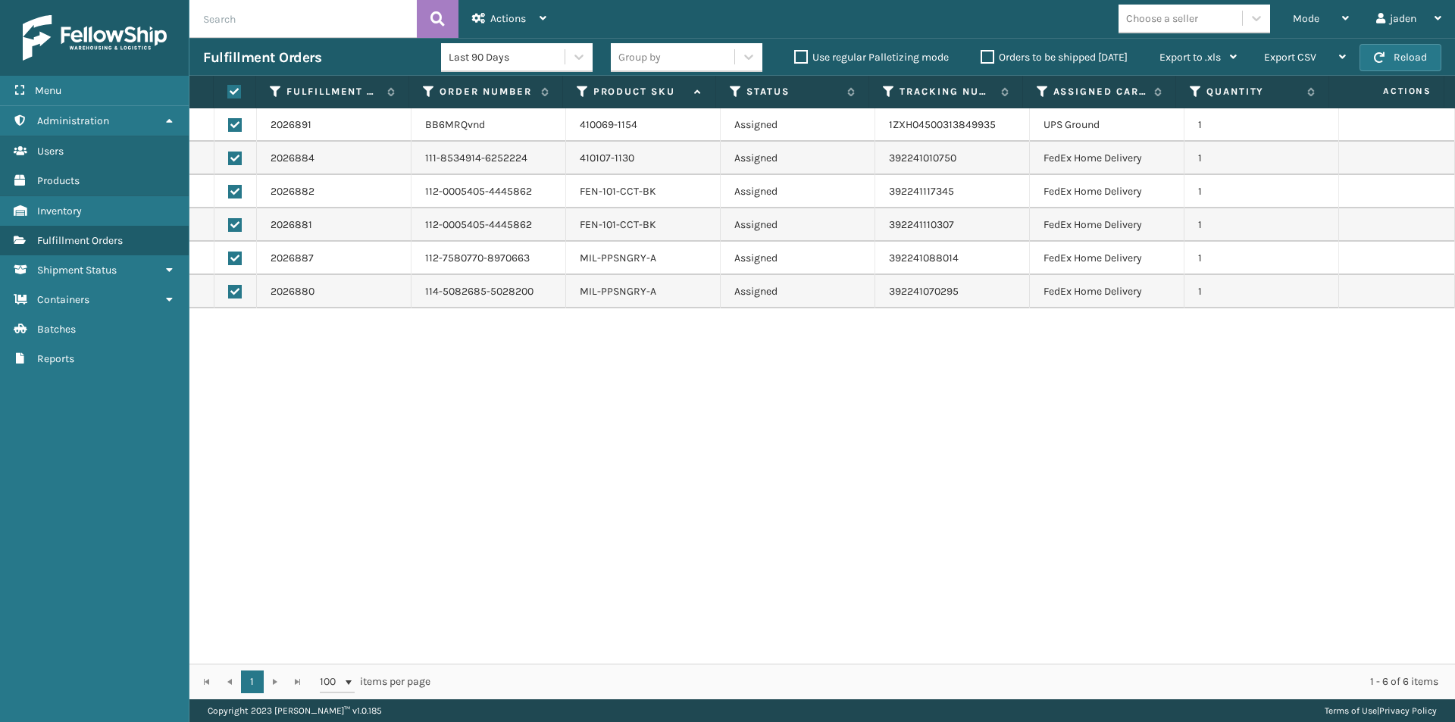
click at [232, 124] on label at bounding box center [235, 125] width 14 height 14
click at [229, 124] on input "checkbox" at bounding box center [228, 123] width 1 height 10
checkbox input "false"
click at [496, 14] on span "Actions" at bounding box center [508, 18] width 36 height 13
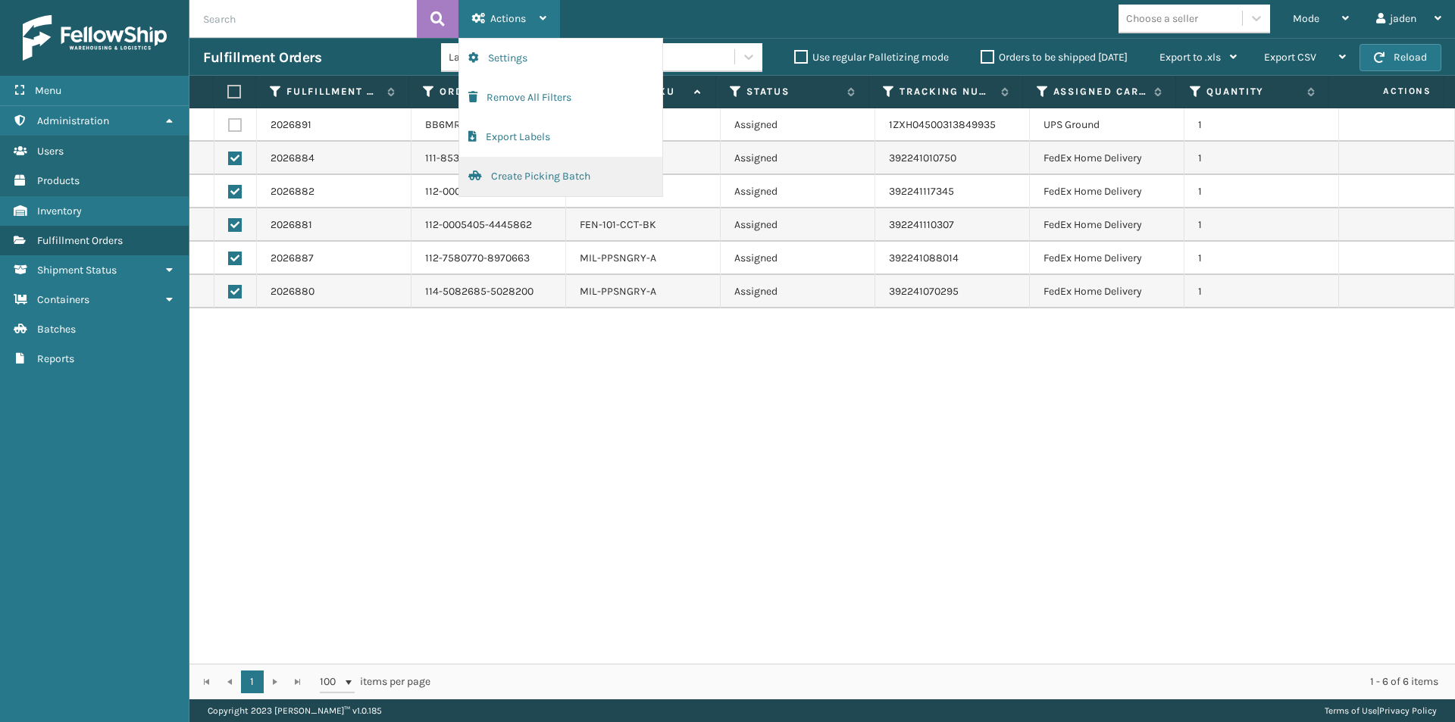
click at [495, 181] on button "Create Picking Batch" at bounding box center [560, 176] width 203 height 39
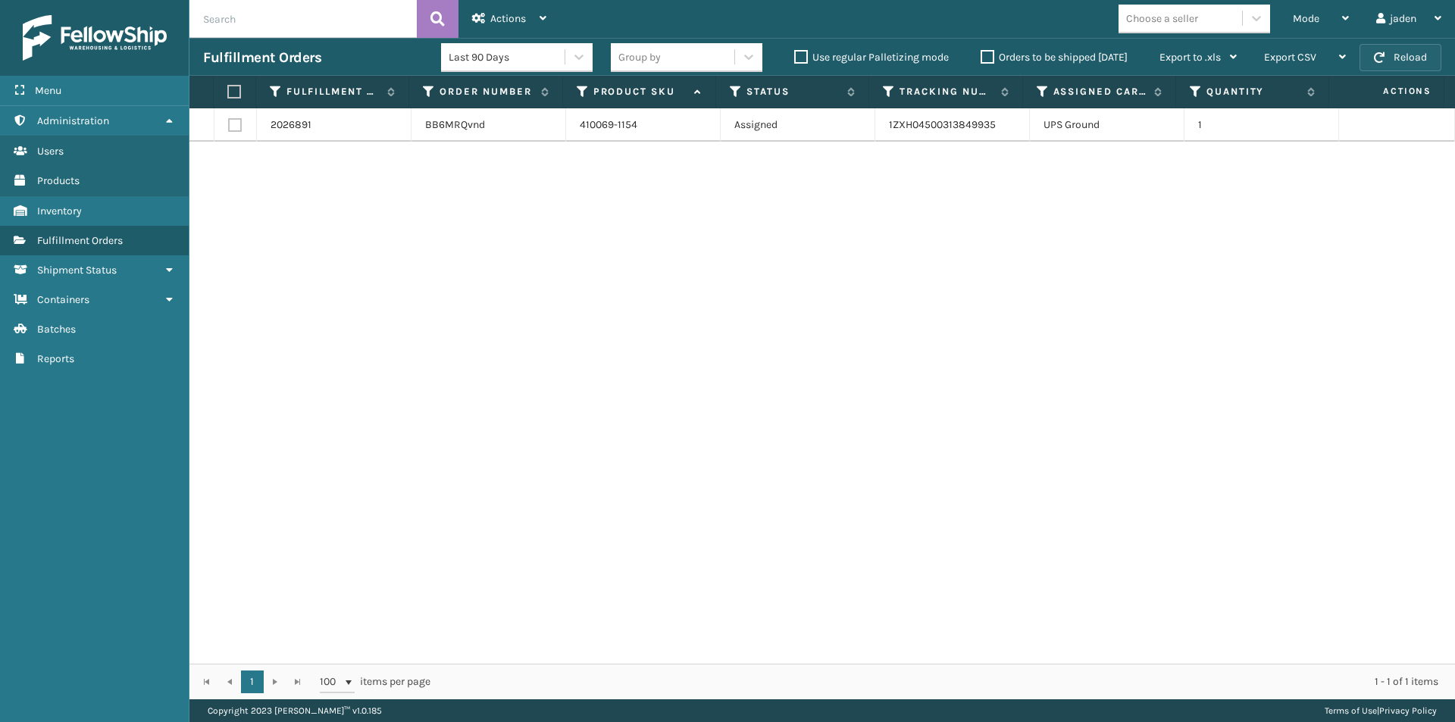
click at [1391, 55] on button "Reload" at bounding box center [1400, 57] width 82 height 27
click at [236, 88] on label at bounding box center [232, 92] width 10 height 14
click at [228, 88] on input "checkbox" at bounding box center [227, 92] width 1 height 10
checkbox input "true"
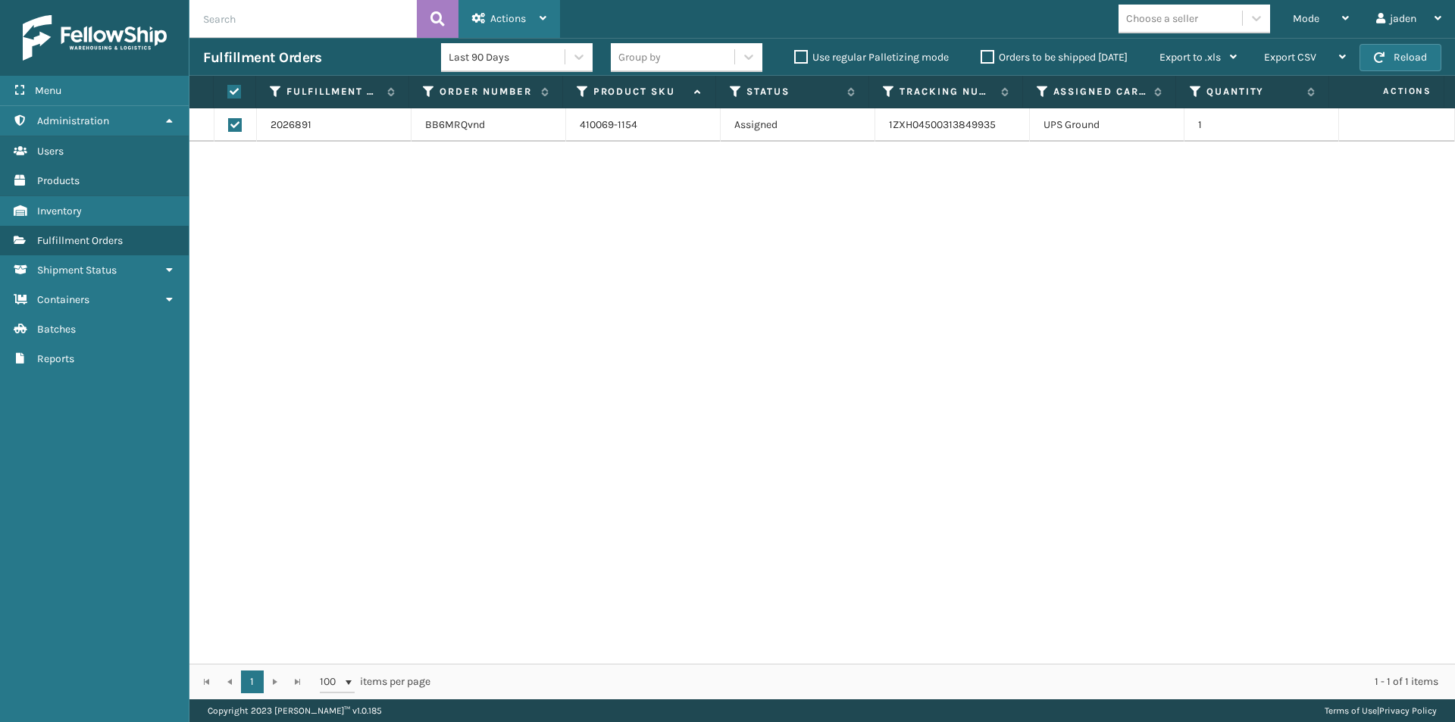
click at [489, 14] on div "Actions" at bounding box center [509, 19] width 74 height 38
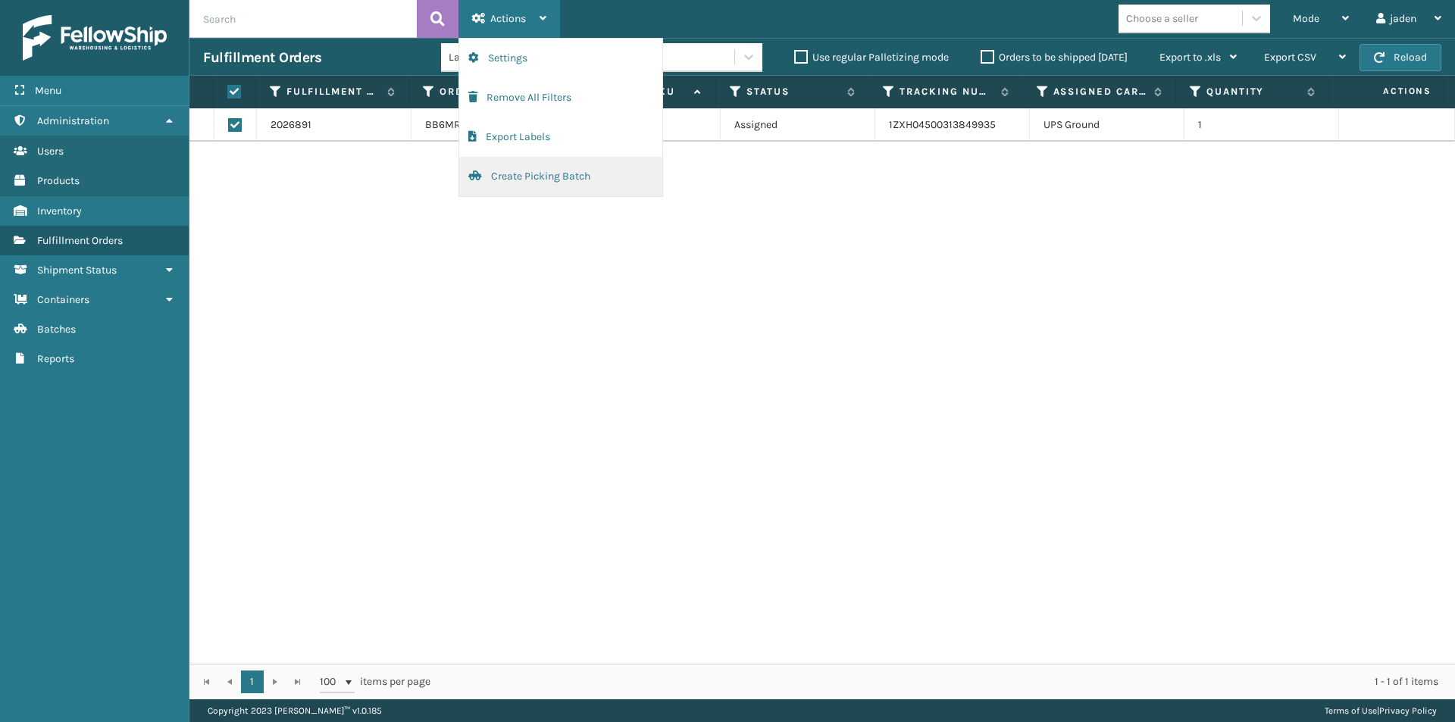
click at [477, 180] on span "button" at bounding box center [475, 175] width 14 height 11
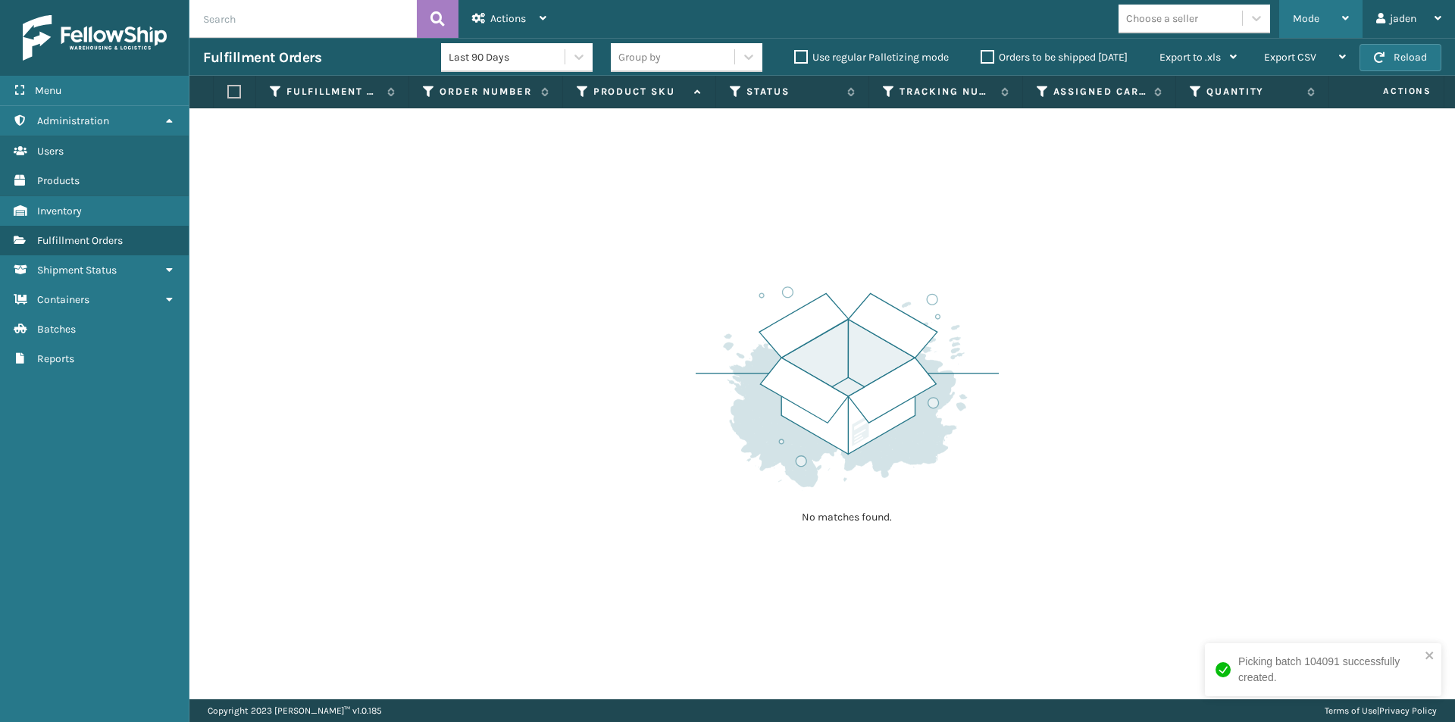
click at [1323, 11] on div "Mode" at bounding box center [1321, 19] width 56 height 38
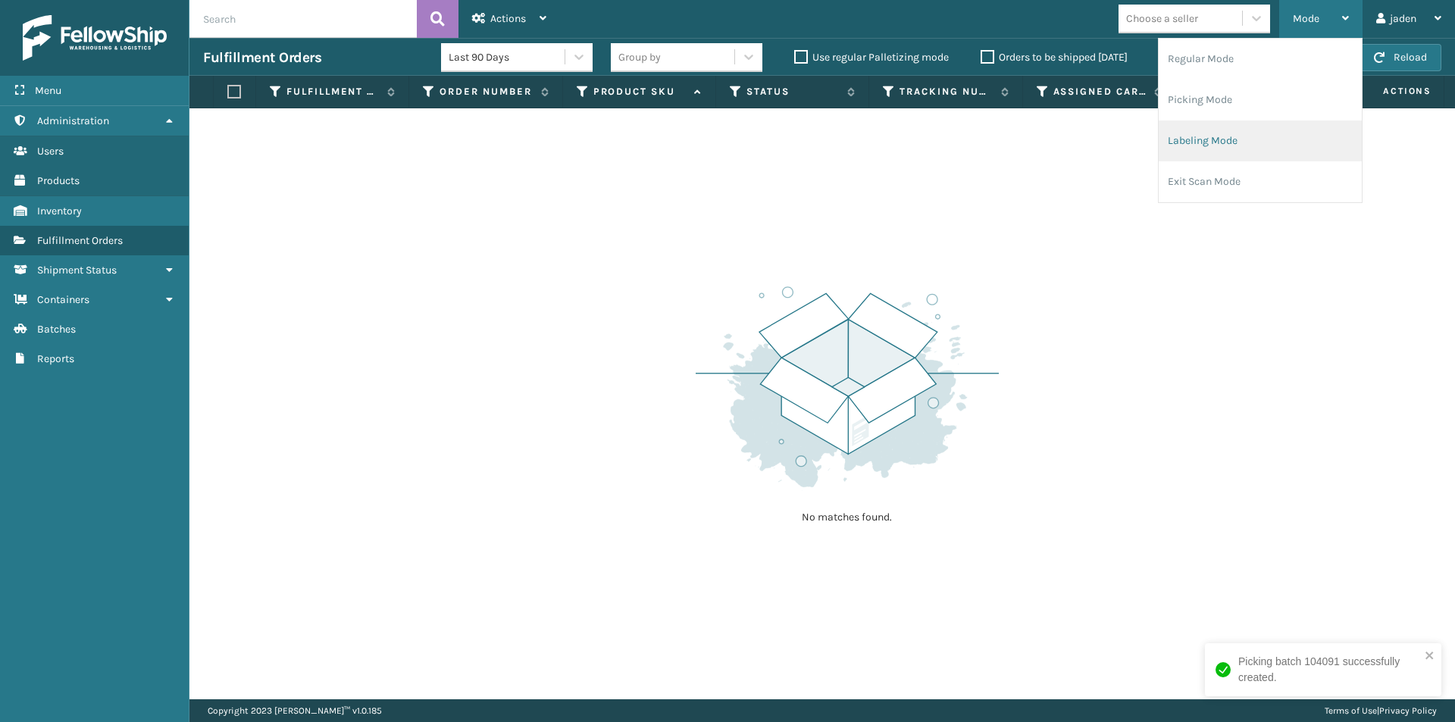
click at [1222, 139] on li "Labeling Mode" at bounding box center [1259, 140] width 203 height 41
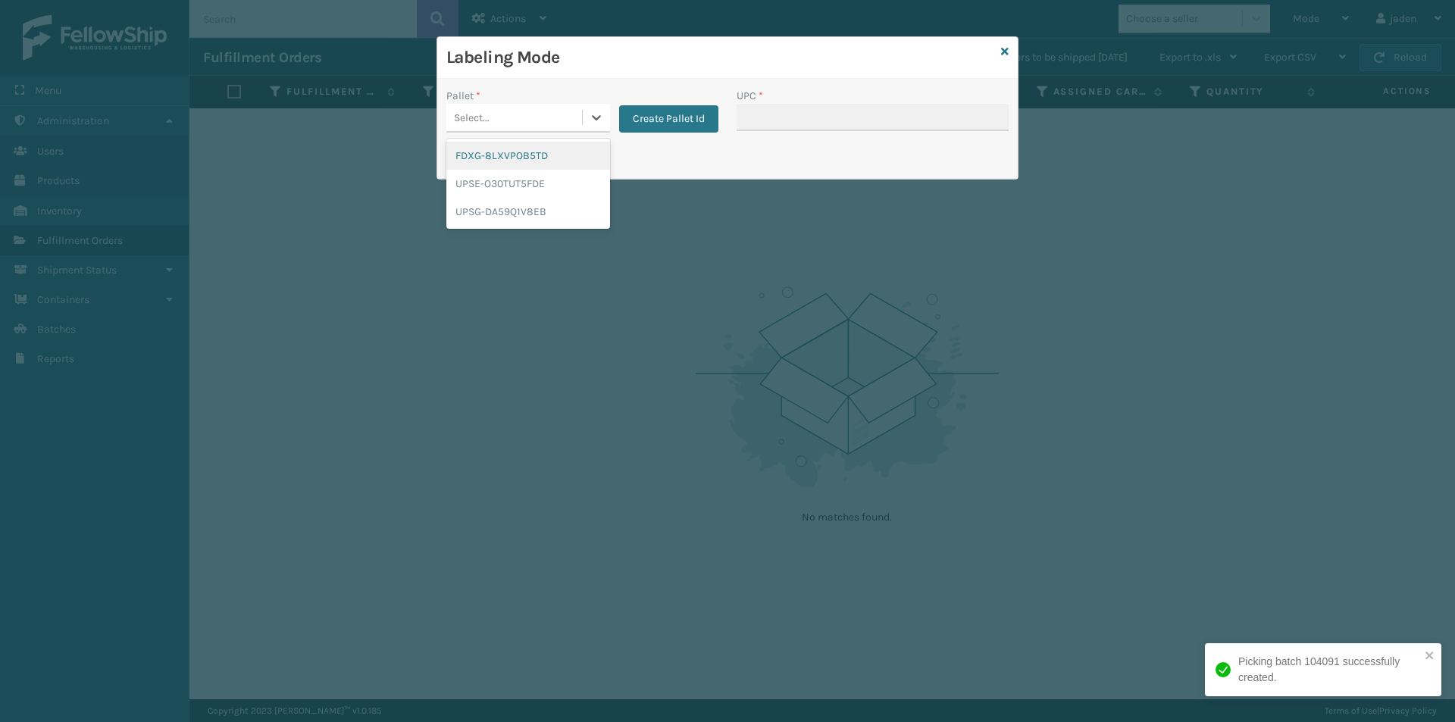
click at [580, 120] on div "Select..." at bounding box center [514, 117] width 136 height 25
click at [521, 167] on div "FDXG-8LXVPOB5TD" at bounding box center [528, 156] width 164 height 28
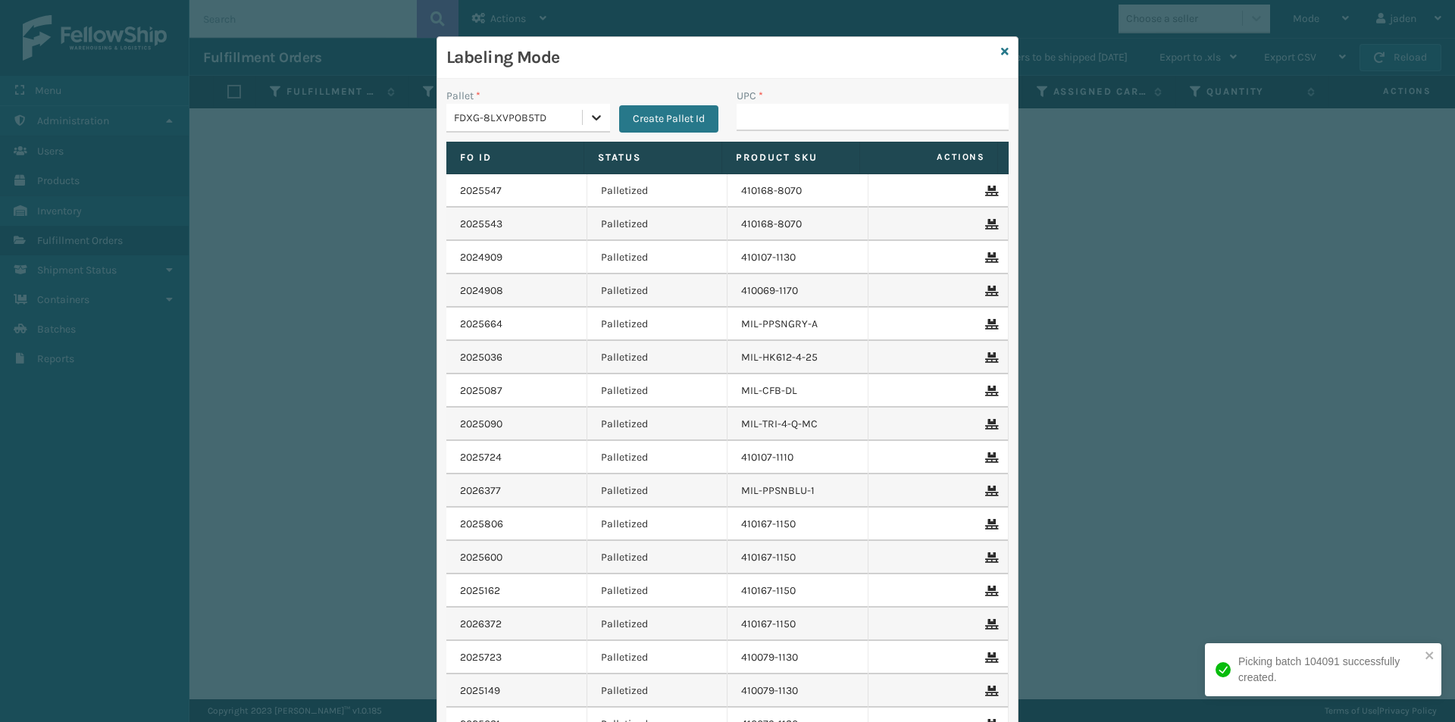
click at [589, 115] on icon at bounding box center [596, 117] width 15 height 15
click at [471, 227] on div "FDXG-8LXVPOB5TD UPSE-O30TUT5FDE UPSG-DA59Q1V8EB" at bounding box center [528, 184] width 164 height 90
click at [486, 211] on div "UPSG-DA59Q1V8EB" at bounding box center [528, 212] width 164 height 28
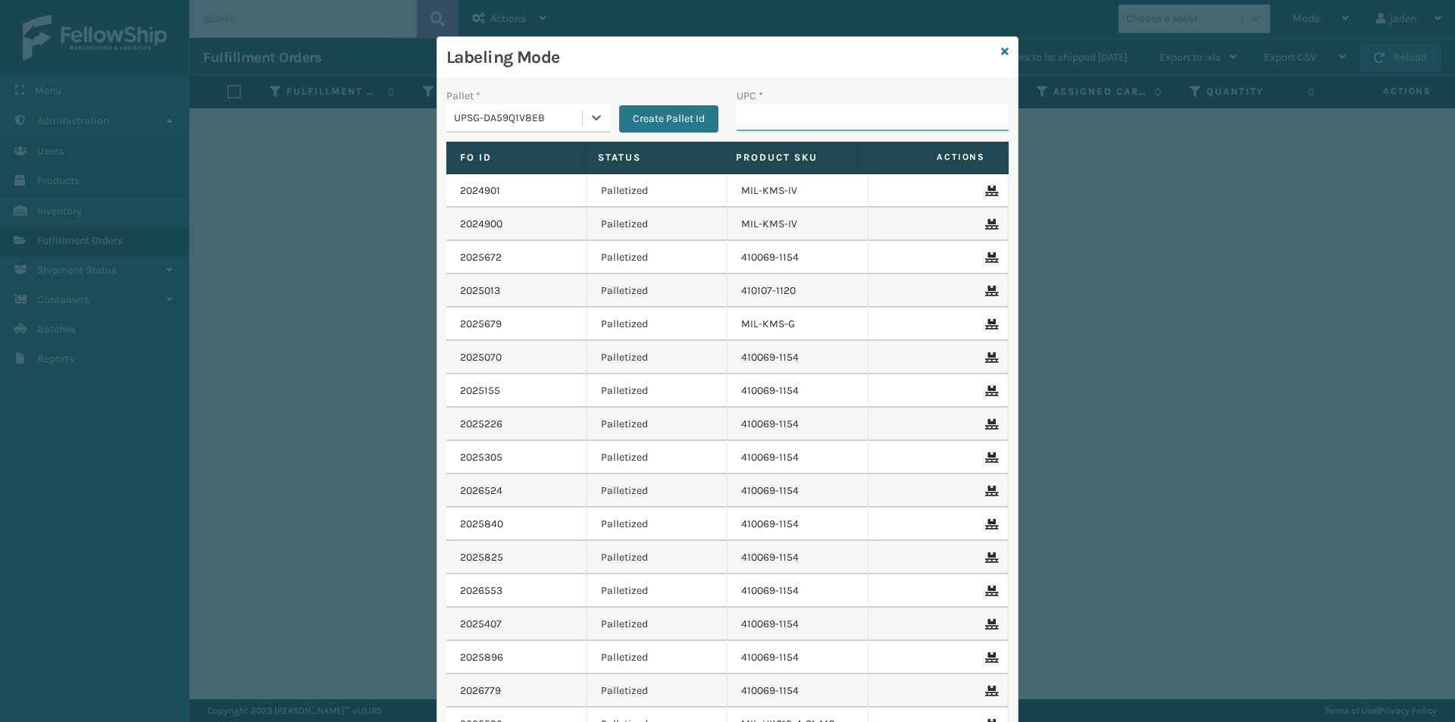
click at [839, 109] on input "UPC *" at bounding box center [872, 117] width 272 height 27
type input "410069-1154"
click at [840, 109] on input "UPC *" at bounding box center [872, 117] width 272 height 27
drag, startPoint x: 591, startPoint y: 116, endPoint x: 577, endPoint y: 123, distance: 15.9
click at [589, 116] on icon at bounding box center [596, 117] width 15 height 15
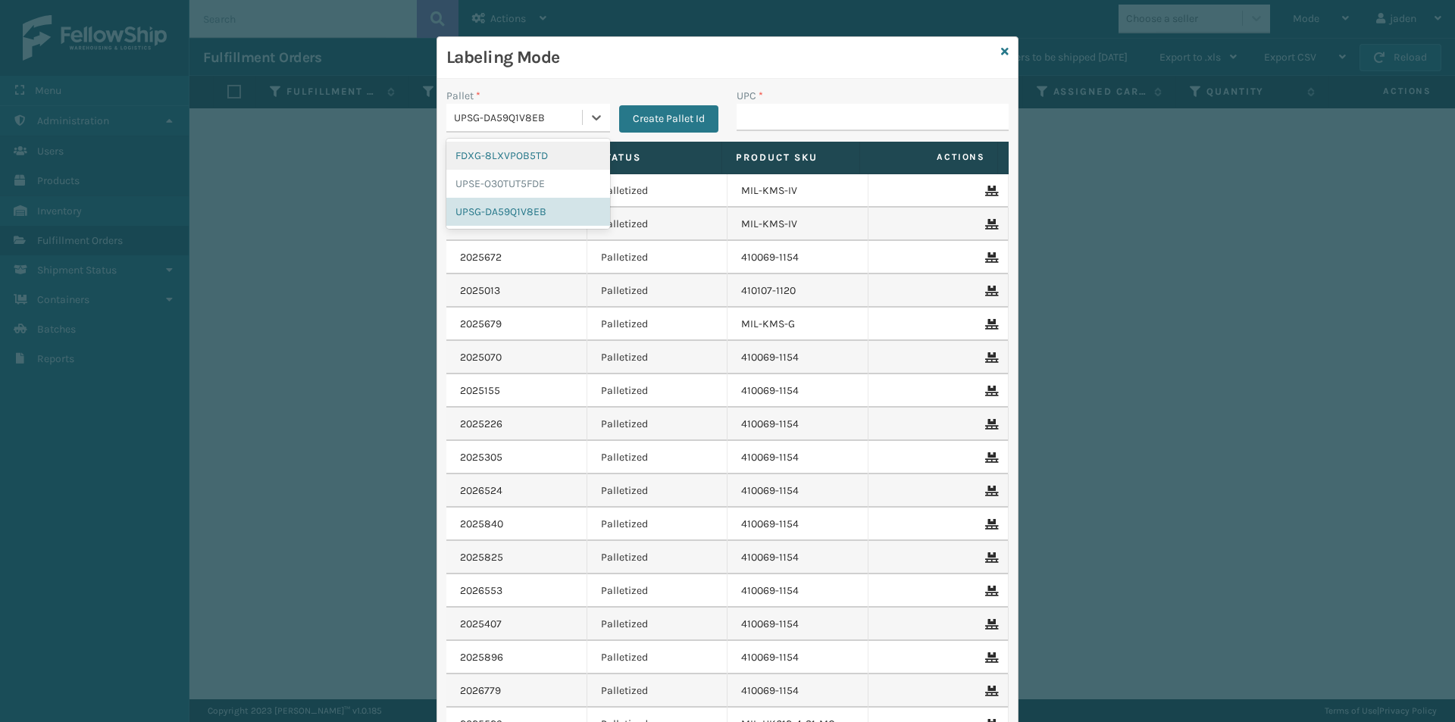
click at [510, 150] on div "FDXG-8LXVPOB5TD" at bounding box center [528, 156] width 164 height 28
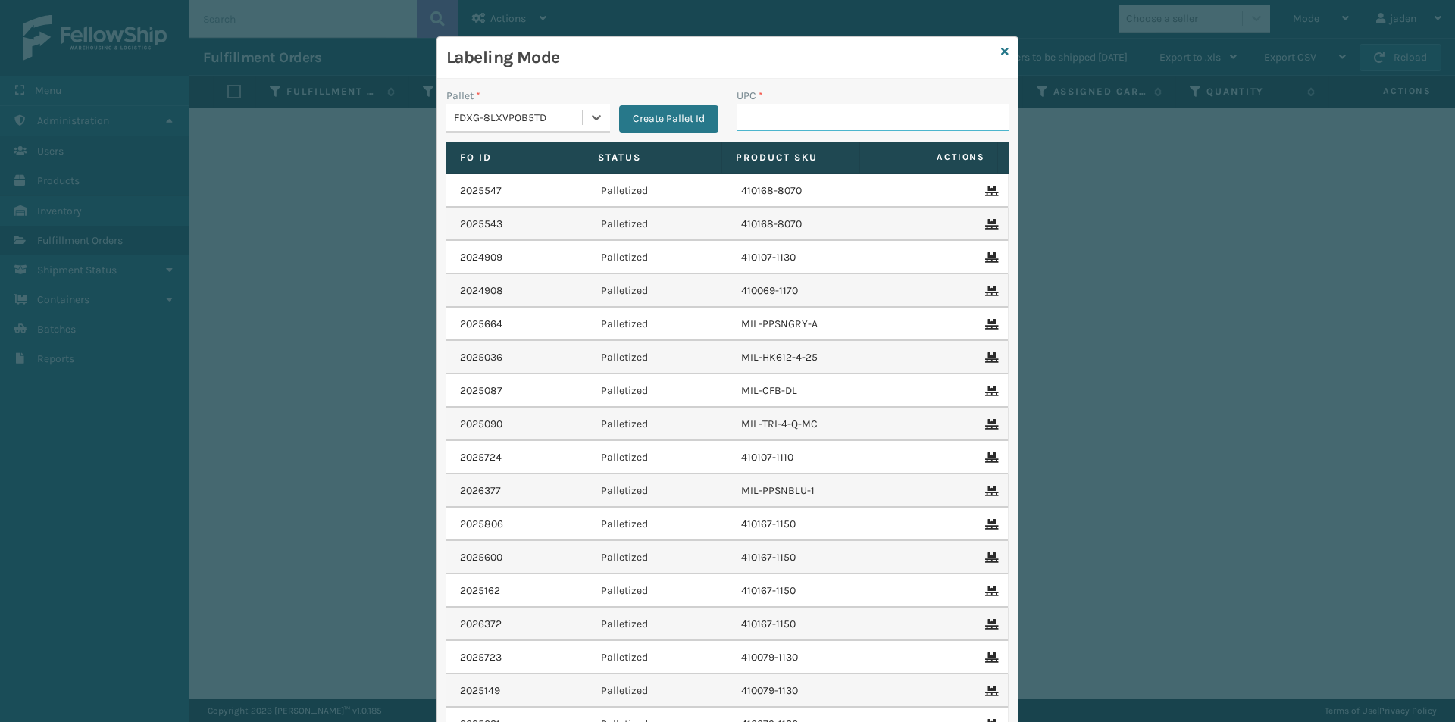
click at [748, 105] on input "UPC *" at bounding box center [872, 117] width 272 height 27
type input "410107-130"
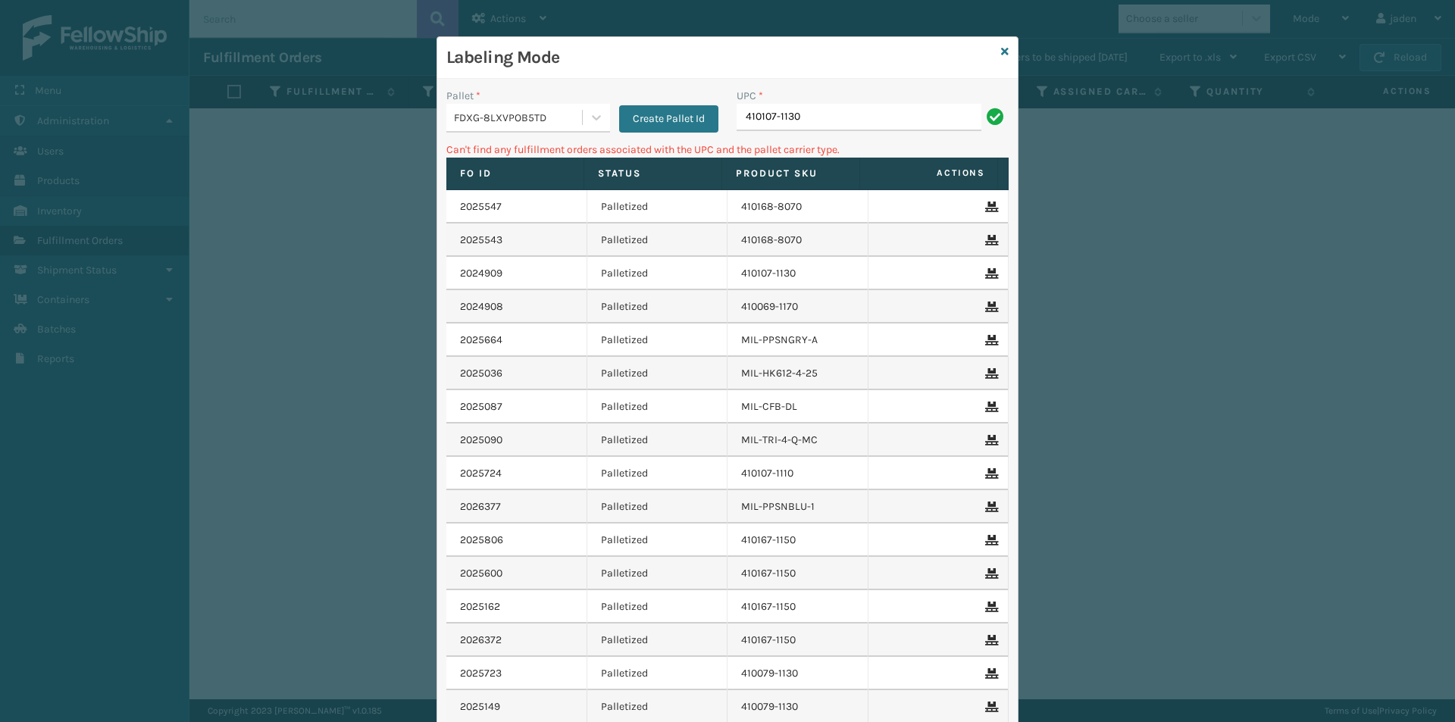
type input "410107-1130"
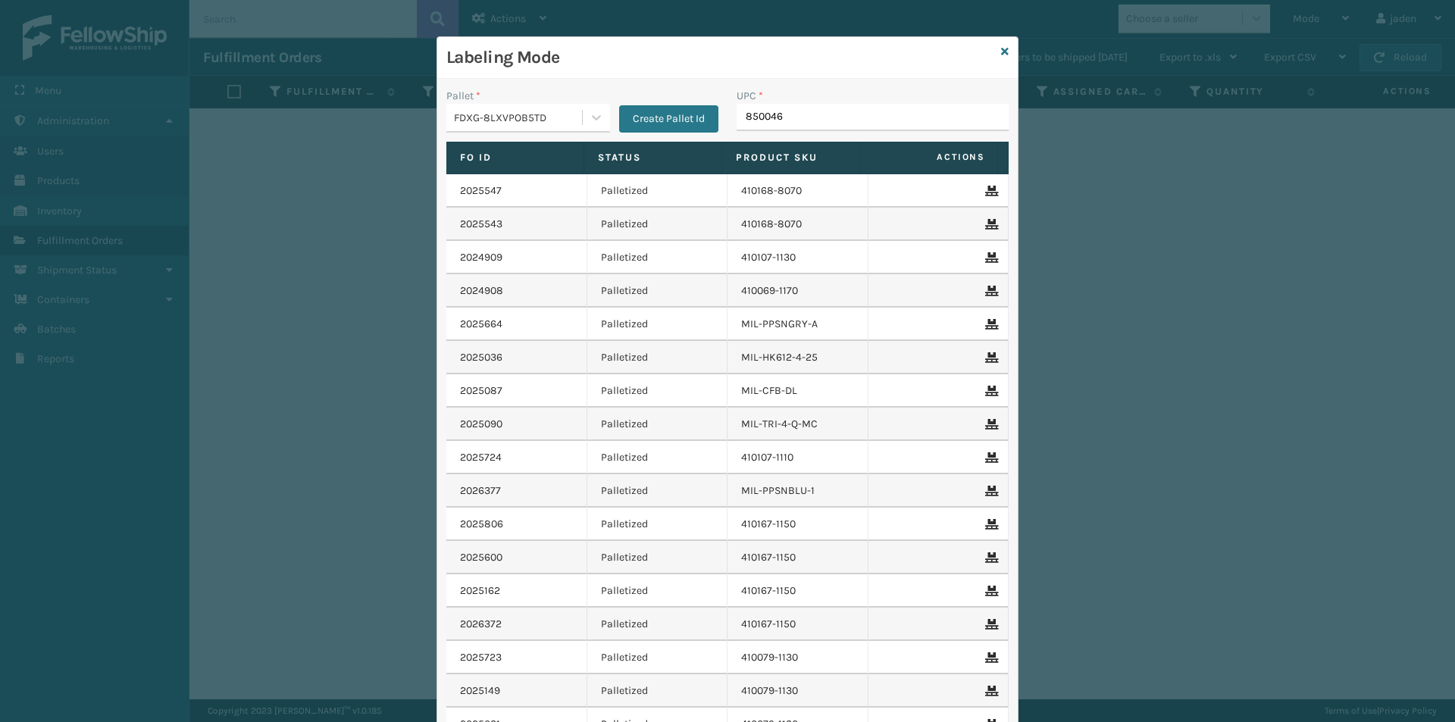
type input "8500460"
click at [1002, 55] on icon at bounding box center [1005, 51] width 8 height 11
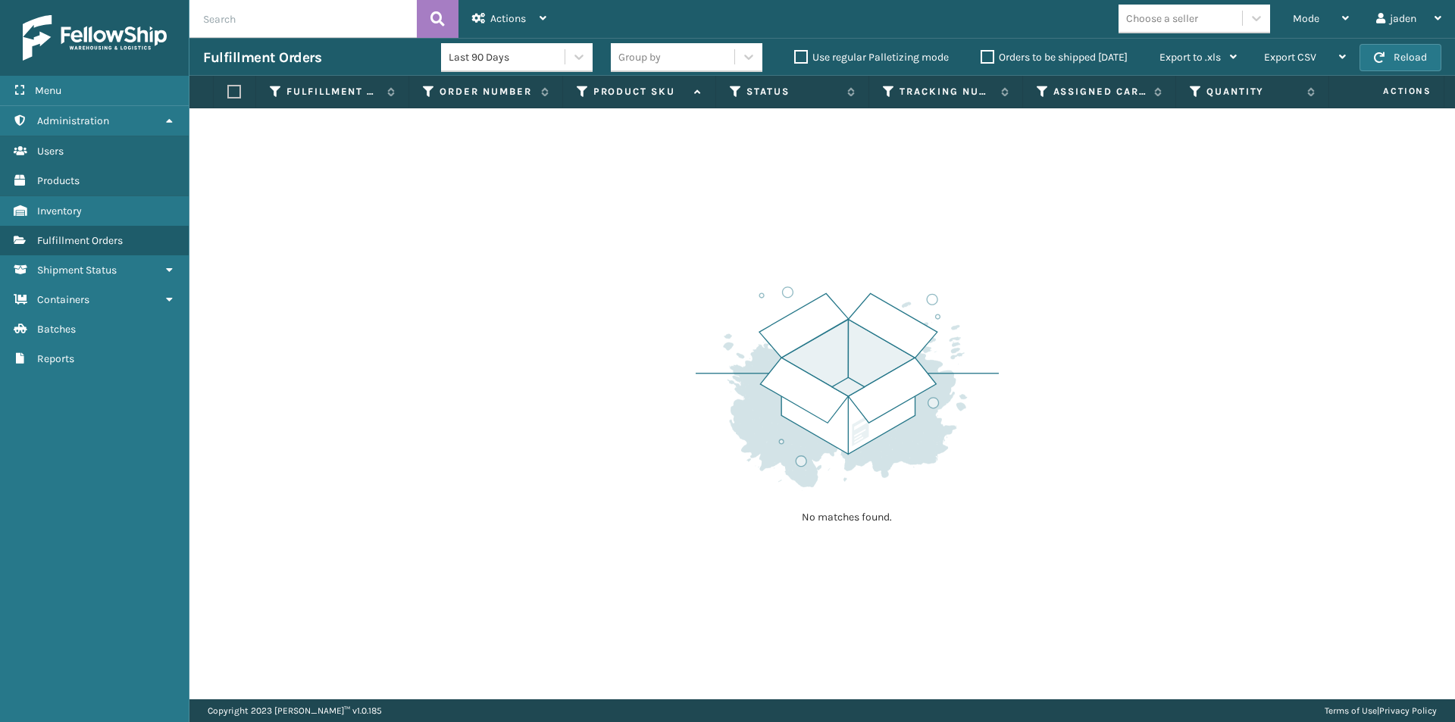
drag, startPoint x: 1198, startPoint y: 233, endPoint x: 1179, endPoint y: 231, distance: 19.0
drag, startPoint x: 1179, startPoint y: 231, endPoint x: 1096, endPoint y: 108, distance: 148.4
click at [866, 199] on div "No matches found." at bounding box center [821, 403] width 1265 height 591
click at [1413, 64] on button "Reload" at bounding box center [1400, 57] width 82 height 27
click at [1349, 24] on div "Mode Regular Mode Picking Mode Labeling Mode Exit Scan Mode" at bounding box center [1320, 19] width 83 height 38
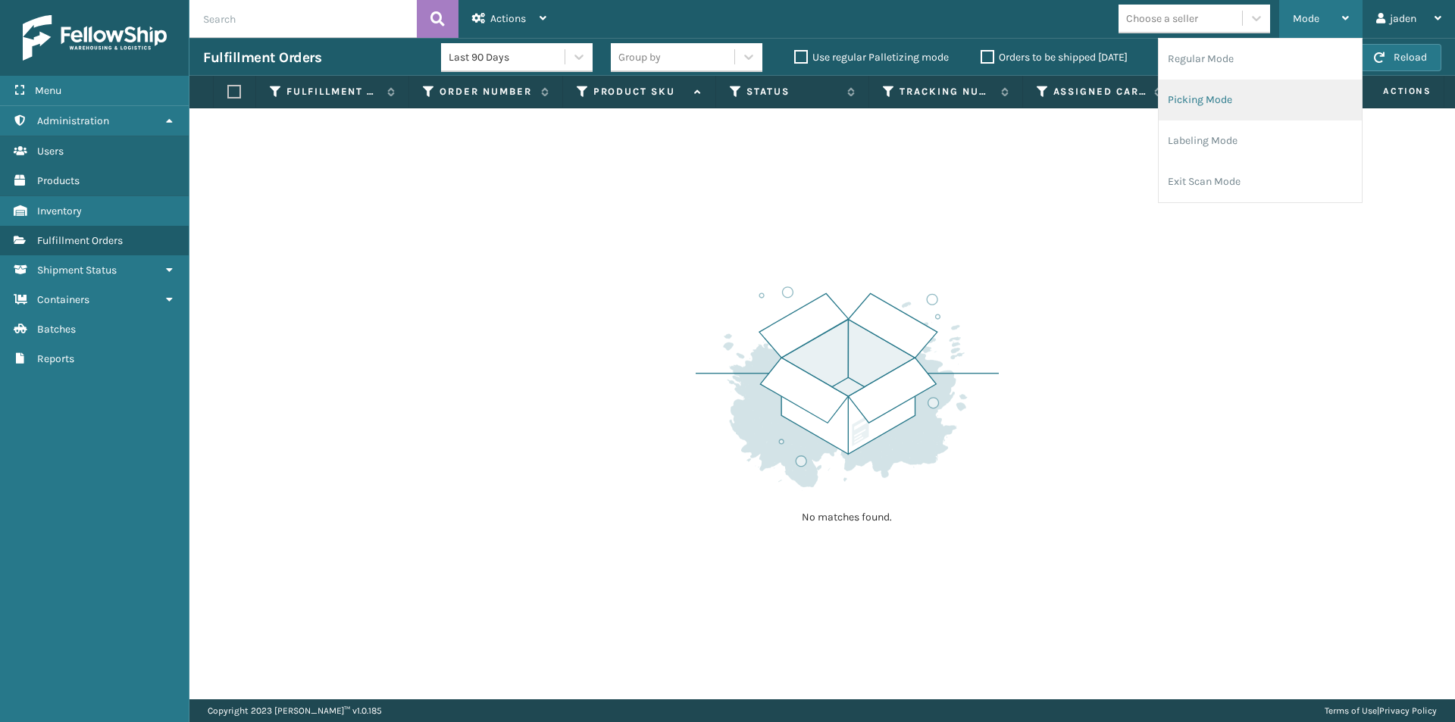
click at [1262, 96] on li "Picking Mode" at bounding box center [1259, 100] width 203 height 41
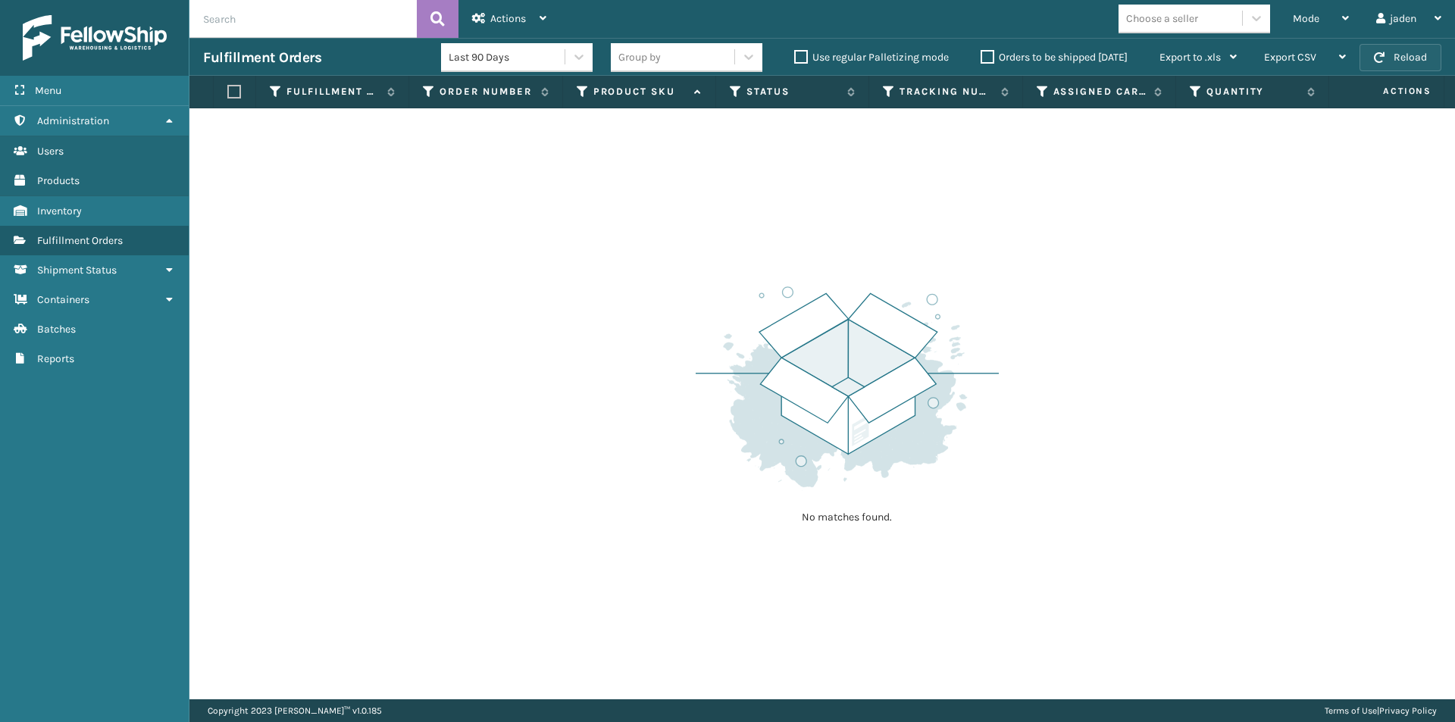
click at [1424, 56] on button "Reload" at bounding box center [1400, 57] width 82 height 27
click at [1397, 57] on button "Reload" at bounding box center [1400, 57] width 82 height 27
click at [1396, 57] on button "Reload" at bounding box center [1400, 57] width 82 height 27
click at [1317, 23] on span "Mode" at bounding box center [1306, 18] width 27 height 13
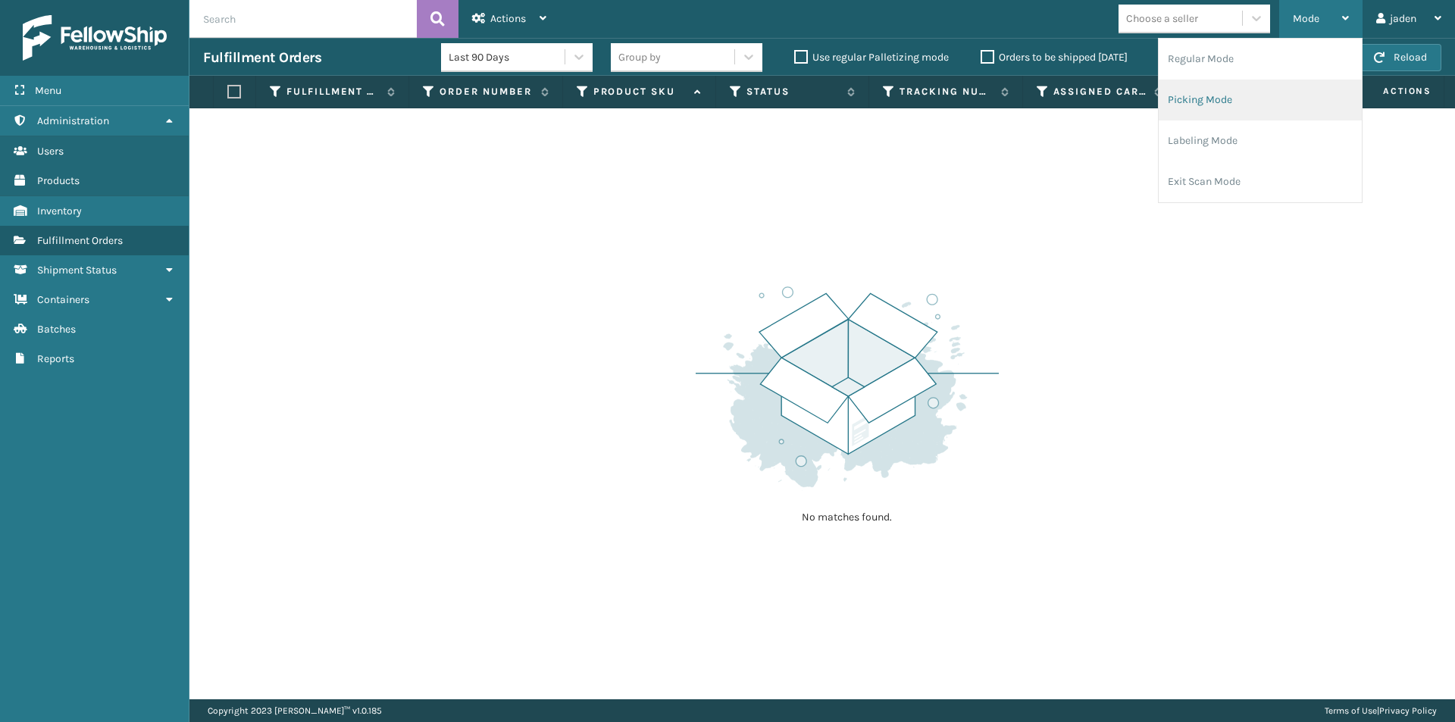
click at [1249, 103] on li "Picking Mode" at bounding box center [1259, 100] width 203 height 41
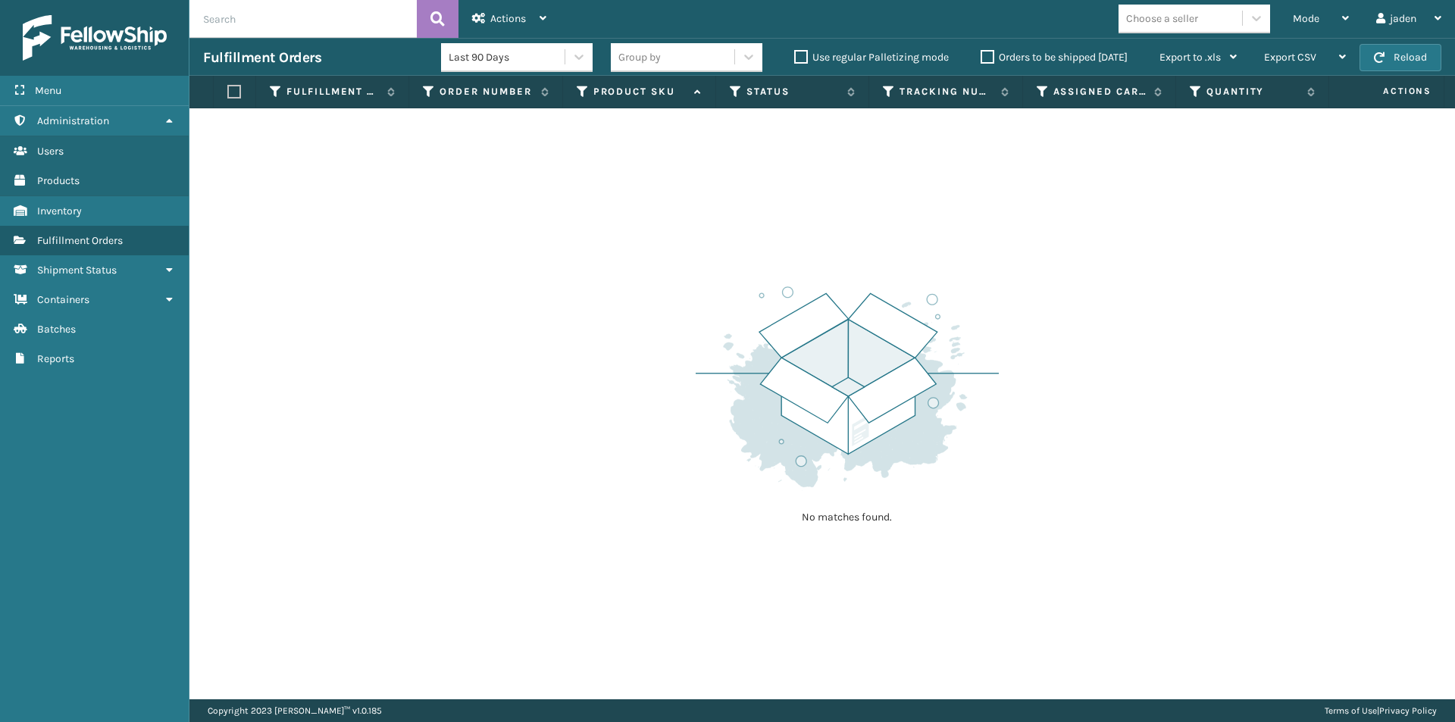
drag, startPoint x: 1007, startPoint y: 277, endPoint x: 1338, endPoint y: 5, distance: 429.0
click at [1012, 268] on div "No matches found." at bounding box center [821, 403] width 1265 height 591
click at [1324, 18] on div "Mode" at bounding box center [1321, 19] width 56 height 38
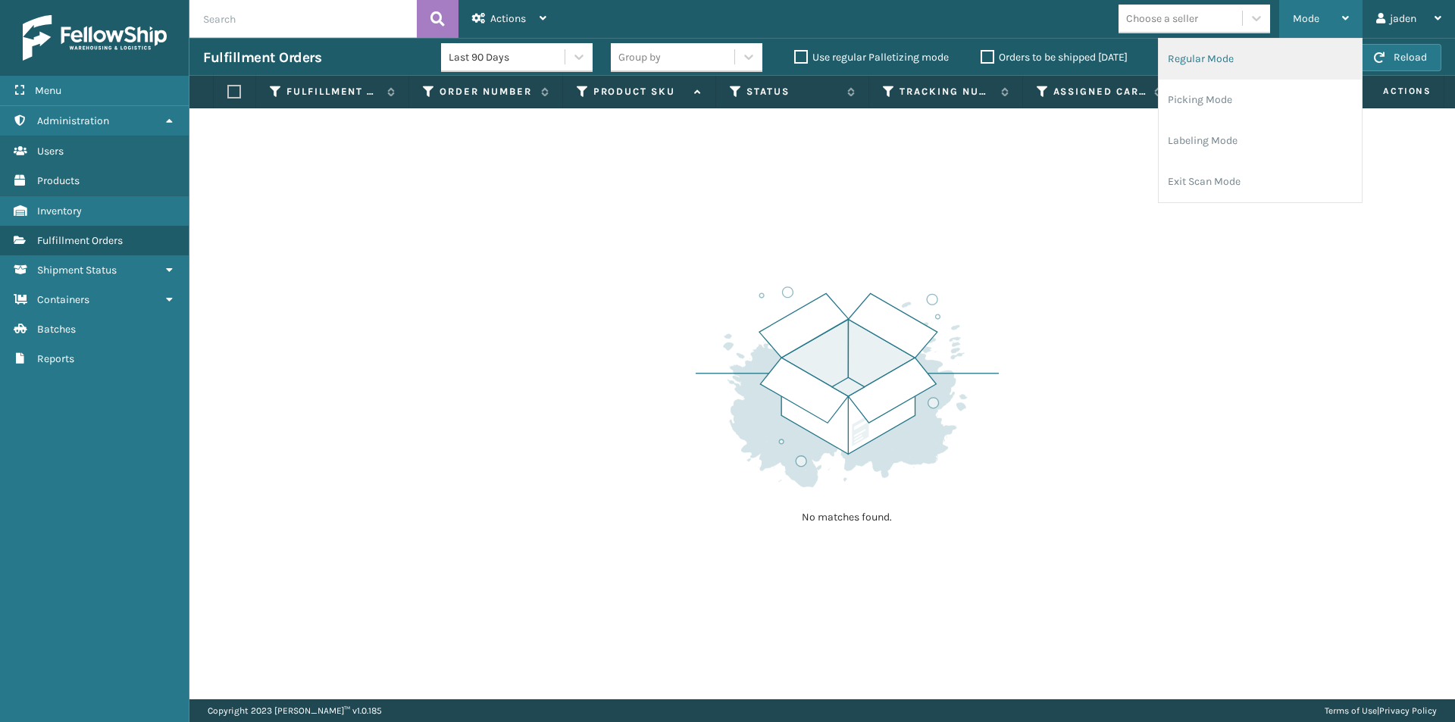
click at [1250, 61] on li "Regular Mode" at bounding box center [1259, 59] width 203 height 41
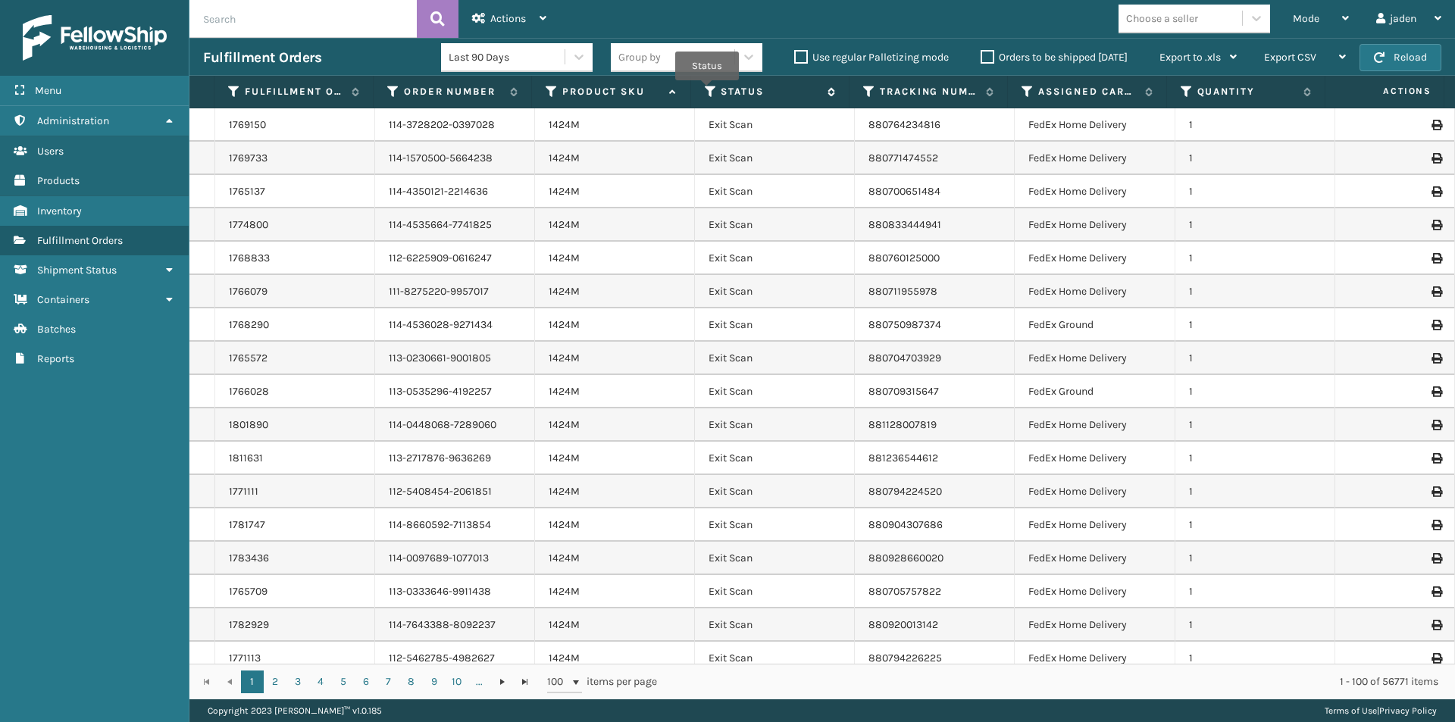
click at [707, 91] on icon at bounding box center [711, 92] width 12 height 14
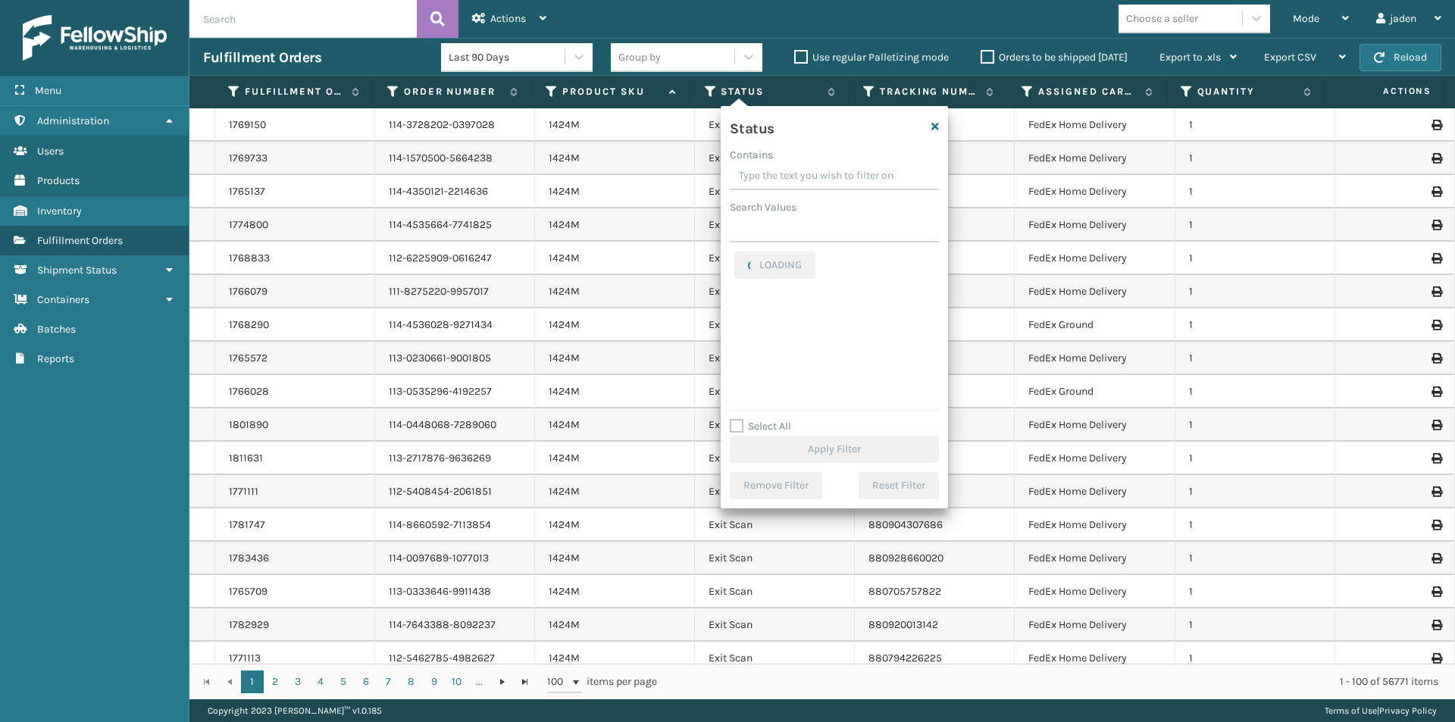
drag, startPoint x: 856, startPoint y: 170, endPoint x: 795, endPoint y: 170, distance: 61.4
click at [795, 170] on input "Contains" at bounding box center [834, 176] width 209 height 27
drag, startPoint x: 861, startPoint y: 176, endPoint x: 780, endPoint y: 183, distance: 80.7
click at [780, 183] on input "Contains" at bounding box center [834, 176] width 209 height 27
drag, startPoint x: 892, startPoint y: 172, endPoint x: 865, endPoint y: 167, distance: 27.7
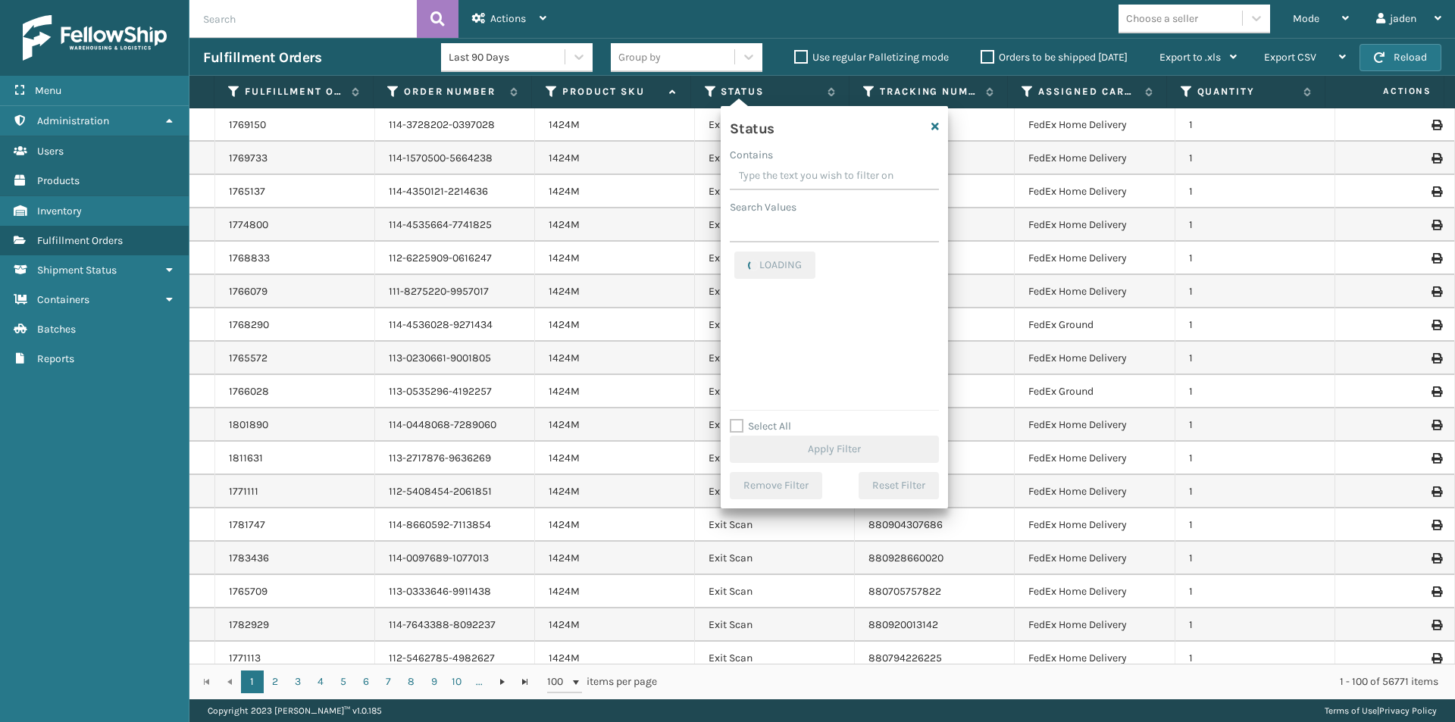
click at [796, 167] on input "Contains" at bounding box center [834, 176] width 209 height 27
drag, startPoint x: 870, startPoint y: 167, endPoint x: 831, endPoint y: 167, distance: 38.6
click at [796, 167] on input "Contains" at bounding box center [834, 176] width 209 height 27
drag, startPoint x: 858, startPoint y: 167, endPoint x: 793, endPoint y: 233, distance: 92.1
click at [786, 174] on input "Contains" at bounding box center [834, 176] width 209 height 27
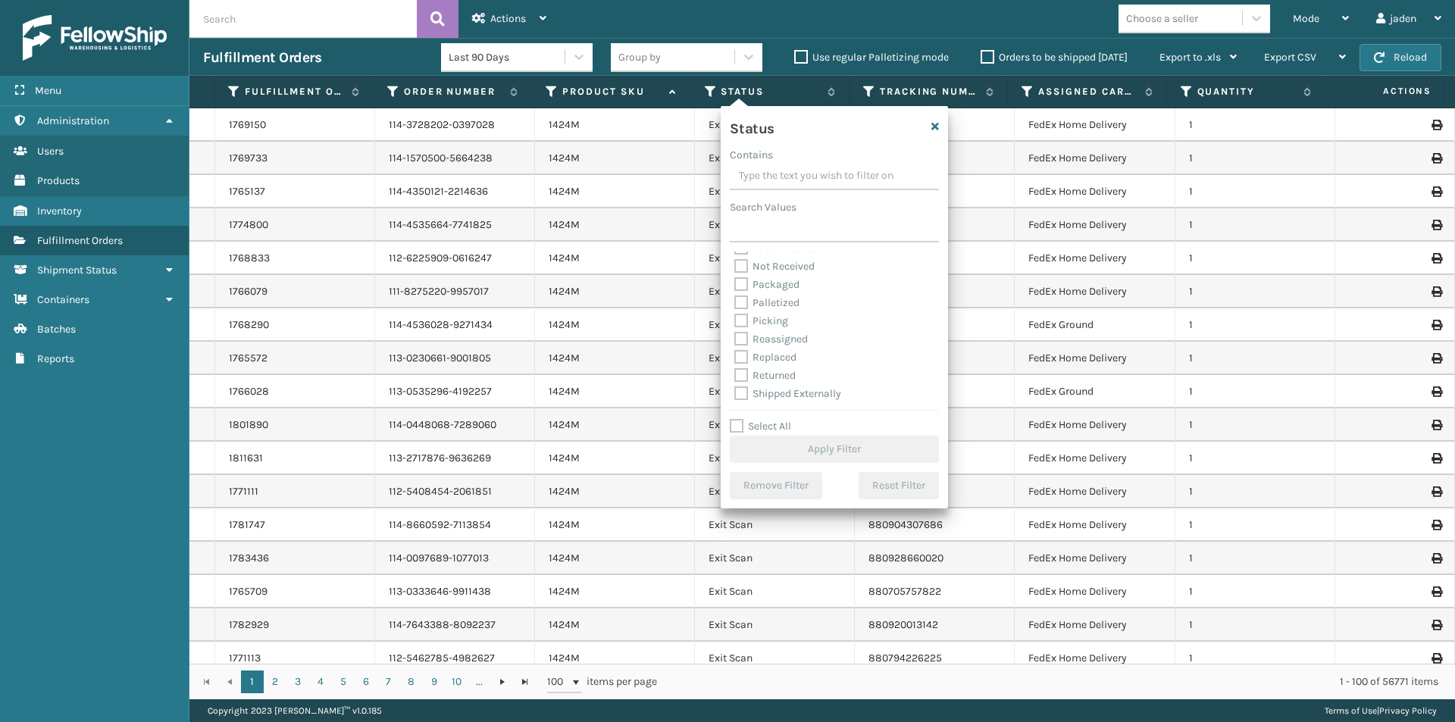
click at [739, 320] on label "Picking" at bounding box center [761, 320] width 54 height 13
click at [735, 320] on input "Picking" at bounding box center [734, 317] width 1 height 10
checkbox input "true"
click at [831, 441] on button "Apply Filter" at bounding box center [834, 449] width 209 height 27
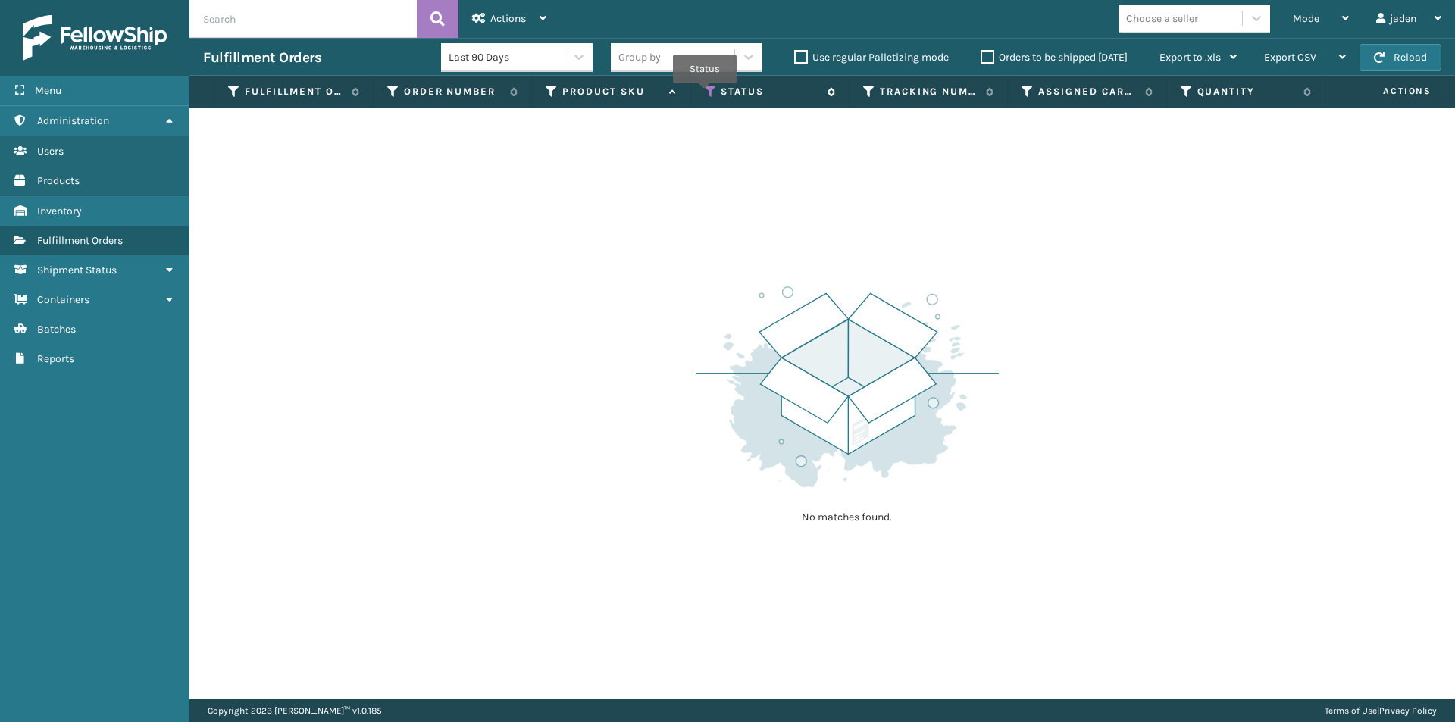
click at [706, 89] on icon at bounding box center [711, 92] width 12 height 14
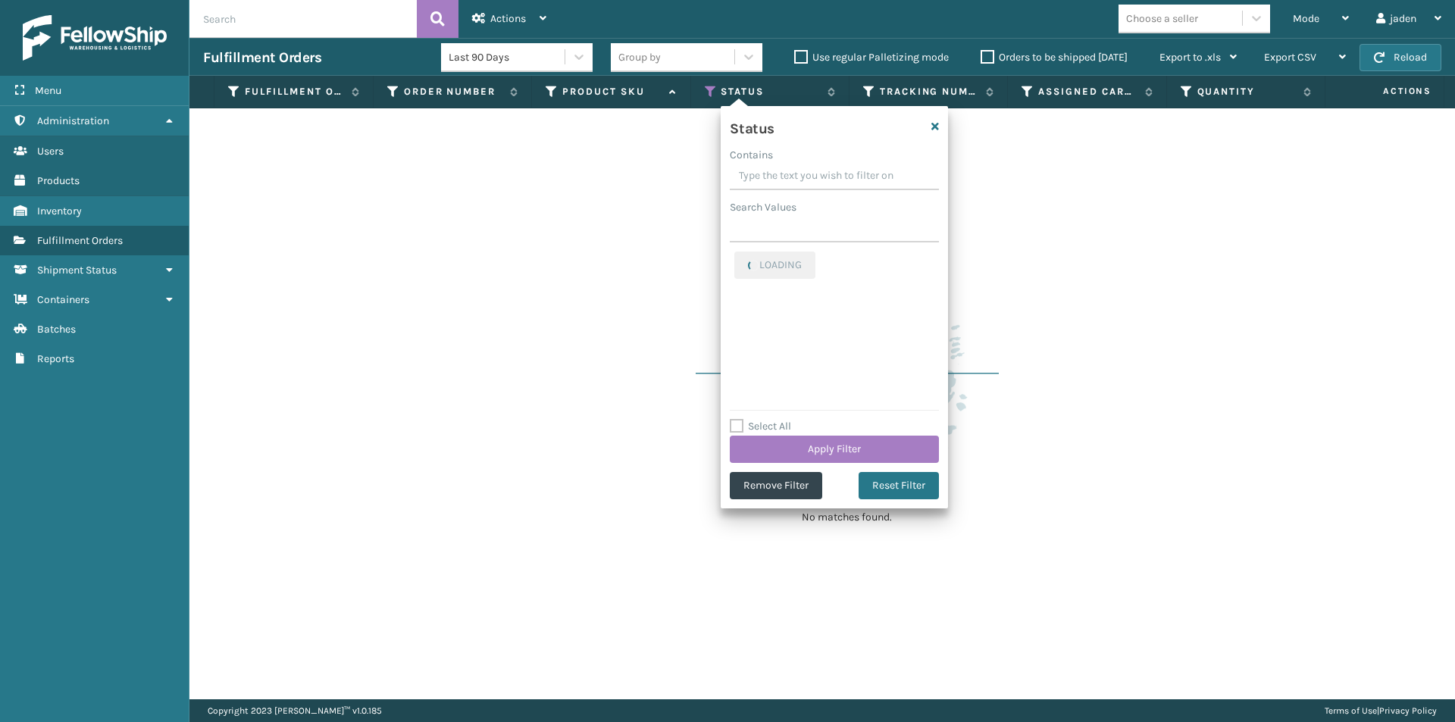
drag, startPoint x: 847, startPoint y: 174, endPoint x: 760, endPoint y: 164, distance: 87.6
click at [760, 164] on input "Contains" at bounding box center [834, 176] width 209 height 27
drag, startPoint x: 856, startPoint y: 180, endPoint x: 805, endPoint y: 170, distance: 52.5
click at [805, 170] on input "Contains" at bounding box center [834, 176] width 209 height 27
drag, startPoint x: 872, startPoint y: 168, endPoint x: 836, endPoint y: 168, distance: 35.6
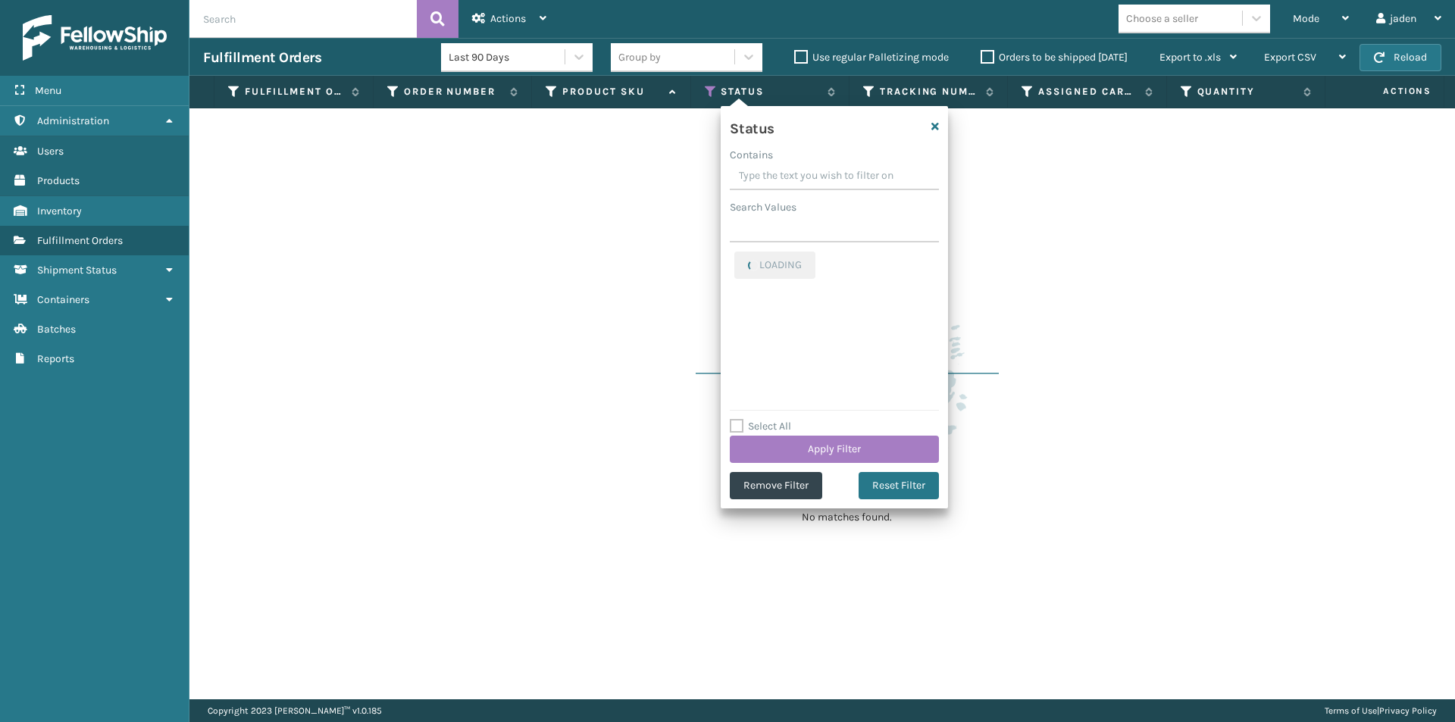
click at [836, 168] on input "Contains" at bounding box center [834, 176] width 209 height 27
drag, startPoint x: 880, startPoint y: 169, endPoint x: 743, endPoint y: 262, distance: 165.8
click at [745, 257] on label "Picking" at bounding box center [761, 260] width 54 height 13
click at [735, 257] on input "Picking" at bounding box center [734, 257] width 1 height 10
checkbox input "false"
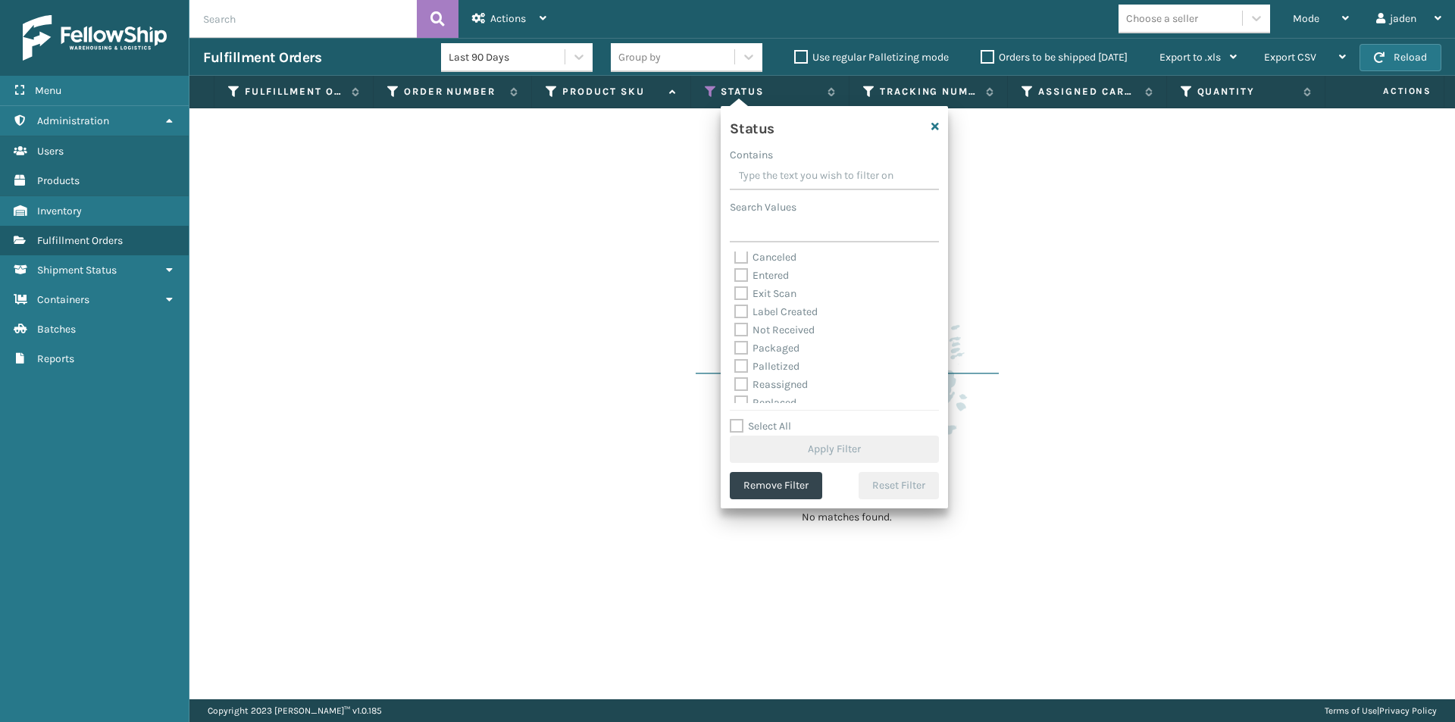
scroll to position [76, 0]
click at [739, 330] on label "Palletized" at bounding box center [766, 330] width 65 height 13
click at [735, 330] on input "Palletized" at bounding box center [734, 326] width 1 height 10
checkbox input "true"
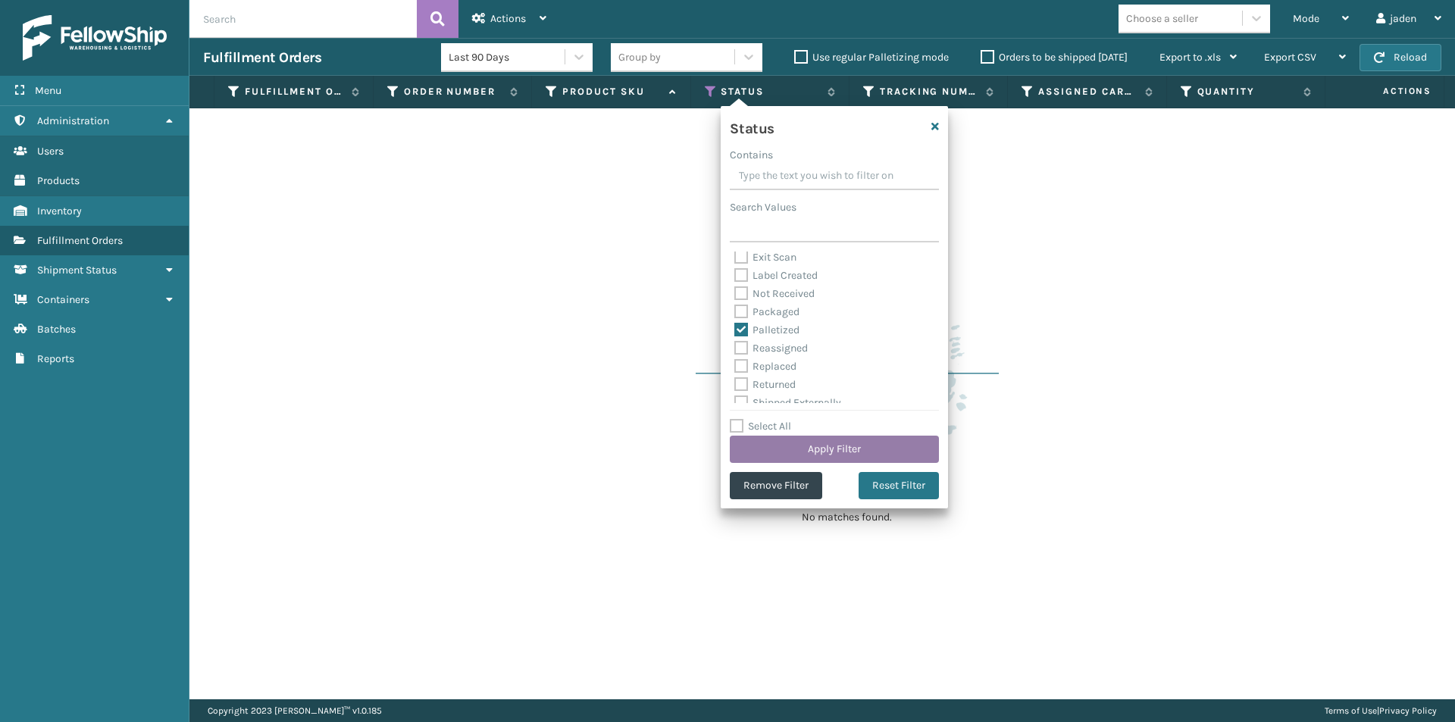
click at [800, 449] on button "Apply Filter" at bounding box center [834, 449] width 209 height 27
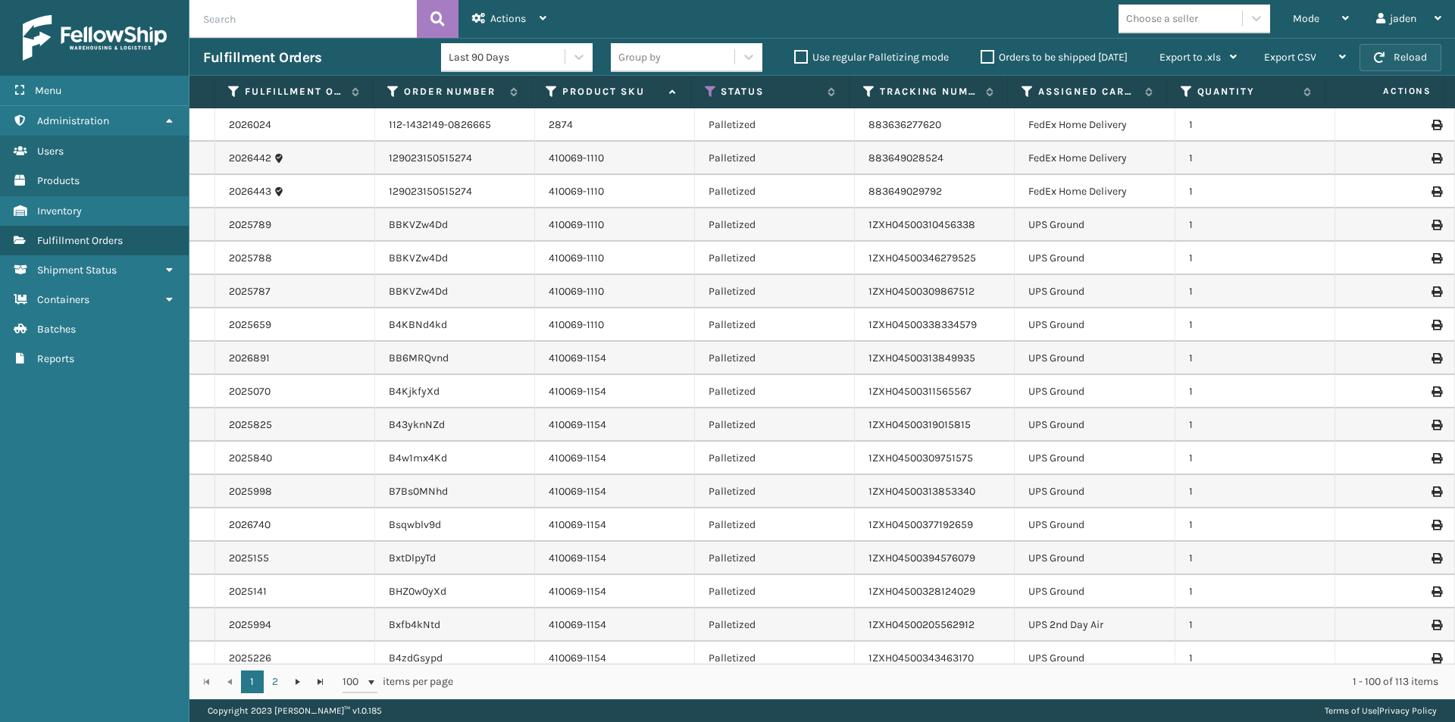
click at [1399, 60] on button "Reload" at bounding box center [1400, 57] width 82 height 27
click at [1320, 13] on div "Mode" at bounding box center [1321, 19] width 56 height 38
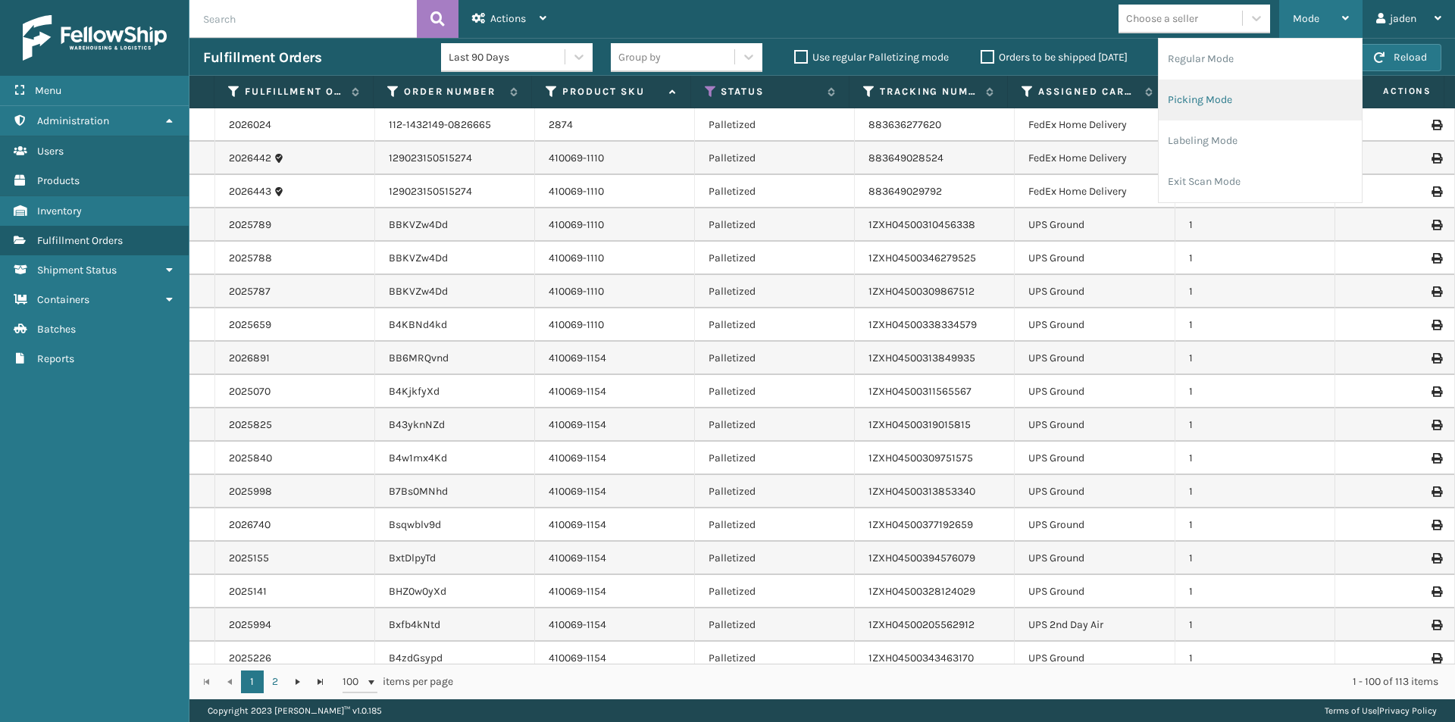
click at [1243, 101] on li "Picking Mode" at bounding box center [1259, 100] width 203 height 41
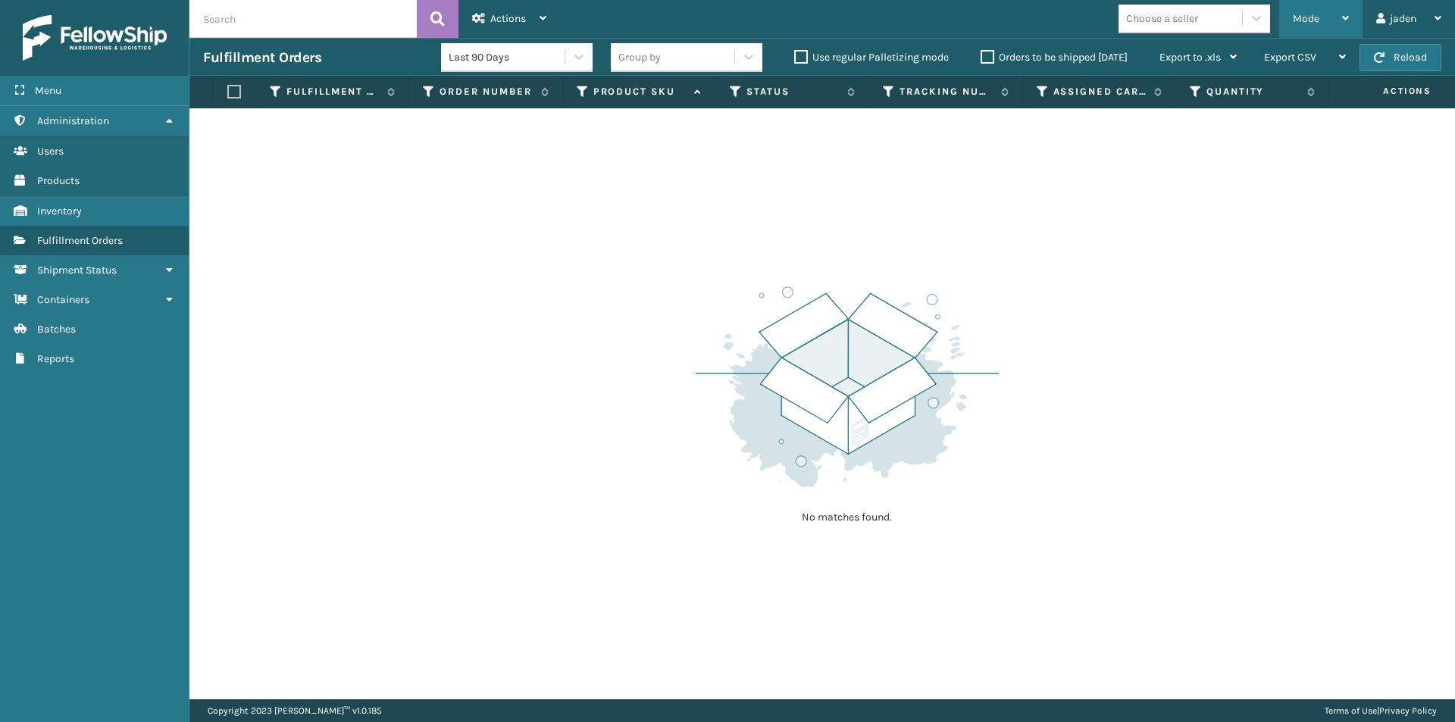
click at [1307, 11] on div "Mode" at bounding box center [1321, 19] width 56 height 38
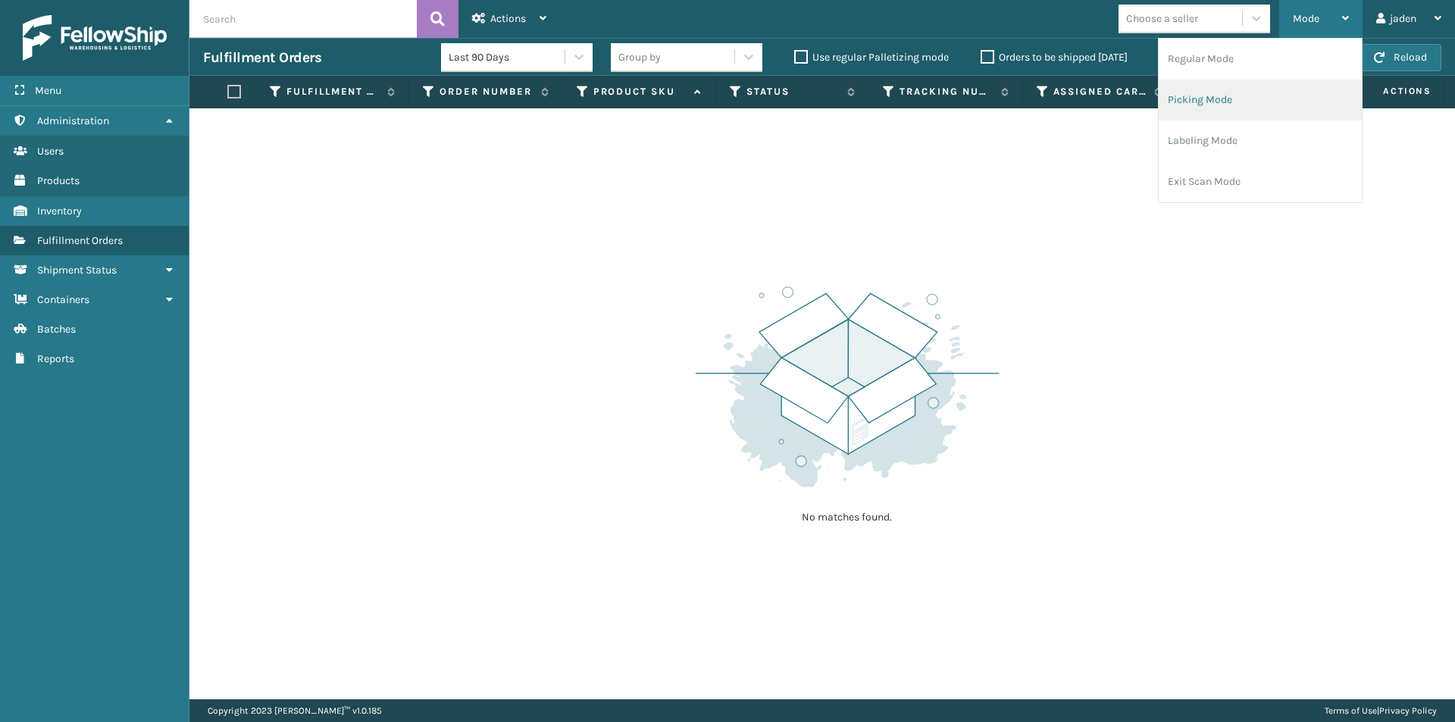
click at [1262, 97] on li "Picking Mode" at bounding box center [1259, 100] width 203 height 41
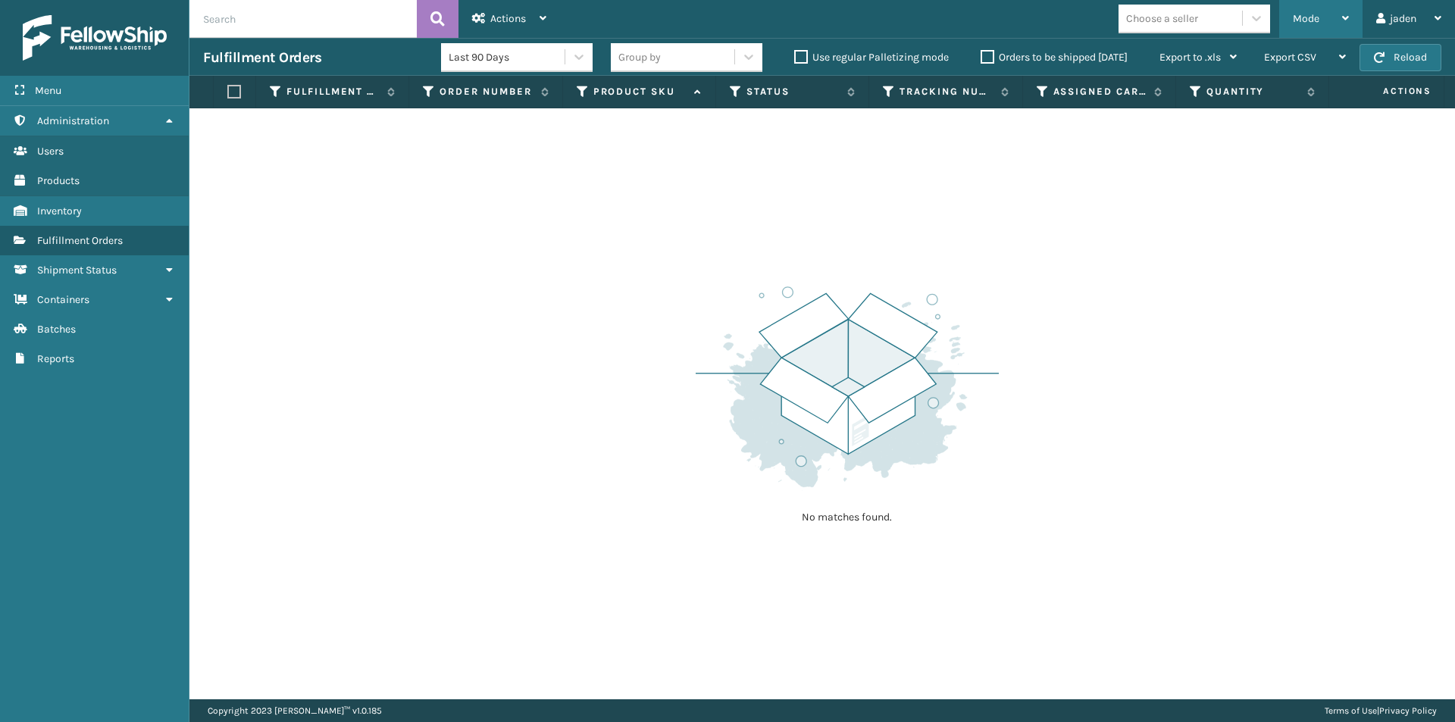
click at [1302, 20] on span "Mode" at bounding box center [1306, 18] width 27 height 13
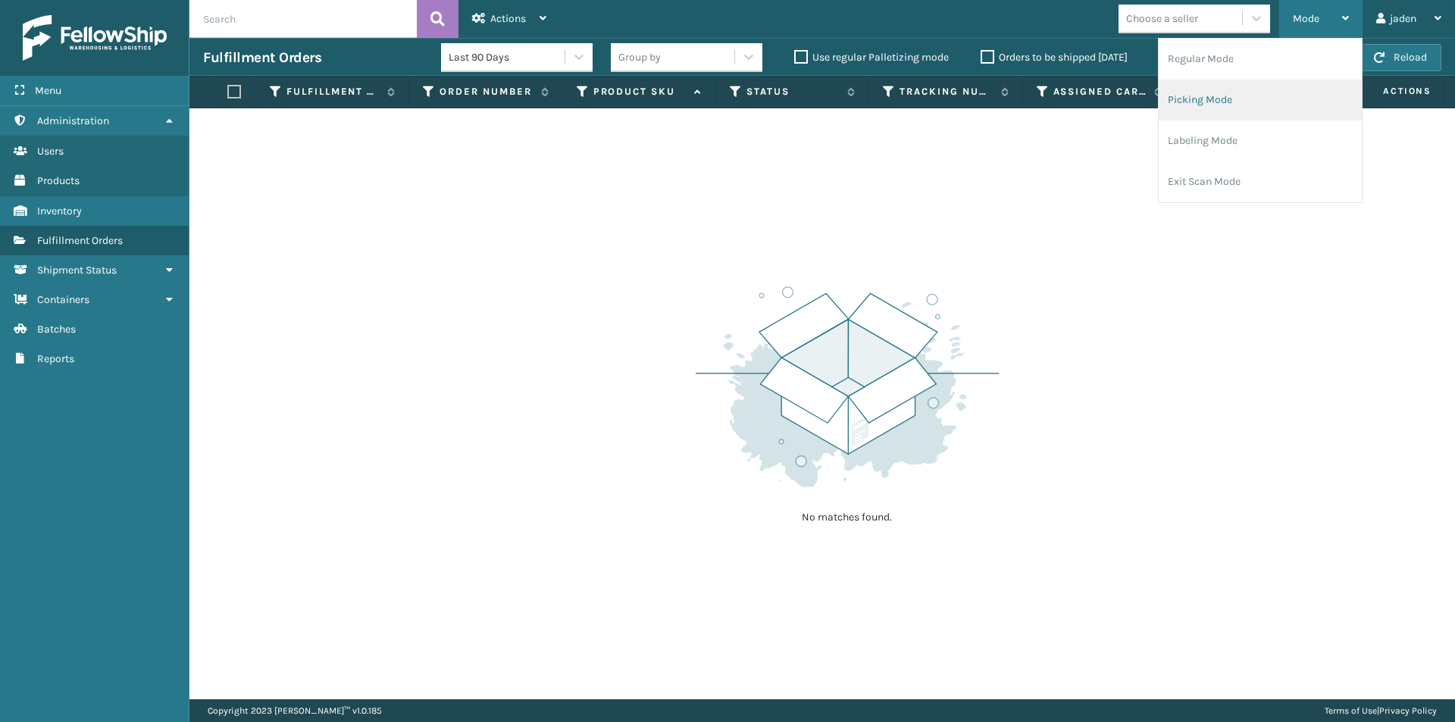
click at [1239, 99] on li "Picking Mode" at bounding box center [1259, 100] width 203 height 41
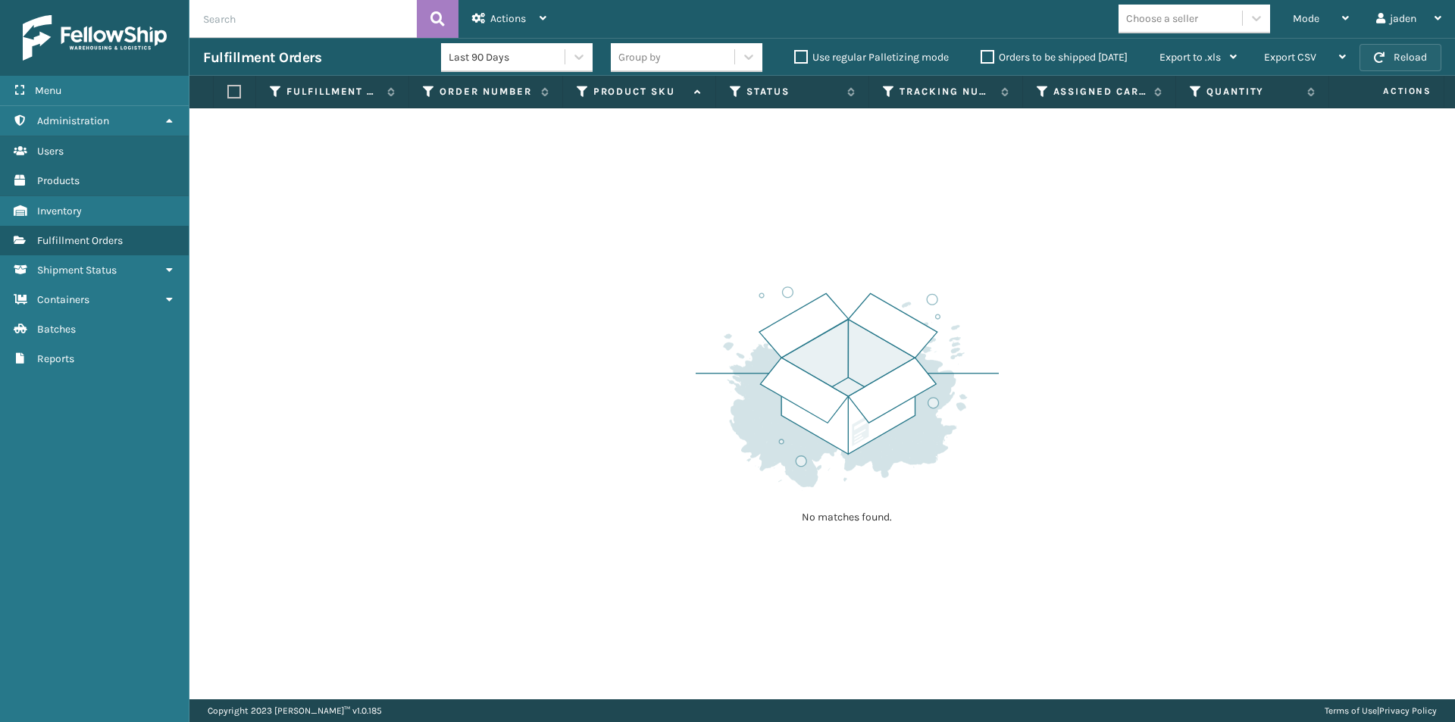
click at [1405, 57] on button "Reload" at bounding box center [1400, 57] width 82 height 27
click at [990, 54] on label "Orders to be shipped [DATE]" at bounding box center [1053, 57] width 147 height 13
click at [981, 54] on input "Orders to be shipped [DATE]" at bounding box center [980, 53] width 1 height 10
click at [1381, 55] on span "button" at bounding box center [1379, 57] width 11 height 11
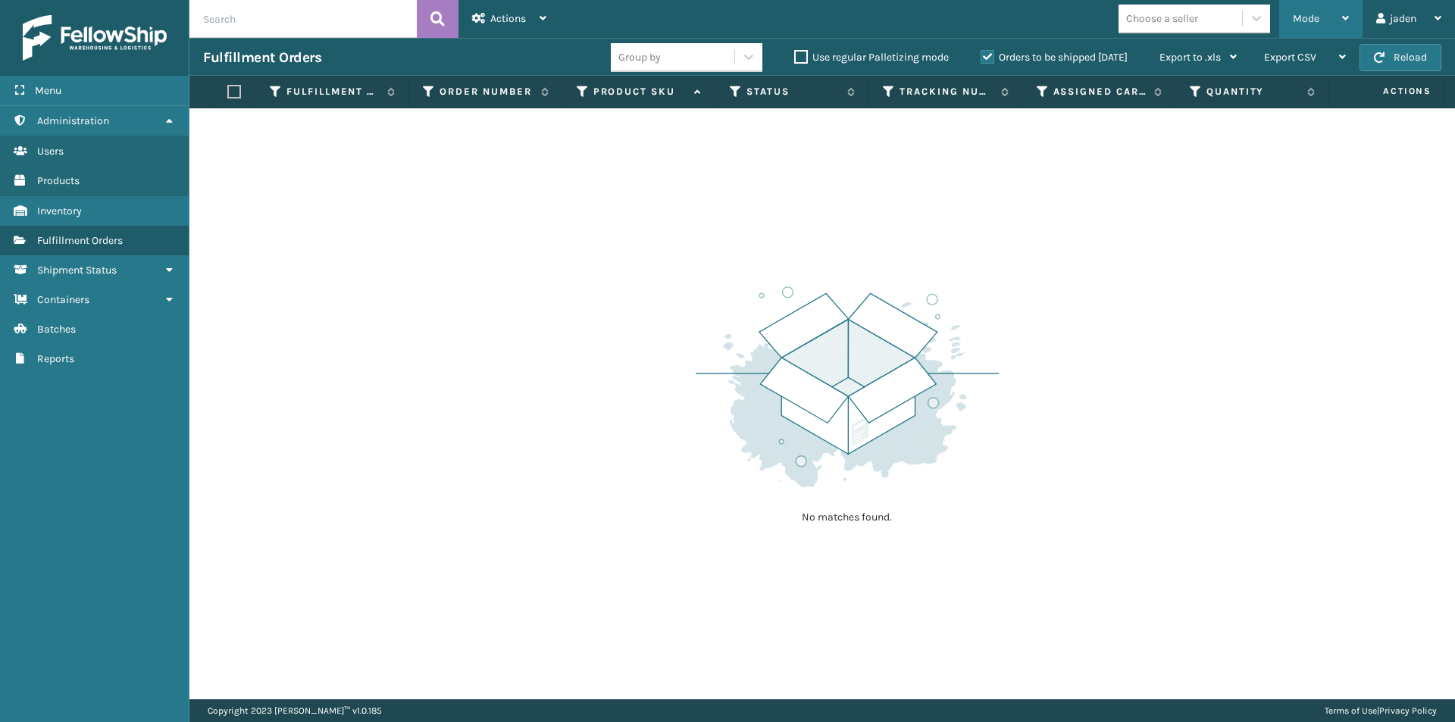
click at [1320, 19] on div "Mode" at bounding box center [1321, 19] width 56 height 38
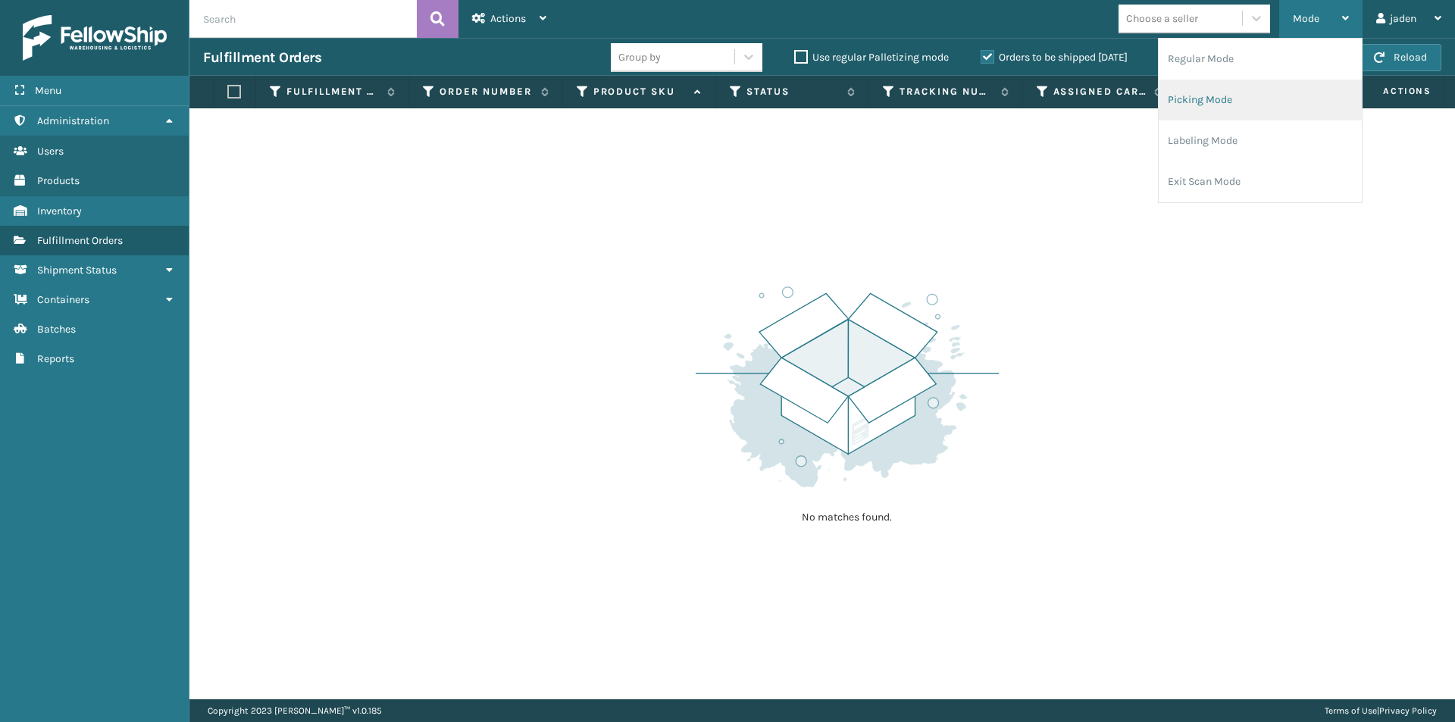
click at [1211, 89] on li "Picking Mode" at bounding box center [1259, 100] width 203 height 41
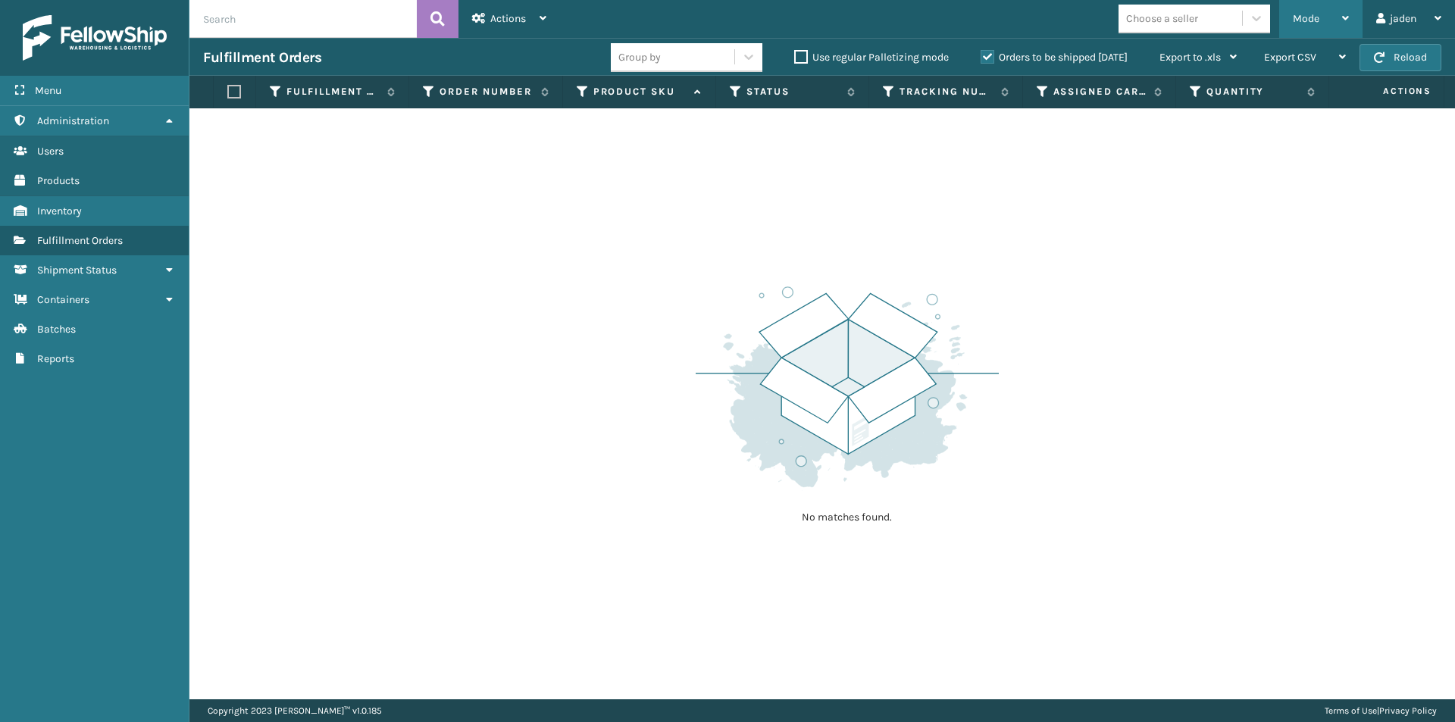
click at [1293, 23] on span "Mode" at bounding box center [1306, 18] width 27 height 13
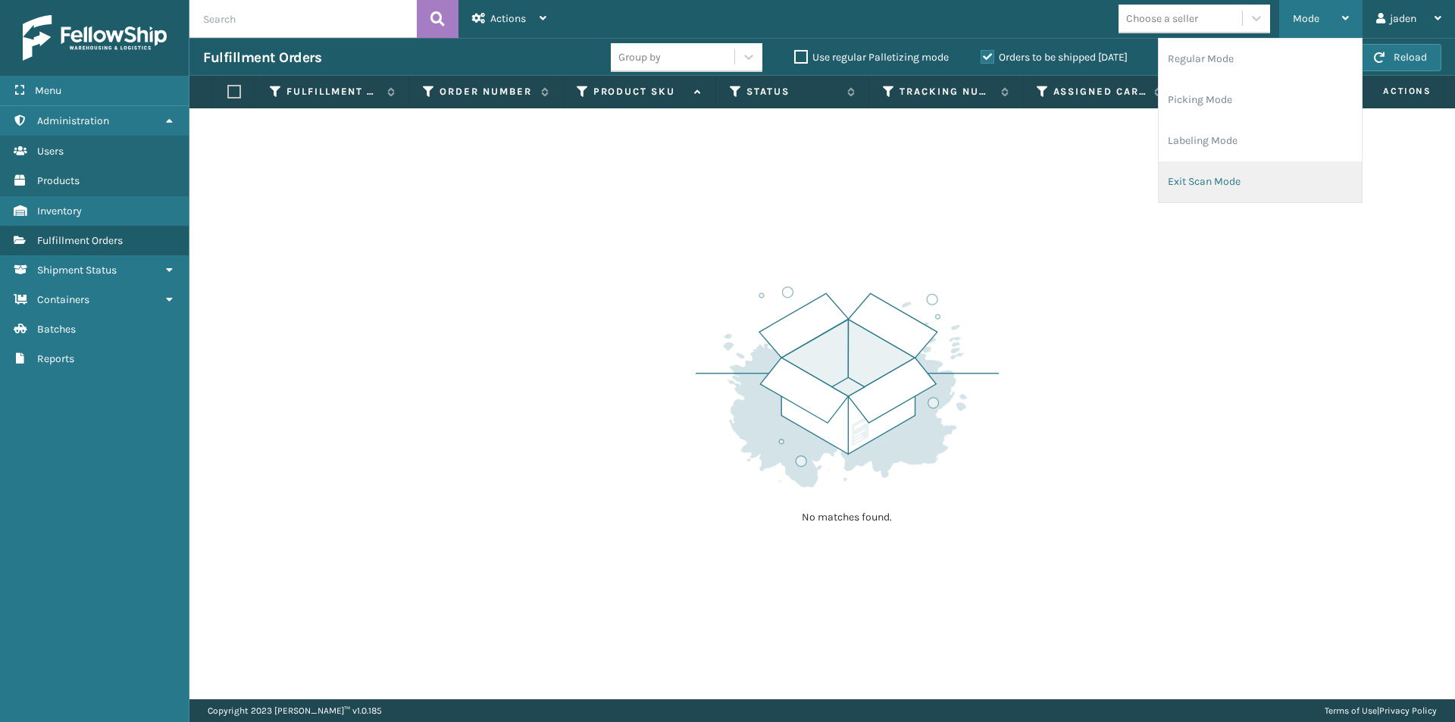
click at [1233, 179] on li "Exit Scan Mode" at bounding box center [1259, 181] width 203 height 41
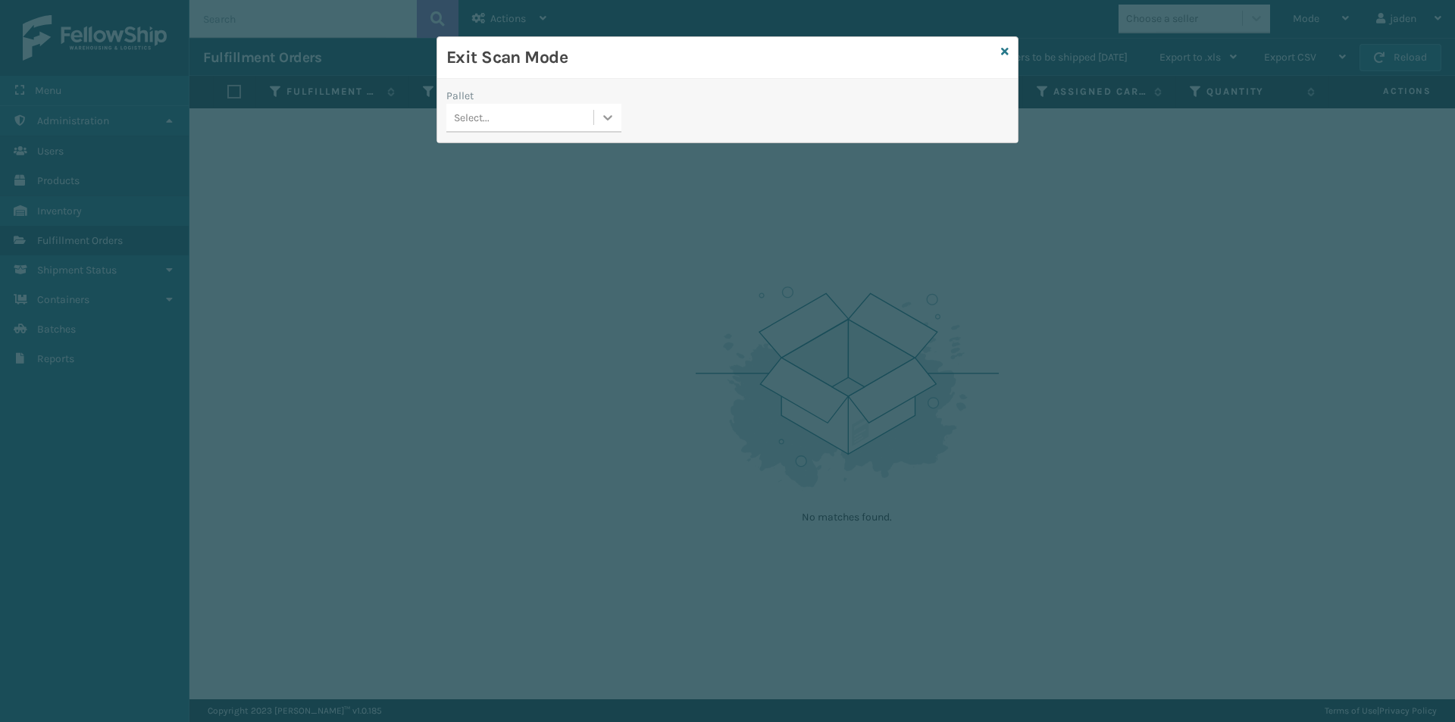
click at [611, 121] on icon at bounding box center [607, 117] width 15 height 15
click at [549, 137] on div "Pallet Select..." at bounding box center [533, 115] width 193 height 54
drag, startPoint x: 762, startPoint y: 95, endPoint x: 666, endPoint y: 53, distance: 104.9
click at [666, 53] on h3 "Exit Scan Mode" at bounding box center [720, 57] width 549 height 23
click at [604, 124] on icon at bounding box center [607, 117] width 15 height 15
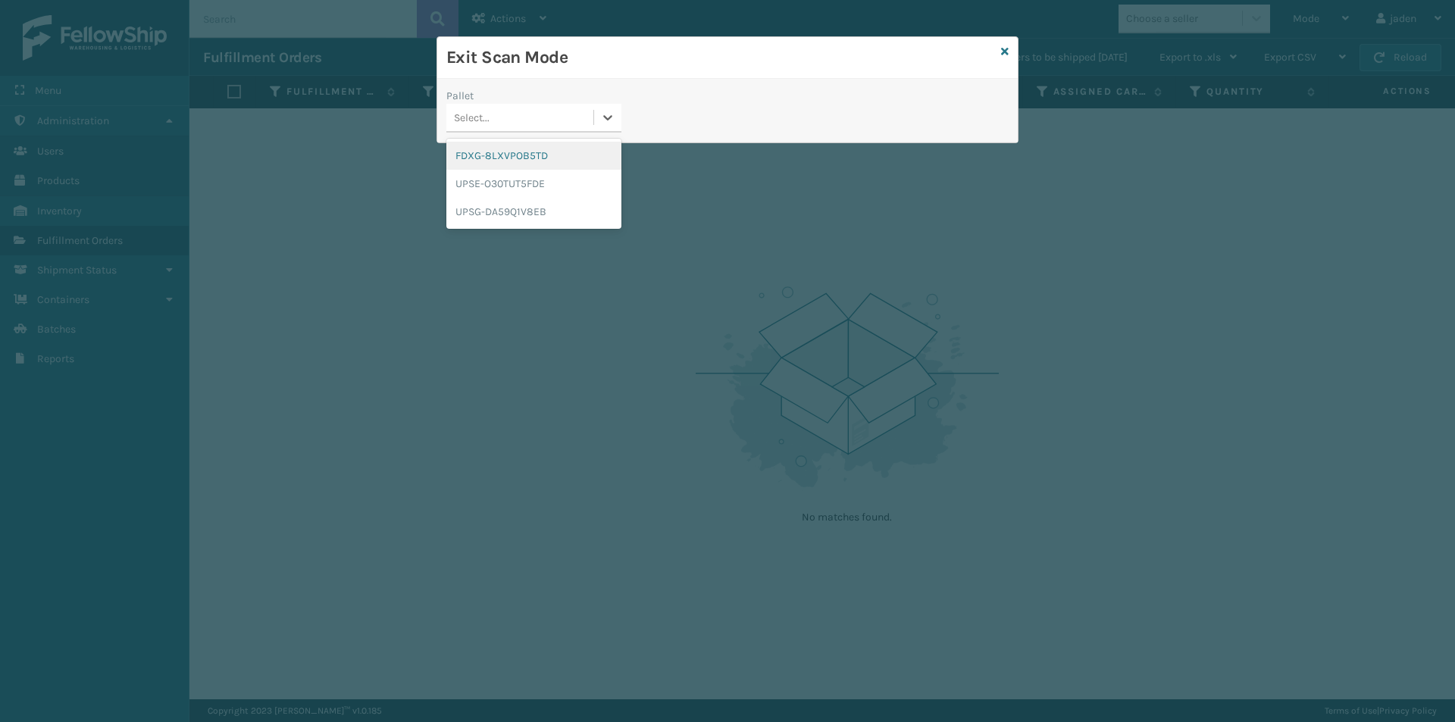
click at [544, 163] on div "FDXG-8LXVPOB5TD" at bounding box center [533, 156] width 175 height 28
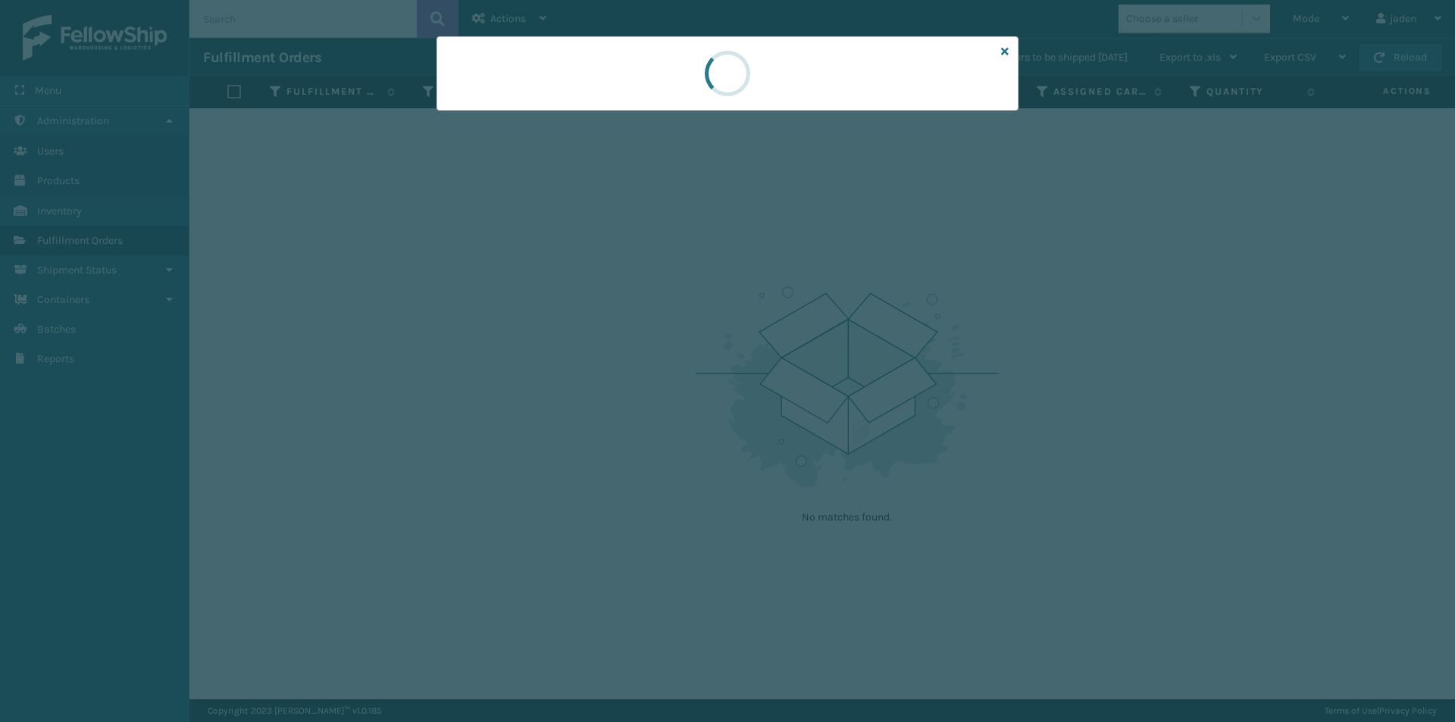
drag, startPoint x: 720, startPoint y: 80, endPoint x: 710, endPoint y: 81, distance: 9.9
drag, startPoint x: 710, startPoint y: 81, endPoint x: 600, endPoint y: 86, distance: 110.0
click at [600, 86] on div at bounding box center [727, 73] width 582 height 74
drag, startPoint x: 805, startPoint y: 80, endPoint x: 882, endPoint y: 69, distance: 78.0
click at [624, 79] on div at bounding box center [727, 73] width 582 height 74
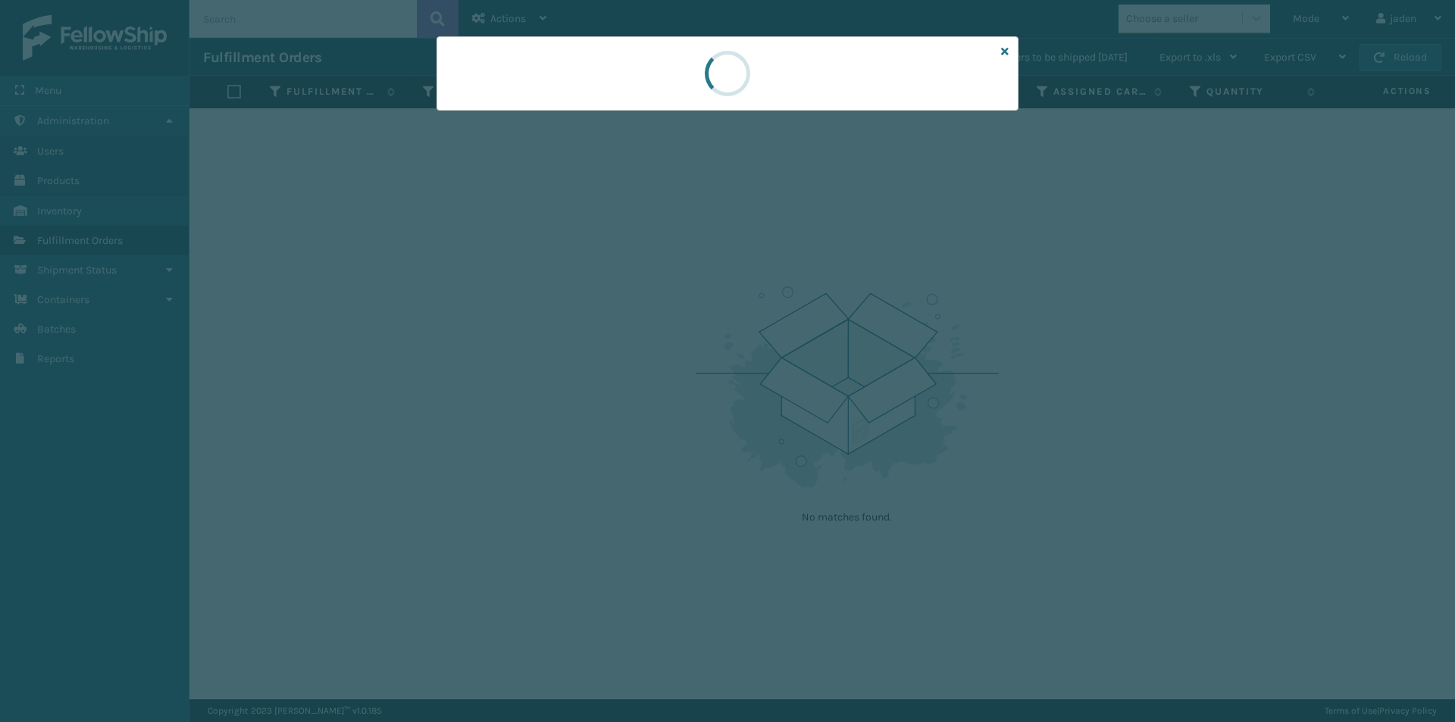
drag, startPoint x: 823, startPoint y: 56, endPoint x: 686, endPoint y: 56, distance: 137.1
click at [686, 56] on div at bounding box center [727, 73] width 582 height 74
drag, startPoint x: 877, startPoint y: 64, endPoint x: 736, endPoint y: 77, distance: 141.5
click at [689, 88] on div at bounding box center [727, 73] width 582 height 74
drag, startPoint x: 852, startPoint y: 68, endPoint x: 918, endPoint y: 70, distance: 65.2
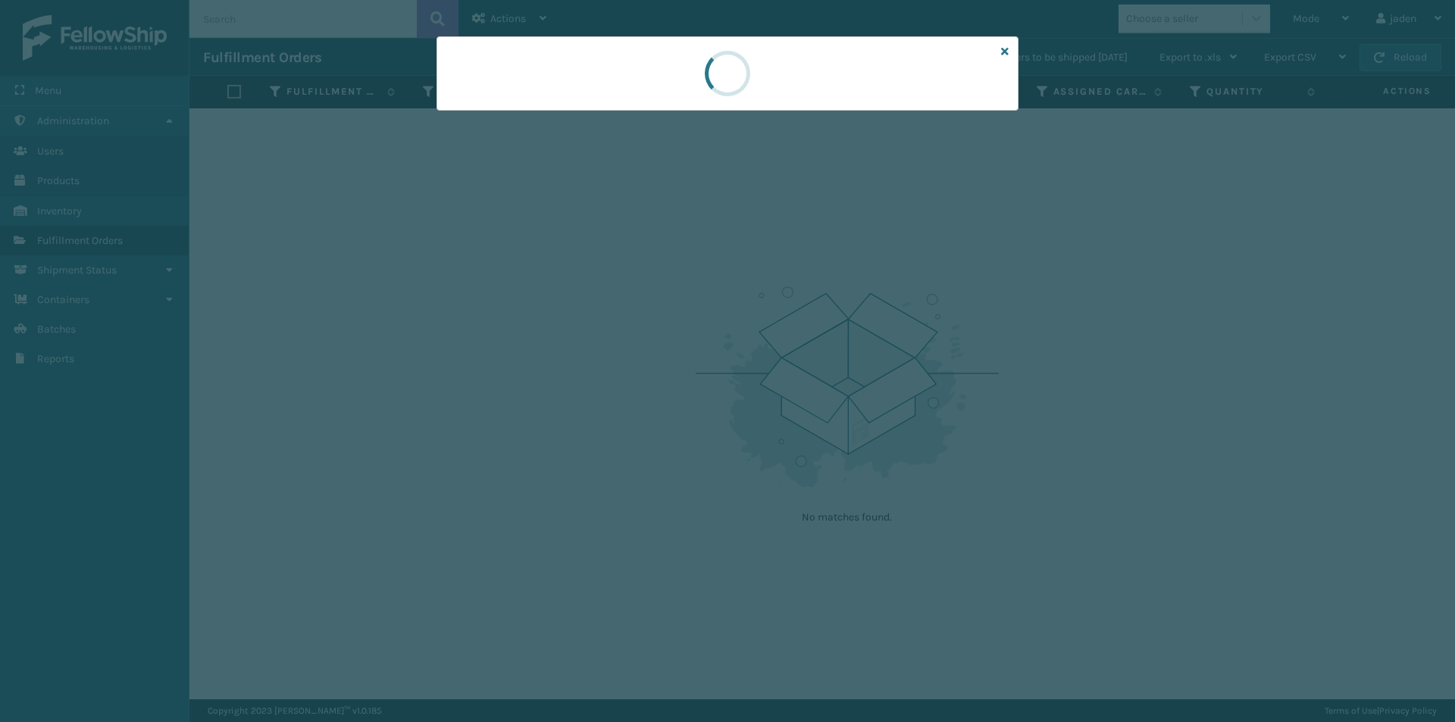
click at [675, 67] on div at bounding box center [727, 73] width 582 height 74
drag, startPoint x: 874, startPoint y: 73, endPoint x: 926, endPoint y: 80, distance: 52.0
click at [709, 80] on div at bounding box center [727, 73] width 53 height 53
drag, startPoint x: 889, startPoint y: 73, endPoint x: 662, endPoint y: 61, distance: 226.9
click at [619, 70] on div at bounding box center [727, 73] width 582 height 74
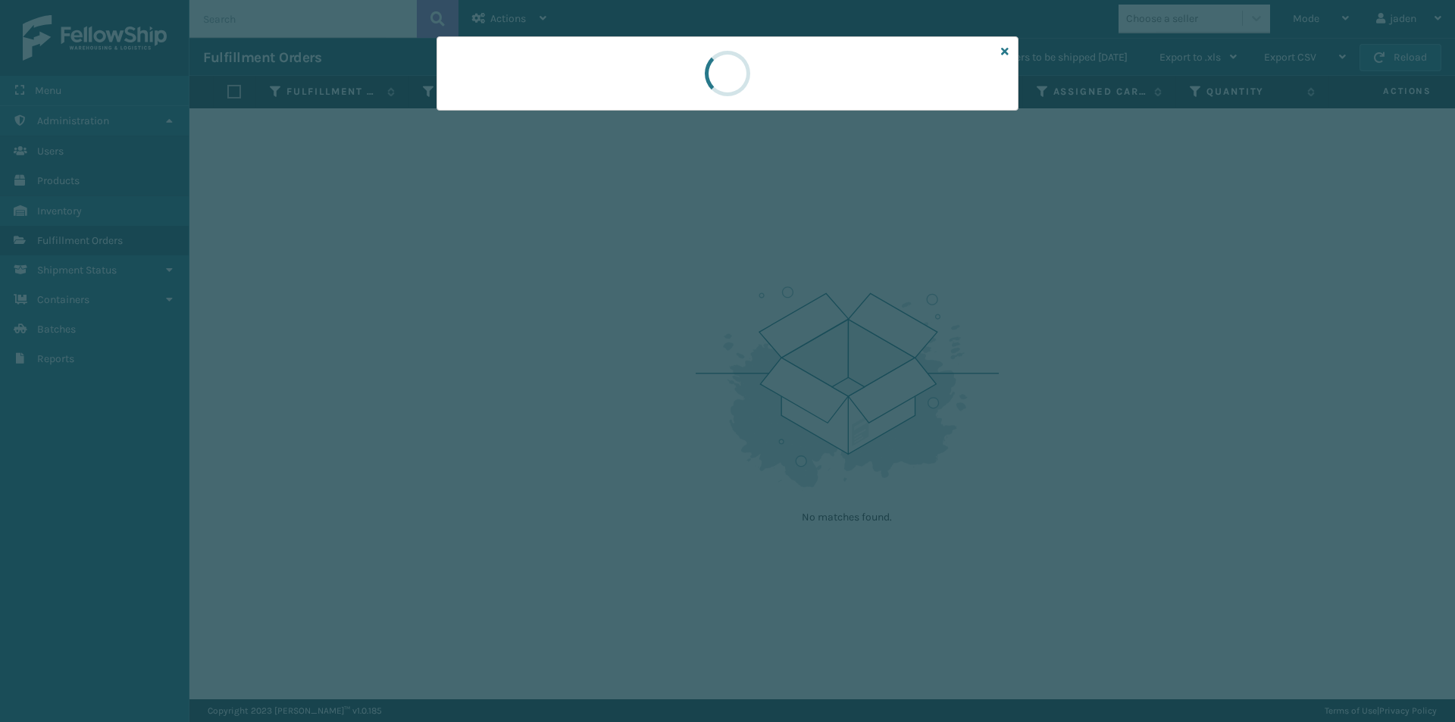
drag, startPoint x: 903, startPoint y: 68, endPoint x: 915, endPoint y: 102, distance: 35.9
click at [650, 74] on div at bounding box center [727, 73] width 582 height 74
click at [645, 105] on div at bounding box center [727, 73] width 582 height 74
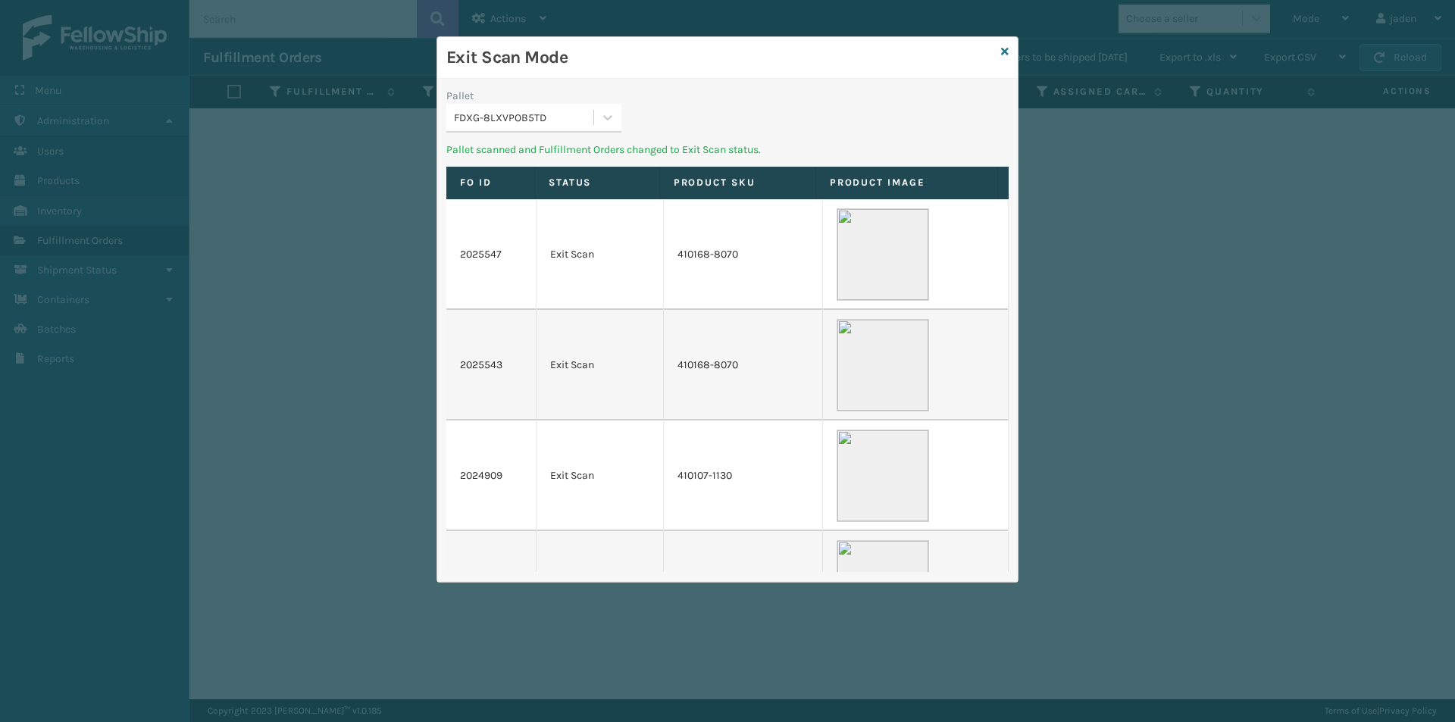
drag, startPoint x: 883, startPoint y: 101, endPoint x: 868, endPoint y: 82, distance: 24.3
drag, startPoint x: 868, startPoint y: 82, endPoint x: 595, endPoint y: 130, distance: 277.0
click at [608, 123] on icon at bounding box center [607, 117] width 15 height 15
click at [558, 145] on div "UPSE-O30TUT5FDE" at bounding box center [533, 156] width 175 height 28
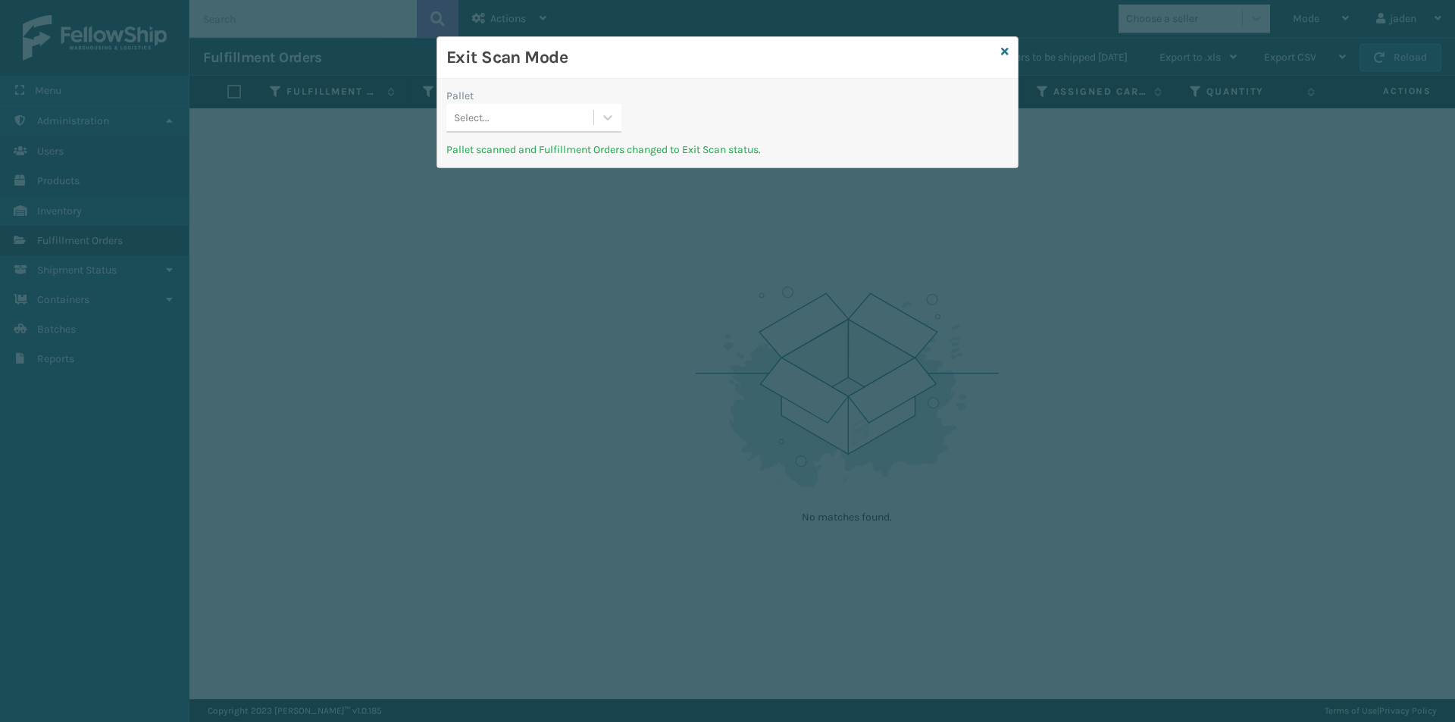
drag, startPoint x: 833, startPoint y: 89, endPoint x: 695, endPoint y: 89, distance: 137.9
click at [695, 89] on div "Pallet Select..." at bounding box center [727, 115] width 580 height 54
drag, startPoint x: 818, startPoint y: 61, endPoint x: 582, endPoint y: 75, distance: 236.8
click at [548, 80] on div "Pallet Select... Pallet scanned and Fulfillment Orders changed to Exit Scan sta…" at bounding box center [727, 123] width 580 height 89
drag, startPoint x: 853, startPoint y: 70, endPoint x: 831, endPoint y: 70, distance: 22.0
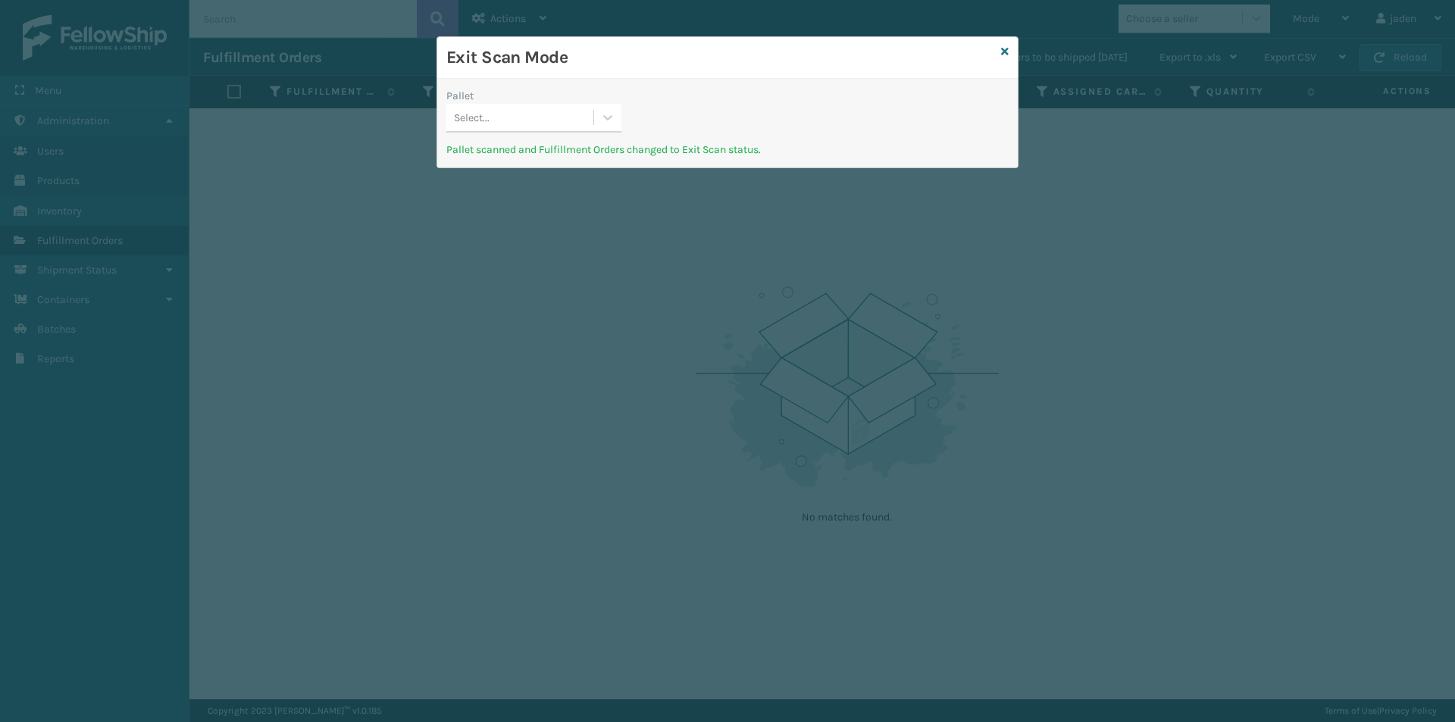
drag, startPoint x: 831, startPoint y: 70, endPoint x: 628, endPoint y: 83, distance: 203.5
click at [647, 50] on h3 "Exit Scan Mode" at bounding box center [720, 57] width 549 height 23
click at [601, 122] on icon at bounding box center [607, 117] width 15 height 15
click at [550, 161] on div "UPSG-DA59Q1V8EB" at bounding box center [533, 156] width 175 height 28
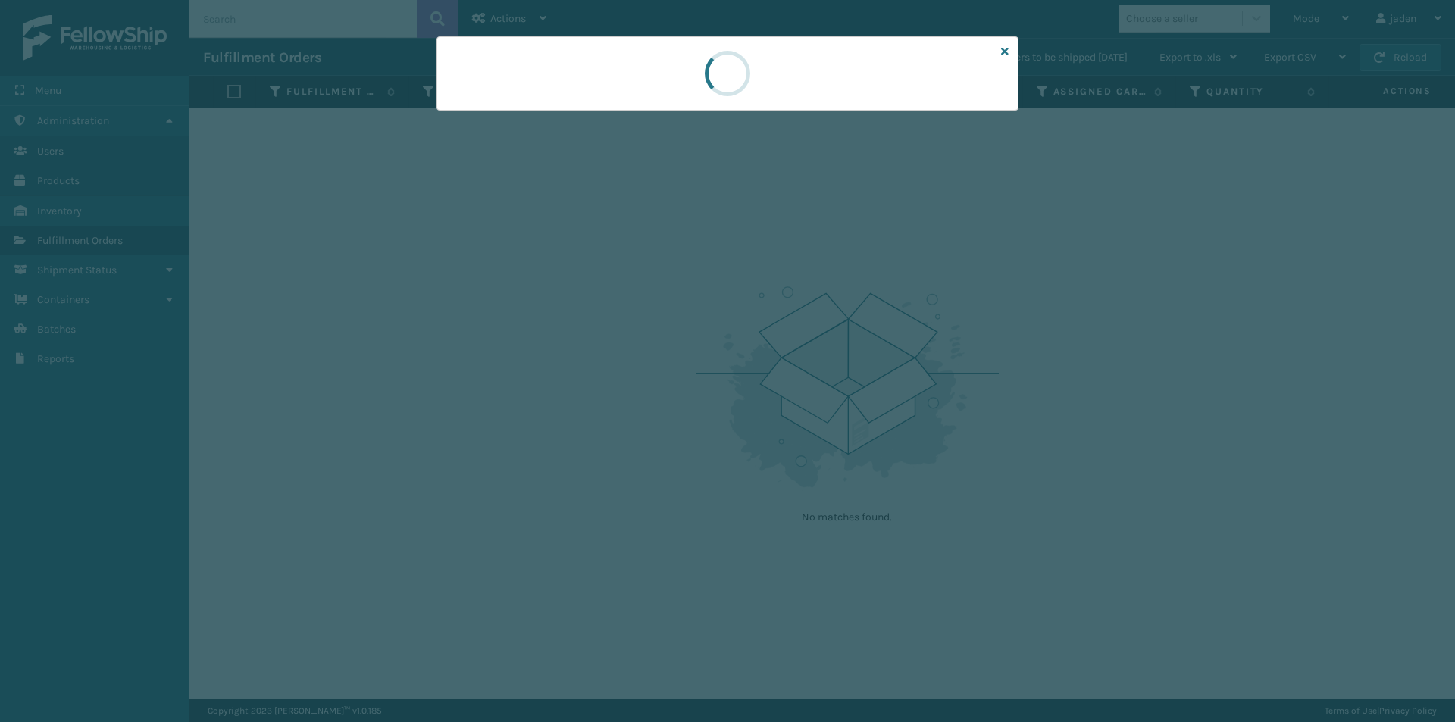
drag, startPoint x: 789, startPoint y: 92, endPoint x: 886, endPoint y: 64, distance: 100.0
click at [599, 77] on div at bounding box center [727, 73] width 582 height 74
drag, startPoint x: 886, startPoint y: 64, endPoint x: 874, endPoint y: 64, distance: 11.4
drag, startPoint x: 874, startPoint y: 64, endPoint x: 700, endPoint y: 59, distance: 174.3
click at [700, 59] on div at bounding box center [728, 73] width 64 height 73
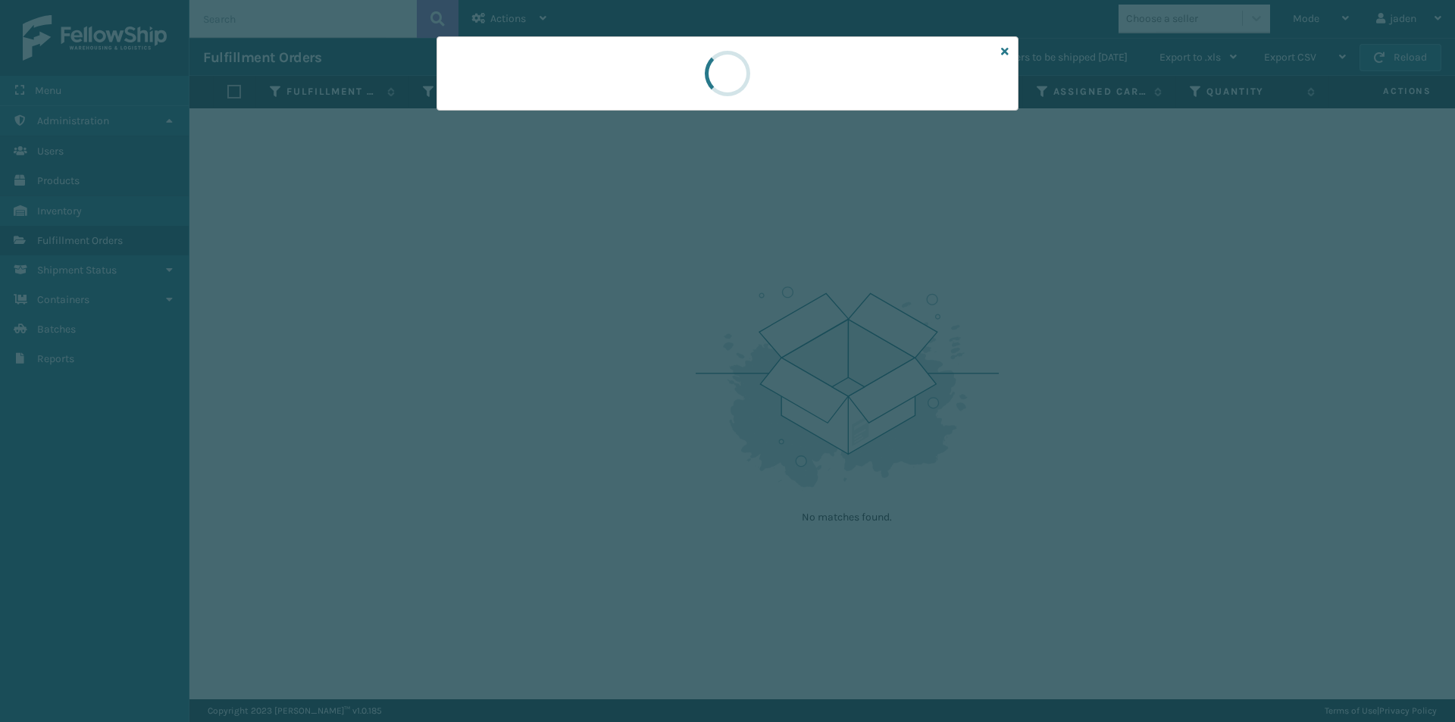
drag, startPoint x: 902, startPoint y: 70, endPoint x: 891, endPoint y: 69, distance: 11.5
drag, startPoint x: 891, startPoint y: 69, endPoint x: 765, endPoint y: 59, distance: 126.2
click at [686, 58] on div at bounding box center [727, 73] width 582 height 74
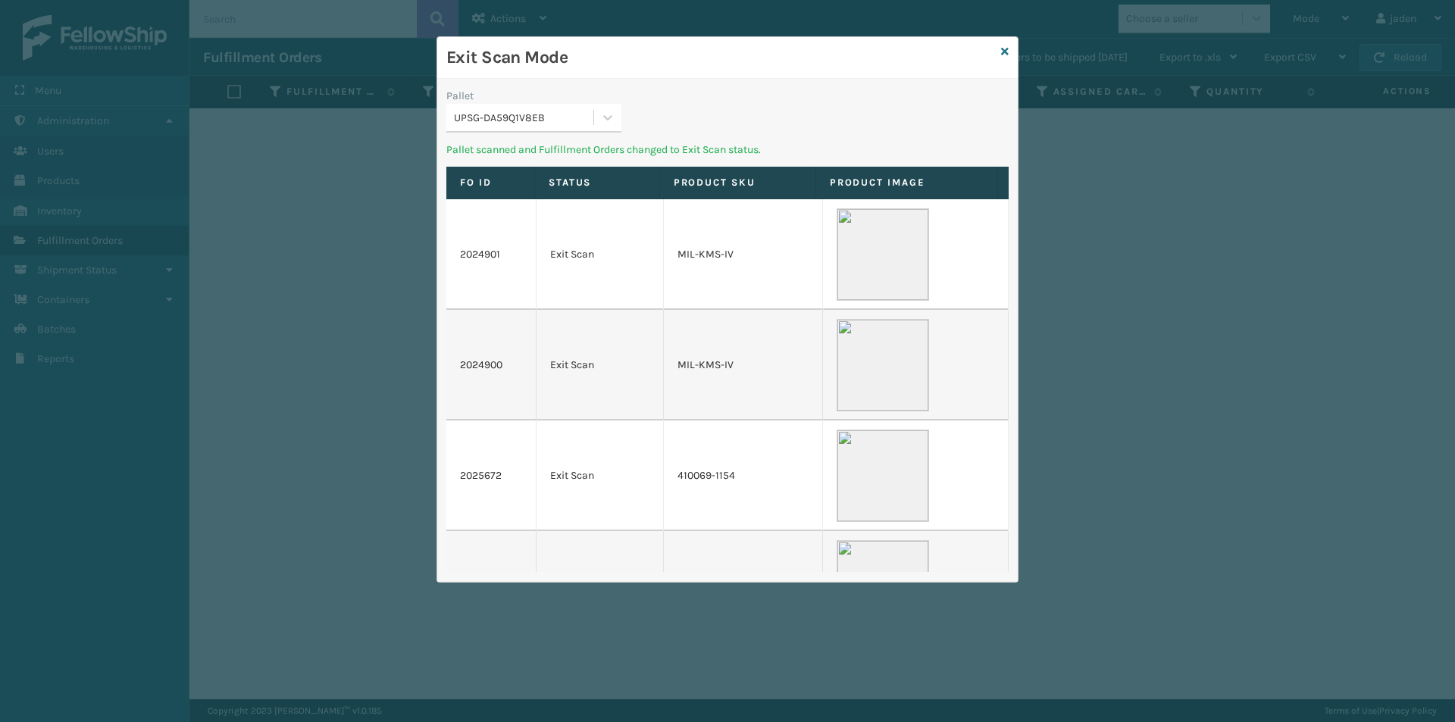
drag, startPoint x: 849, startPoint y: 72, endPoint x: 927, endPoint y: 68, distance: 77.4
click at [727, 70] on div "Exit Scan Mode" at bounding box center [727, 58] width 580 height 42
drag, startPoint x: 924, startPoint y: 67, endPoint x: 908, endPoint y: 67, distance: 15.9
drag, startPoint x: 908, startPoint y: 67, endPoint x: 683, endPoint y: 67, distance: 225.0
click at [683, 67] on h3 "Exit Scan Mode" at bounding box center [720, 57] width 549 height 23
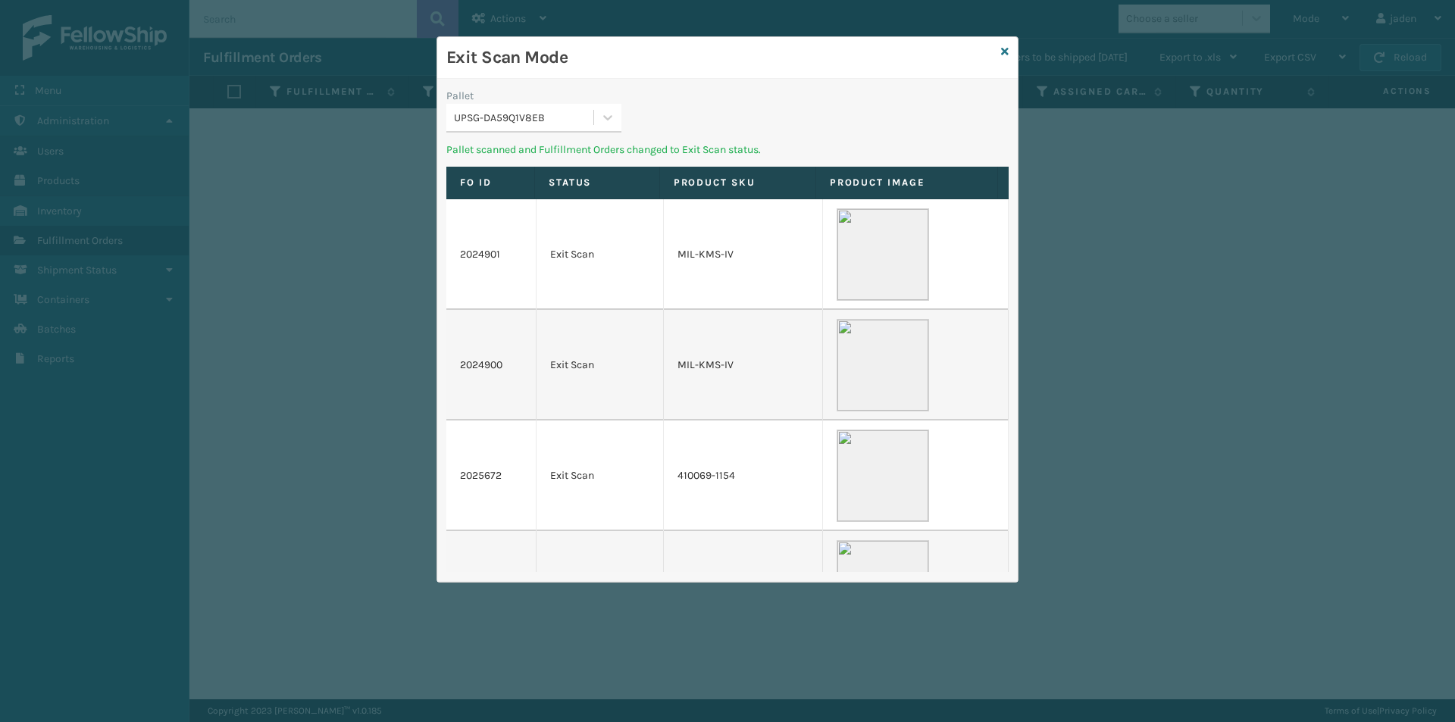
drag, startPoint x: 827, startPoint y: 64, endPoint x: 814, endPoint y: 64, distance: 12.1
click at [644, 64] on h3 "Exit Scan Mode" at bounding box center [720, 57] width 549 height 23
drag, startPoint x: 894, startPoint y: 64, endPoint x: 676, endPoint y: 91, distance: 219.9
click at [704, 73] on div "Exit Scan Mode" at bounding box center [727, 58] width 580 height 42
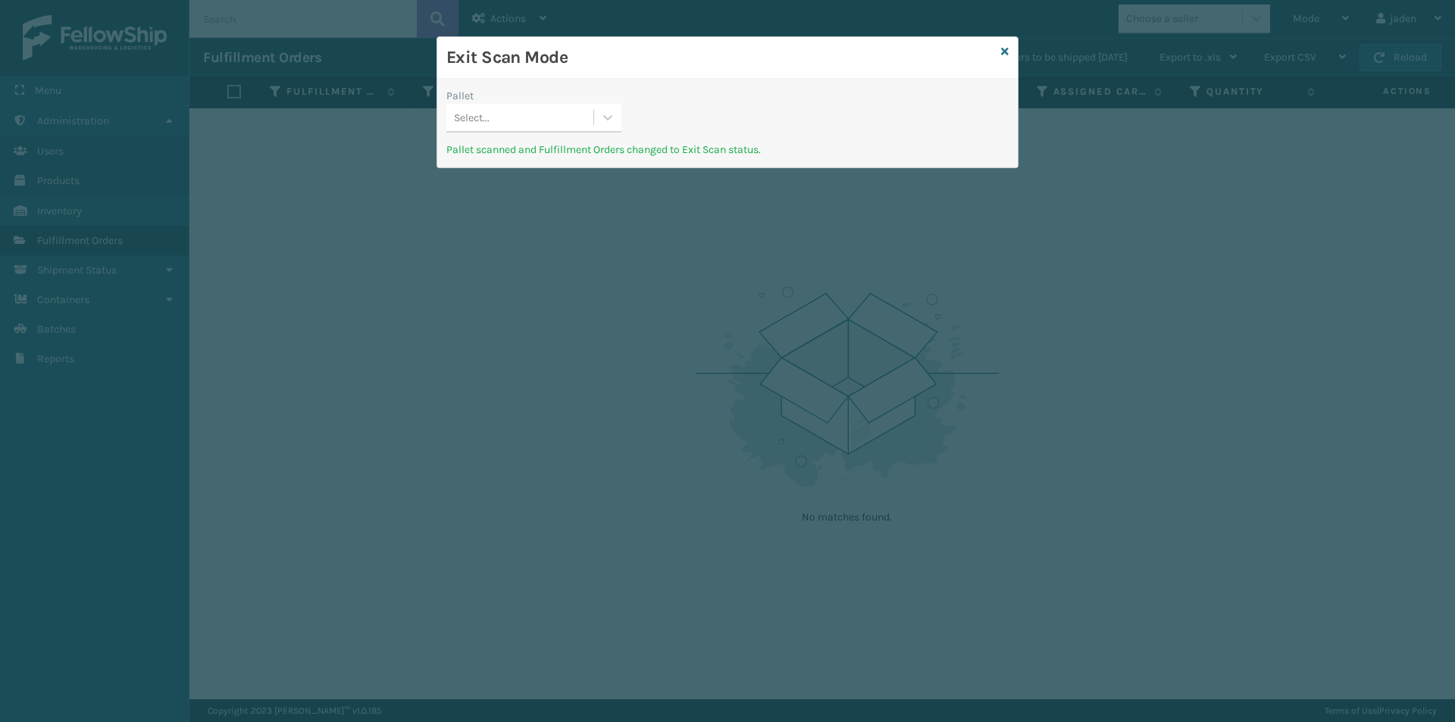
drag, startPoint x: 805, startPoint y: 101, endPoint x: 652, endPoint y: 95, distance: 153.9
click at [671, 78] on div "Exit Scan Mode" at bounding box center [727, 58] width 580 height 42
click at [613, 119] on icon at bounding box center [607, 117] width 15 height 15
drag, startPoint x: 592, startPoint y: 129, endPoint x: 796, endPoint y: 79, distance: 210.6
click at [549, 161] on div "No options" at bounding box center [533, 156] width 175 height 34
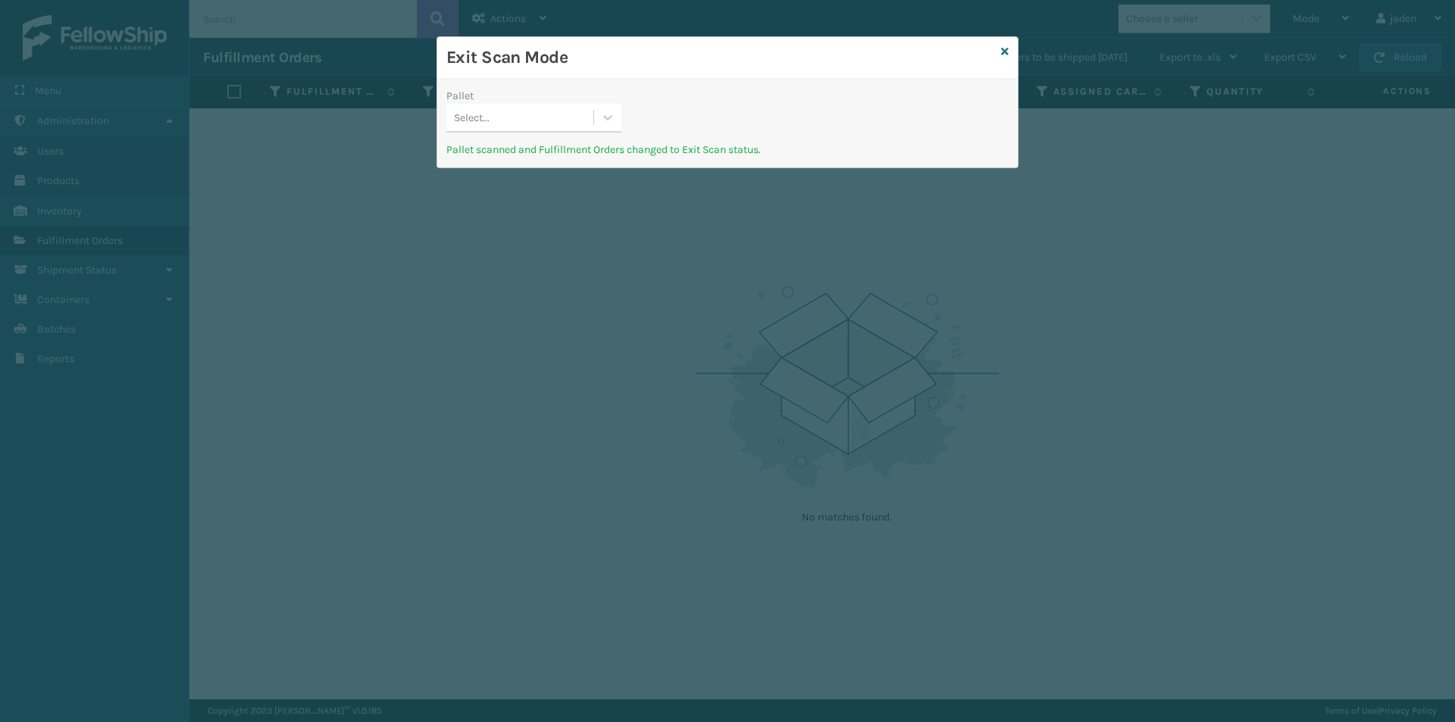
drag, startPoint x: 798, startPoint y: 80, endPoint x: 886, endPoint y: 65, distance: 89.8
click at [656, 72] on div "Exit Scan Mode" at bounding box center [727, 58] width 580 height 42
drag, startPoint x: 878, startPoint y: 65, endPoint x: 839, endPoint y: 65, distance: 39.4
drag
click at [699, 62] on h3 "Exit Scan Mode" at bounding box center [720, 57] width 549 height 23
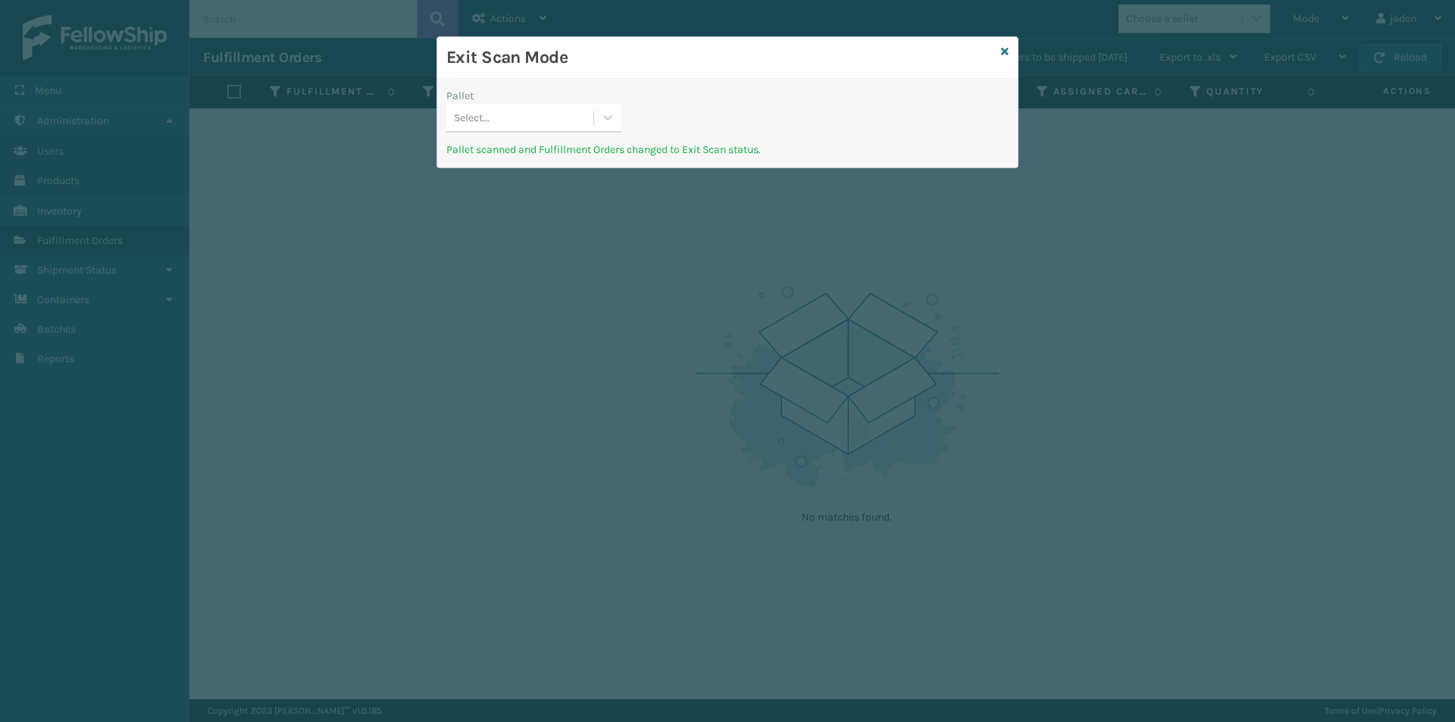
click at [597, 120] on div at bounding box center [607, 117] width 27 height 27
click at [1005, 48] on icon at bounding box center [1005, 51] width 8 height 11
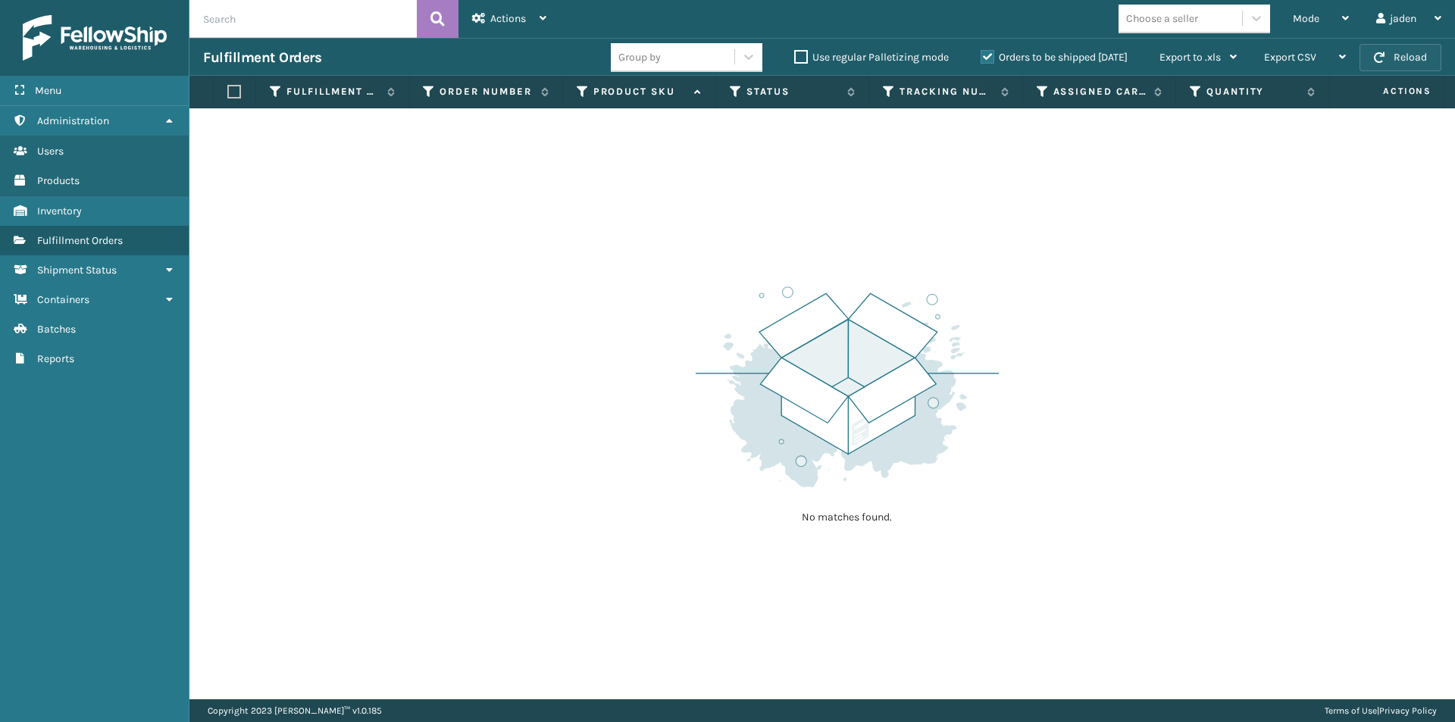
click at [1402, 46] on button "Reload" at bounding box center [1400, 57] width 82 height 27
click at [1344, 22] on icon at bounding box center [1345, 18] width 7 height 11
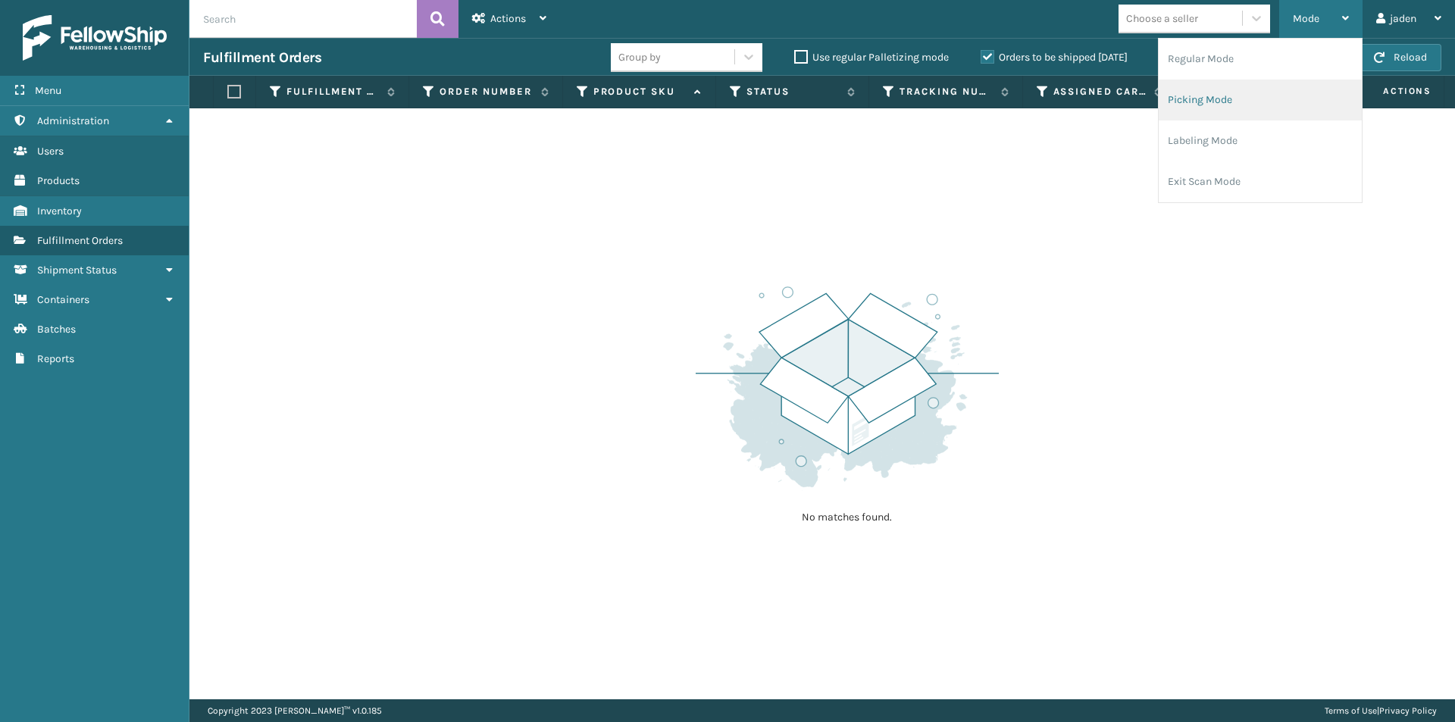
click at [1263, 100] on li "Picking Mode" at bounding box center [1259, 100] width 203 height 41
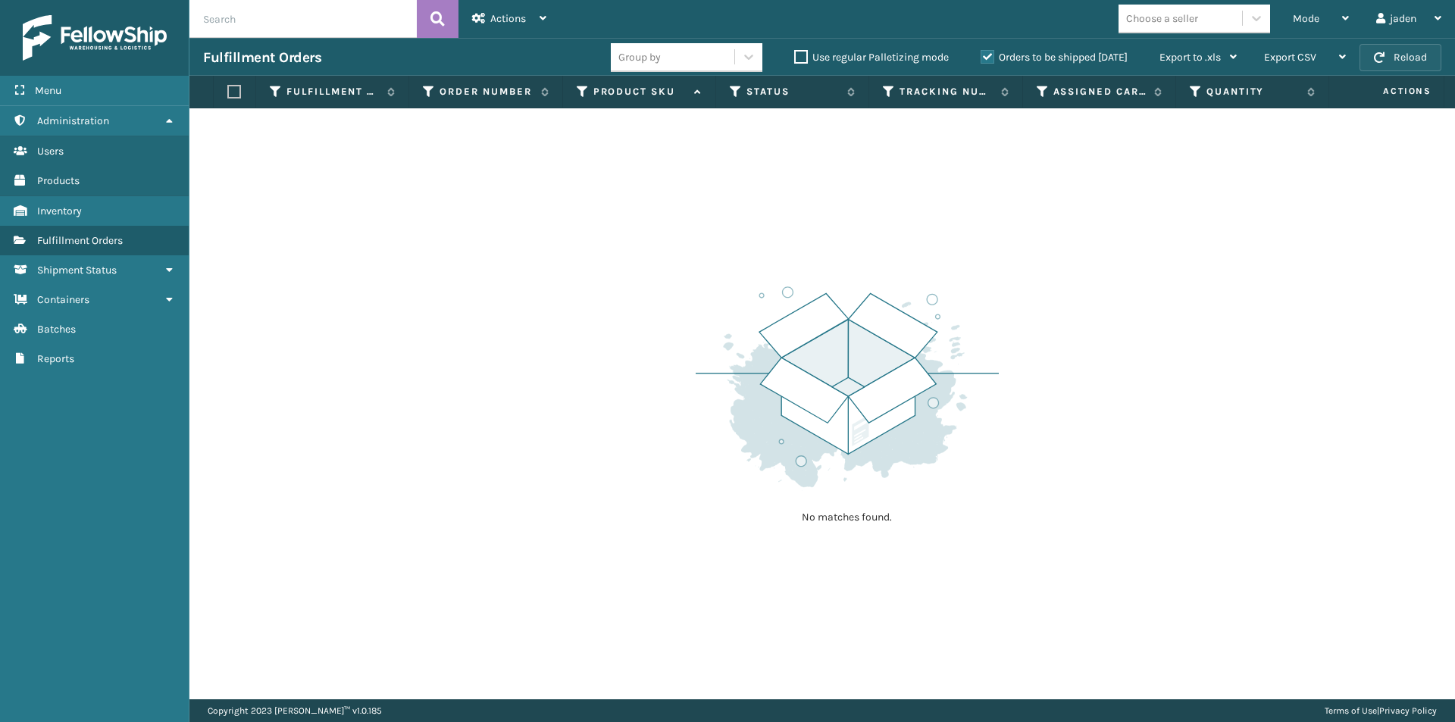
click at [1384, 58] on span "button" at bounding box center [1379, 57] width 11 height 11
drag, startPoint x: 1030, startPoint y: 224, endPoint x: 856, endPoint y: 120, distance: 202.5
click at [733, 206] on div "No matches found." at bounding box center [821, 403] width 1265 height 591
click at [989, 52] on label "Orders to be shipped [DATE]" at bounding box center [1053, 57] width 147 height 13
click at [981, 52] on input "Orders to be shipped [DATE]" at bounding box center [980, 53] width 1 height 10
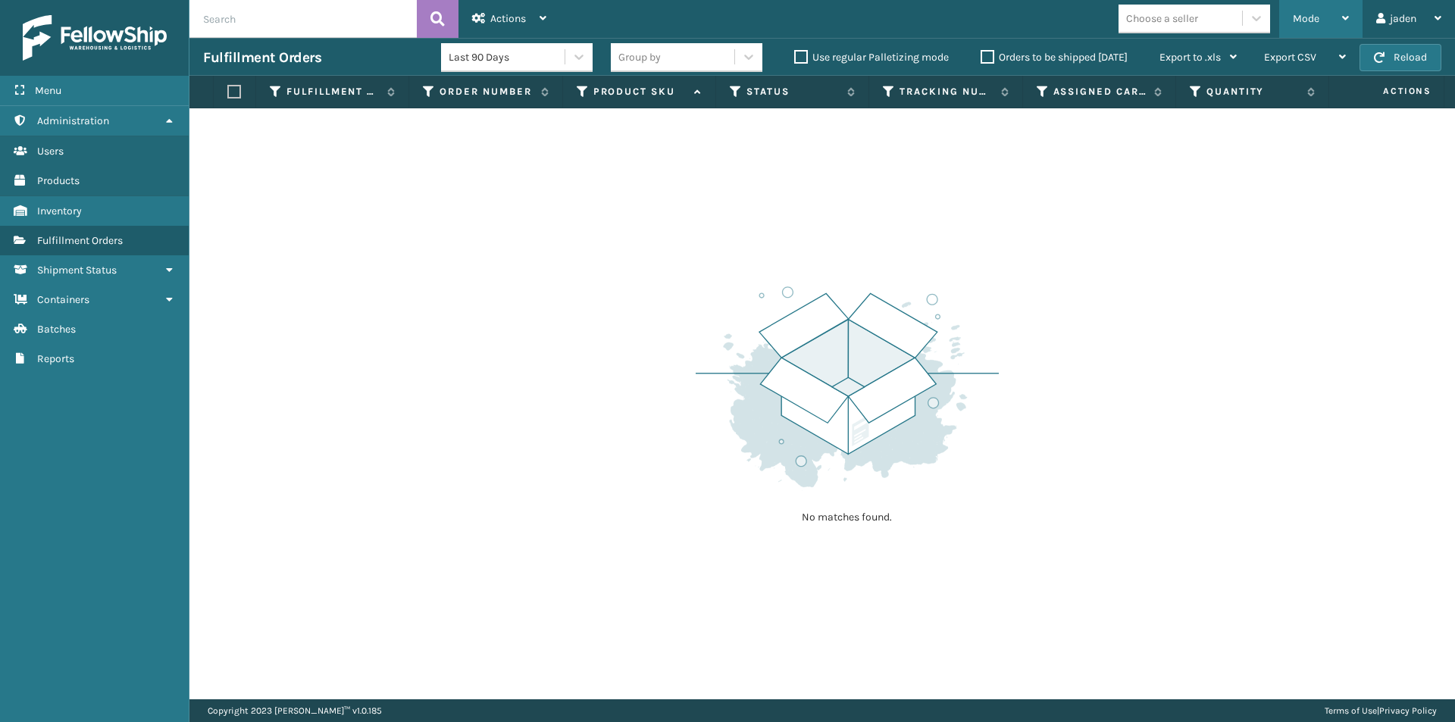
click at [1298, 14] on span "Mode" at bounding box center [1306, 18] width 27 height 13
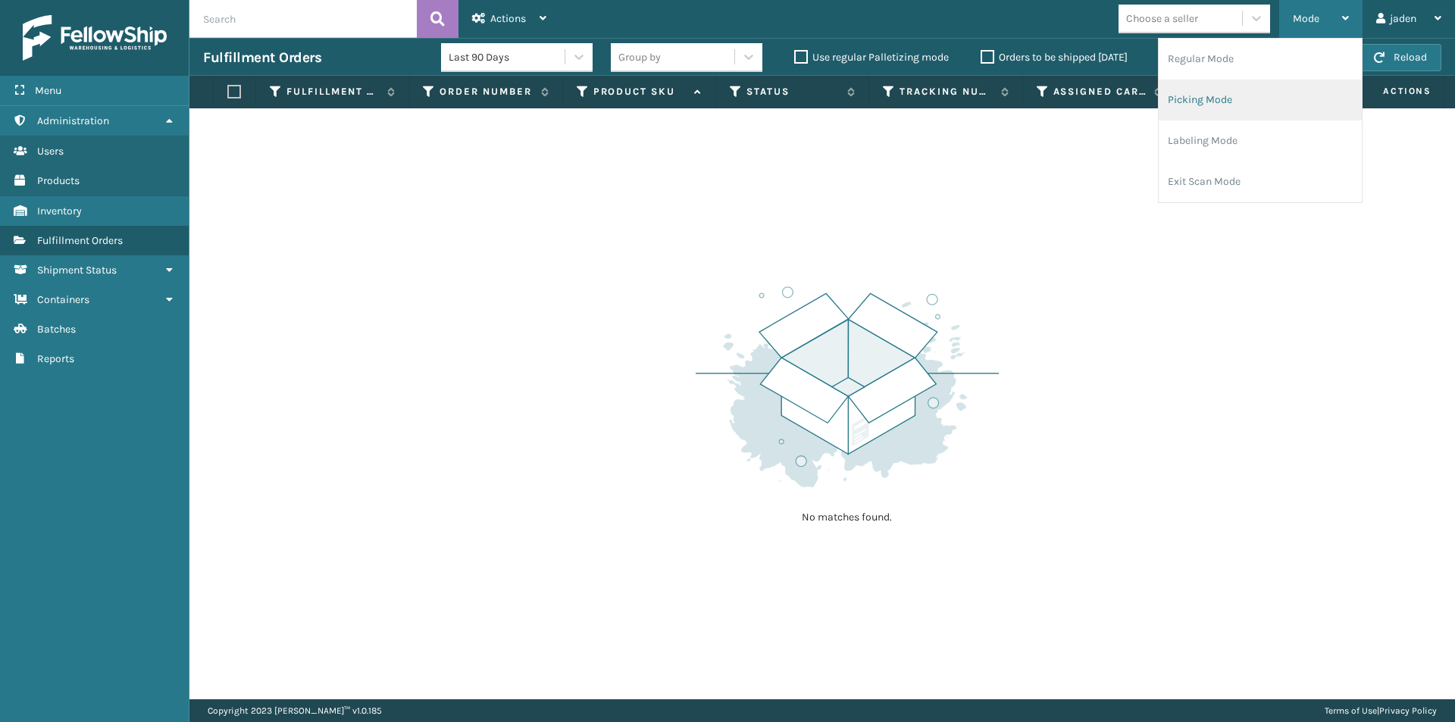
click at [1241, 112] on li "Picking Mode" at bounding box center [1259, 100] width 203 height 41
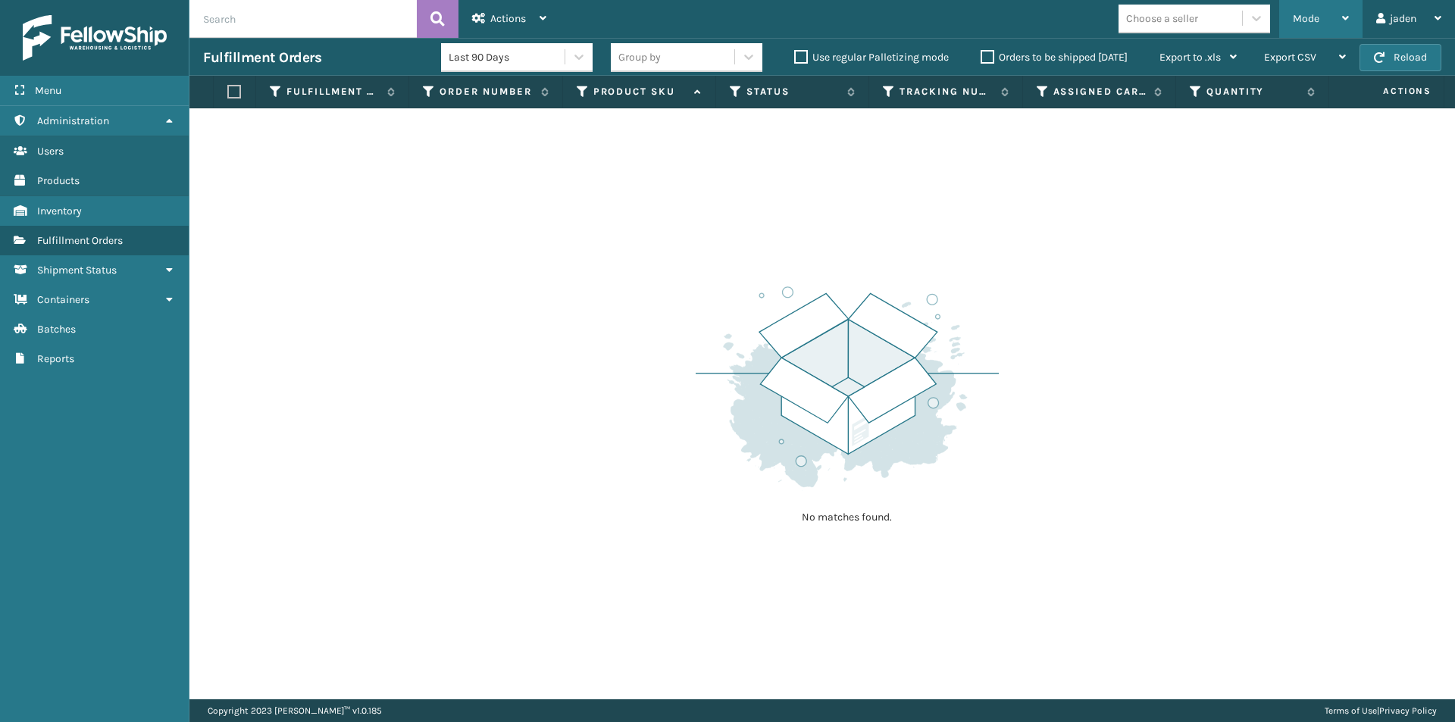
click at [1326, 11] on div "Mode" at bounding box center [1321, 19] width 56 height 38
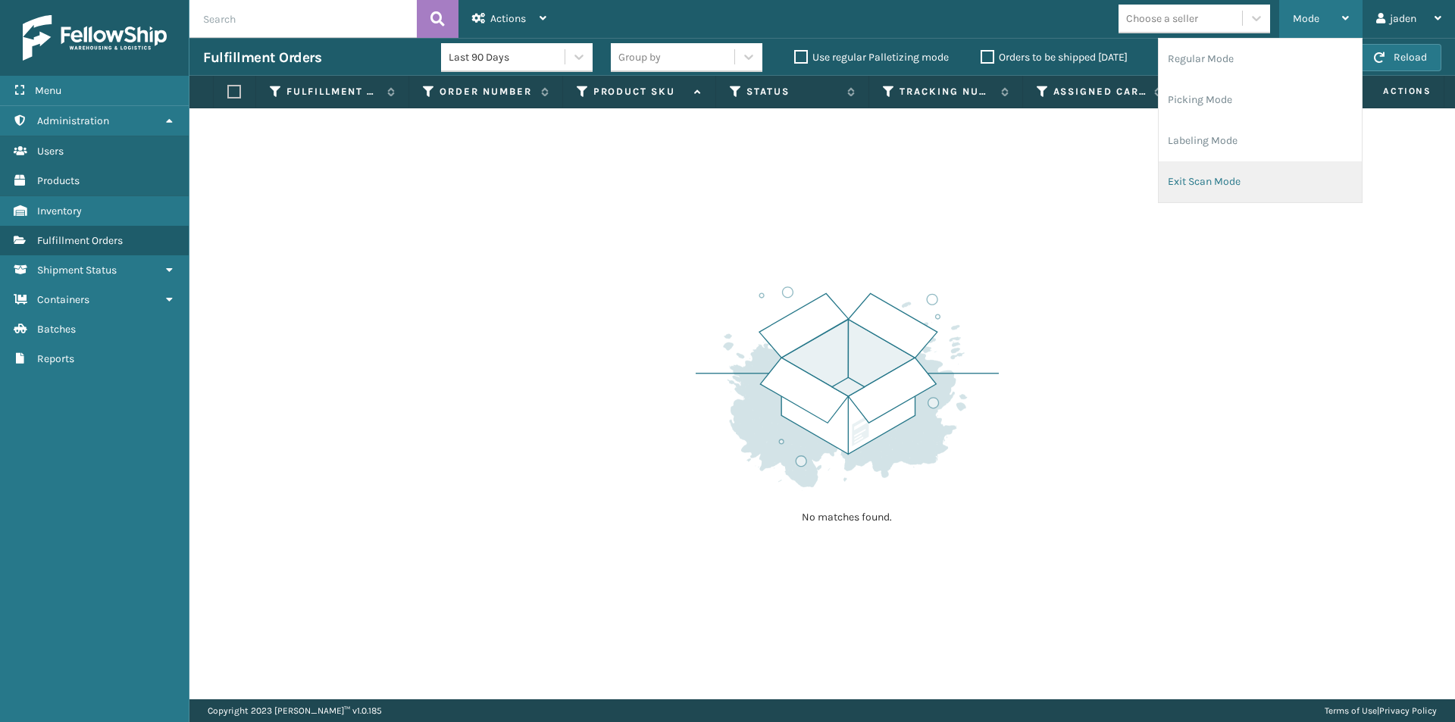
click at [1235, 167] on li "Exit Scan Mode" at bounding box center [1259, 181] width 203 height 41
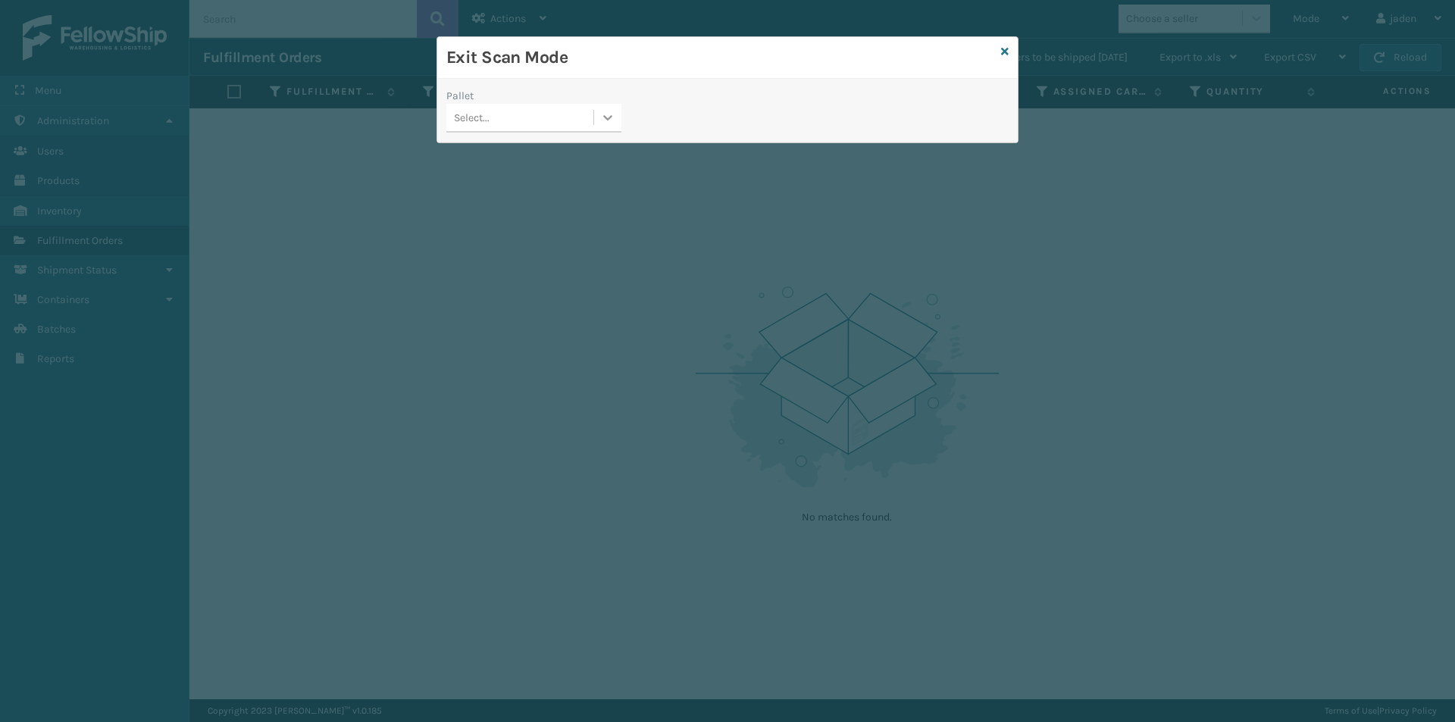
click at [598, 125] on div at bounding box center [607, 117] width 27 height 27
drag, startPoint x: 468, startPoint y: 161, endPoint x: 759, endPoint y: 118, distance: 294.0
click at [479, 157] on div "No options" at bounding box center [533, 156] width 175 height 28
drag, startPoint x: 870, startPoint y: 90, endPoint x: 846, endPoint y: 64, distance: 35.4
click at [790, 67] on h3 "Exit Scan Mode" at bounding box center [720, 57] width 549 height 23
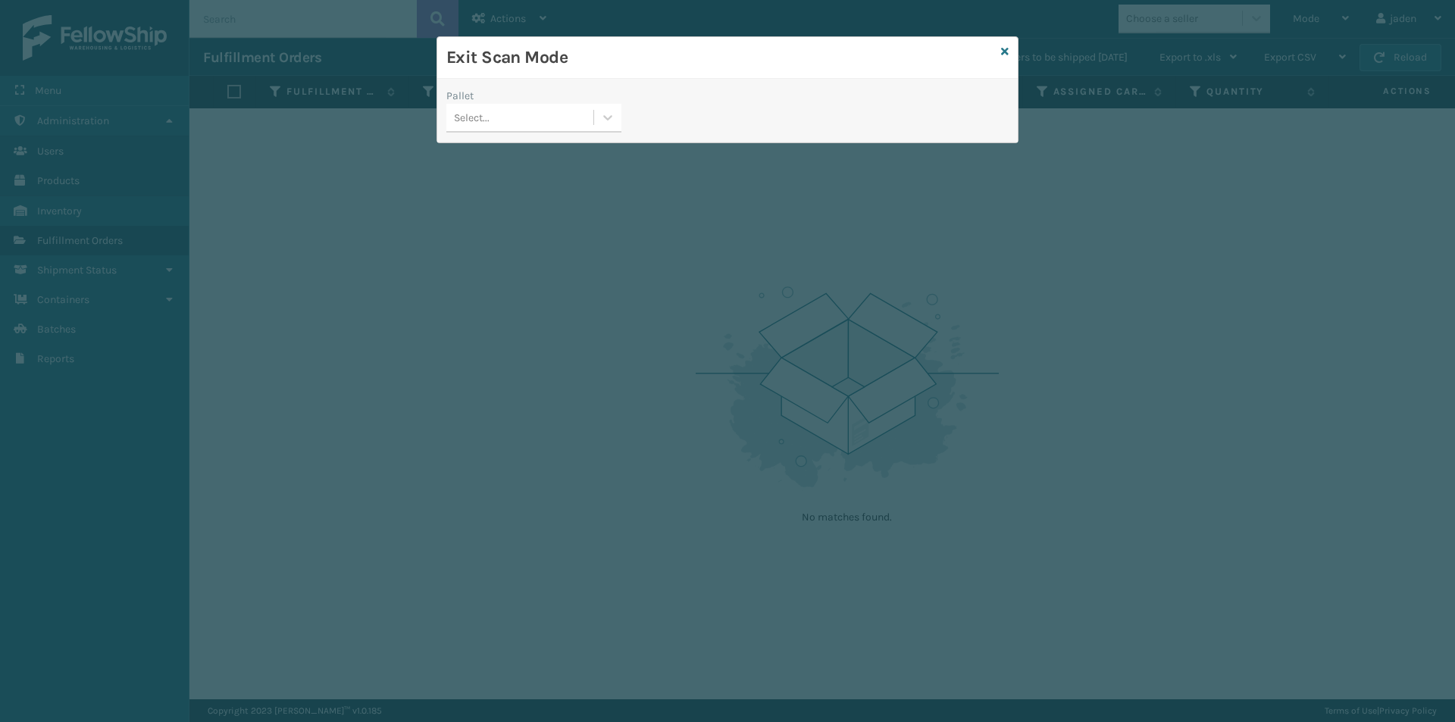
drag, startPoint x: 846, startPoint y: 64, endPoint x: 783, endPoint y: 63, distance: 62.9
drag, startPoint x: 783, startPoint y: 63, endPoint x: 864, endPoint y: 75, distance: 81.2
click at [675, 73] on div "Exit Scan Mode" at bounding box center [727, 58] width 580 height 42
drag, startPoint x: 804, startPoint y: 88, endPoint x: 771, endPoint y: 81, distance: 34.0
drag, startPoint x: 771, startPoint y: 81, endPoint x: 813, endPoint y: 89, distance: 43.1
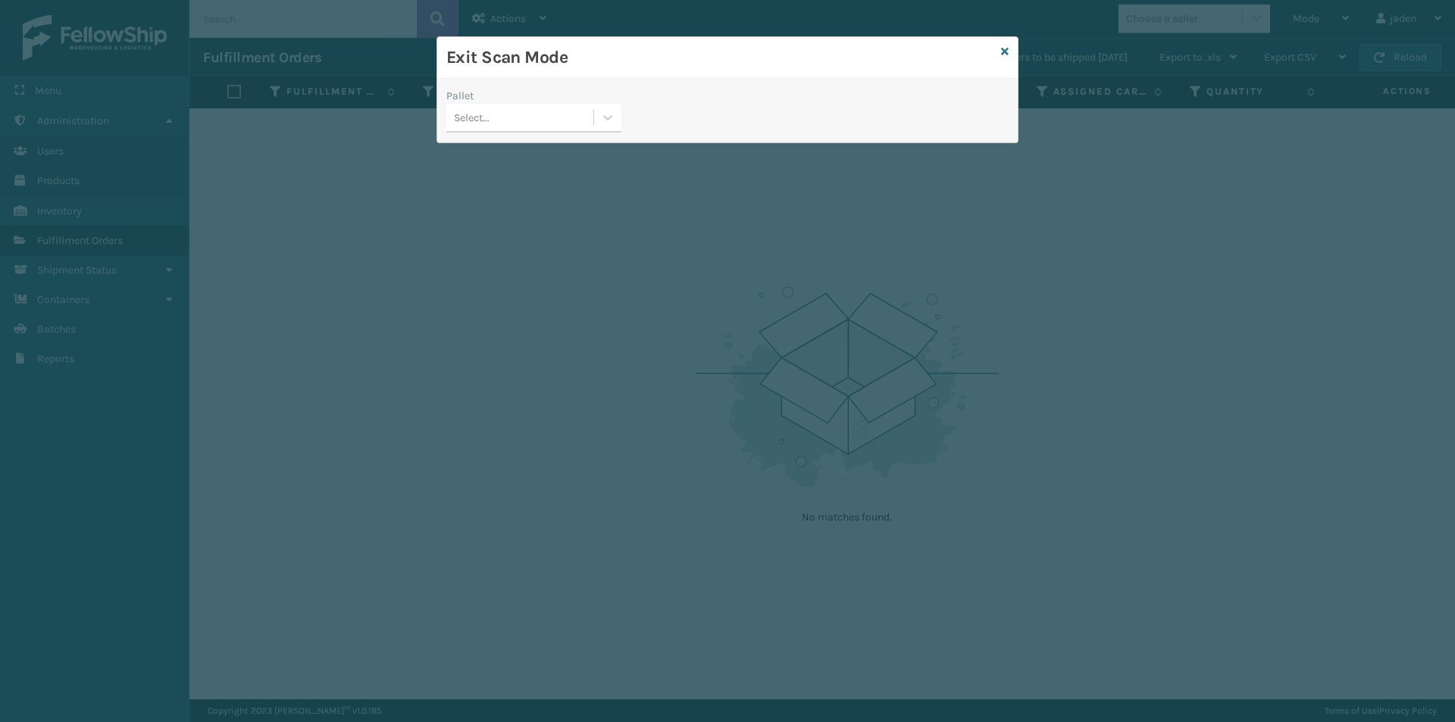
click at [673, 89] on div "Exit Scan Mode Pallet Select..." at bounding box center [727, 89] width 580 height 105
click at [1001, 54] on icon at bounding box center [1005, 51] width 8 height 11
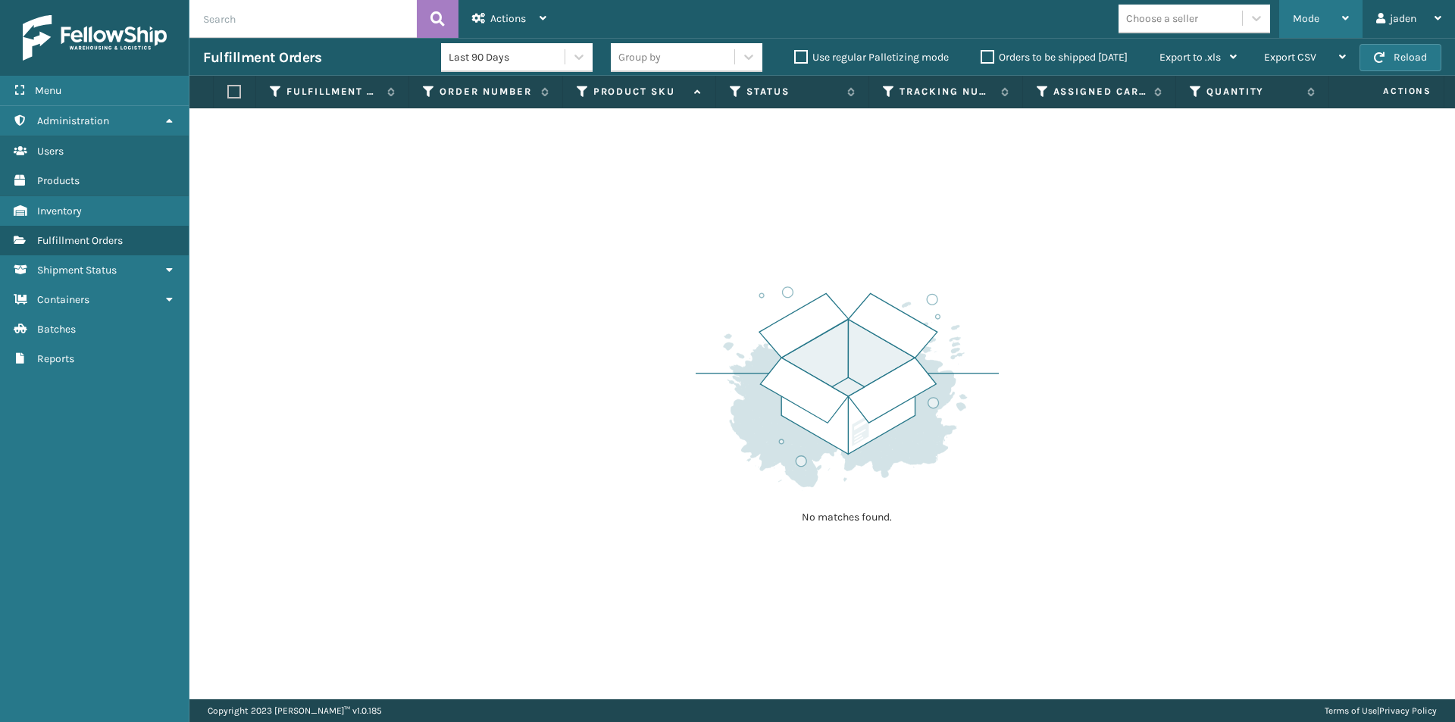
click at [1305, 23] on span "Mode" at bounding box center [1306, 18] width 27 height 13
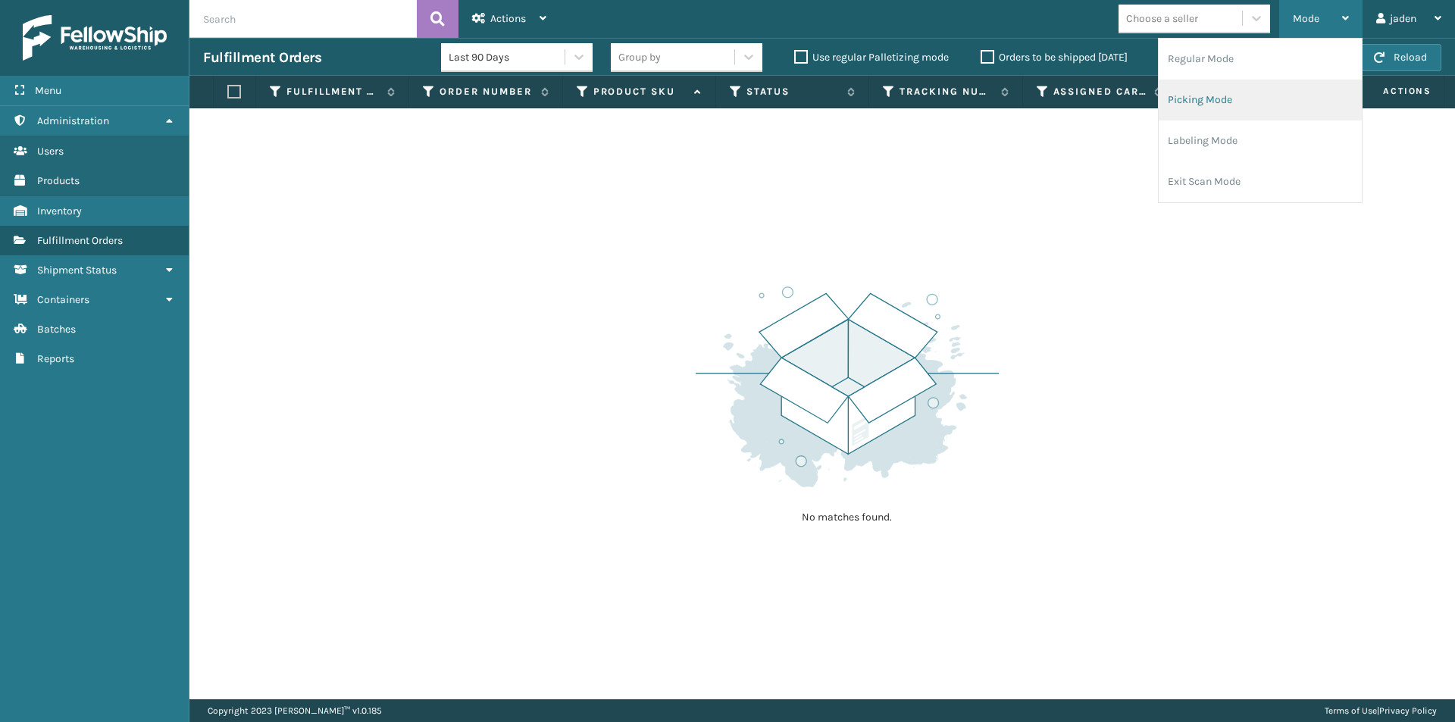
click at [1234, 101] on li "Picking Mode" at bounding box center [1259, 100] width 203 height 41
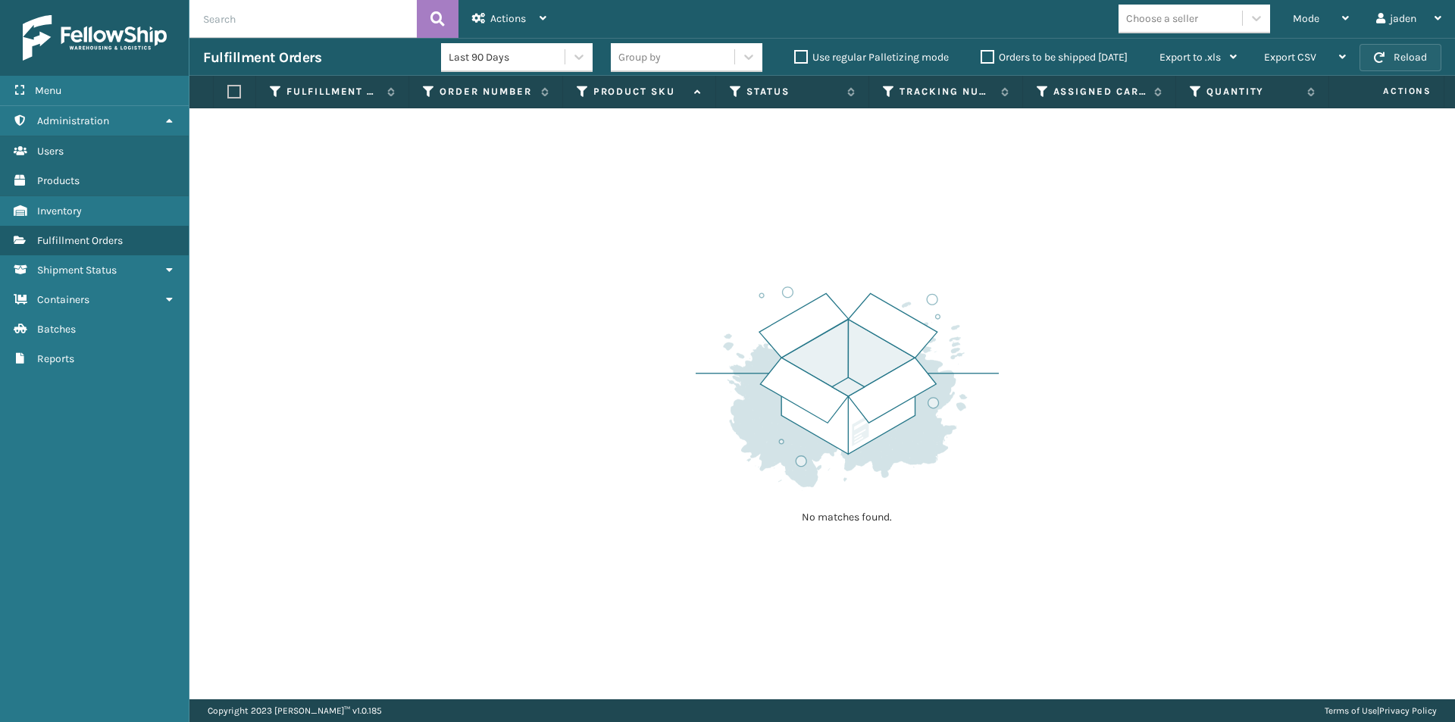
click at [1396, 52] on button "Reload" at bounding box center [1400, 57] width 82 height 27
click at [1396, 51] on button "Reload" at bounding box center [1400, 57] width 82 height 27
click at [1299, 26] on div "Mode" at bounding box center [1321, 19] width 56 height 38
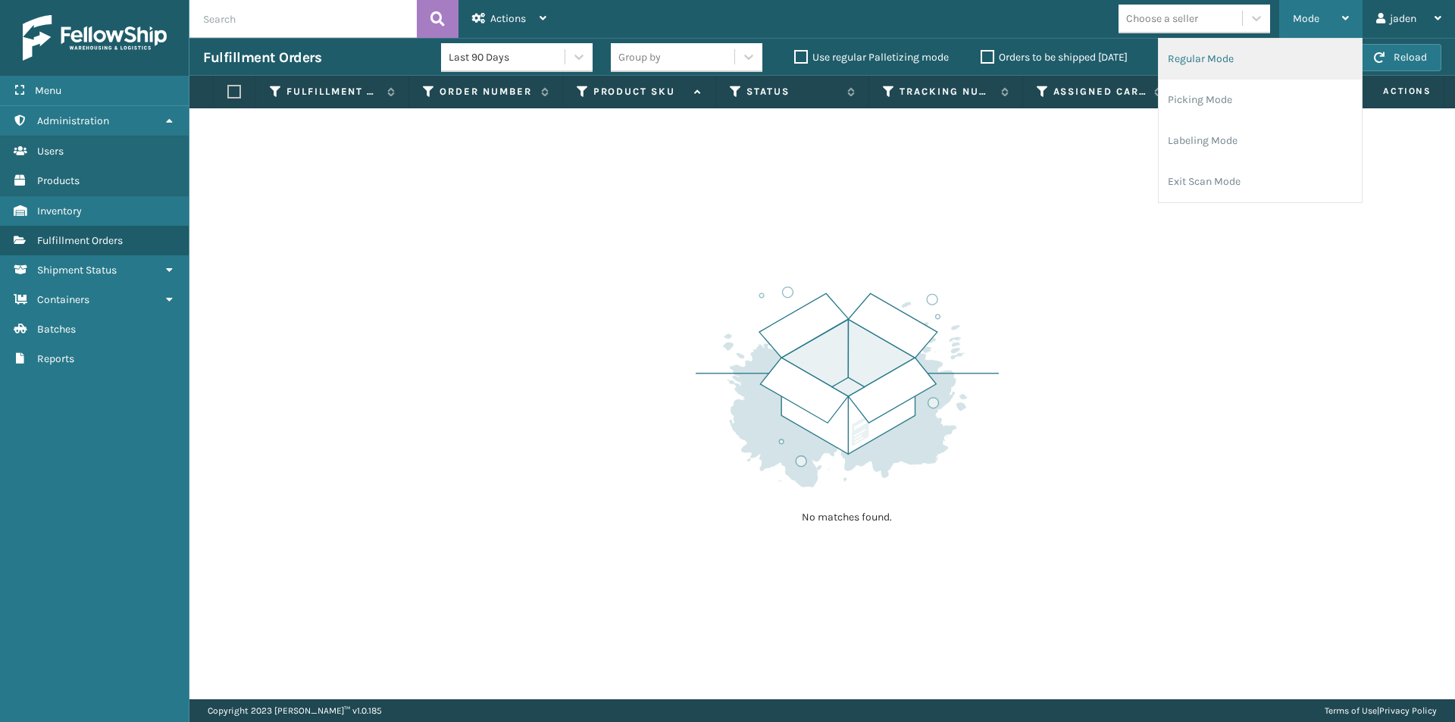
click at [1237, 68] on li "Regular Mode" at bounding box center [1259, 59] width 203 height 41
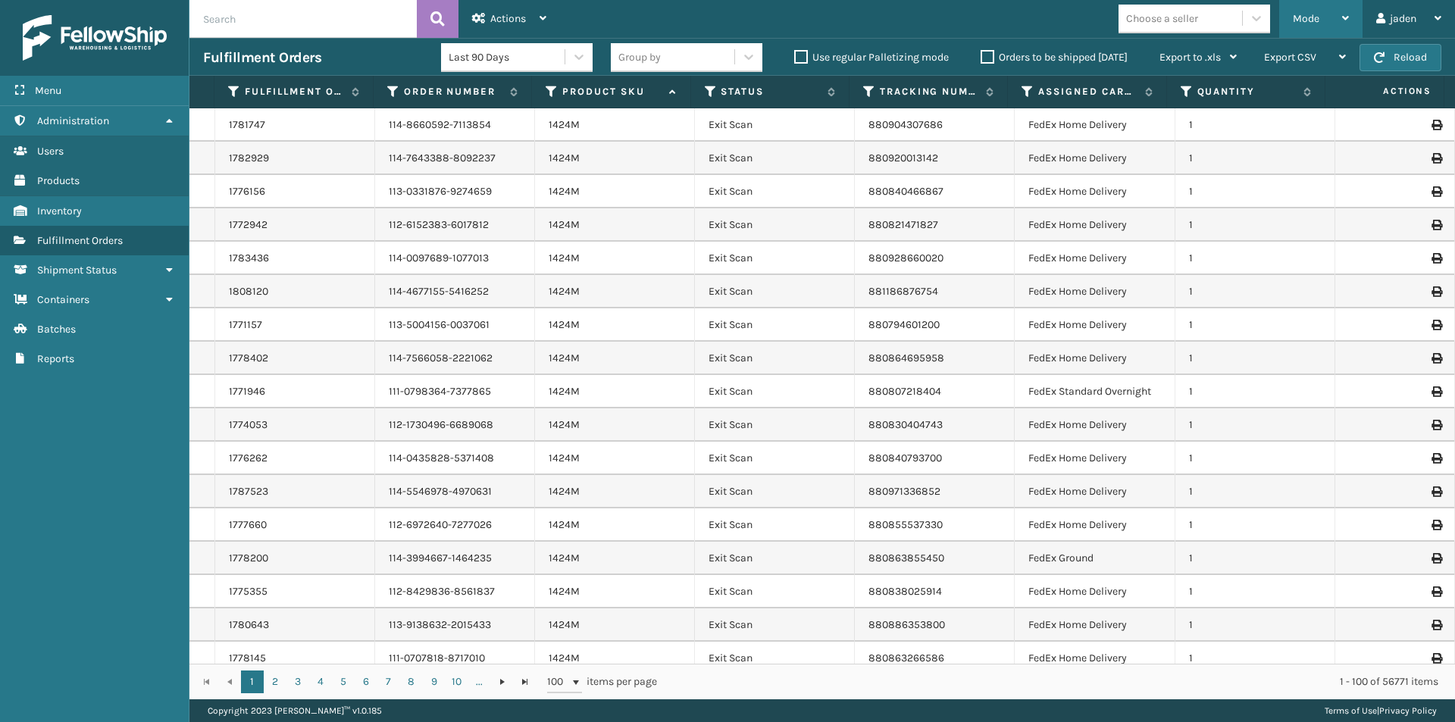
click at [1343, 19] on icon at bounding box center [1345, 18] width 7 height 11
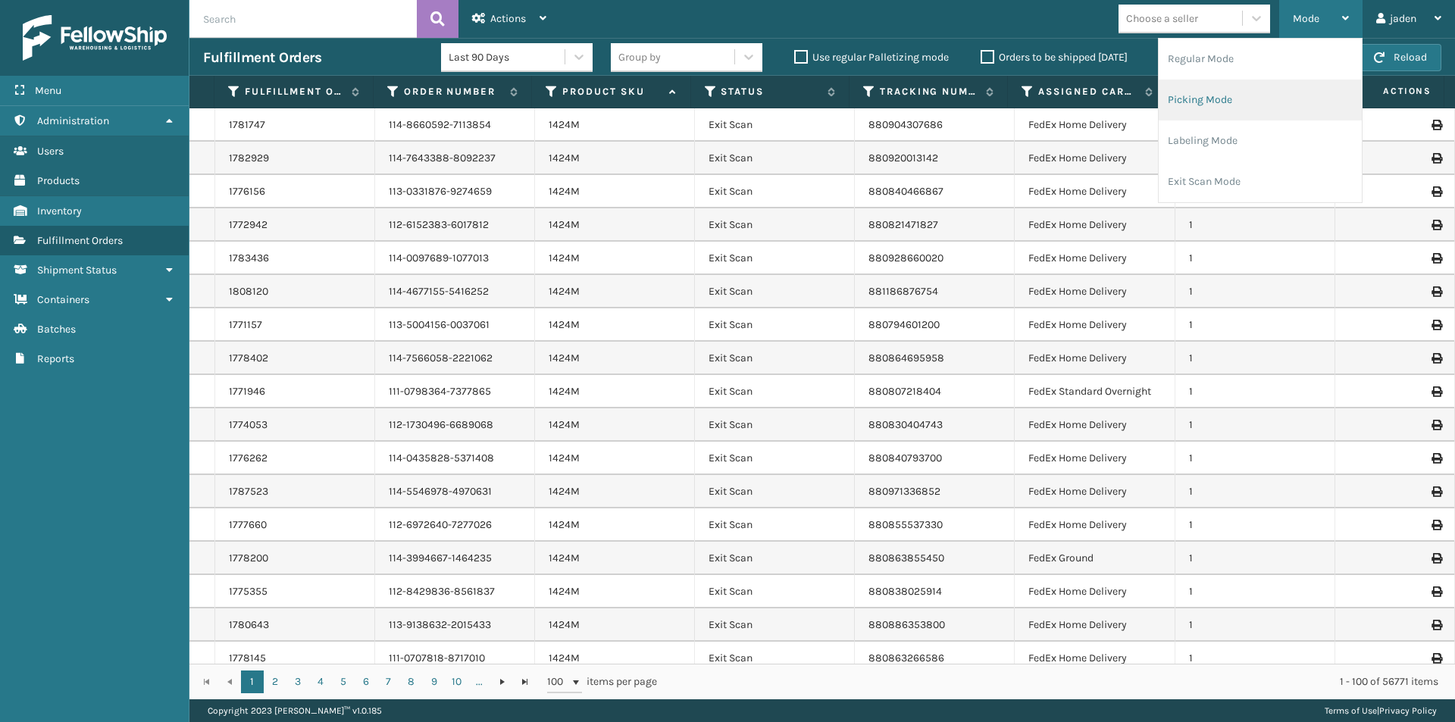
click at [1240, 95] on li "Picking Mode" at bounding box center [1259, 100] width 203 height 41
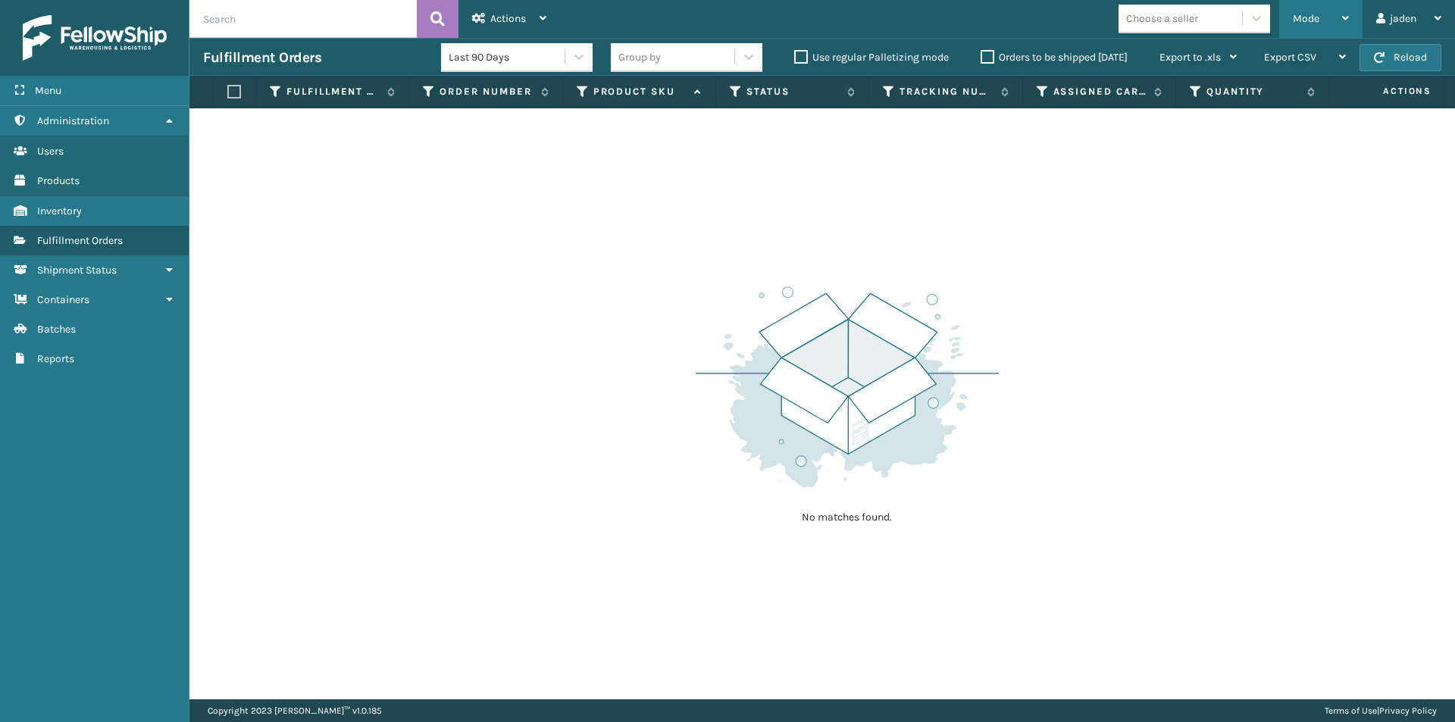
click at [1325, 18] on div "Mode" at bounding box center [1321, 19] width 56 height 38
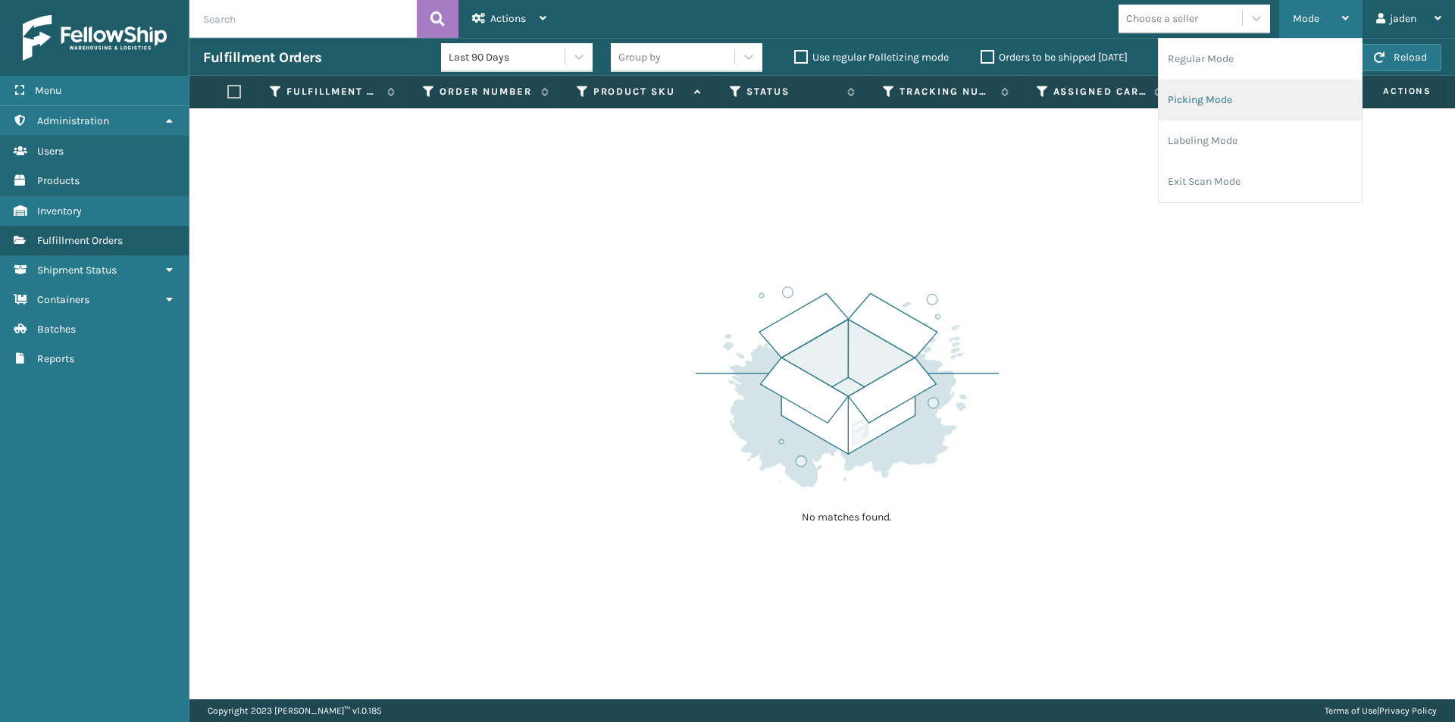
click at [1241, 95] on li "Picking Mode" at bounding box center [1259, 100] width 203 height 41
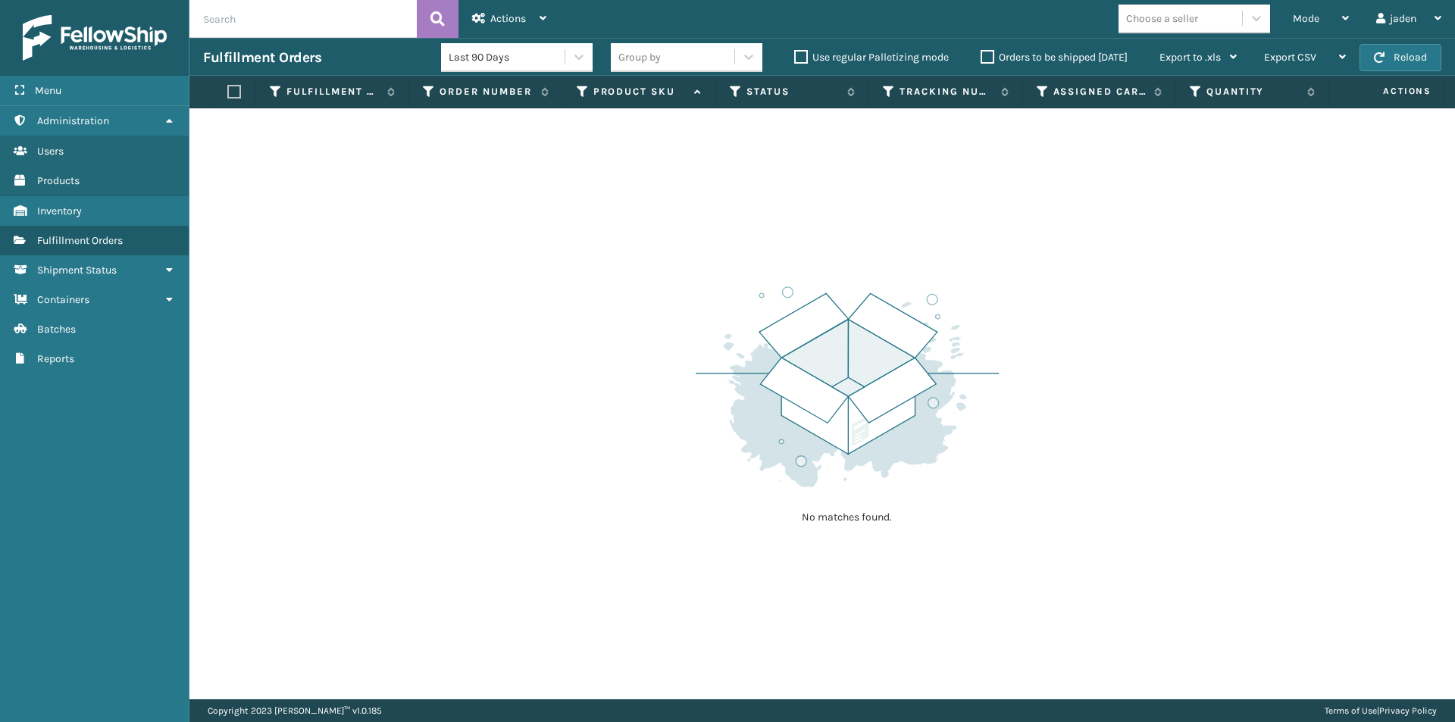
click at [992, 52] on label "Orders to be shipped [DATE]" at bounding box center [1053, 57] width 147 height 13
click at [981, 52] on input "Orders to be shipped [DATE]" at bounding box center [980, 53] width 1 height 10
click at [1440, 64] on button "Reload" at bounding box center [1400, 57] width 82 height 27
click at [1419, 58] on button "Reload" at bounding box center [1400, 57] width 82 height 27
drag, startPoint x: 1435, startPoint y: 64, endPoint x: 1419, endPoint y: 58, distance: 17.0
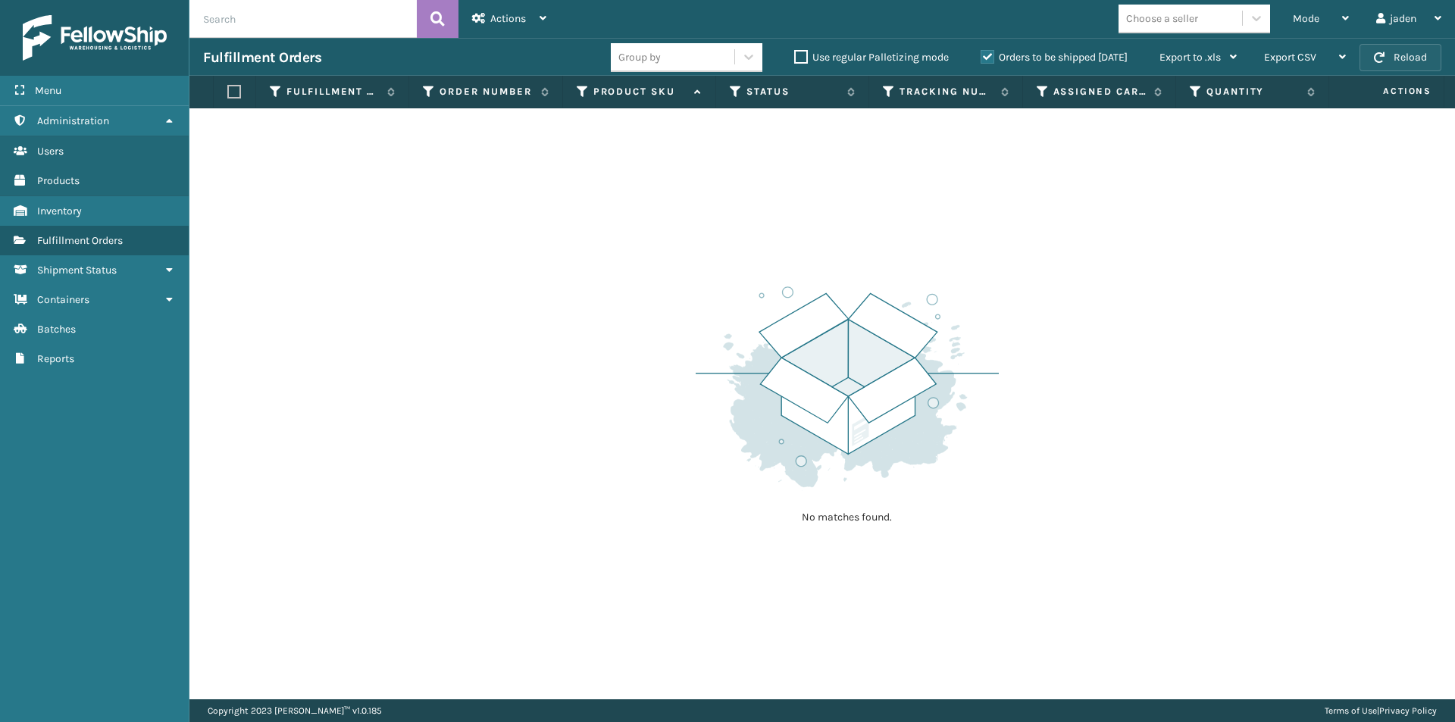
click at [1419, 58] on button "Reload" at bounding box center [1400, 57] width 82 height 27
click at [1403, 60] on button "Reload" at bounding box center [1400, 57] width 82 height 27
click at [1315, 5] on div "Mode" at bounding box center [1321, 19] width 56 height 38
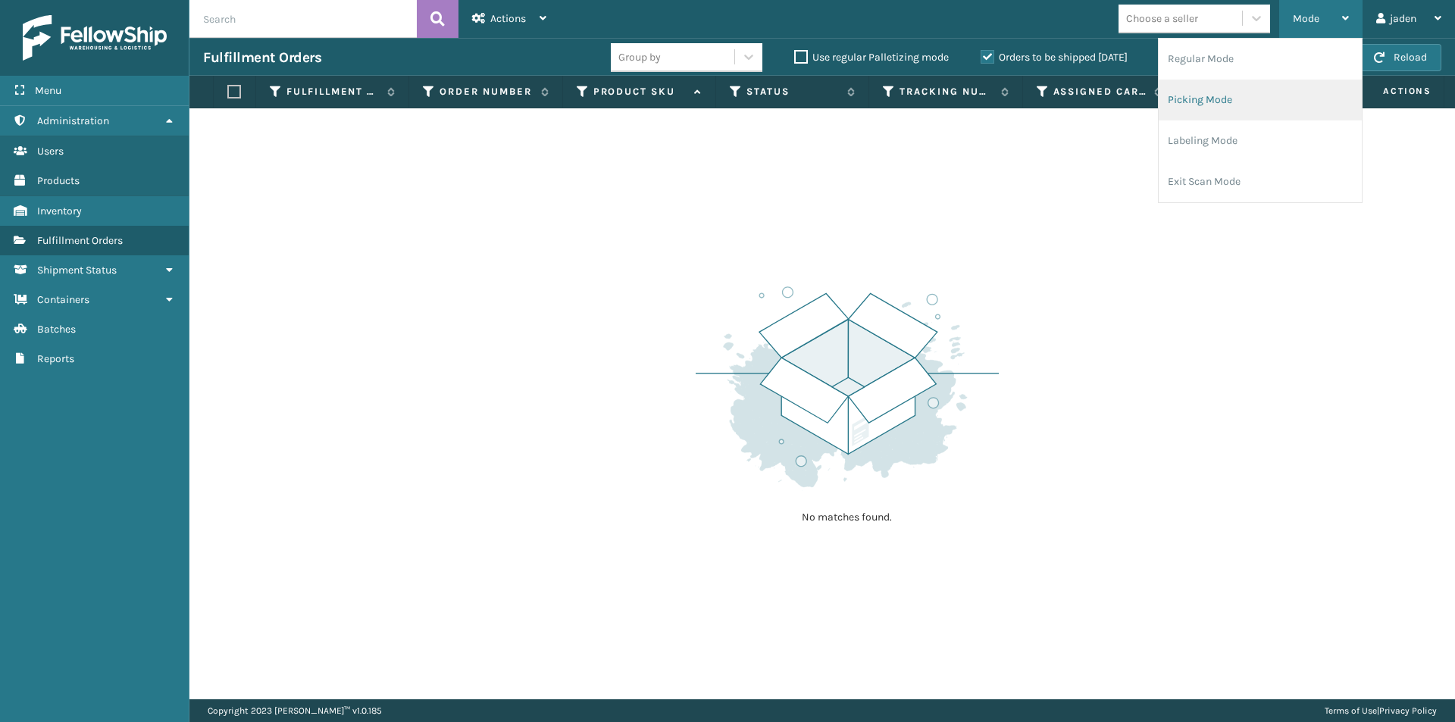
click at [1212, 104] on li "Picking Mode" at bounding box center [1259, 100] width 203 height 41
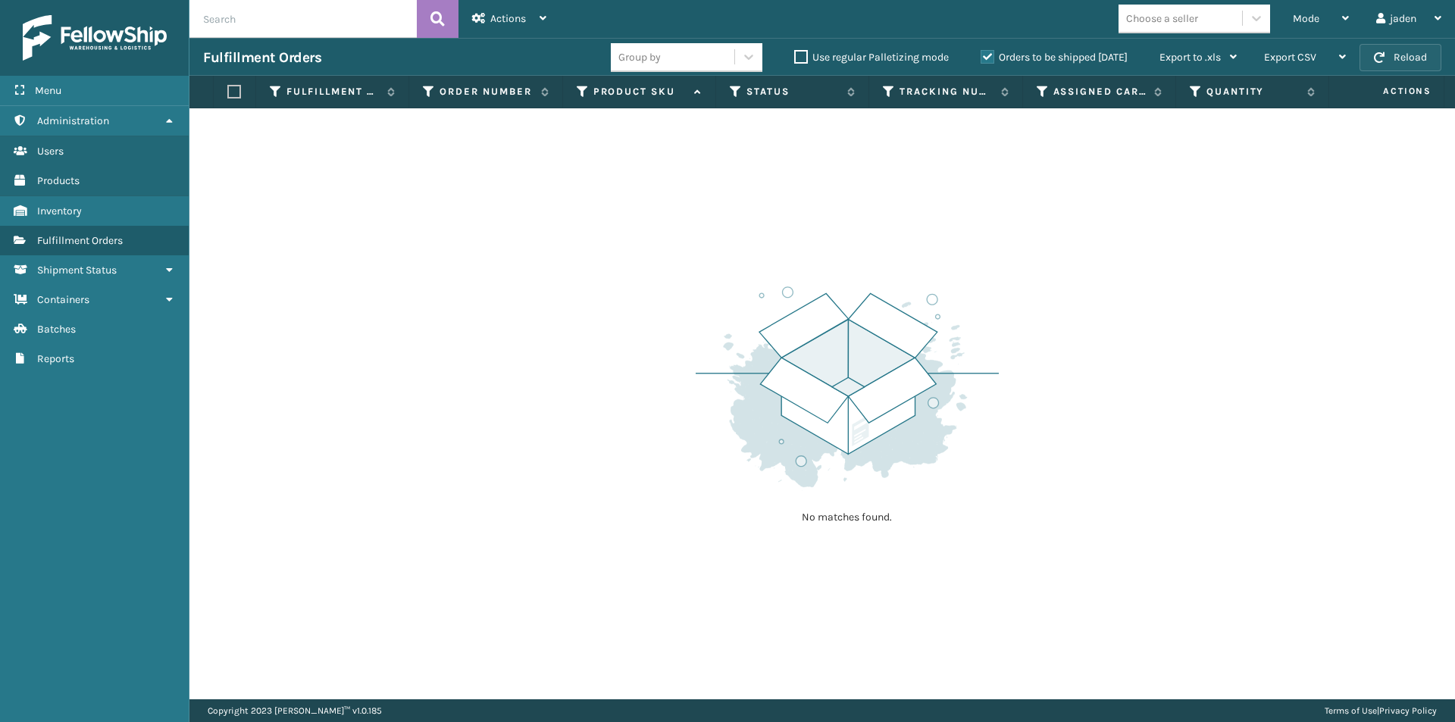
click at [1393, 58] on button "Reload" at bounding box center [1400, 57] width 82 height 27
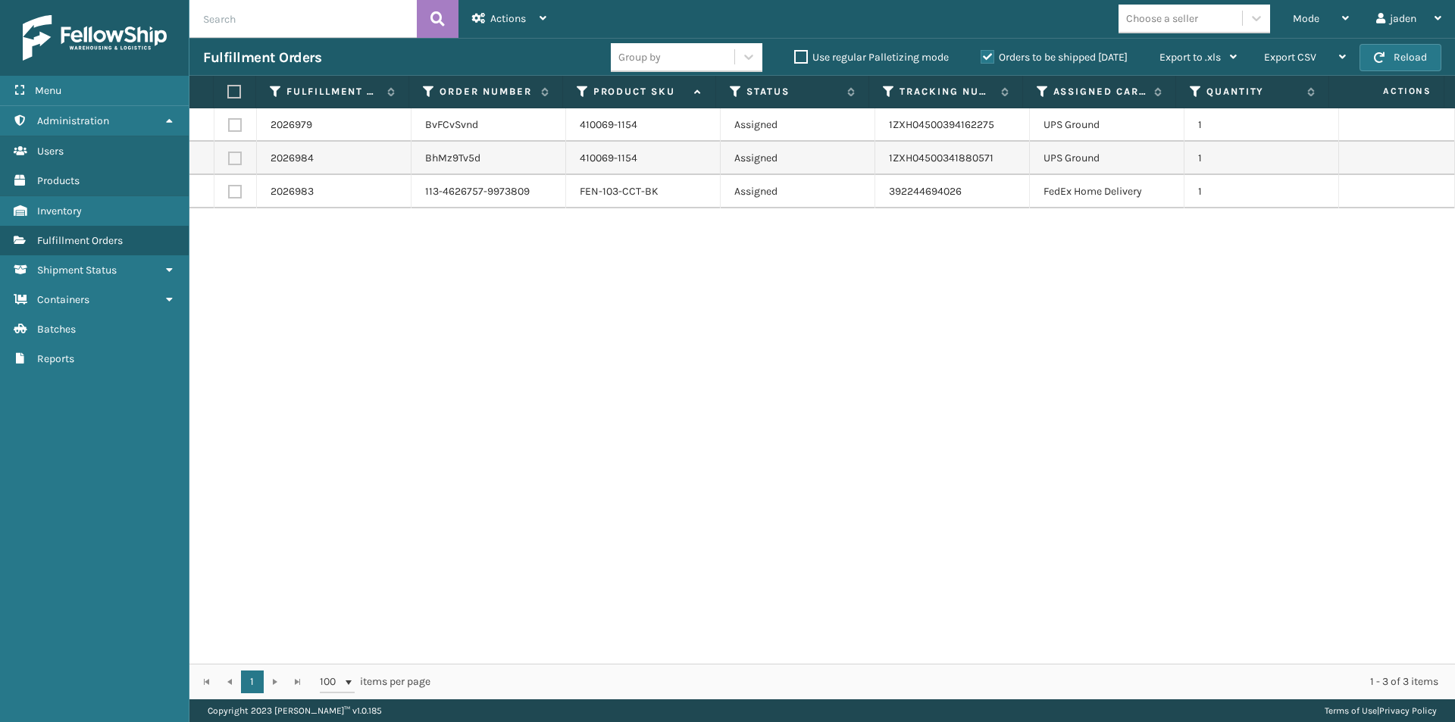
drag, startPoint x: 986, startPoint y: 339, endPoint x: 522, endPoint y: 349, distance: 464.5
click at [522, 349] on div "2026979 BvFCvSvnd 410069-1154 Assigned 1ZXH04500394162275 UPS Ground 1 2026984 …" at bounding box center [821, 385] width 1265 height 555
drag, startPoint x: 1009, startPoint y: 368, endPoint x: 966, endPoint y: 362, distance: 43.6
drag, startPoint x: 966, startPoint y: 362, endPoint x: 981, endPoint y: 327, distance: 38.0
click at [546, 377] on div "2026979 BvFCvSvnd 410069-1154 Assigned 1ZXH04500394162275 UPS Ground 1 2026984 …" at bounding box center [821, 385] width 1265 height 555
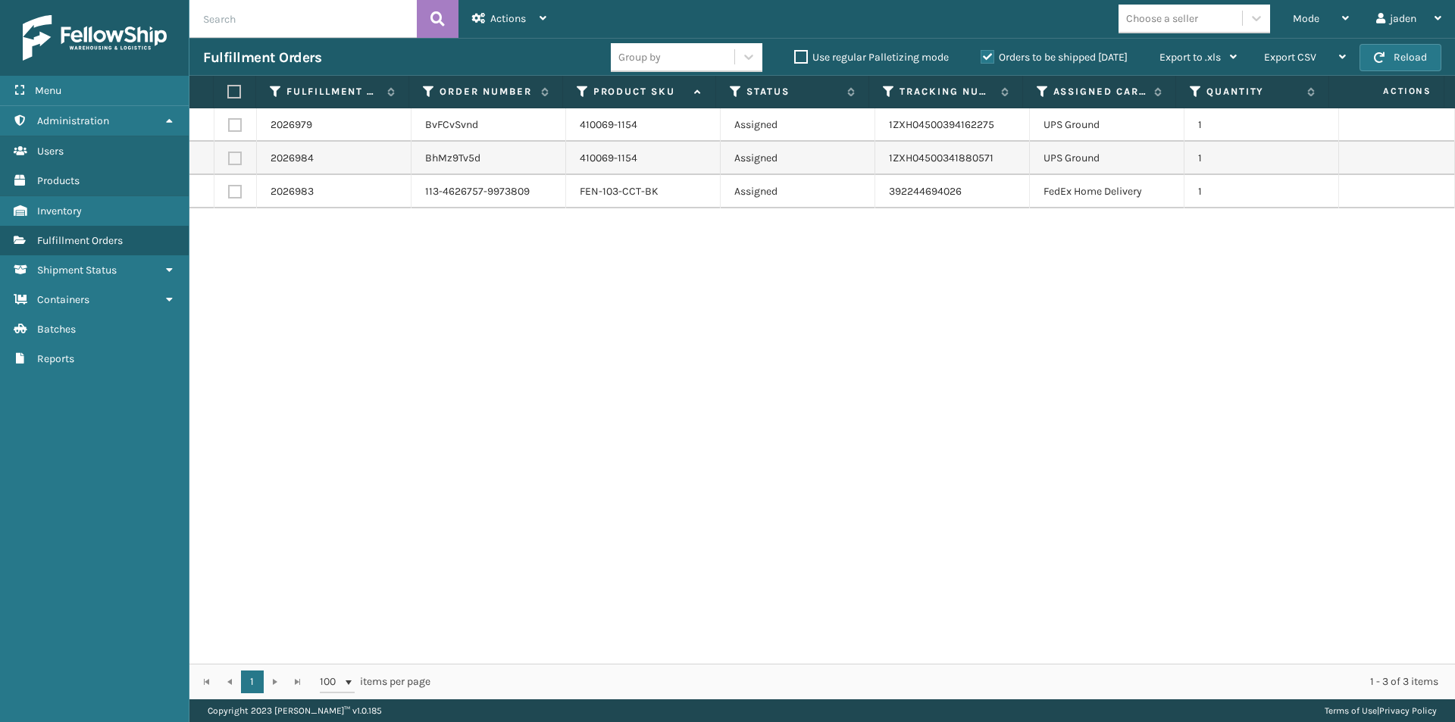
drag, startPoint x: 1007, startPoint y: 332, endPoint x: 954, endPoint y: 340, distance: 53.7
click at [526, 344] on div "2026979 BvFCvSvnd 410069-1154 Assigned 1ZXH04500394162275 UPS Ground 1 2026984 …" at bounding box center [821, 385] width 1265 height 555
drag, startPoint x: 997, startPoint y: 338, endPoint x: 1061, endPoint y: 302, distance: 73.3
click at [636, 311] on div "2026979 BvFCvSvnd 410069-1154 Assigned 1ZXH04500394162275 UPS Ground 1 2026984 …" at bounding box center [821, 385] width 1265 height 555
drag, startPoint x: 1102, startPoint y: 302, endPoint x: 1074, endPoint y: 302, distance: 28.0
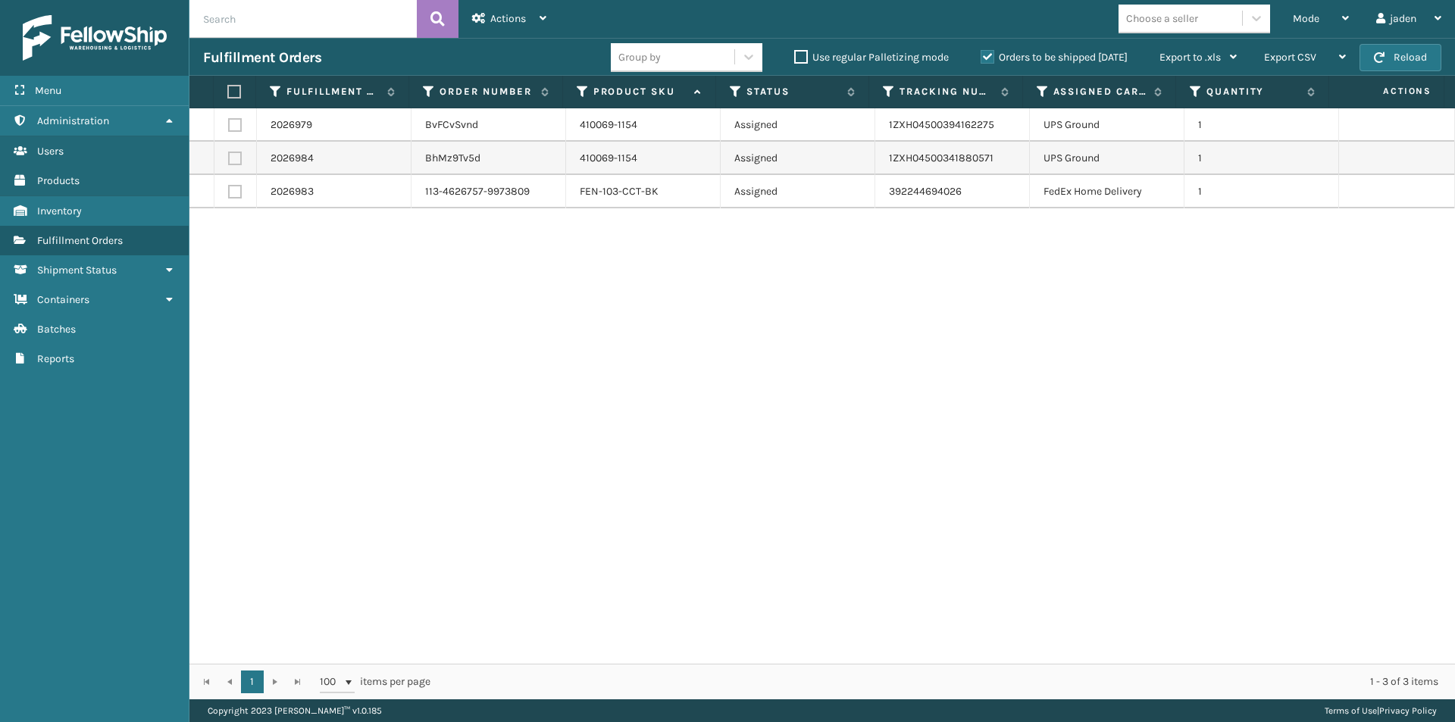
drag, startPoint x: 1074, startPoint y: 302, endPoint x: 825, endPoint y: 287, distance: 248.9
click at [705, 294] on div "2026979 BvFCvSvnd 410069-1154 Assigned 1ZXH04500394162275 UPS Ground 1 2026984 …" at bounding box center [821, 385] width 1265 height 555
drag, startPoint x: 1172, startPoint y: 281, endPoint x: 1078, endPoint y: 267, distance: 94.9
drag, startPoint x: 1078, startPoint y: 267, endPoint x: 1283, endPoint y: 284, distance: 205.2
click at [863, 283] on div "2026979 BvFCvSvnd 410069-1154 Assigned 1ZXH04500394162275 UPS Ground 1 2026984 …" at bounding box center [821, 385] width 1265 height 555
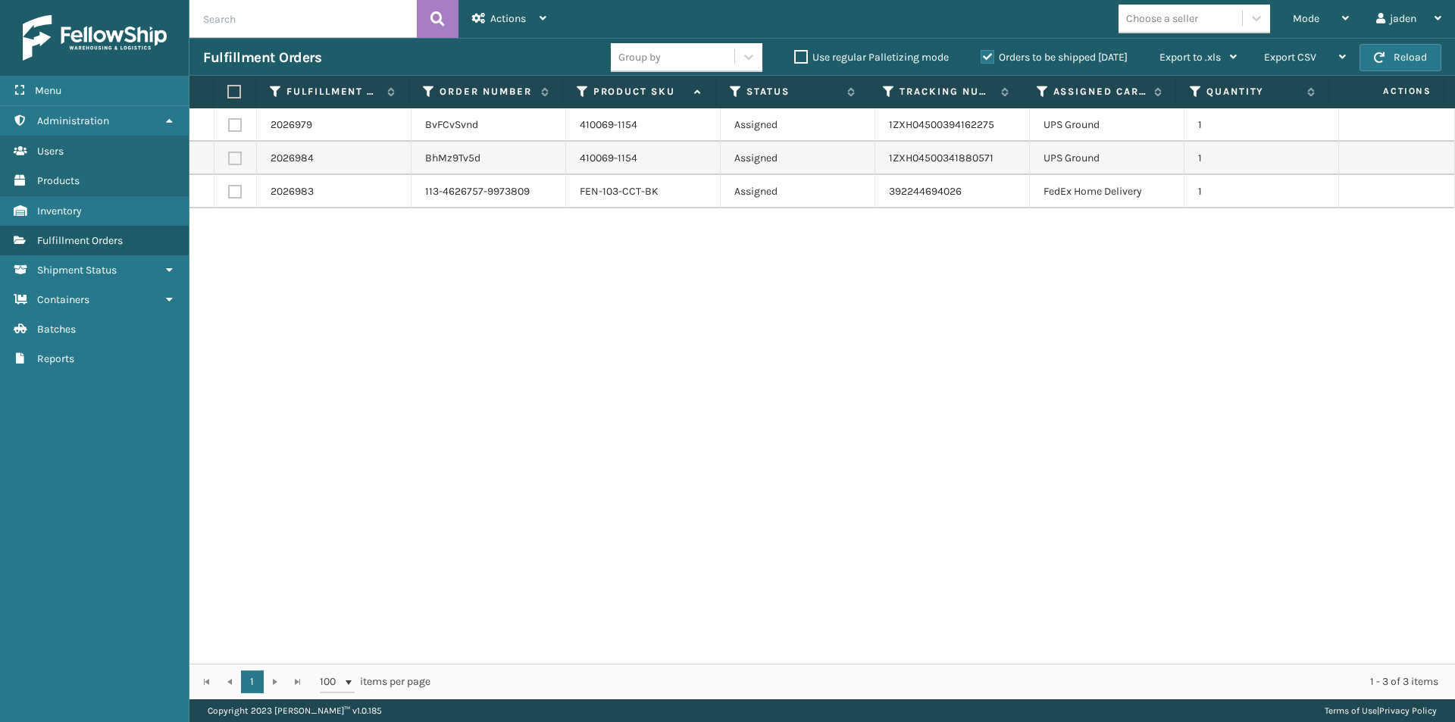
drag, startPoint x: 1283, startPoint y: 284, endPoint x: 722, endPoint y: 321, distance: 561.9
click at [722, 321] on div "2026979 BvFCvSvnd 410069-1154 Assigned 1ZXH04500394162275 UPS Ground 1 2026984 …" at bounding box center [821, 385] width 1265 height 555
click at [1326, 14] on div "Mode" at bounding box center [1321, 19] width 56 height 38
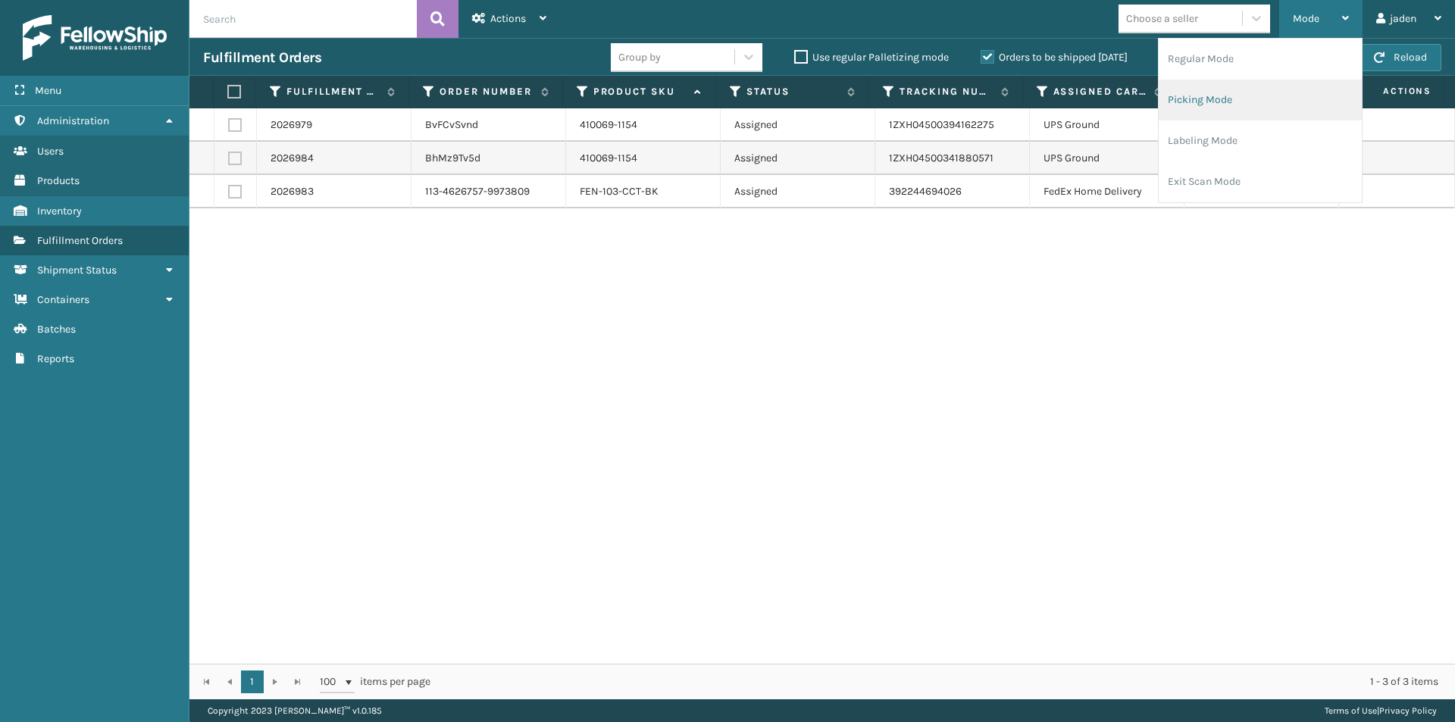
click at [1259, 103] on li "Picking Mode" at bounding box center [1259, 100] width 203 height 41
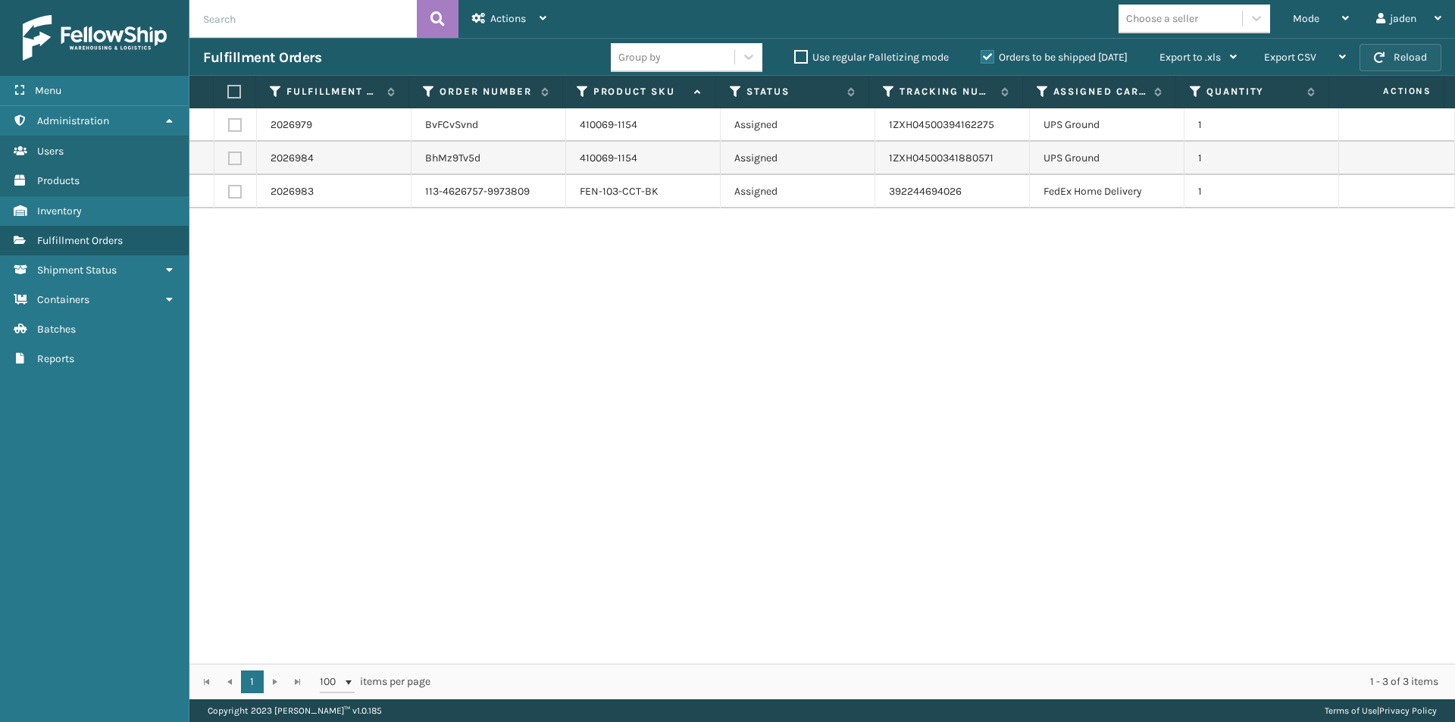
click at [1402, 65] on button "Reload" at bounding box center [1400, 57] width 82 height 27
click at [1322, 22] on div "Mode" at bounding box center [1321, 19] width 56 height 38
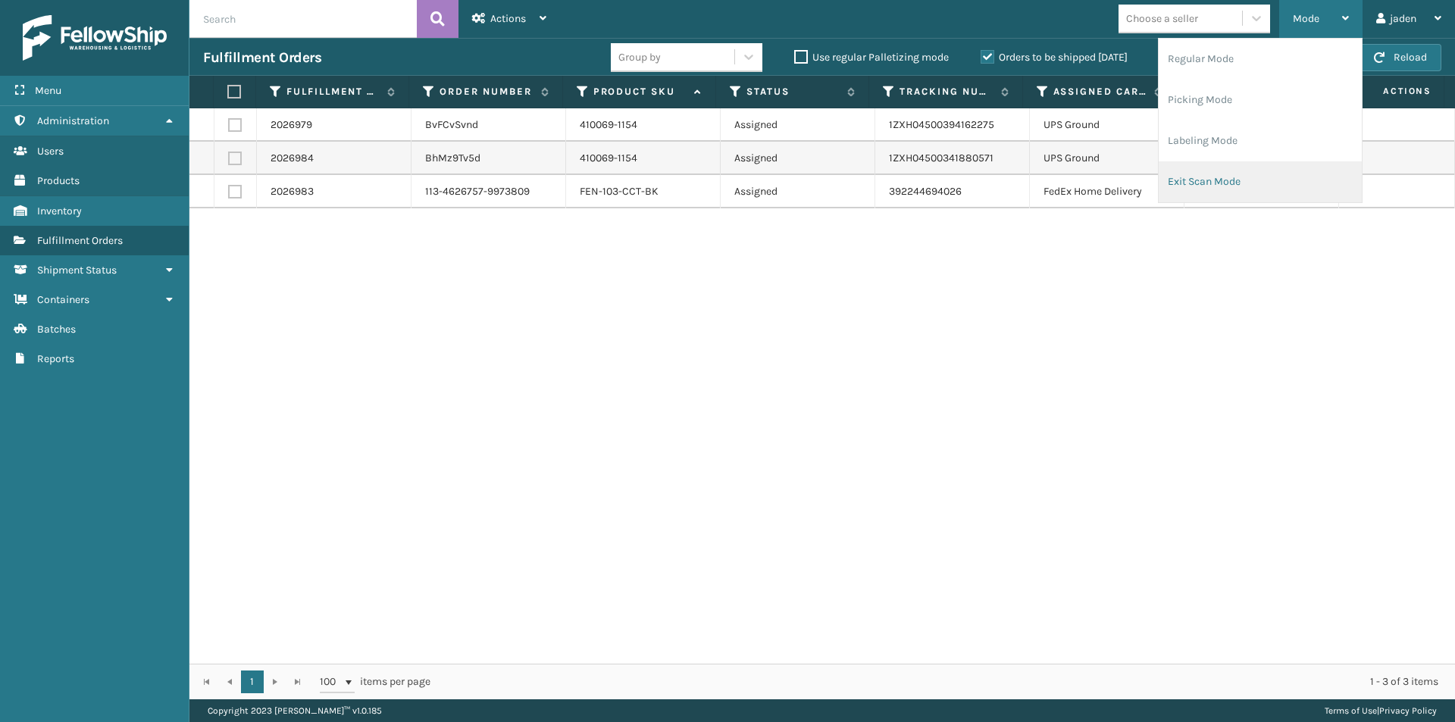
click at [1258, 179] on li "Exit Scan Mode" at bounding box center [1259, 181] width 203 height 41
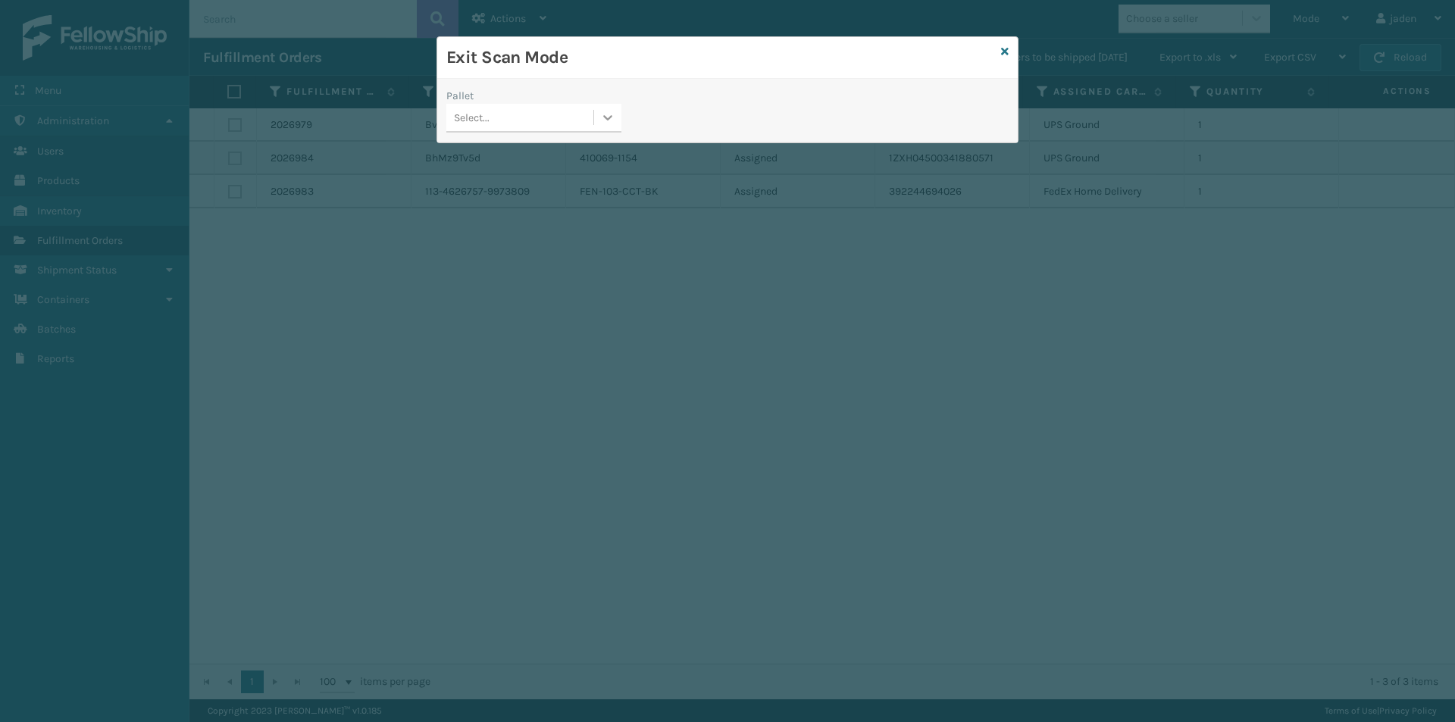
click at [599, 124] on div at bounding box center [607, 117] width 27 height 27
click at [545, 149] on div "No options" at bounding box center [533, 156] width 175 height 28
click at [1002, 54] on icon at bounding box center [1005, 51] width 8 height 11
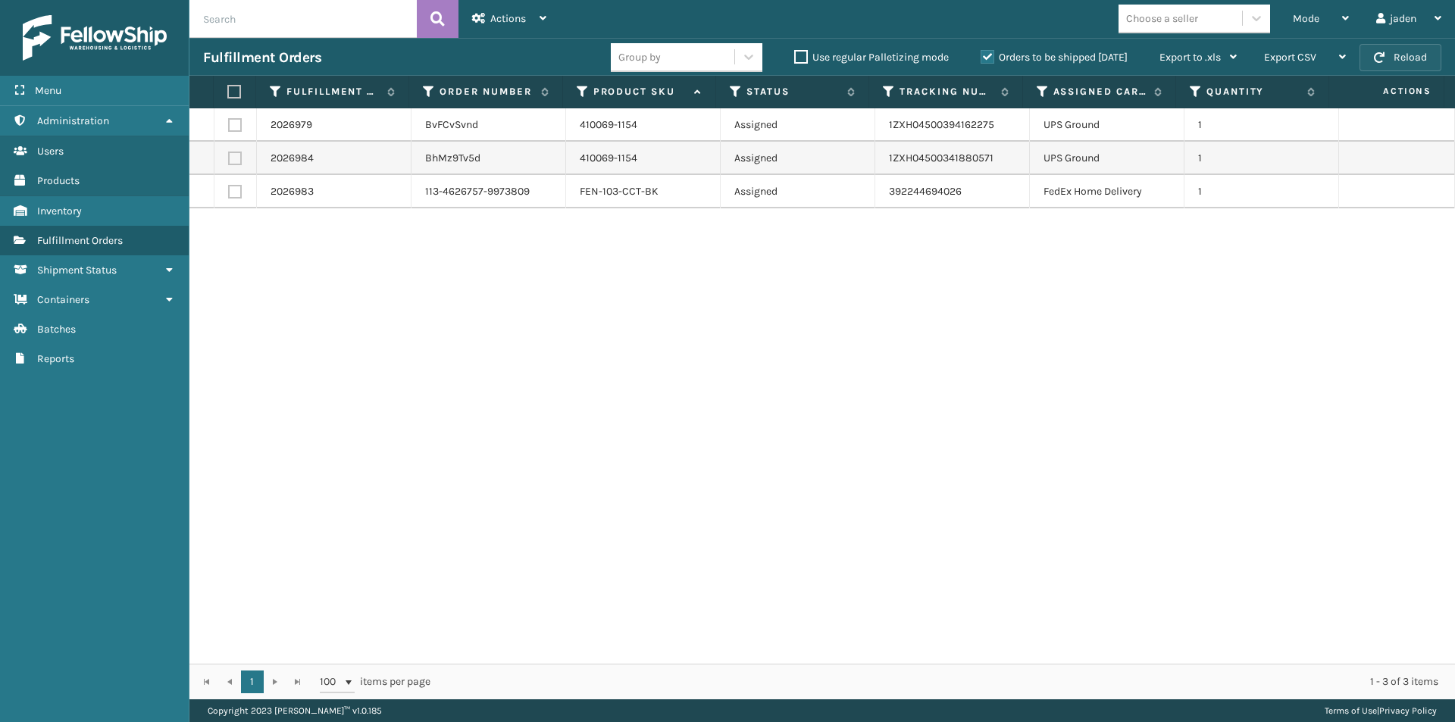
click at [1387, 54] on button "Reload" at bounding box center [1400, 57] width 82 height 27
click at [1334, 20] on div "Mode" at bounding box center [1321, 19] width 56 height 38
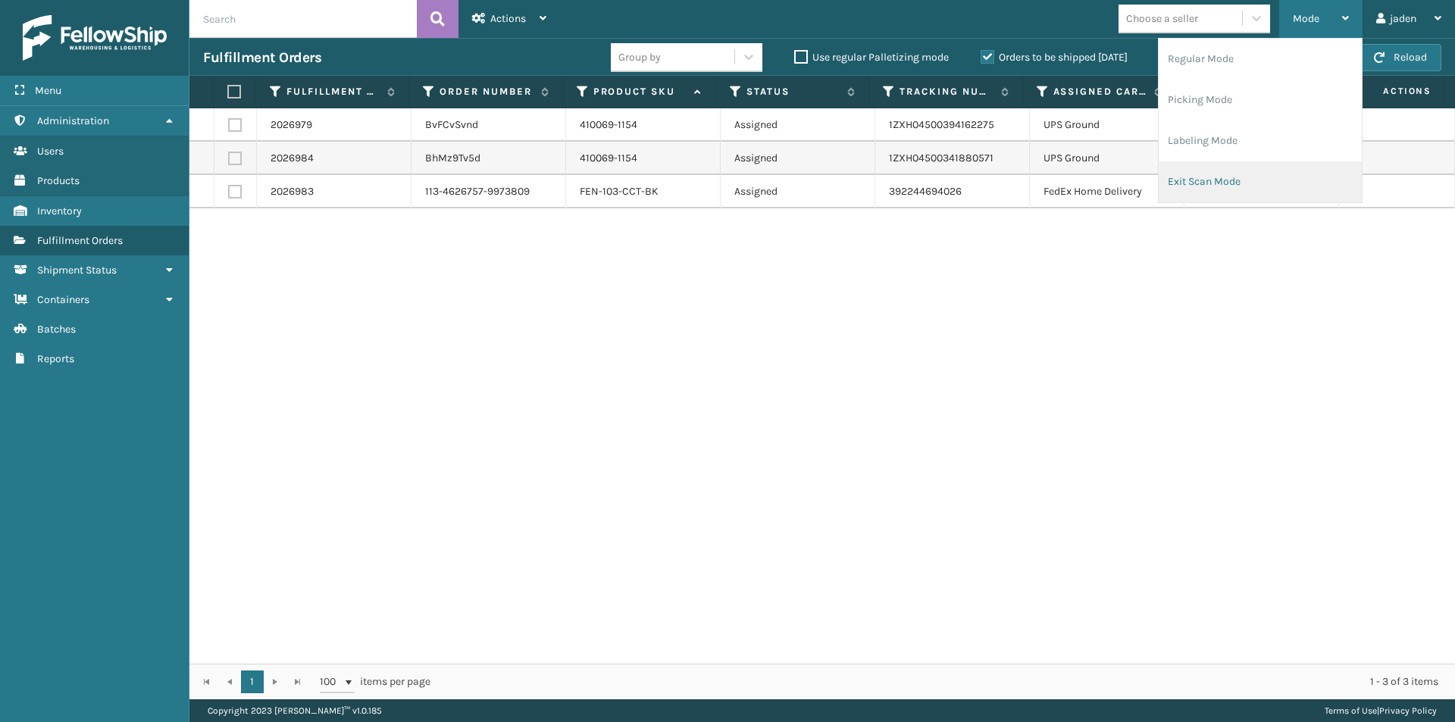
click at [1212, 182] on li "Exit Scan Mode" at bounding box center [1259, 181] width 203 height 41
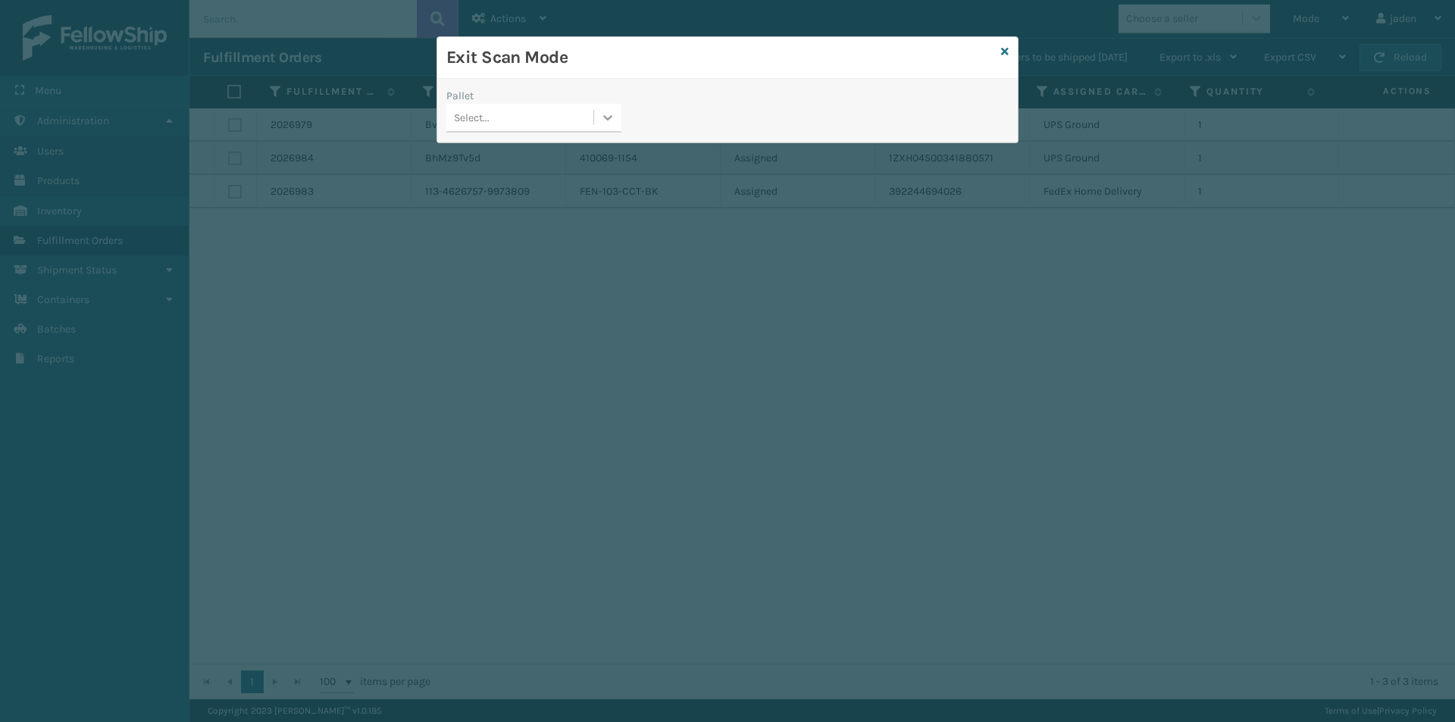
click at [602, 124] on icon at bounding box center [607, 117] width 15 height 15
drag, startPoint x: 515, startPoint y: 155, endPoint x: 1107, endPoint y: 116, distance: 593.1
click at [521, 155] on div "No options" at bounding box center [533, 156] width 175 height 28
click at [1005, 48] on icon at bounding box center [1005, 51] width 8 height 11
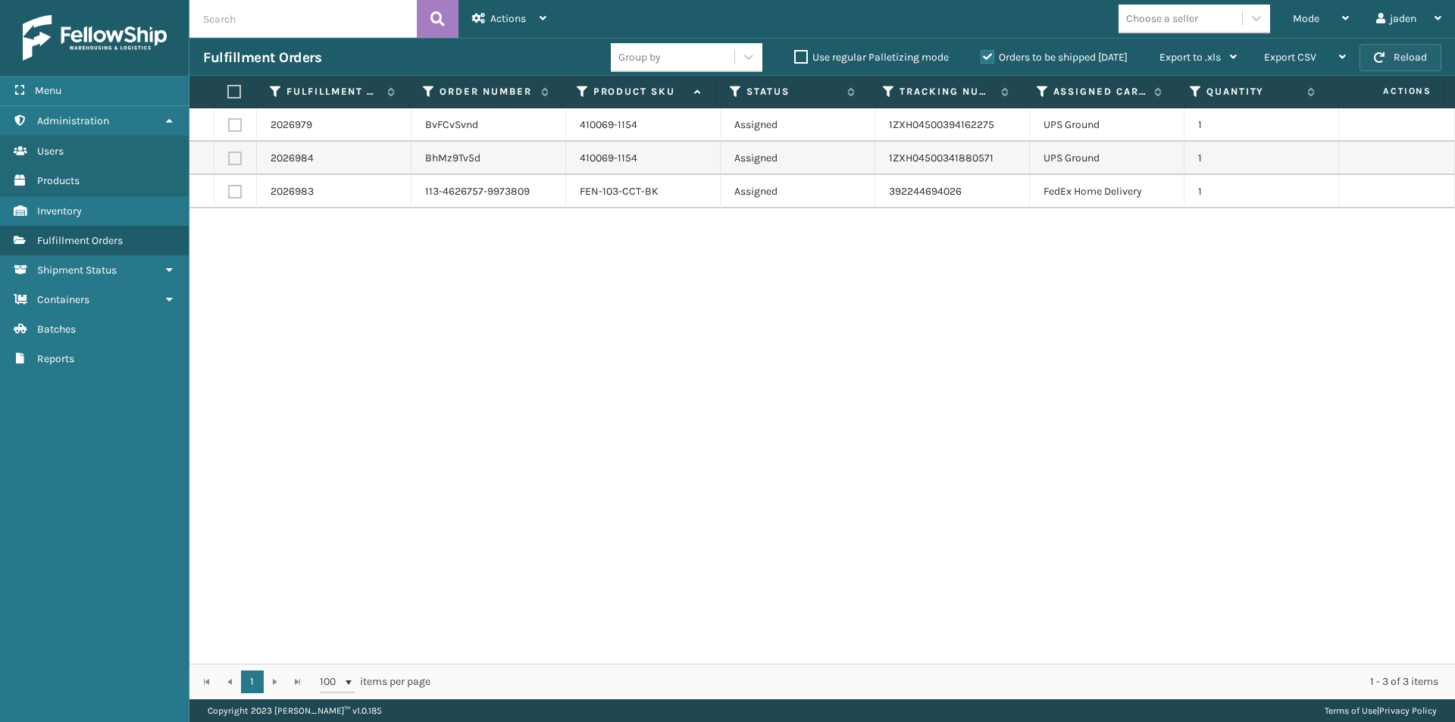
click at [1413, 52] on button "Reload" at bounding box center [1400, 57] width 82 height 27
